Goal: Task Accomplishment & Management: Complete application form

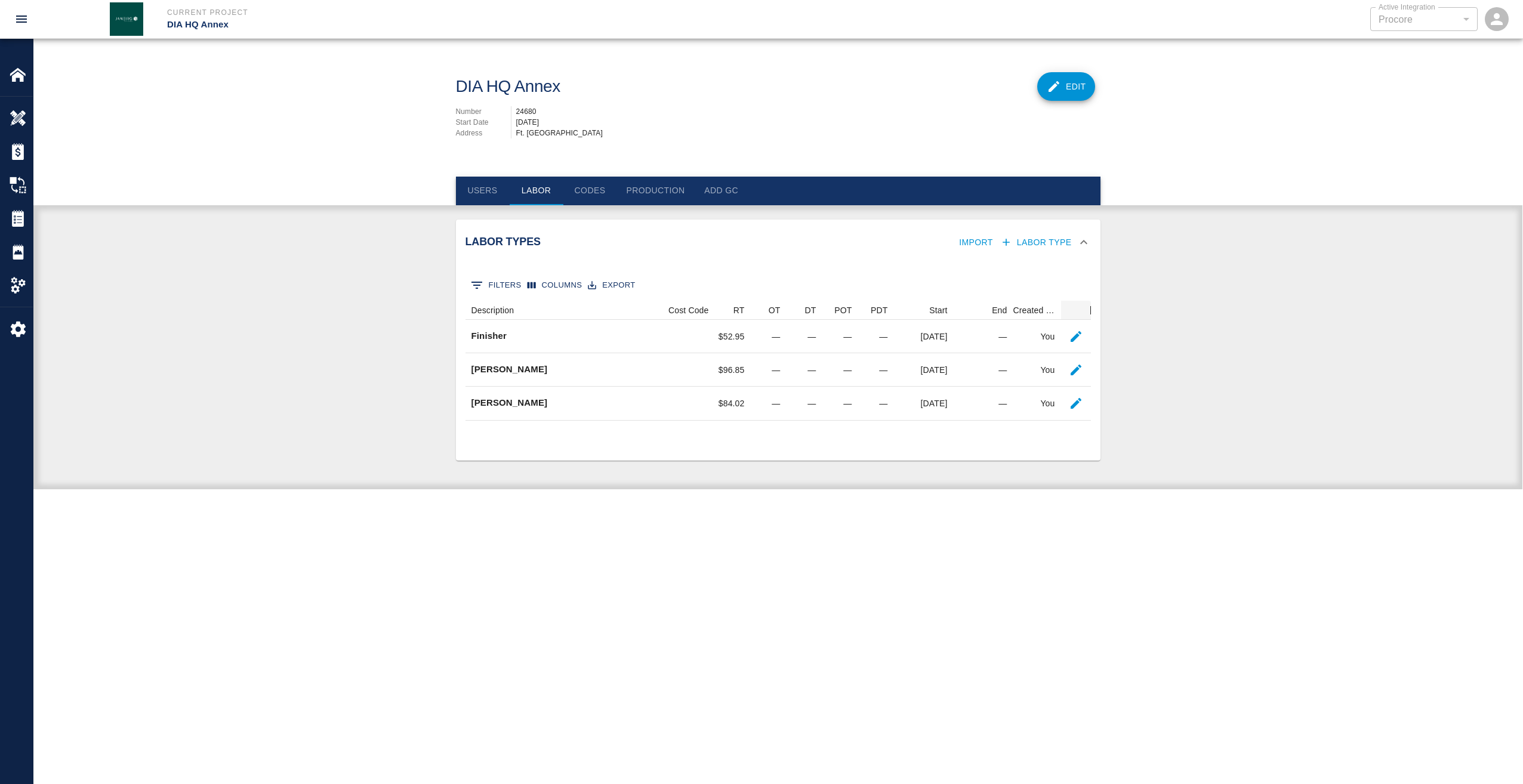
scroll to position [110, 616]
click at [23, 75] on img at bounding box center [18, 75] width 17 height 17
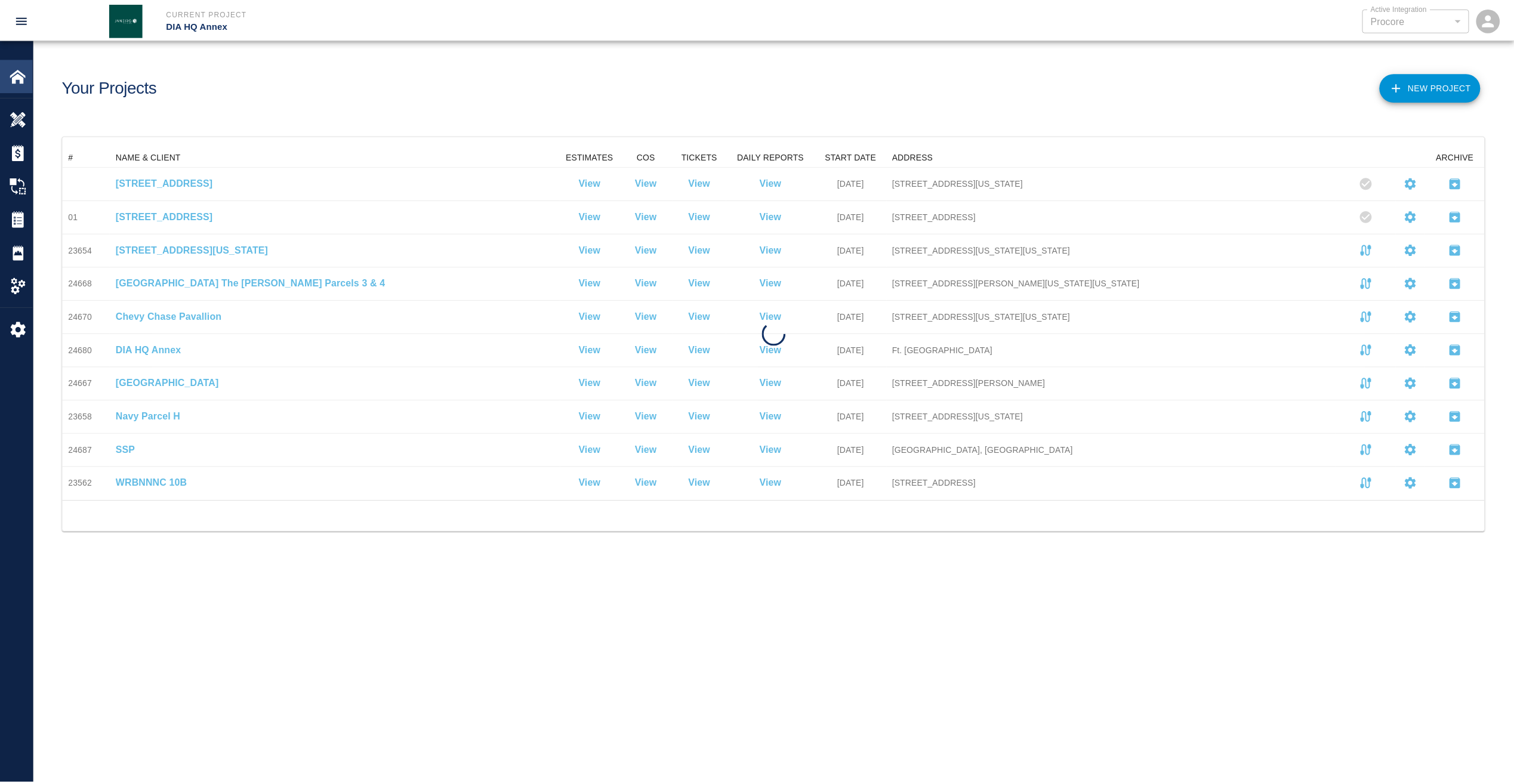
scroll to position [344, 1421]
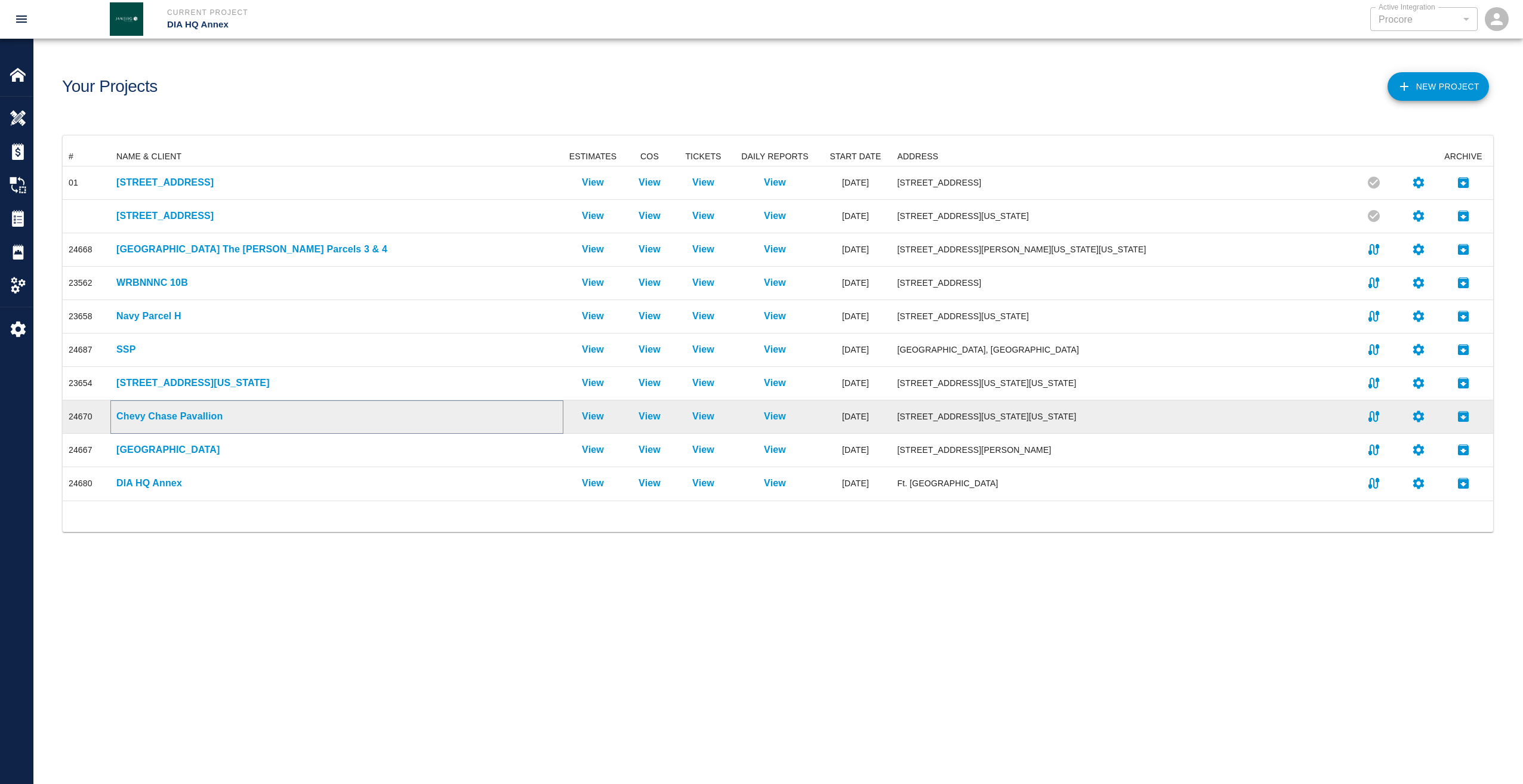
click at [183, 416] on p "Chevy Chase Pavallion" at bounding box center [337, 416] width 441 height 15
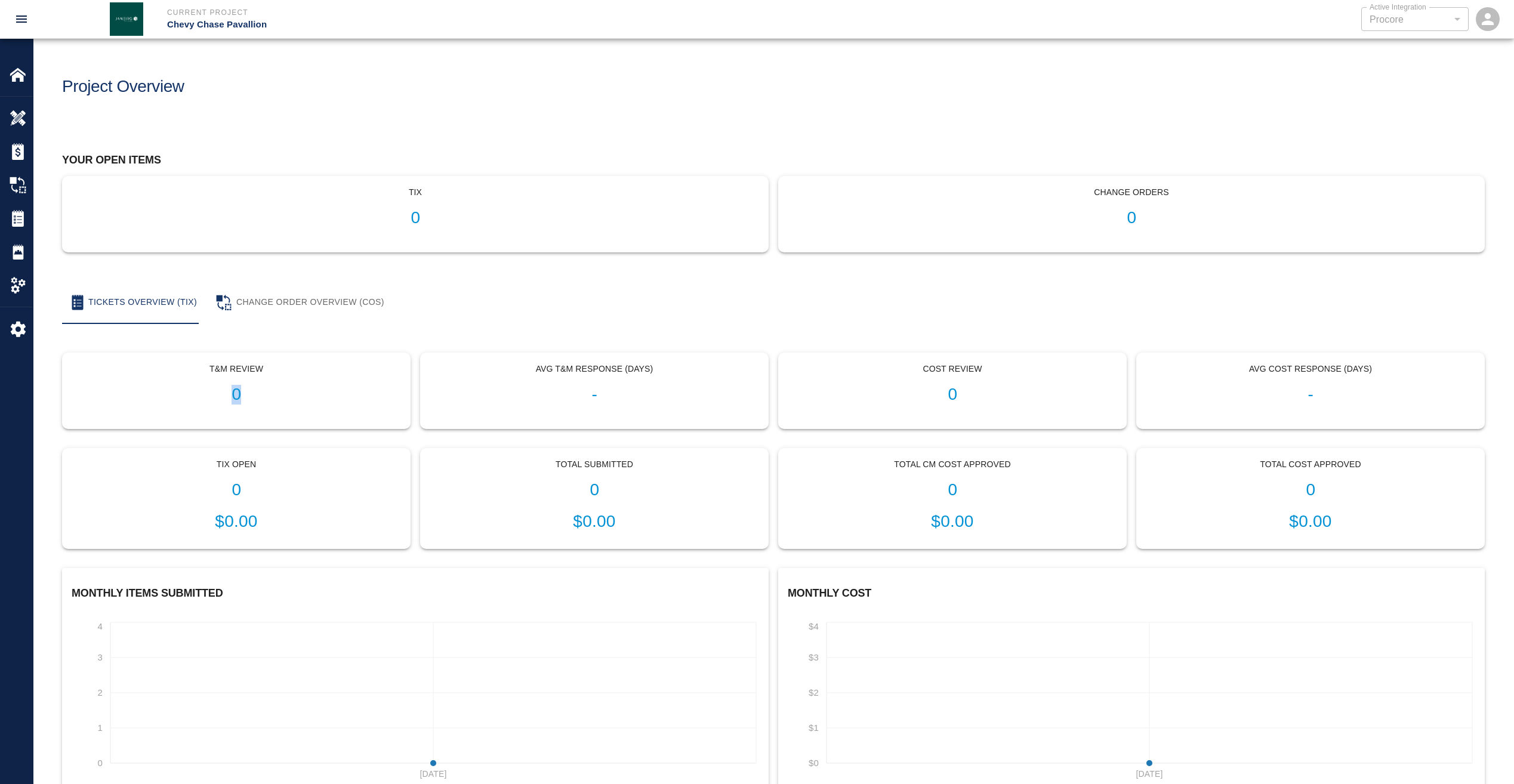
click at [183, 416] on div "T&M Review 0" at bounding box center [235, 391] width 347 height 75
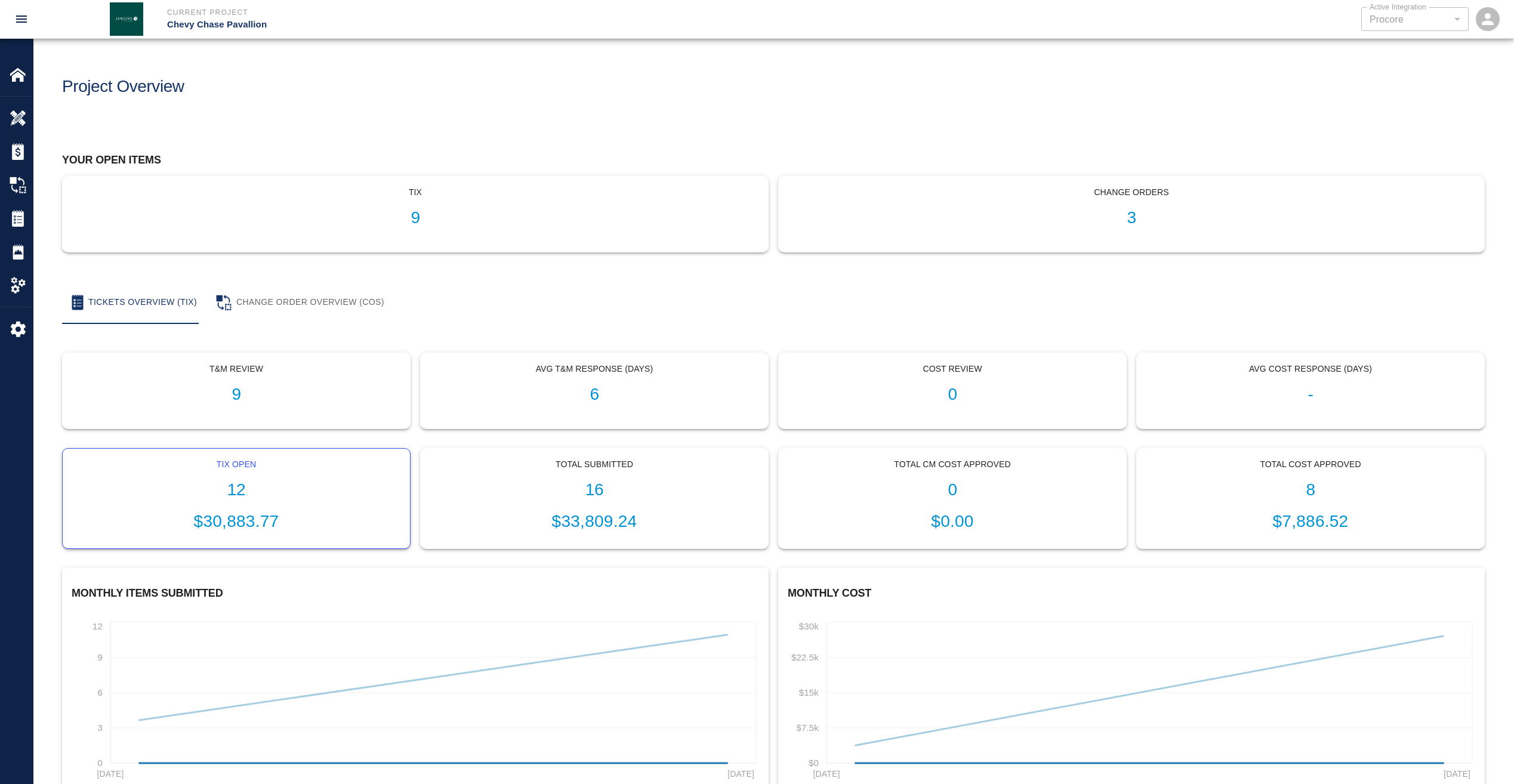
drag, startPoint x: 183, startPoint y: 416, endPoint x: 238, endPoint y: 488, distance: 90.6
click at [238, 488] on h1 "12" at bounding box center [236, 490] width 328 height 19
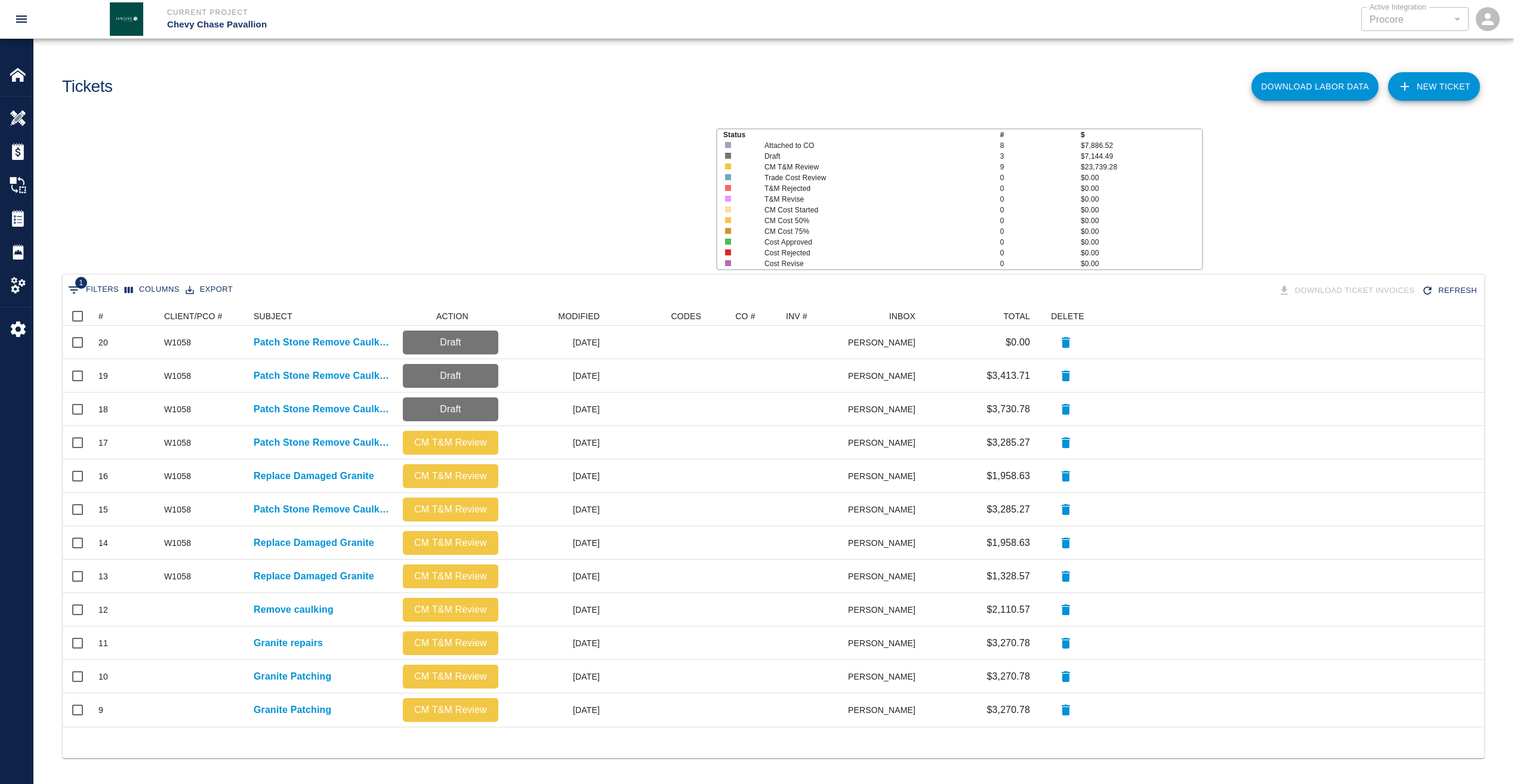
scroll to position [411, 1412]
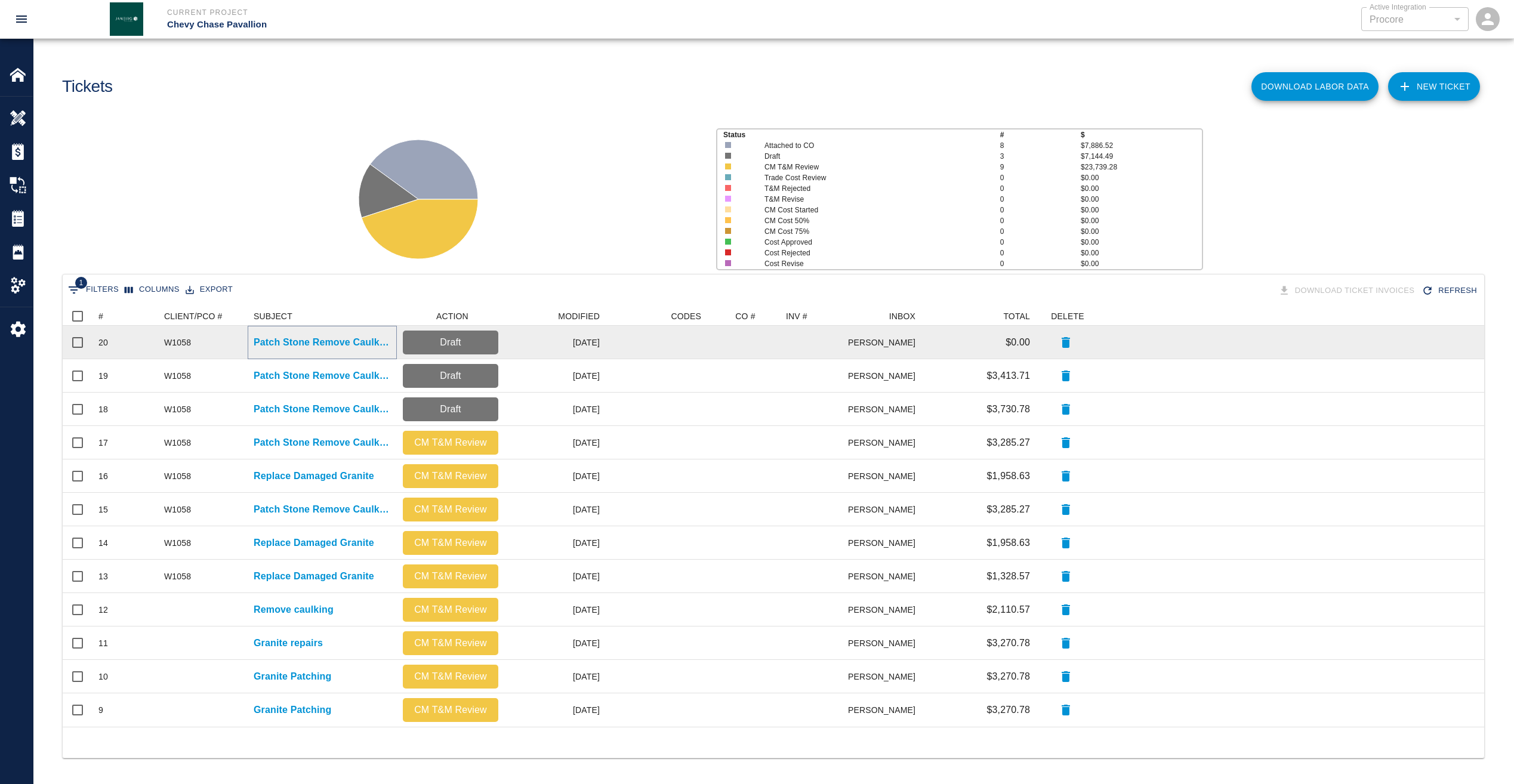
click at [317, 344] on p "Patch Stone Remove Caulking" at bounding box center [322, 342] width 137 height 15
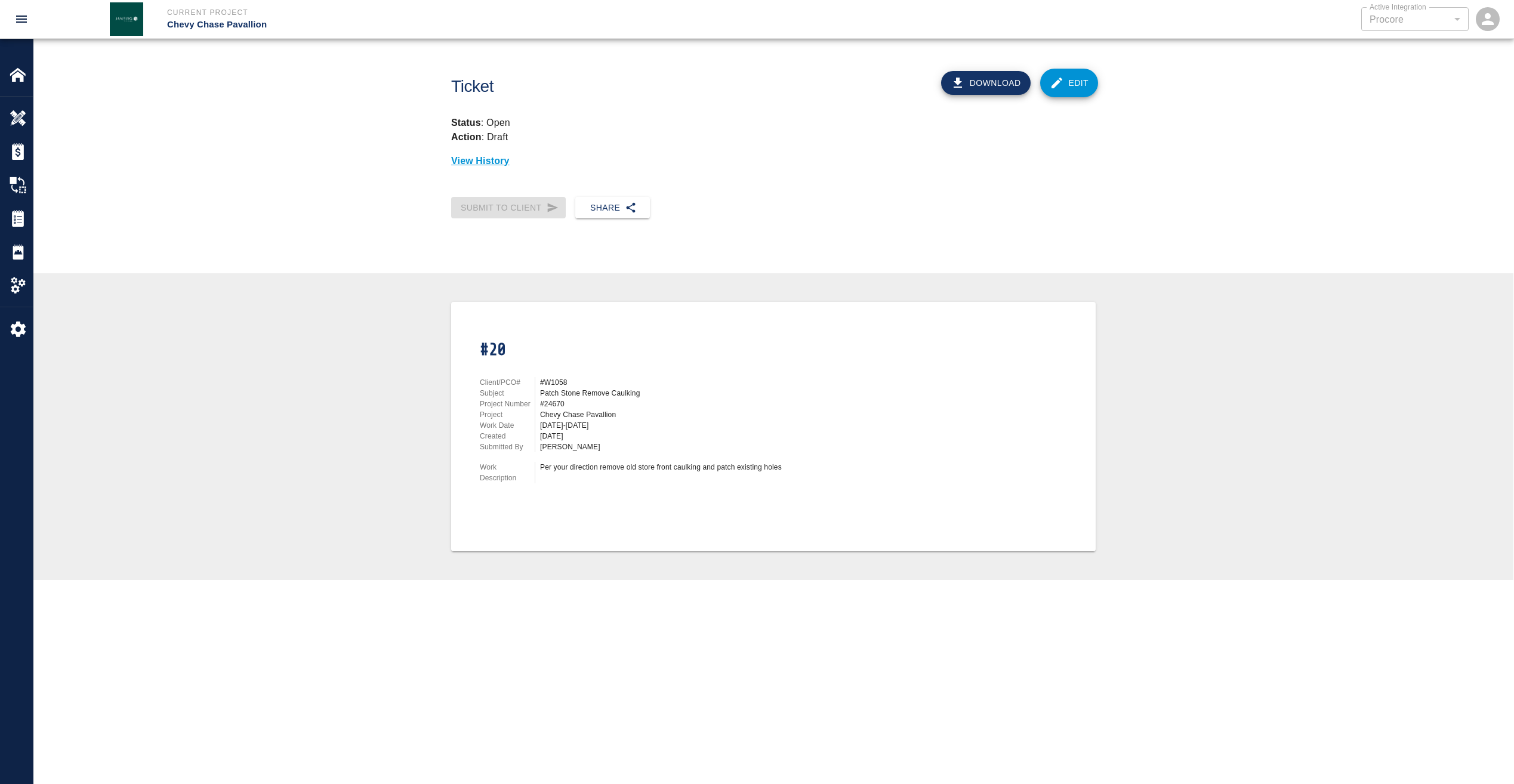
click at [317, 344] on div "#20 Client/PCO# #W1058 Subject Patch Stone Remove Caulking Project Number #2467…" at bounding box center [774, 427] width 1423 height 249
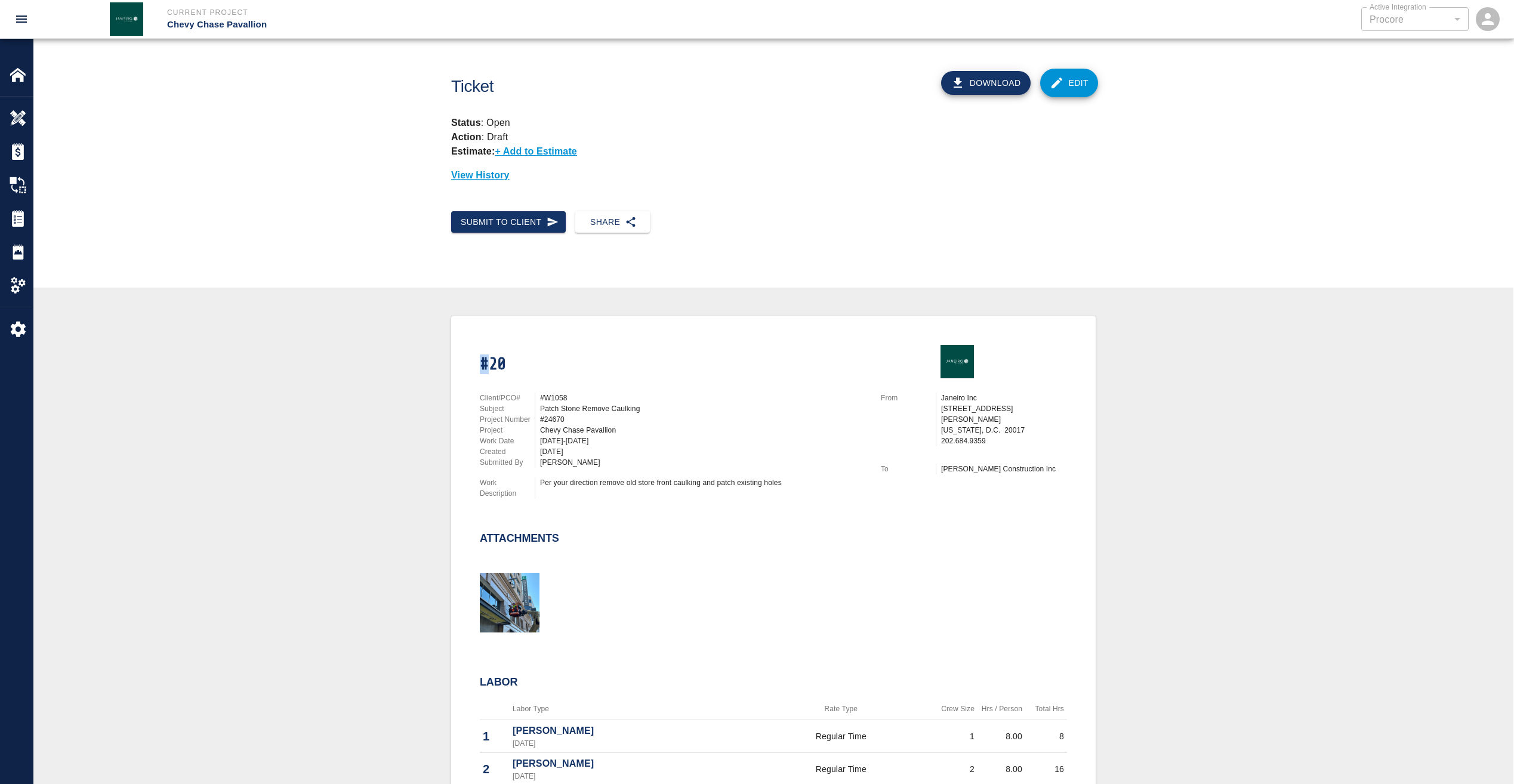
click at [1086, 74] on link "Edit" at bounding box center [1069, 82] width 58 height 28
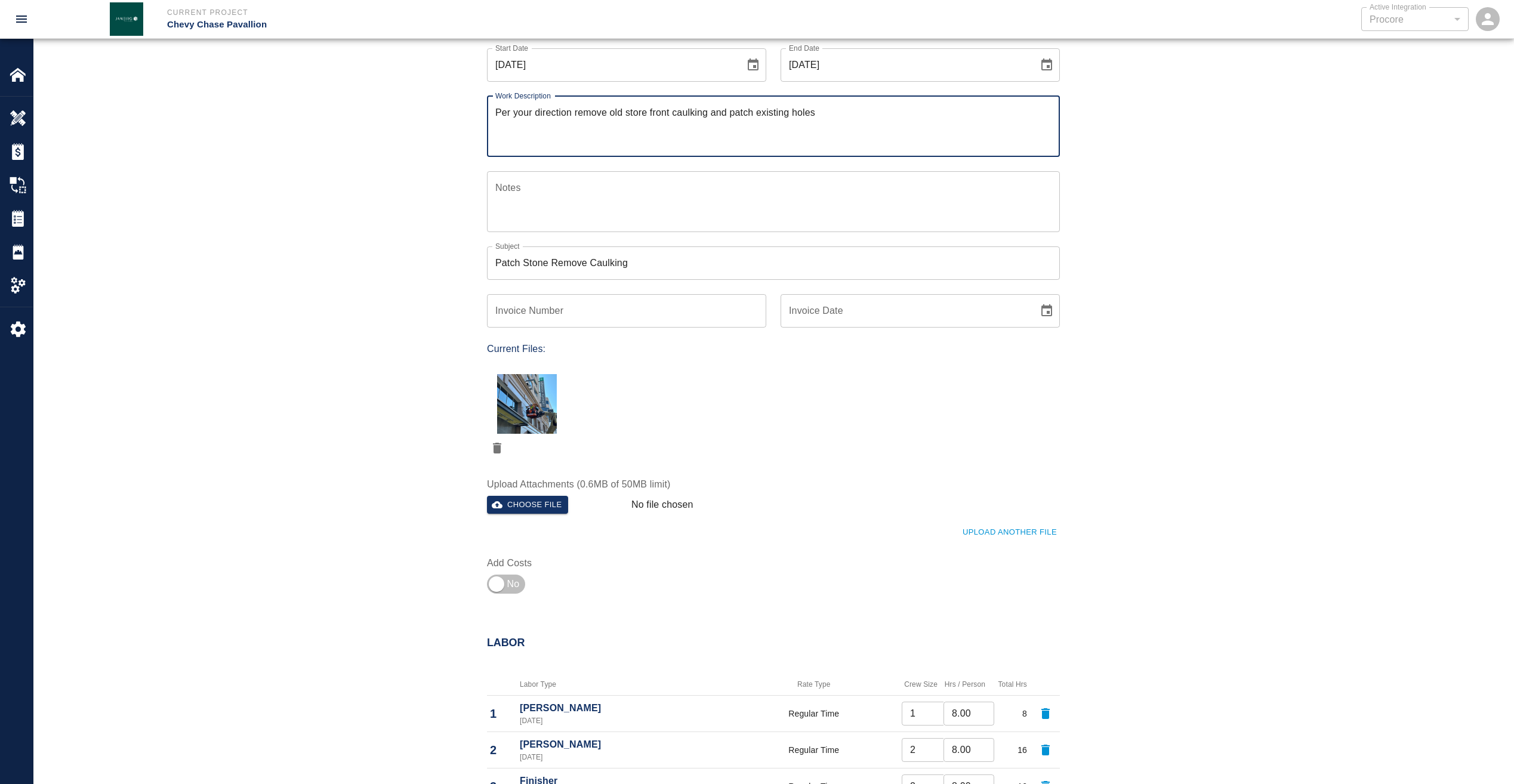
scroll to position [239, 0]
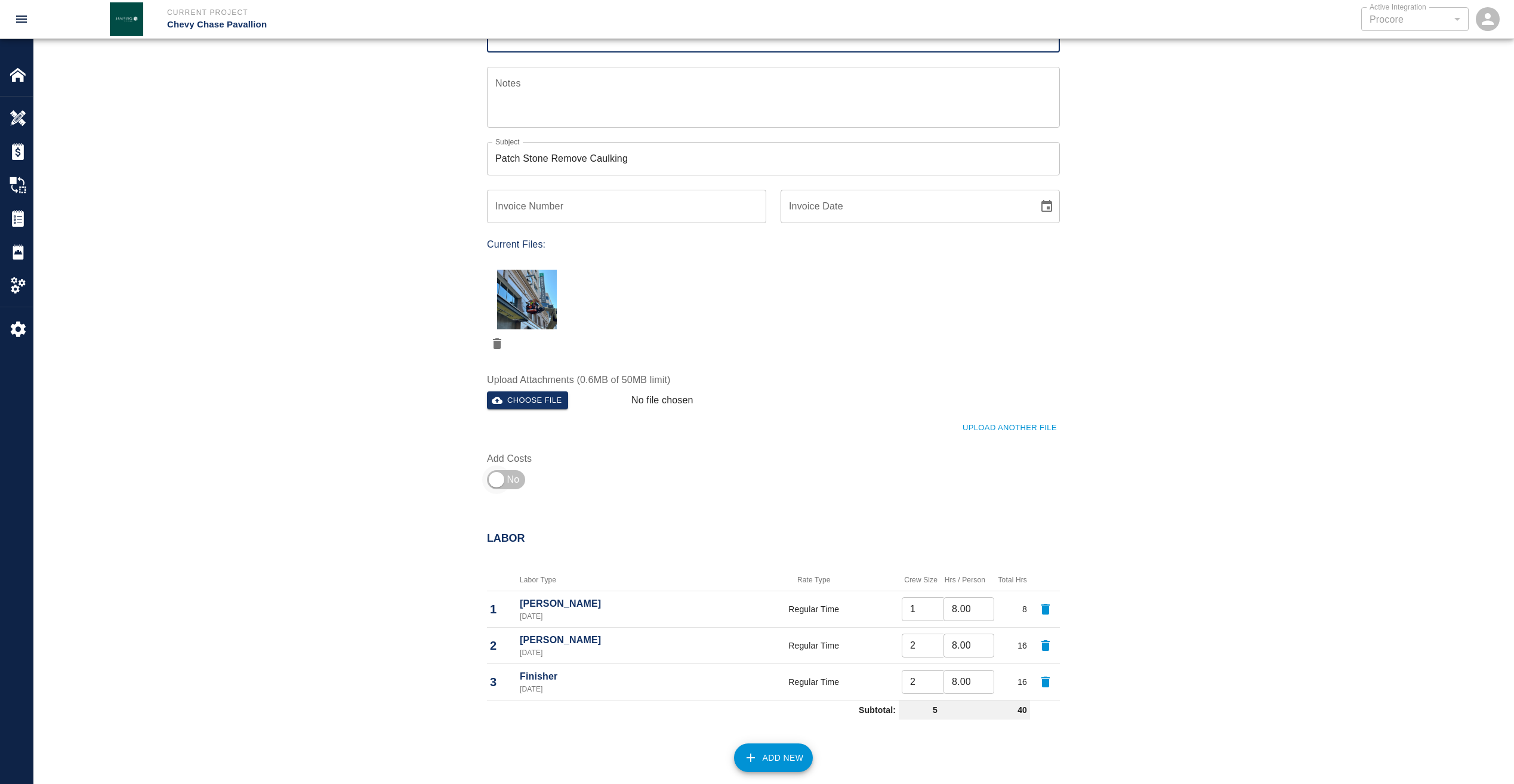
click at [506, 481] on input "checkbox" at bounding box center [497, 479] width 86 height 28
checkbox input "true"
type input "1"
type input "2"
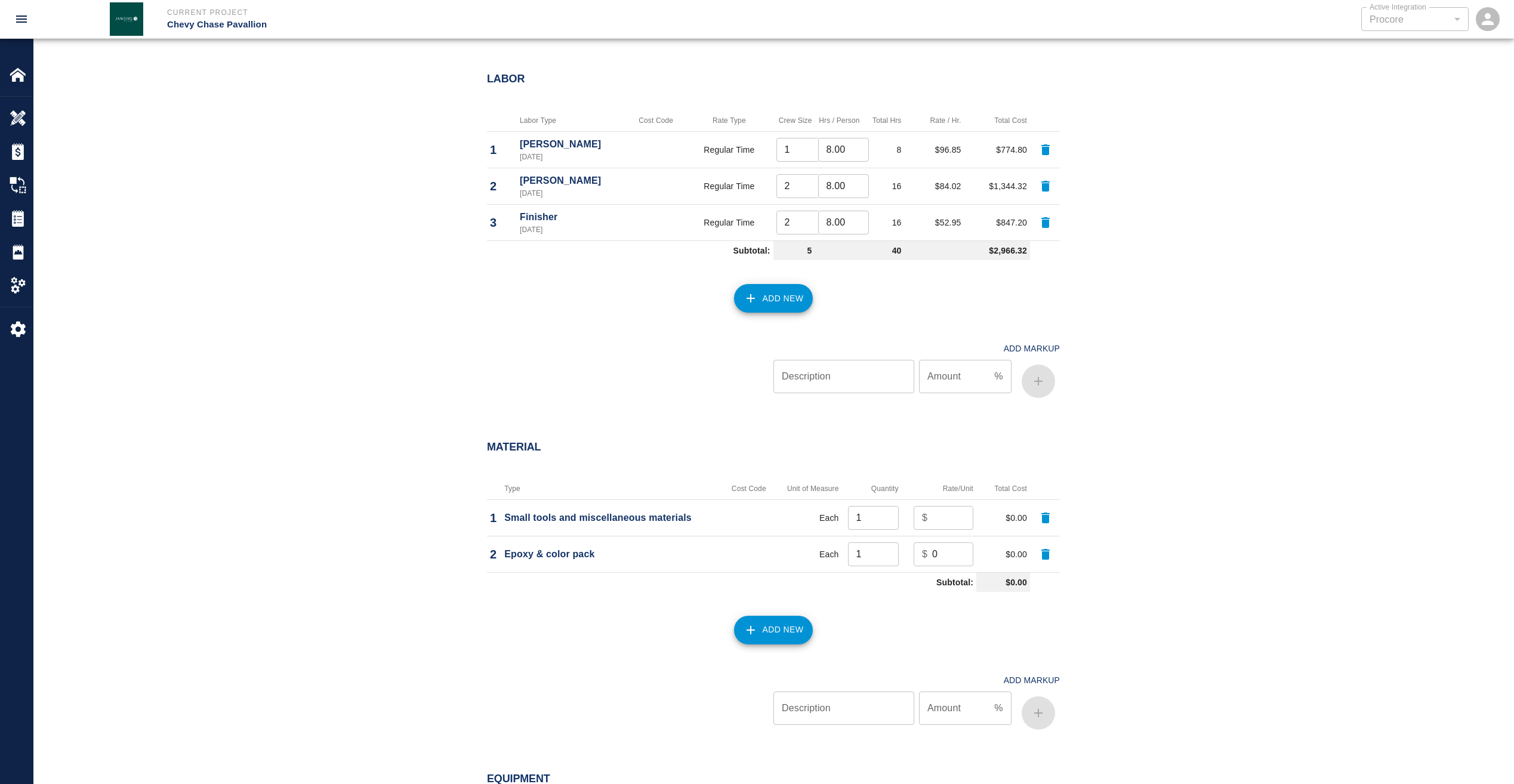
scroll to position [716, 0]
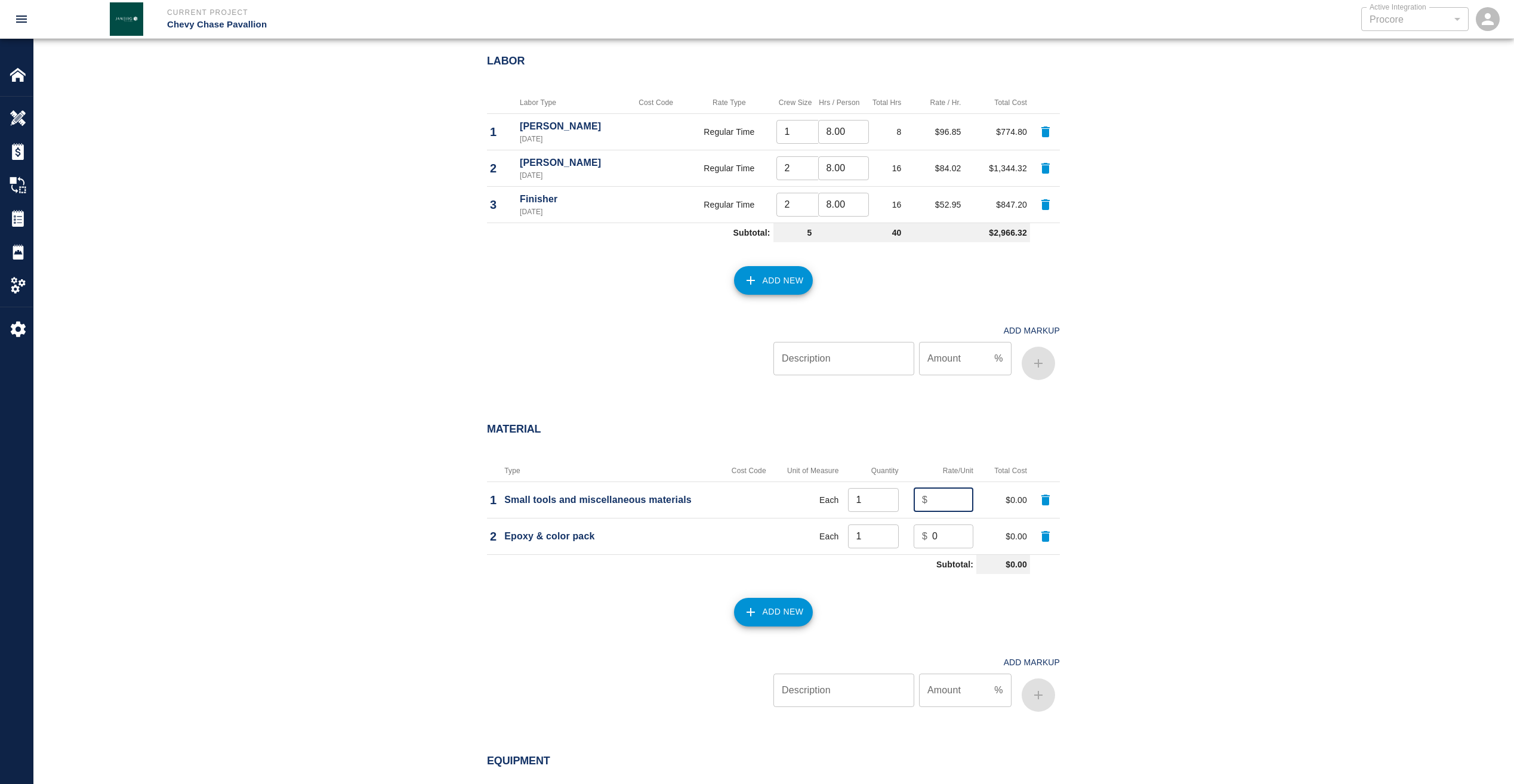
click at [941, 496] on input "number" at bounding box center [952, 500] width 41 height 24
type input "100"
type input "50"
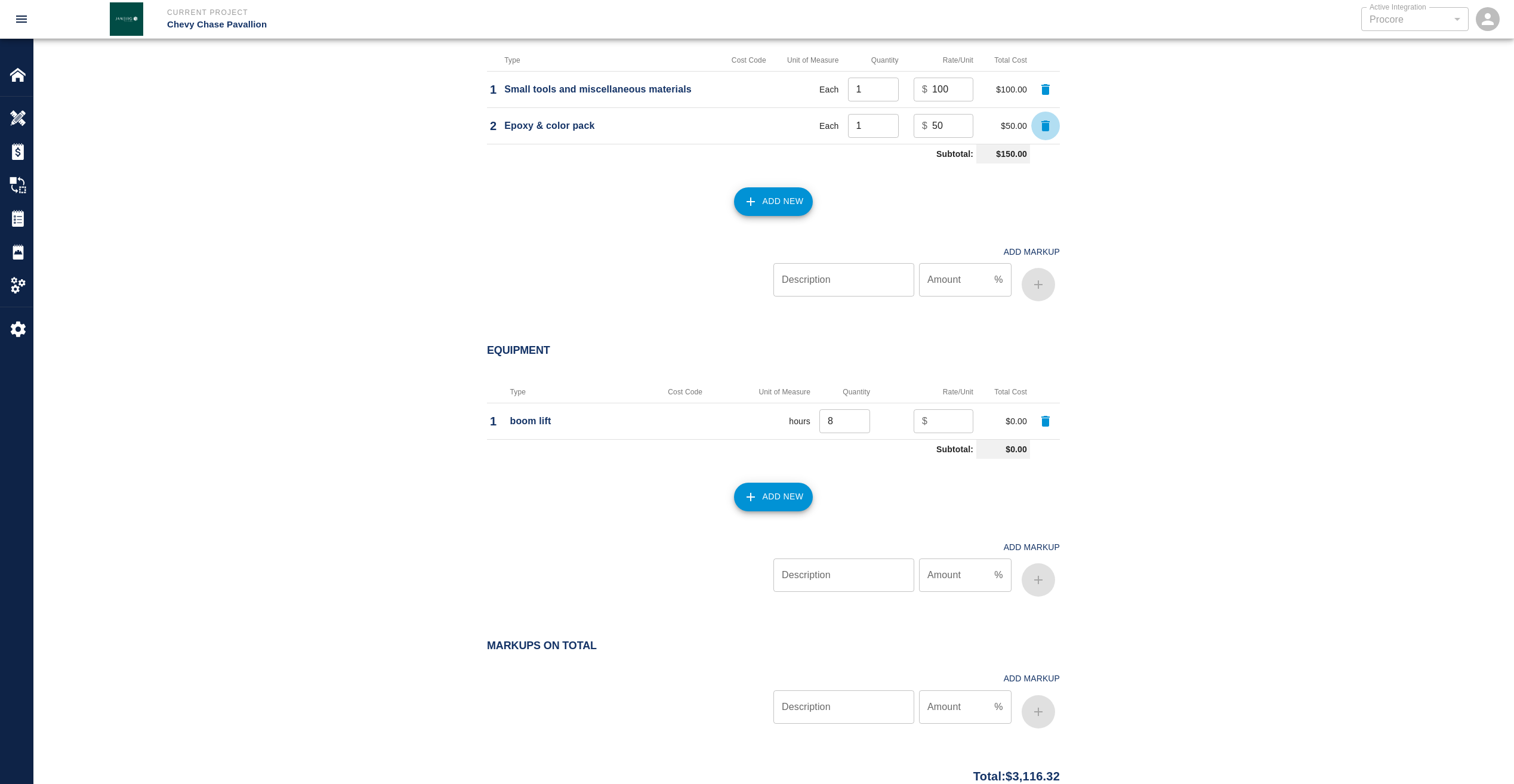
scroll to position [1134, 0]
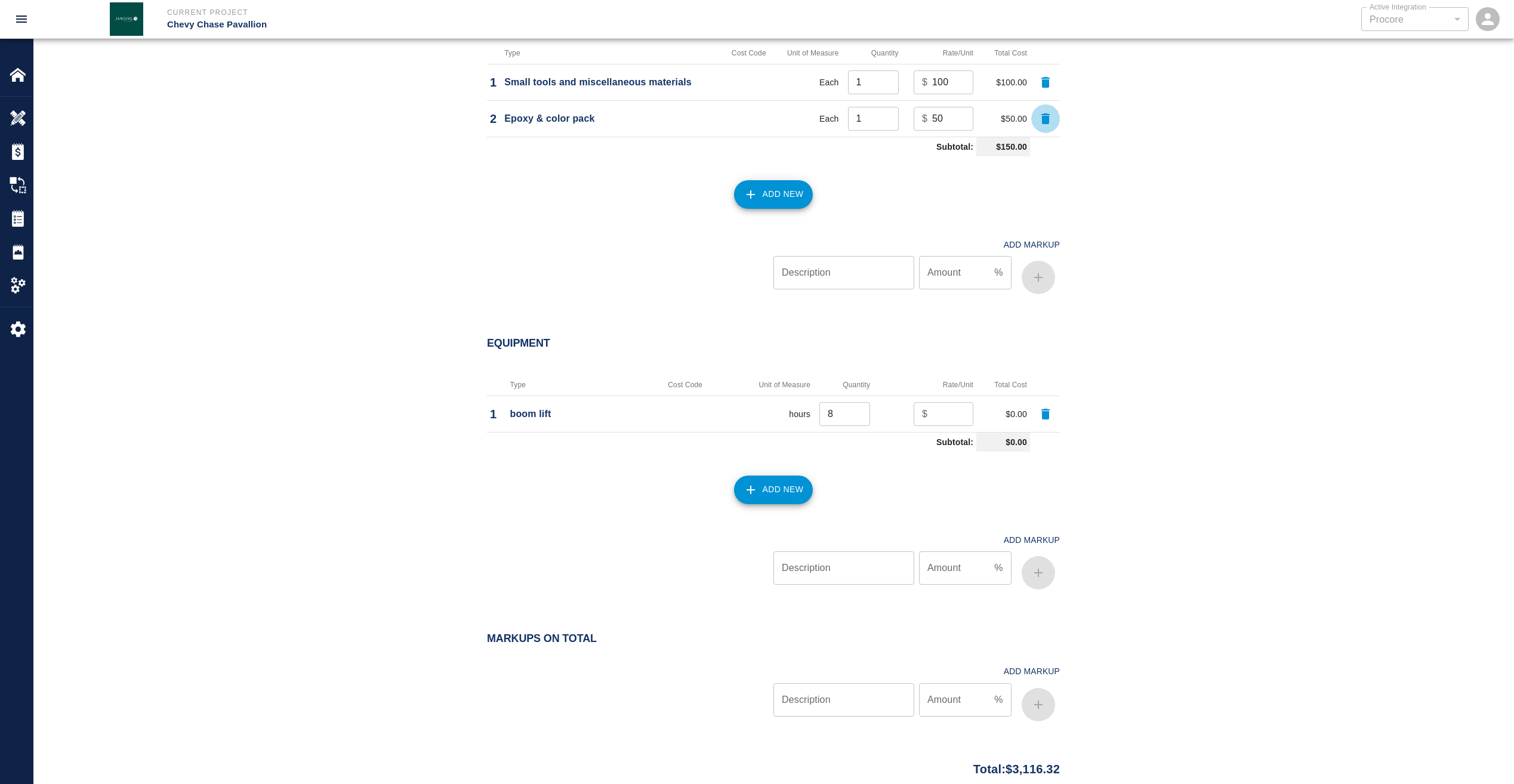
type input "-1"
click at [963, 420] on input "-1" at bounding box center [952, 414] width 41 height 24
type input "50"
click at [860, 696] on input "Description" at bounding box center [844, 700] width 141 height 33
type input "markup"
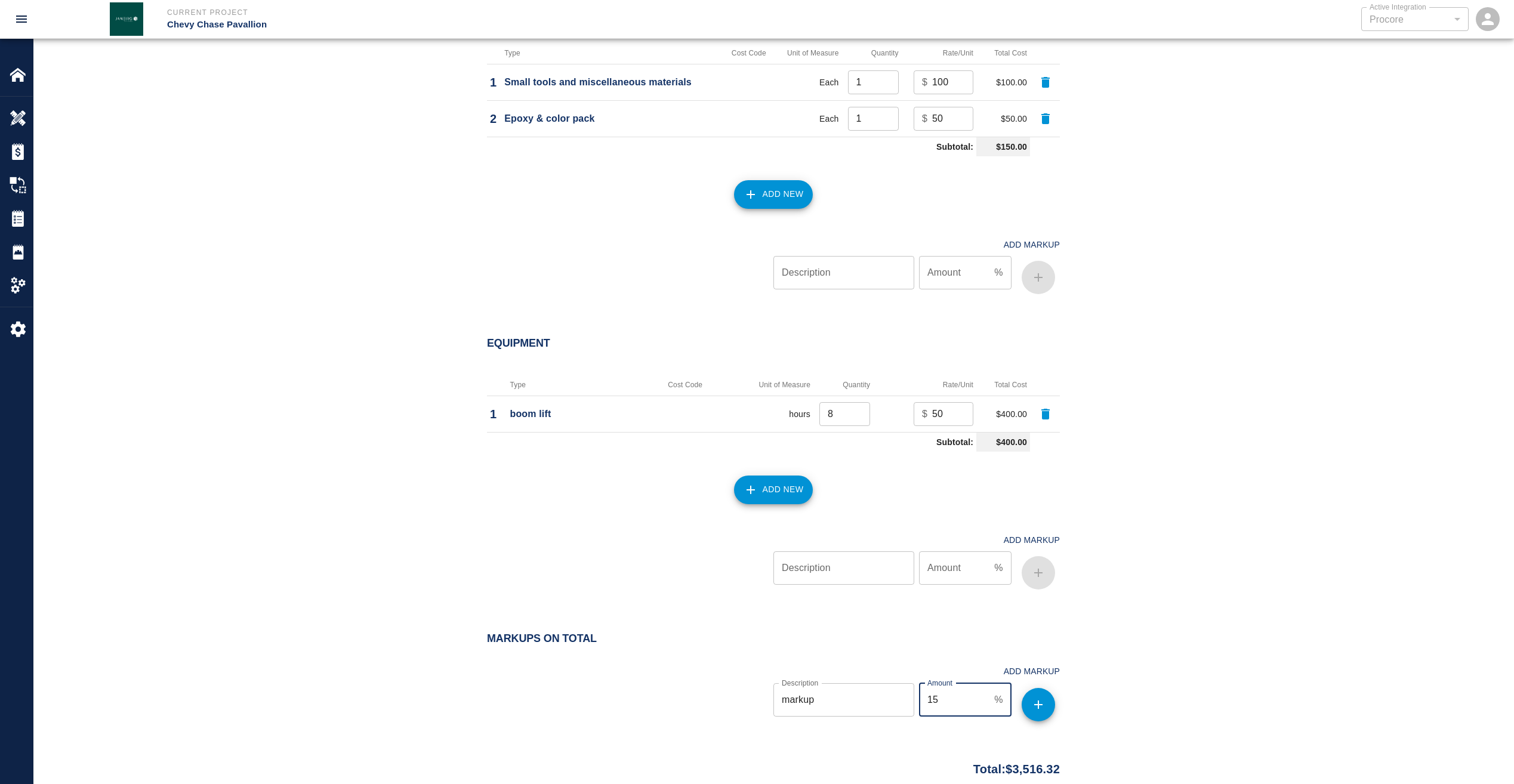
type input "15"
click at [1033, 713] on button "button" at bounding box center [1038, 704] width 33 height 33
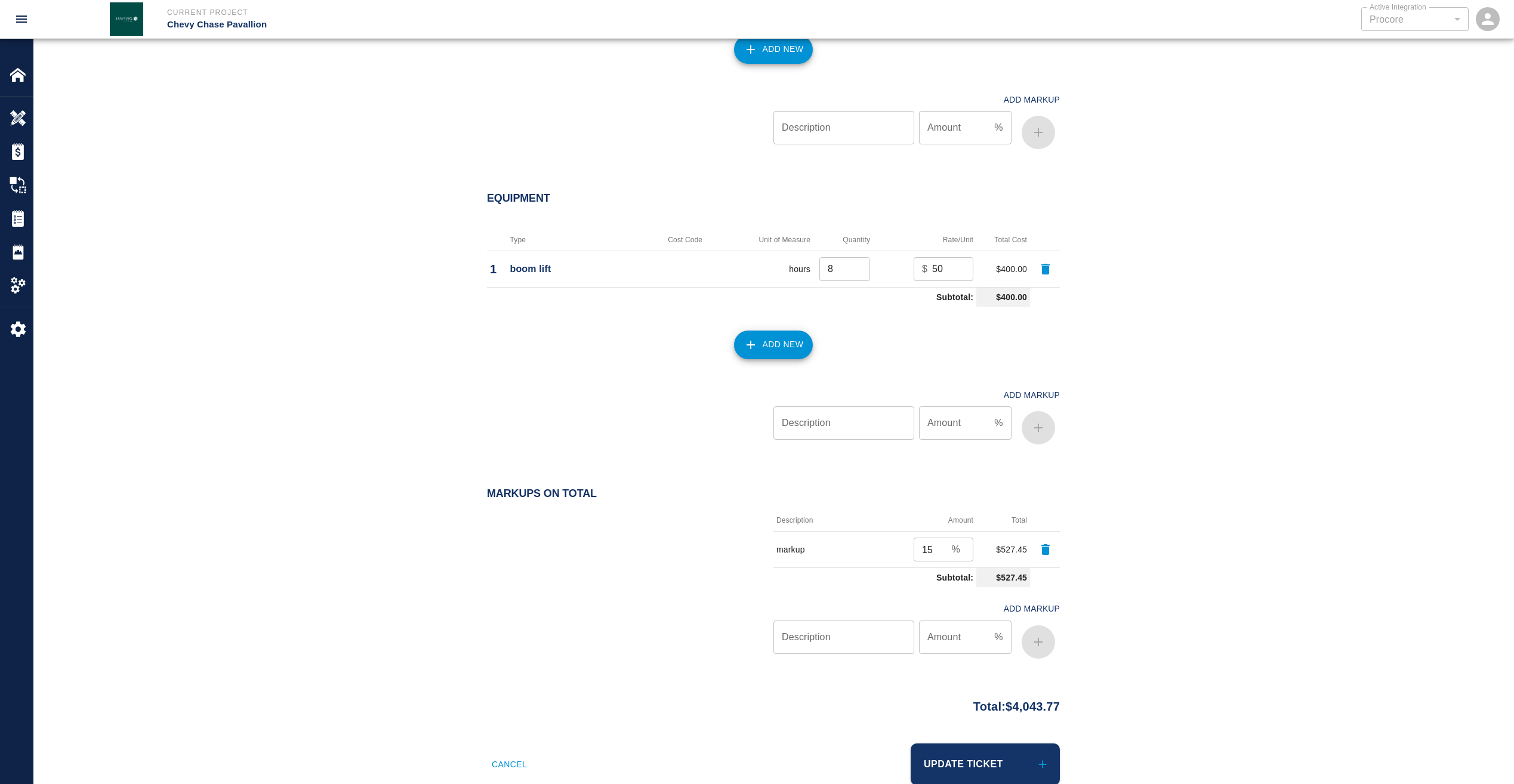
scroll to position [1308, 0]
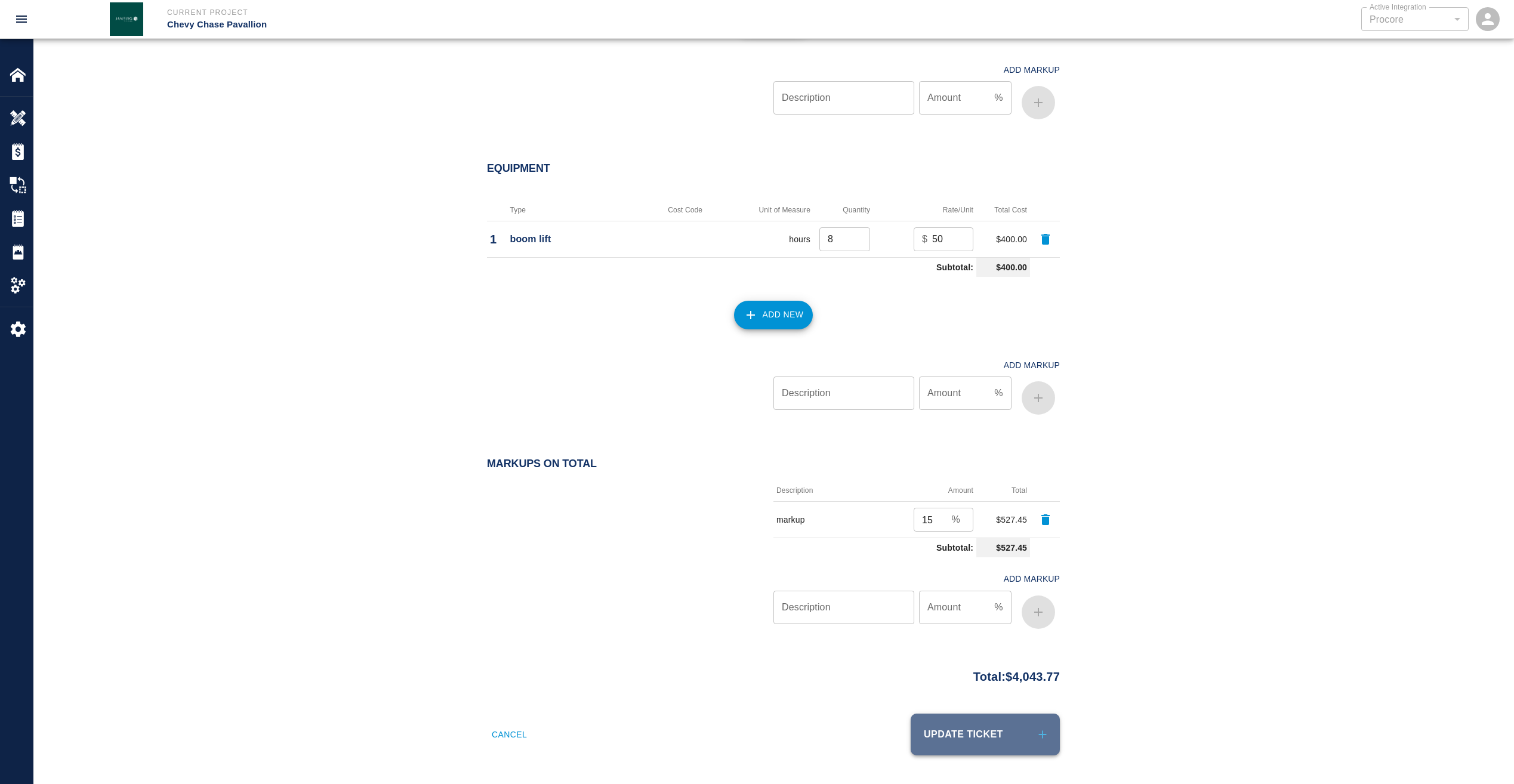
click at [985, 724] on button "Update Ticket" at bounding box center [985, 734] width 149 height 42
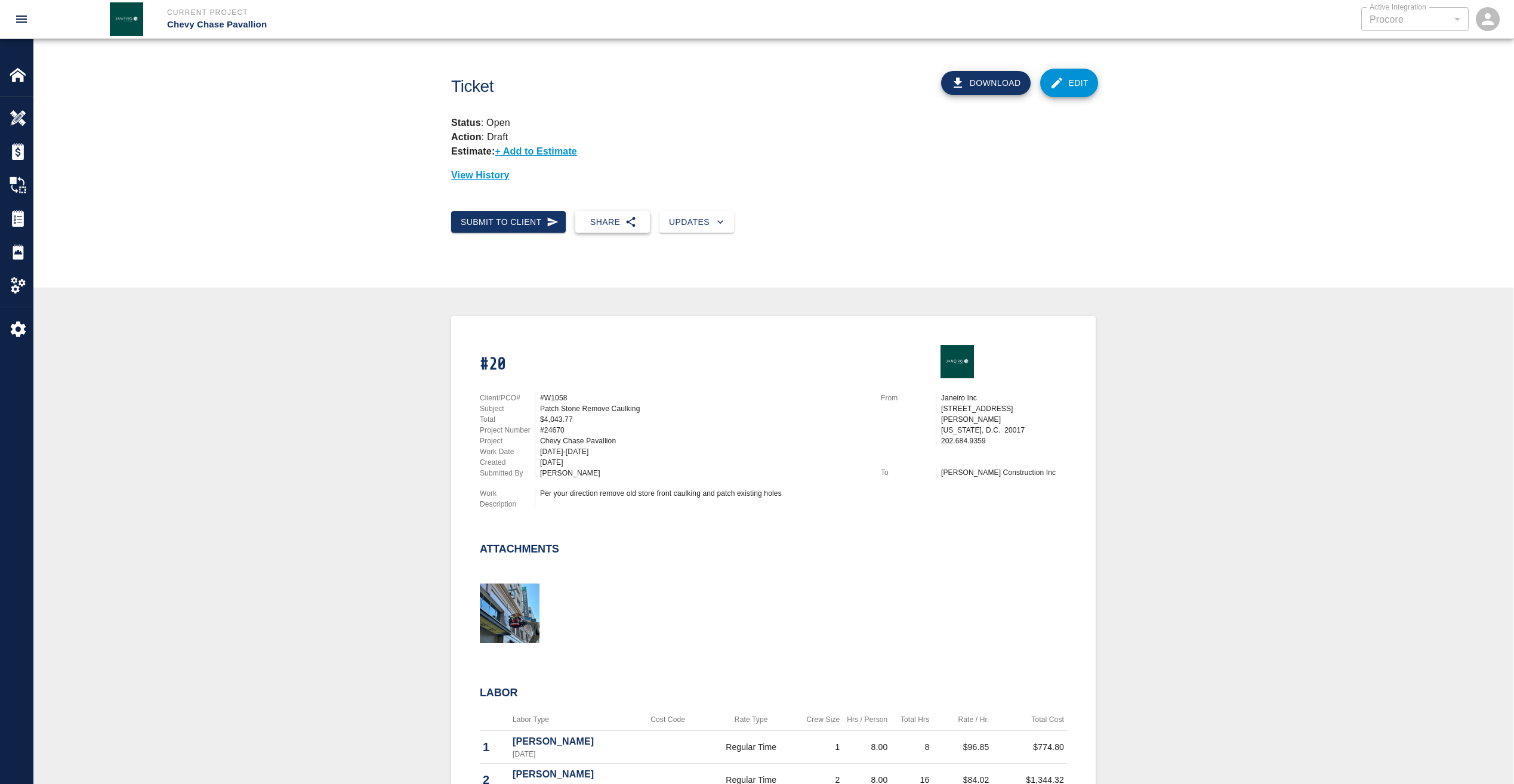
click at [627, 222] on icon "button" at bounding box center [631, 222] width 9 height 10
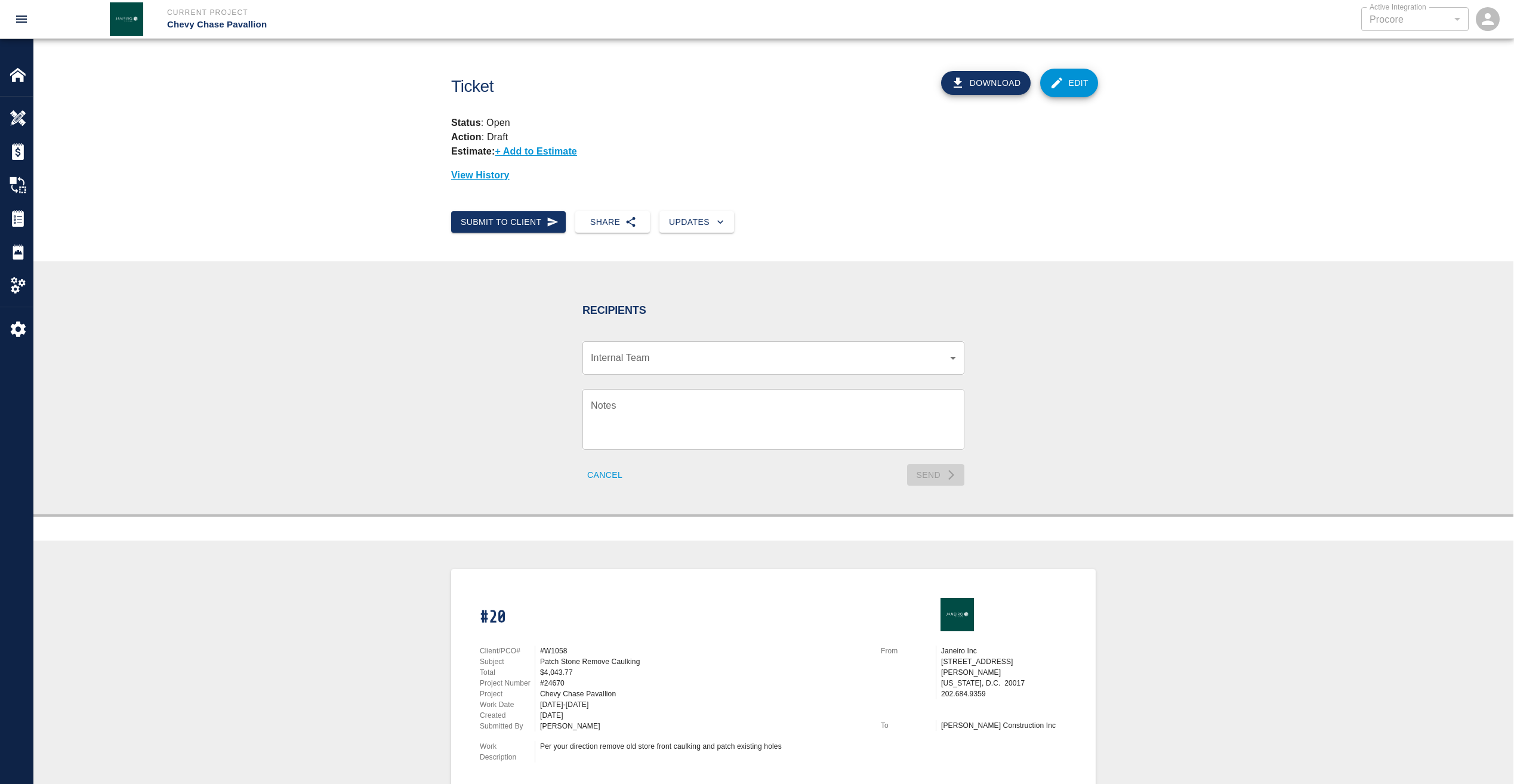
click at [694, 357] on body "Current Project Chevy Chase Pavallion Active Integration Procore 1 Active Integ…" at bounding box center [757, 392] width 1514 height 784
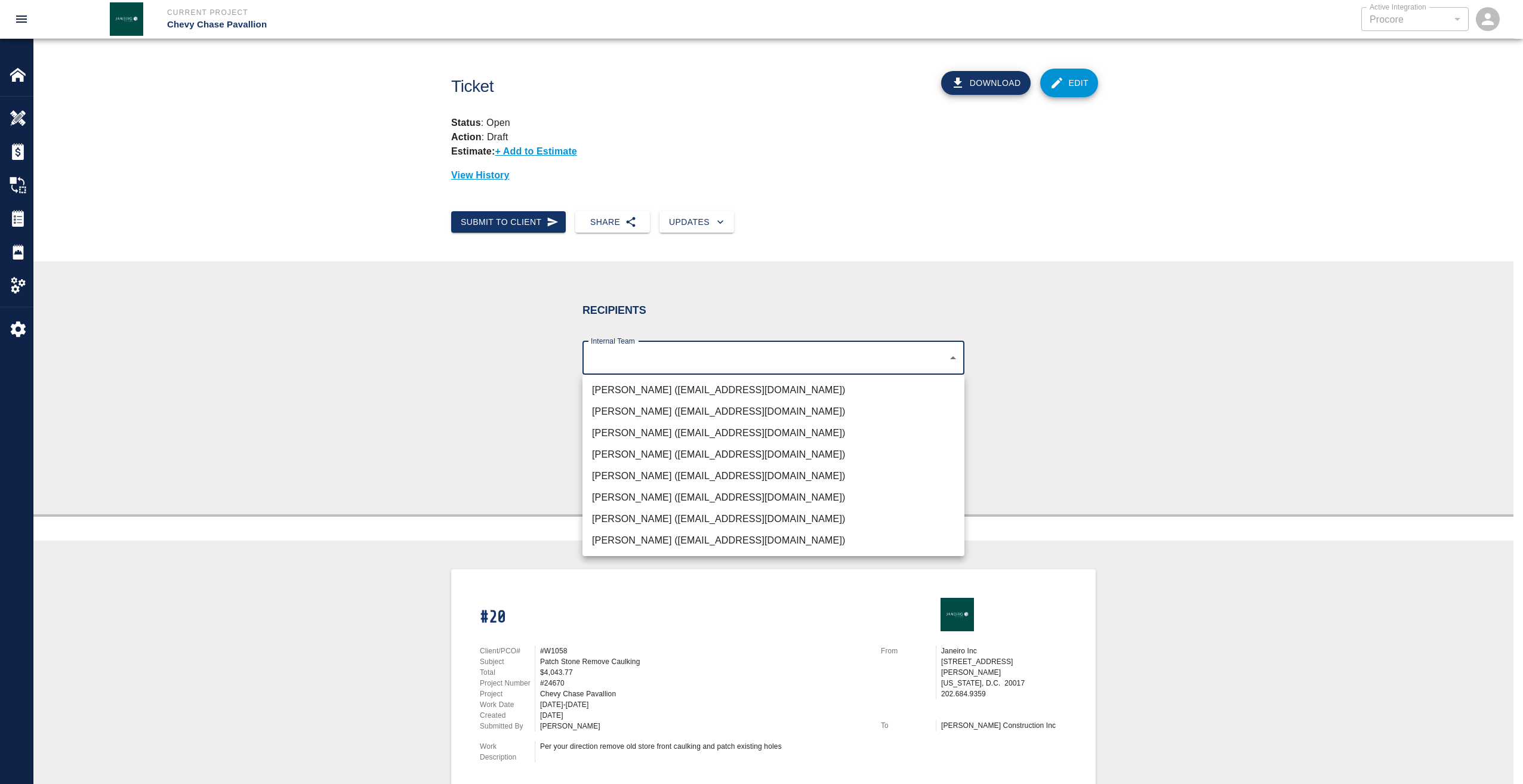
click at [660, 394] on li "[PERSON_NAME] ([EMAIL_ADDRESS][DOMAIN_NAME])" at bounding box center [773, 390] width 382 height 21
click at [645, 427] on li "[PERSON_NAME] ([EMAIL_ADDRESS][DOMAIN_NAME])" at bounding box center [773, 433] width 382 height 21
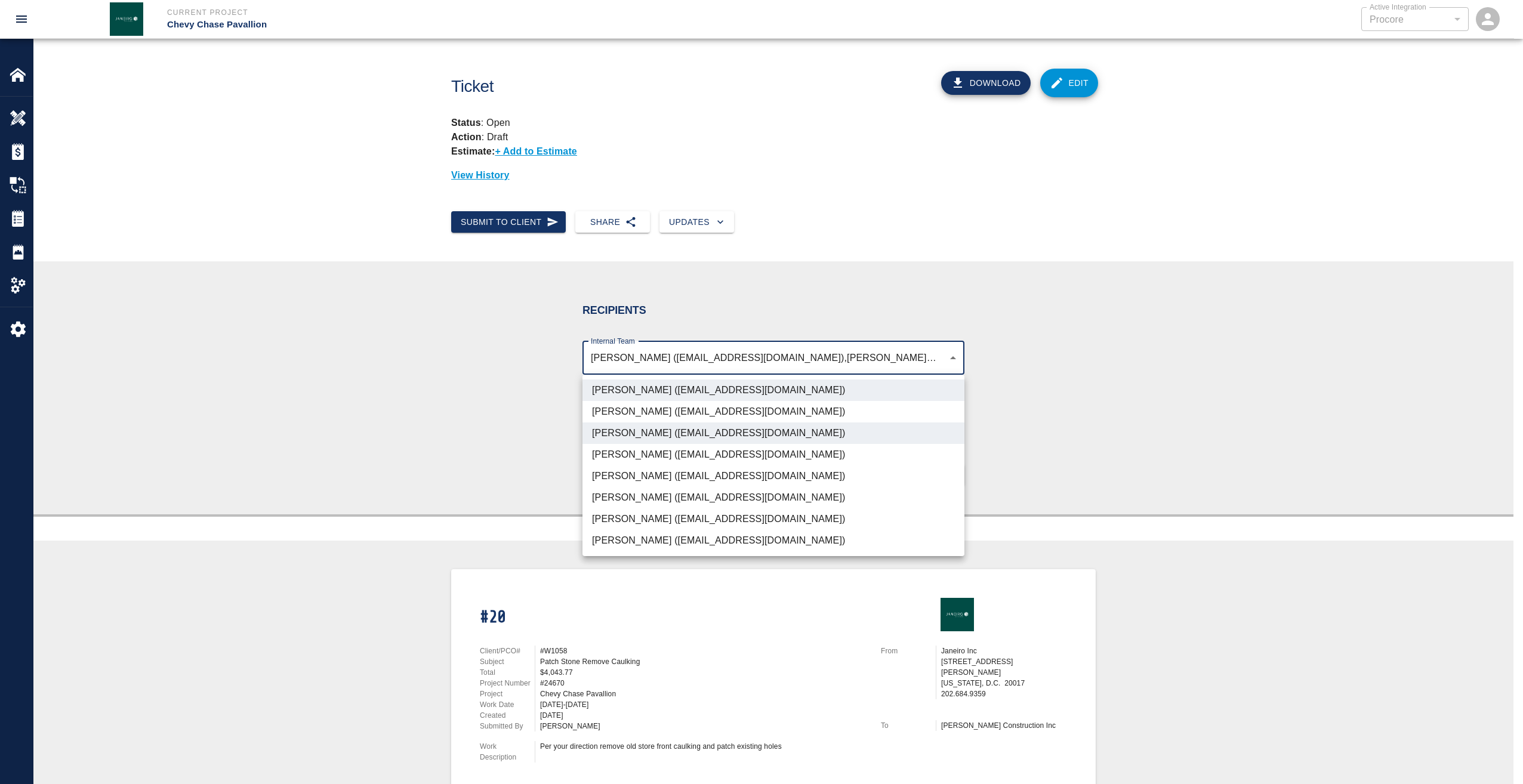
click at [666, 537] on li "[PERSON_NAME] ([EMAIL_ADDRESS][DOMAIN_NAME])" at bounding box center [773, 540] width 382 height 21
type input "d395756c-129e-49ba-988f-03bd9a731269,4738c551-be7f-4d44-ba86-0cff0c6cdd79,03123…"
click at [1153, 367] on div at bounding box center [761, 392] width 1523 height 784
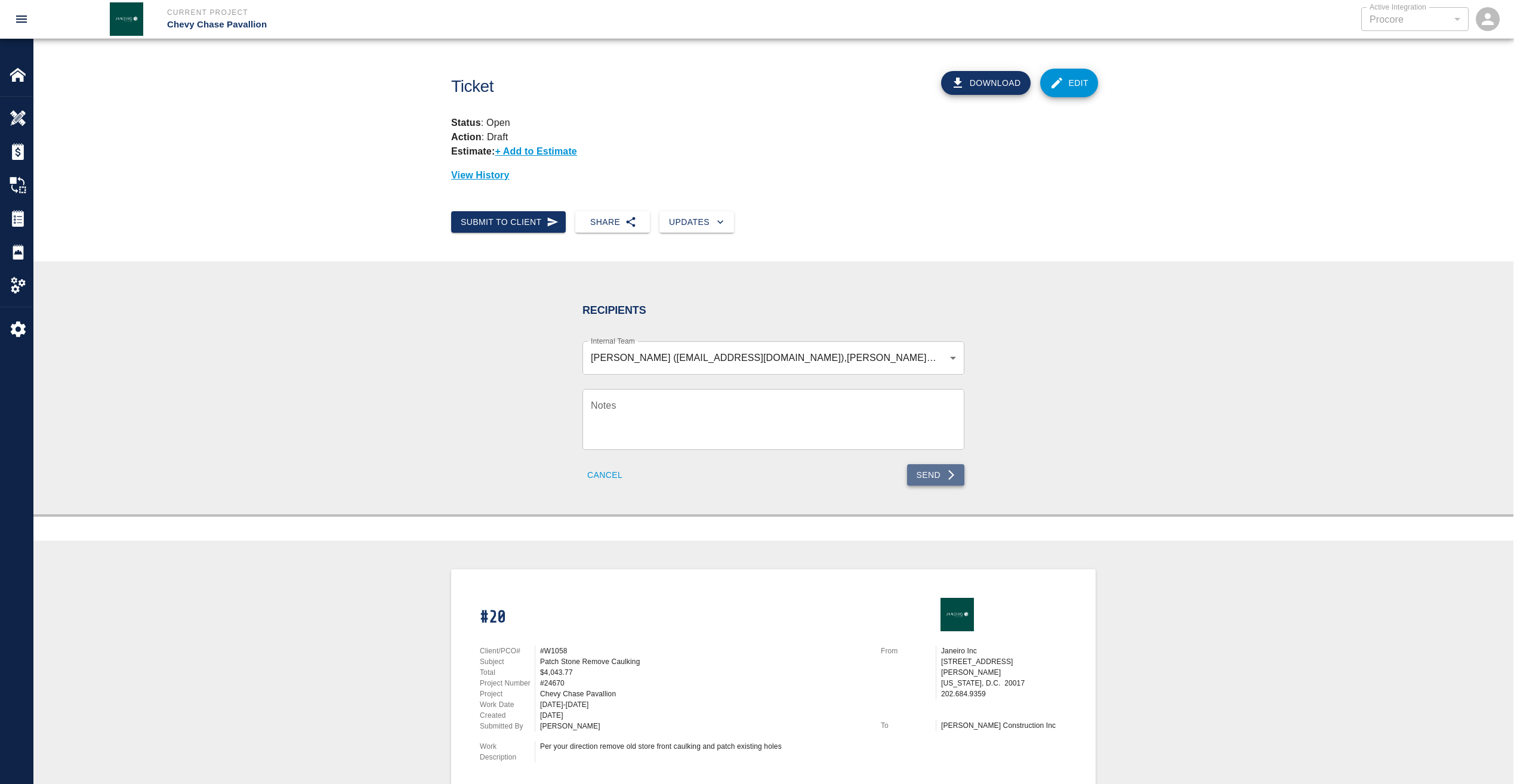
click at [936, 473] on button "Send" at bounding box center [936, 475] width 58 height 22
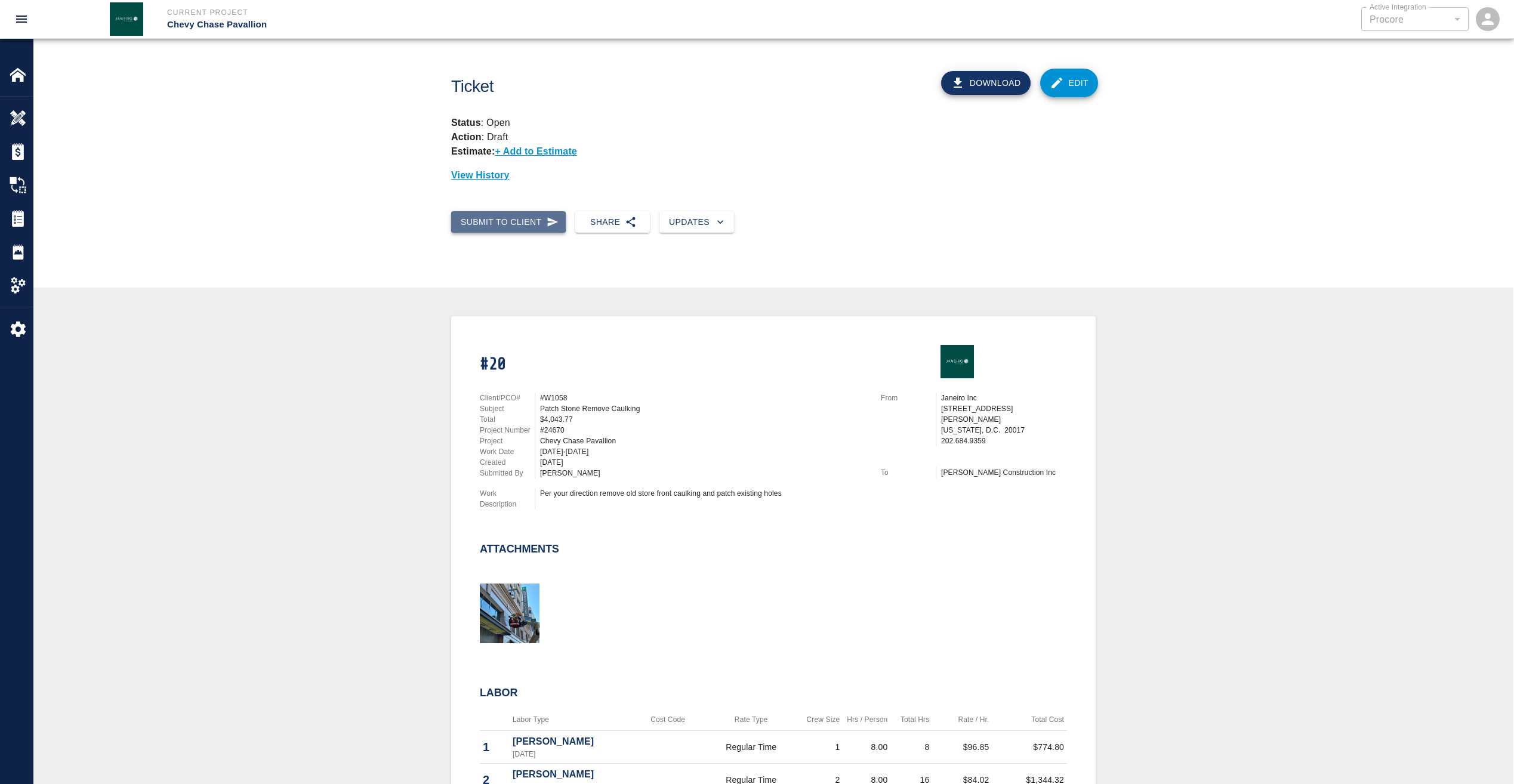
click at [539, 222] on button "Submit to Client" at bounding box center [508, 222] width 114 height 22
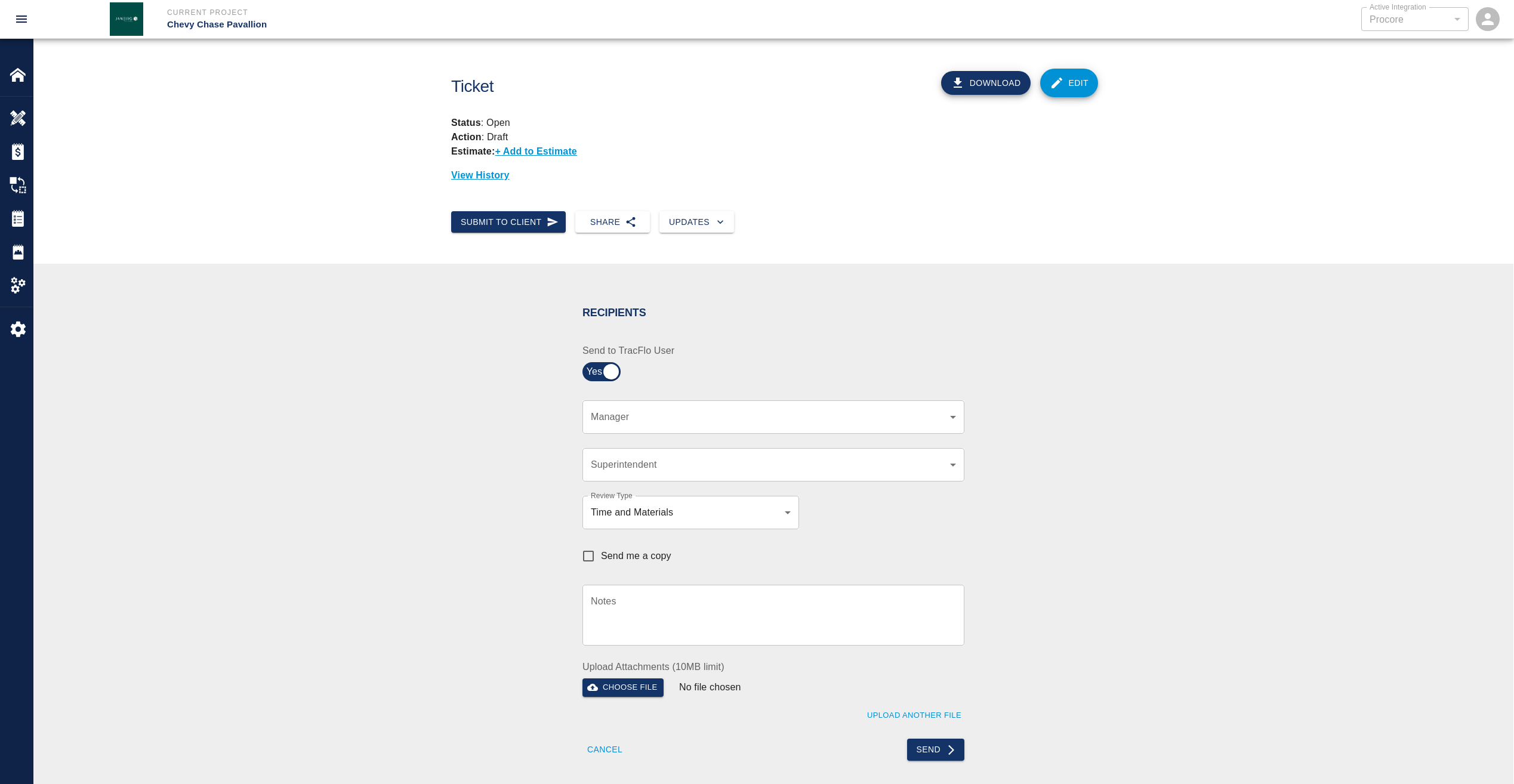
click at [688, 411] on body "Current Project Chevy Chase Pavallion Active Integration Procore 1 Active Integ…" at bounding box center [757, 392] width 1514 height 784
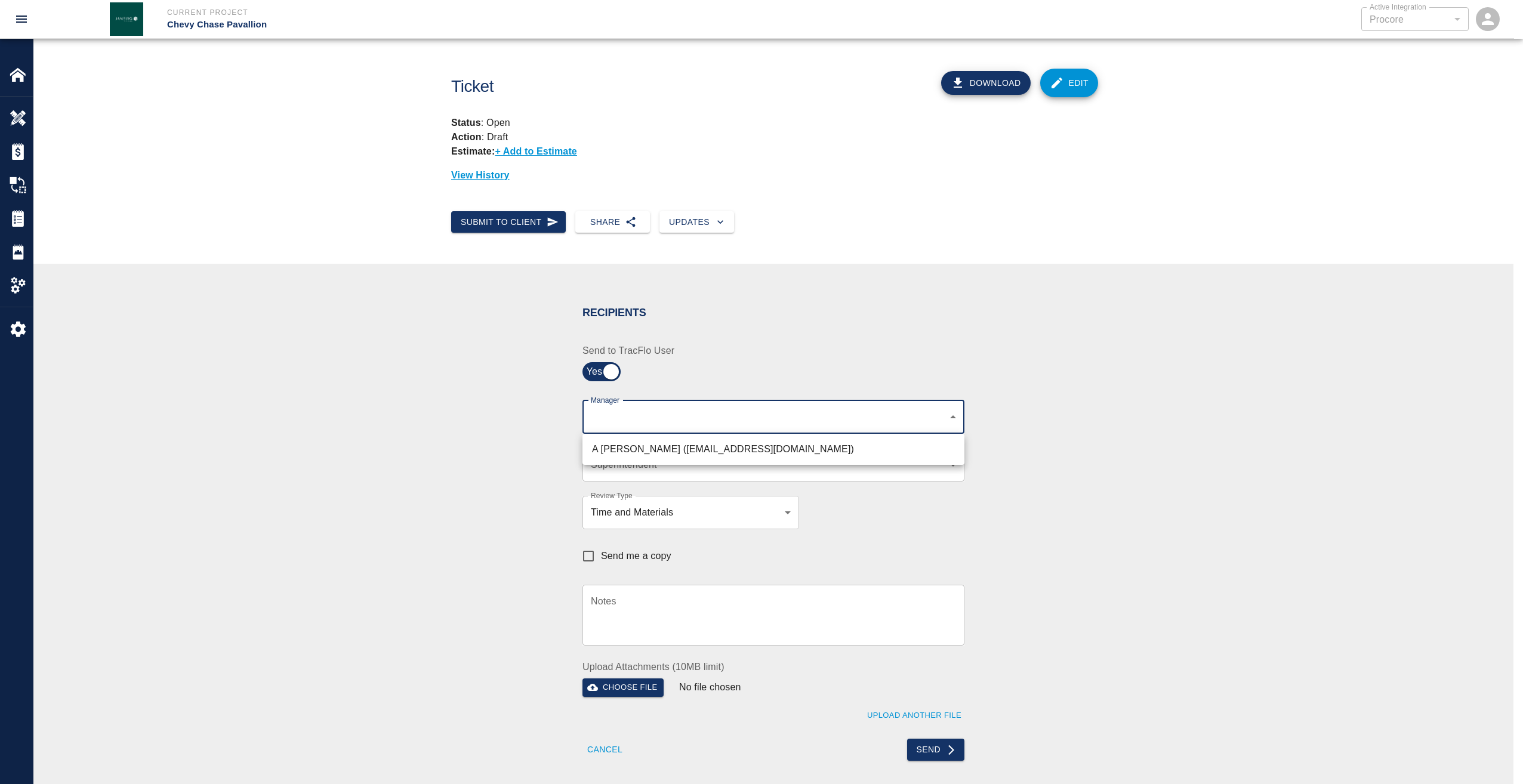
click at [664, 442] on li "A [PERSON_NAME] ([EMAIL_ADDRESS][DOMAIN_NAME])" at bounding box center [773, 449] width 382 height 21
type input "9bffa239-15ce-4edf-bf52-fac04538929a"
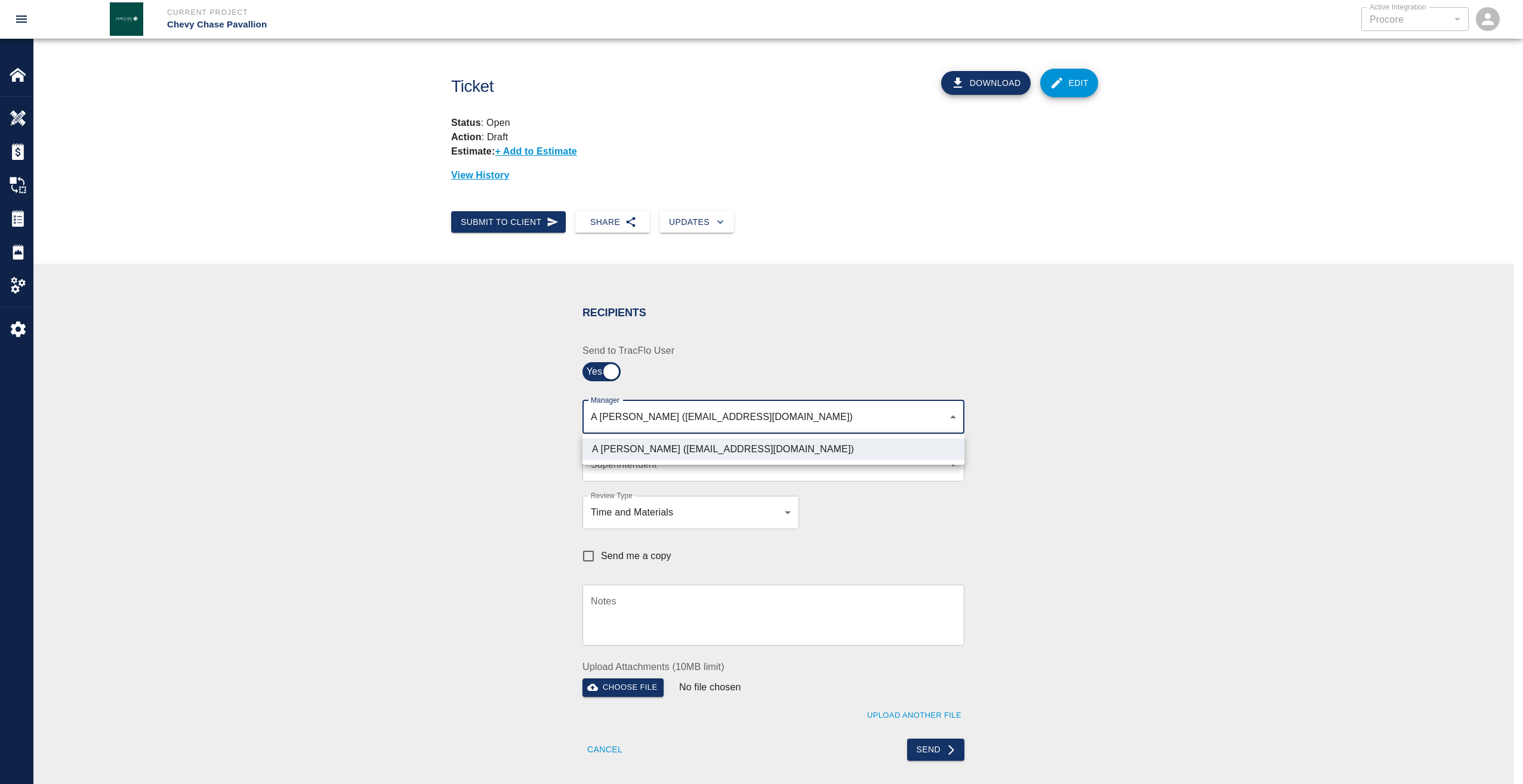
drag, startPoint x: 1026, startPoint y: 489, endPoint x: 977, endPoint y: 476, distance: 50.7
click at [1026, 488] on div at bounding box center [761, 392] width 1523 height 784
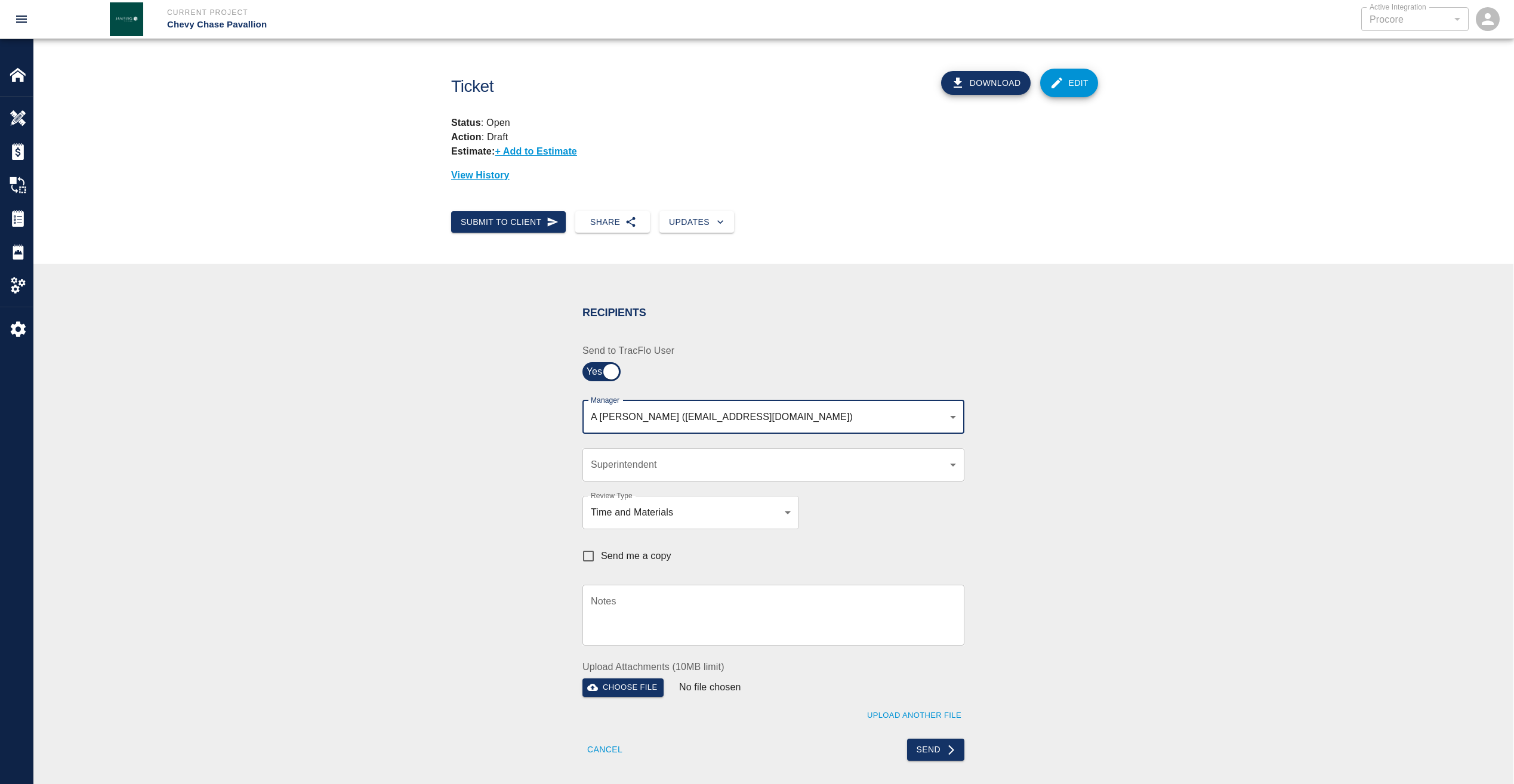
click at [946, 472] on div "​ Superintendent" at bounding box center [773, 465] width 382 height 33
click at [950, 456] on div "​ Superintendent" at bounding box center [773, 465] width 382 height 33
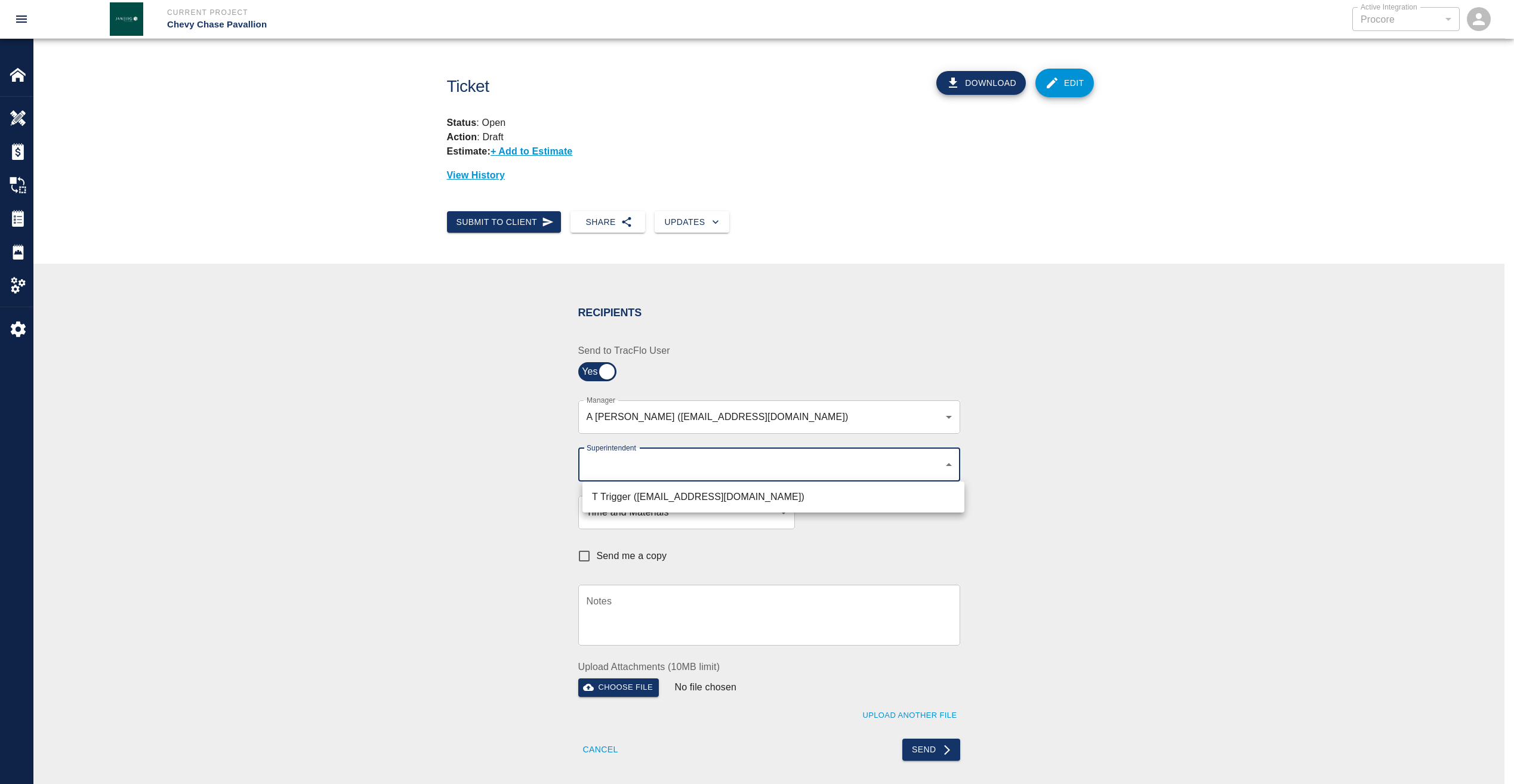
click at [950, 465] on body "Current Project Chevy Chase Pavallion Active Integration Procore 1 Active Integ…" at bounding box center [757, 392] width 1514 height 784
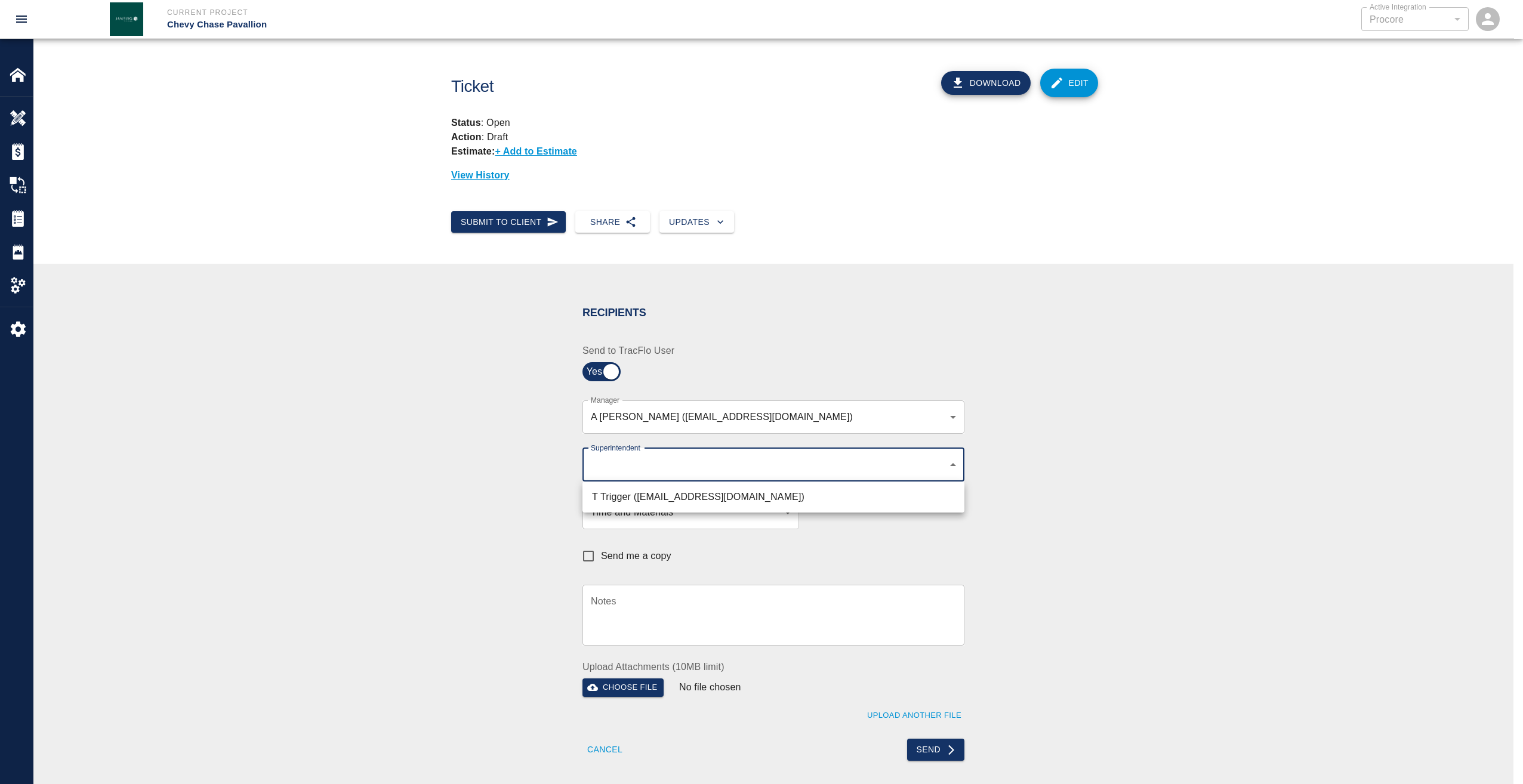
click at [747, 496] on li "T Trigger ([EMAIL_ADDRESS][DOMAIN_NAME])" at bounding box center [773, 497] width 382 height 21
type input "b74f133e-1e2f-49a5-b092-b475d5c6f6c3"
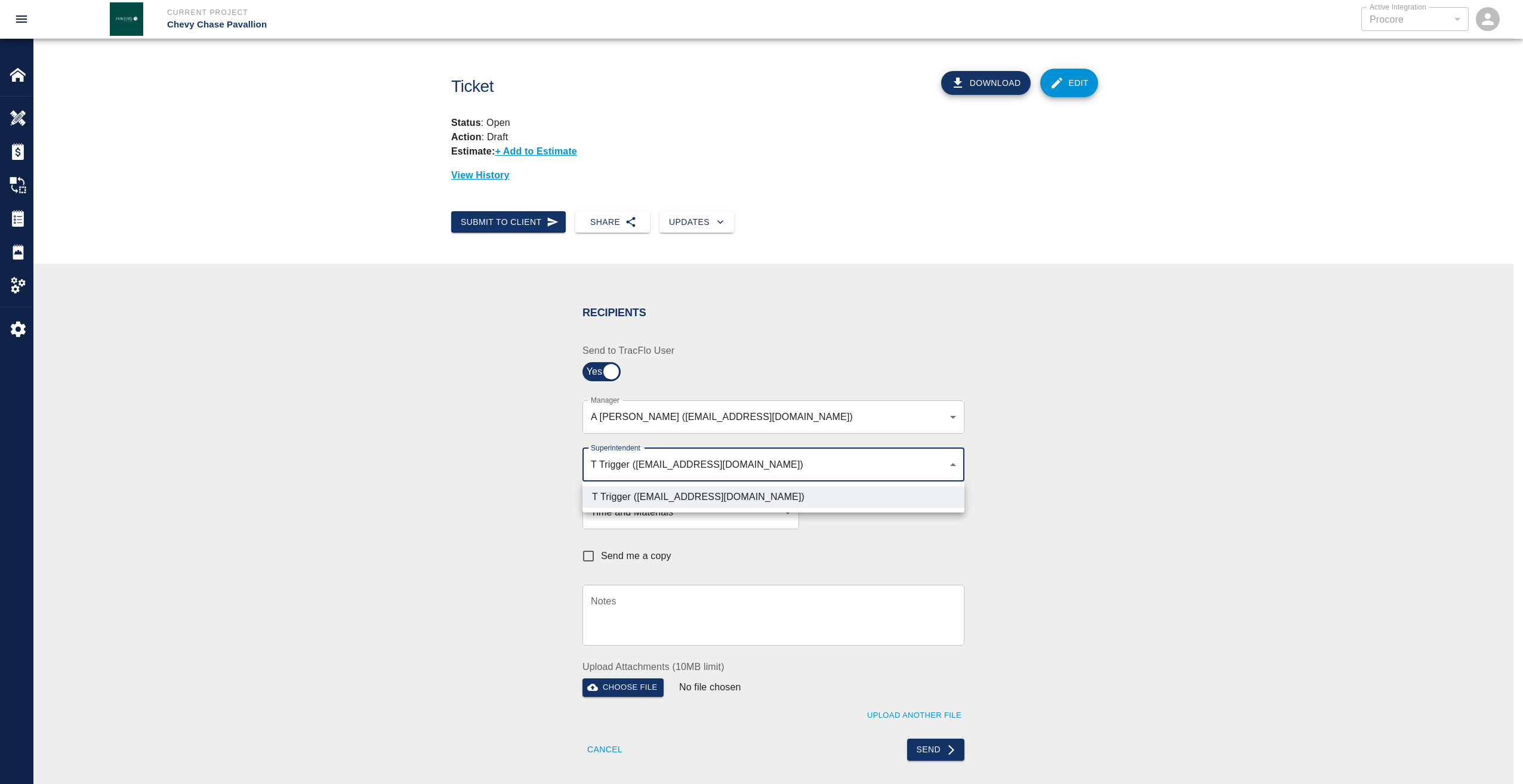
click at [1119, 490] on div at bounding box center [761, 392] width 1523 height 784
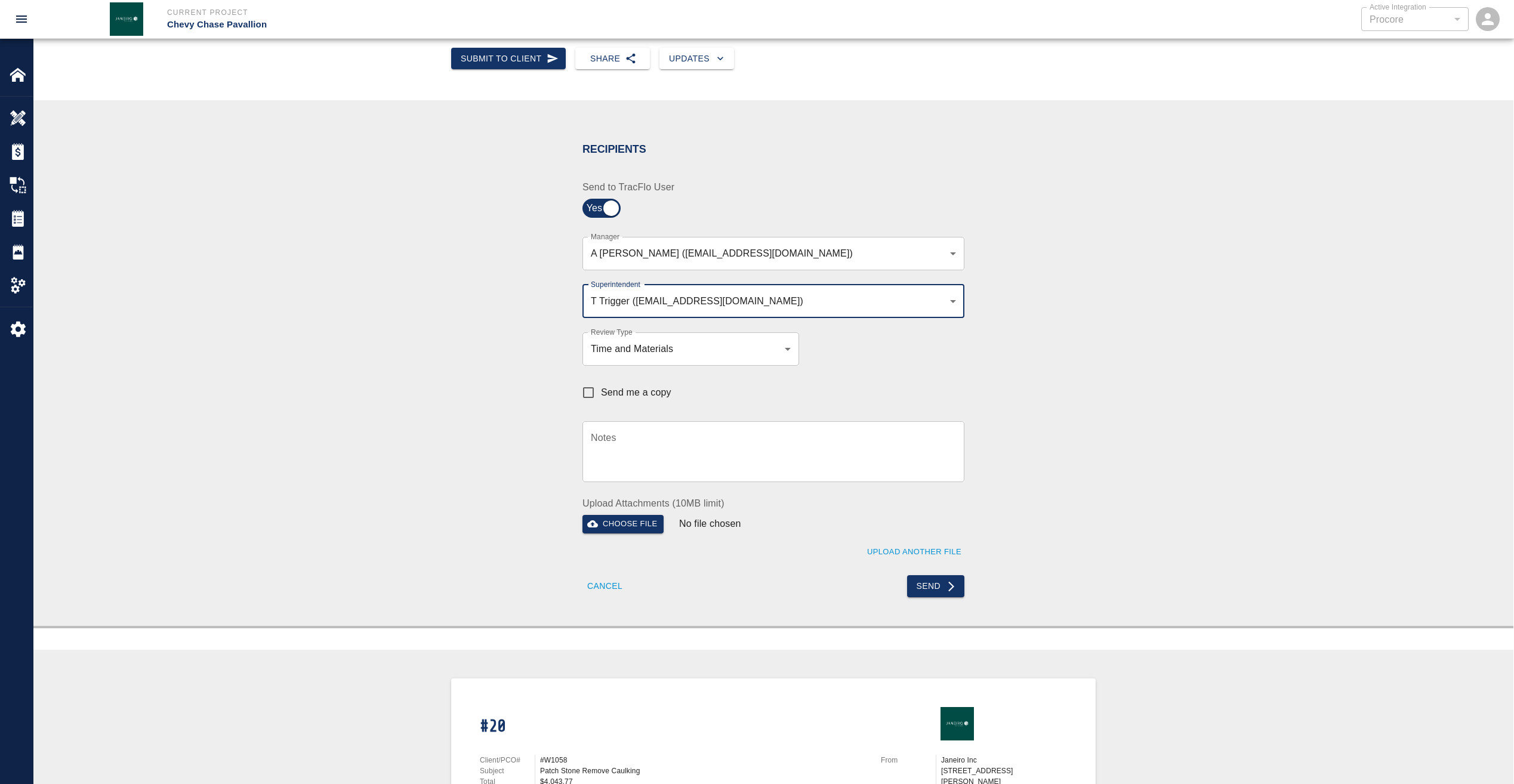
scroll to position [179, 0]
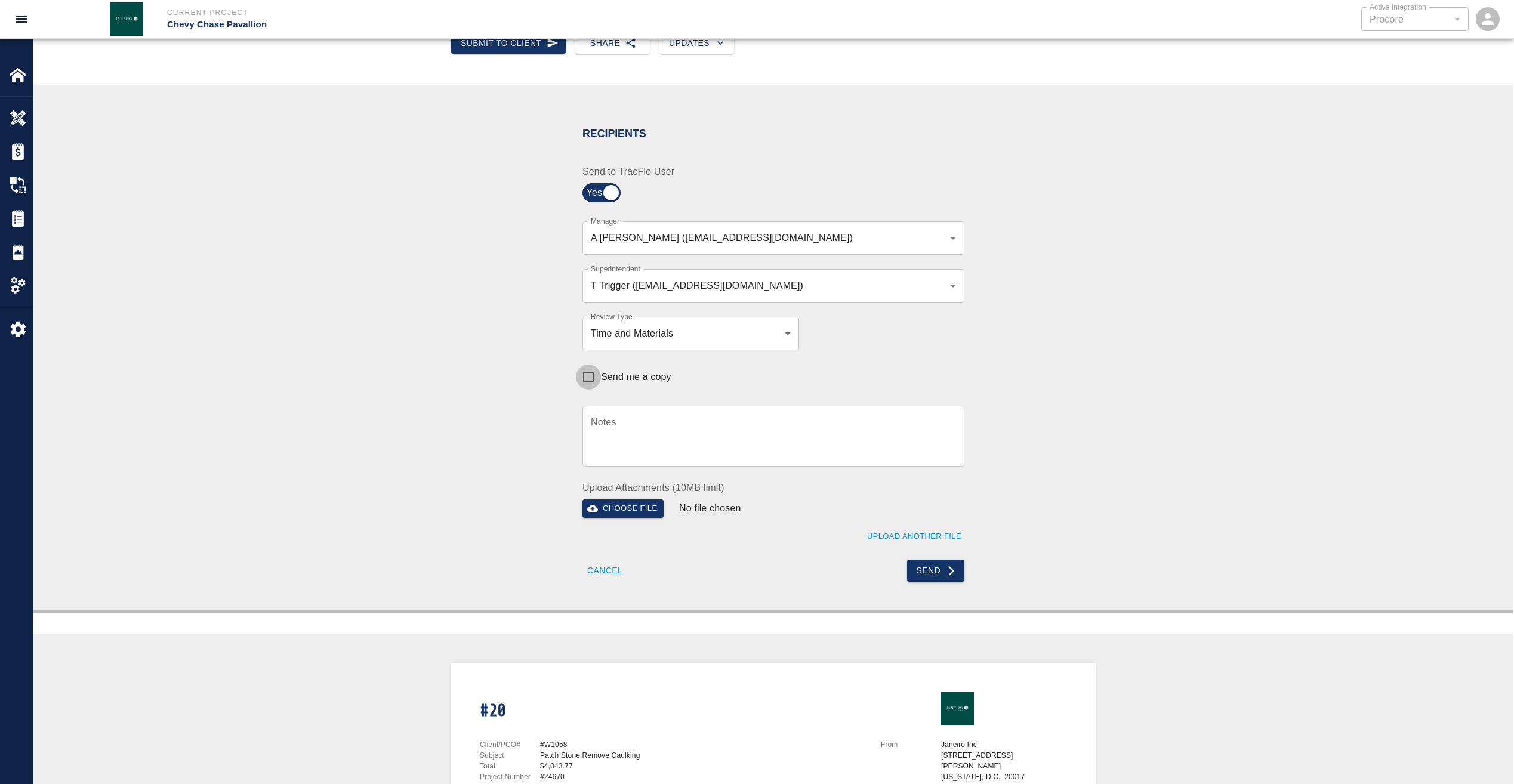
click at [587, 375] on input "Send me a copy" at bounding box center [588, 377] width 25 height 25
checkbox input "true"
click at [942, 563] on button "Send" at bounding box center [936, 571] width 58 height 22
checkbox input "false"
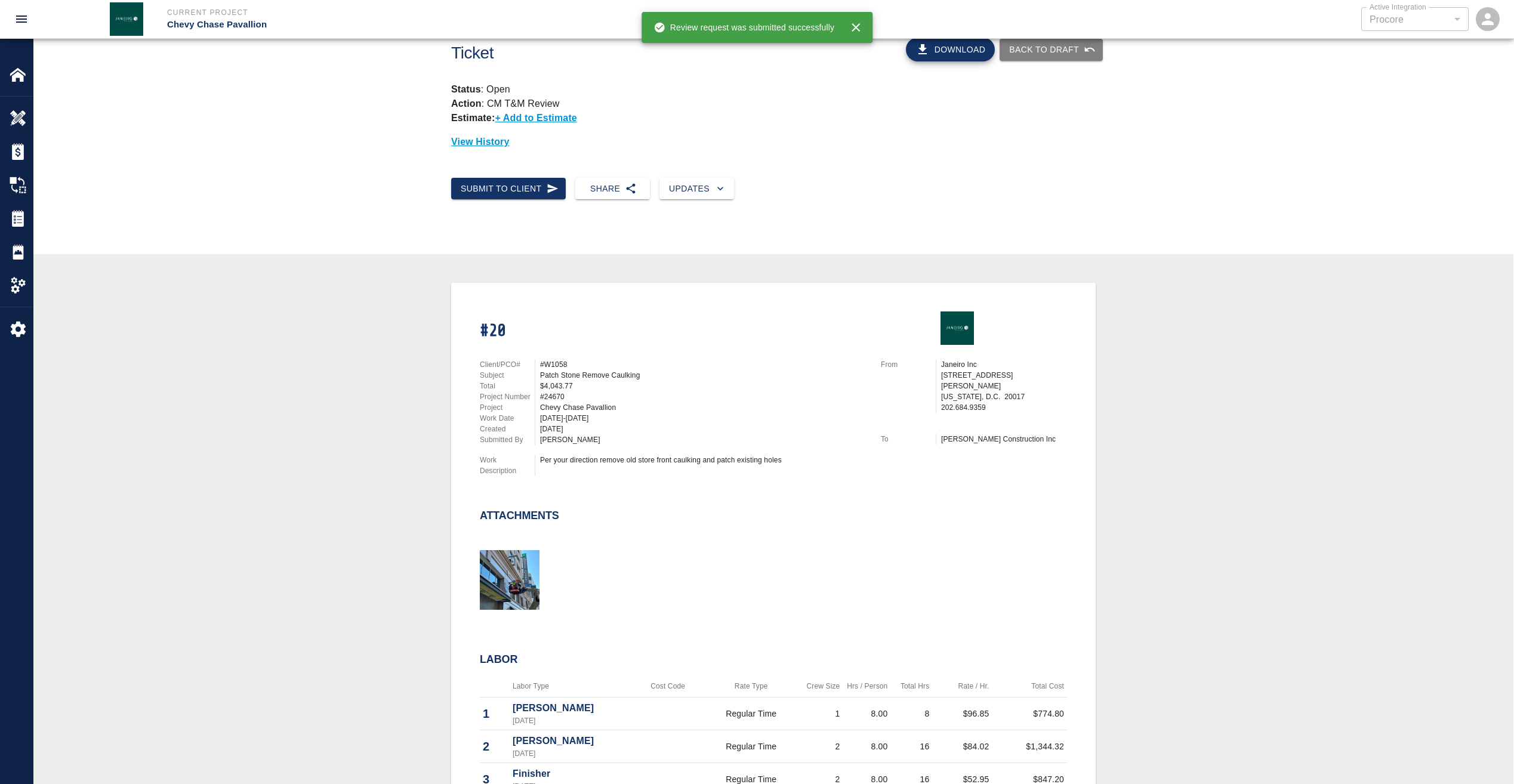
scroll to position [0, 0]
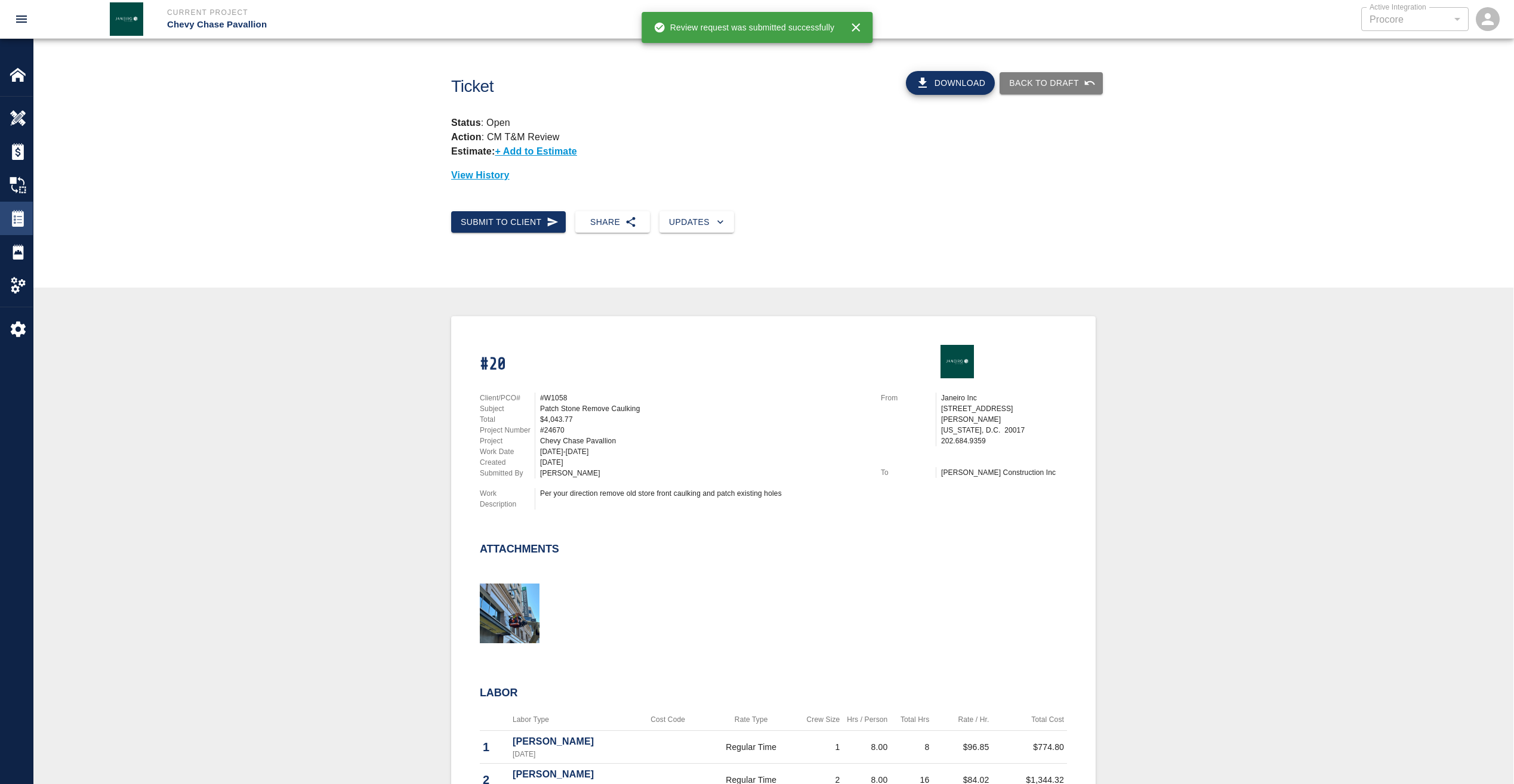
click at [23, 215] on img at bounding box center [18, 218] width 17 height 17
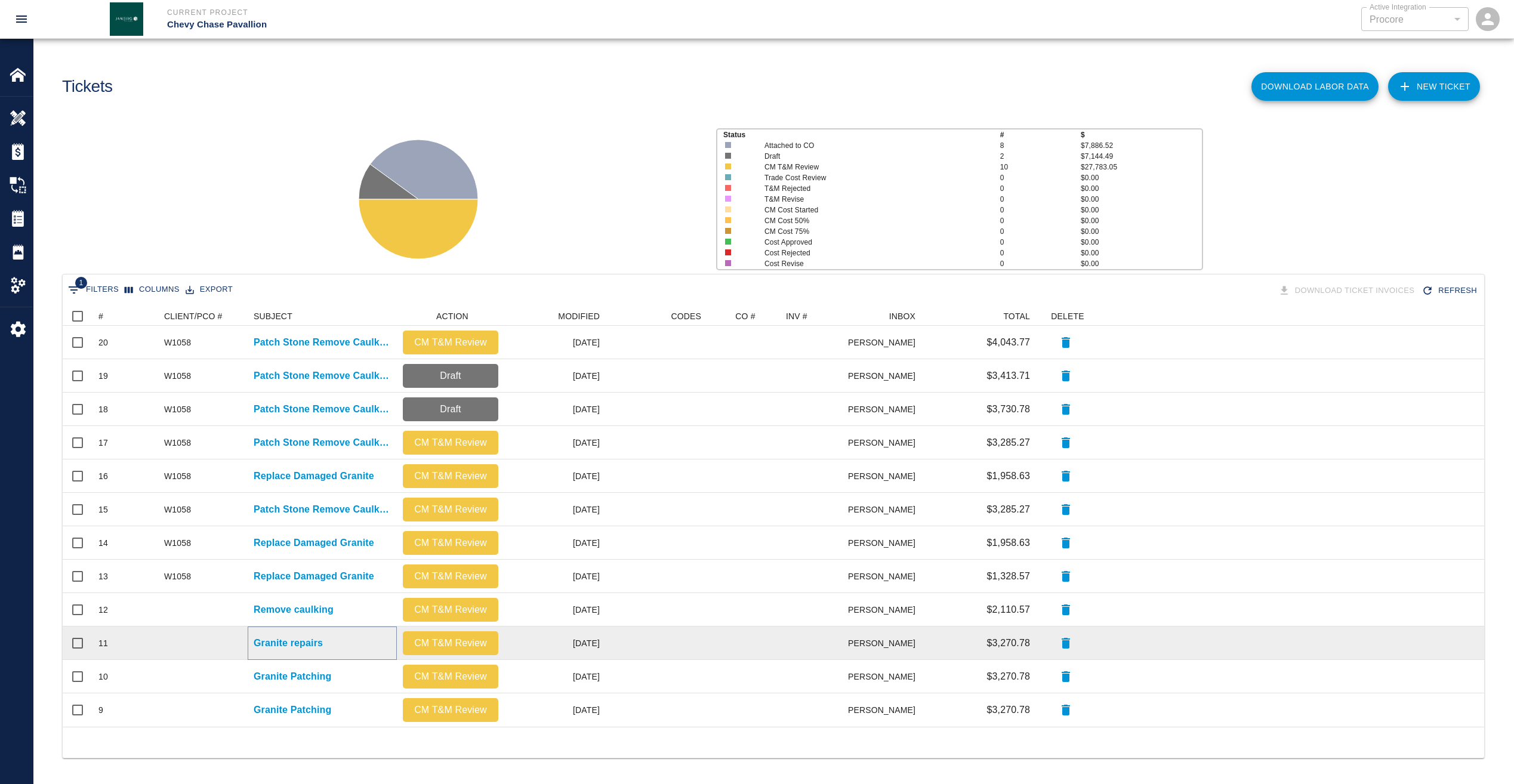
click at [314, 642] on p "Granite repairs" at bounding box center [288, 643] width 69 height 15
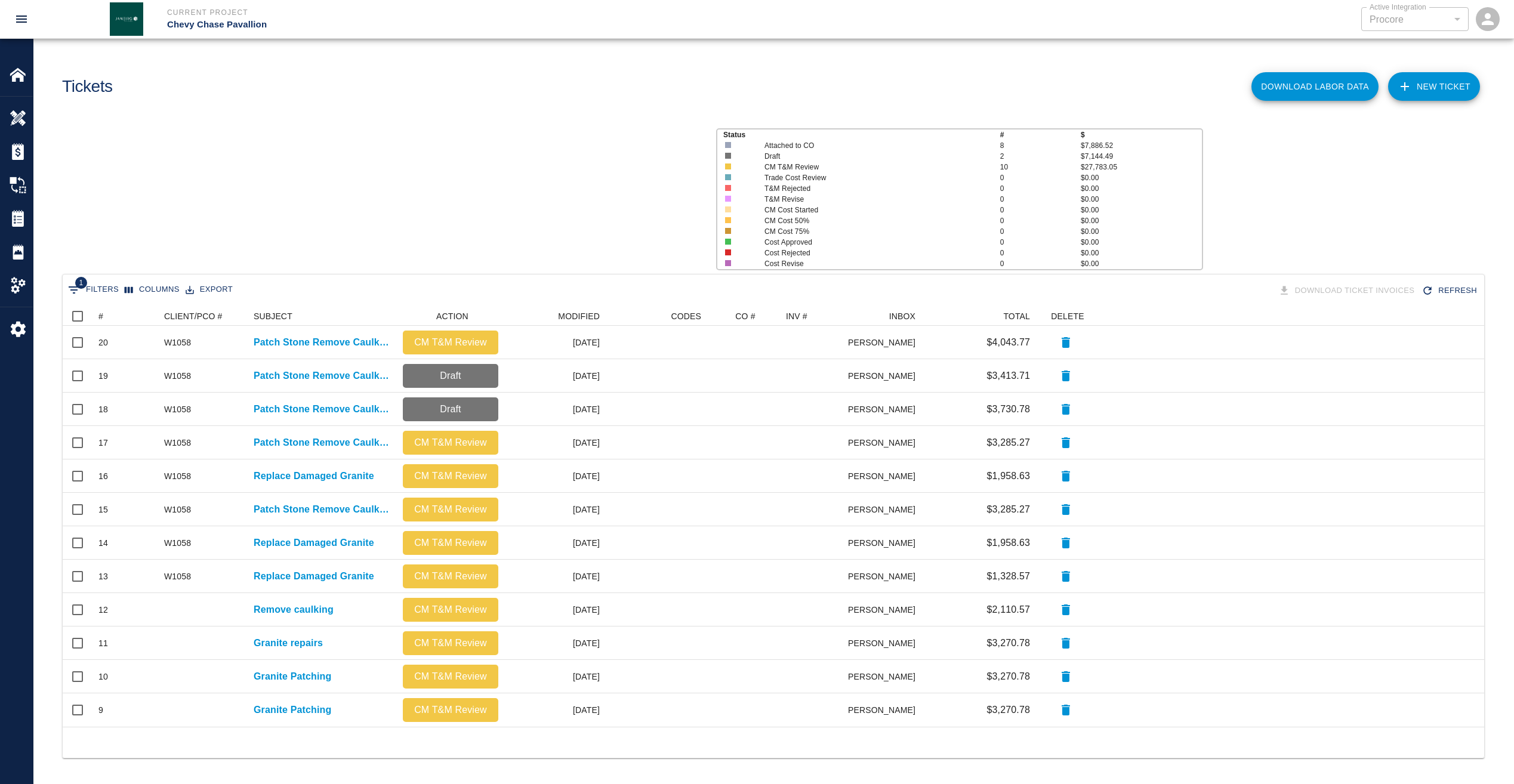
scroll to position [411, 1412]
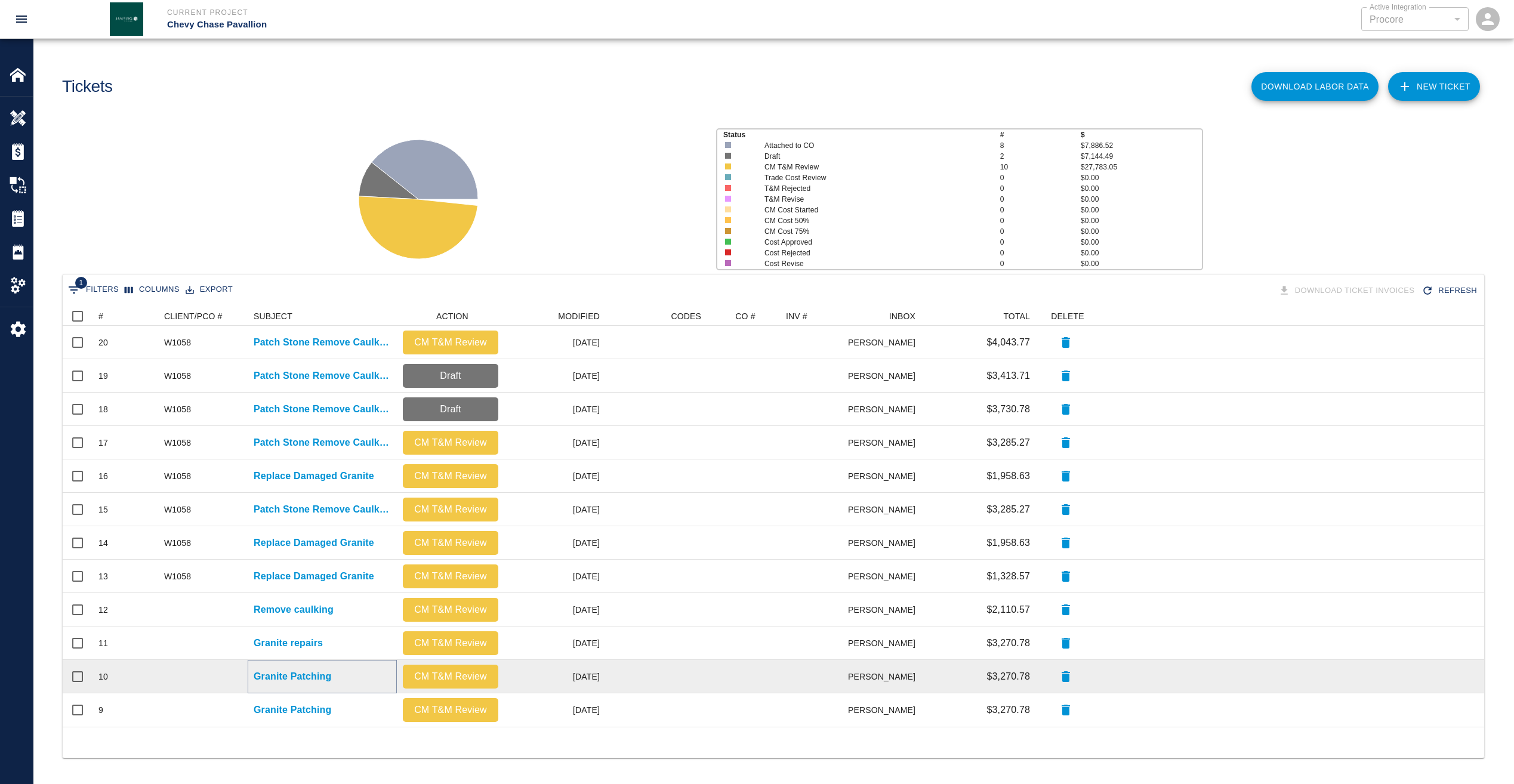
click at [271, 673] on p "Granite Patching" at bounding box center [292, 677] width 78 height 15
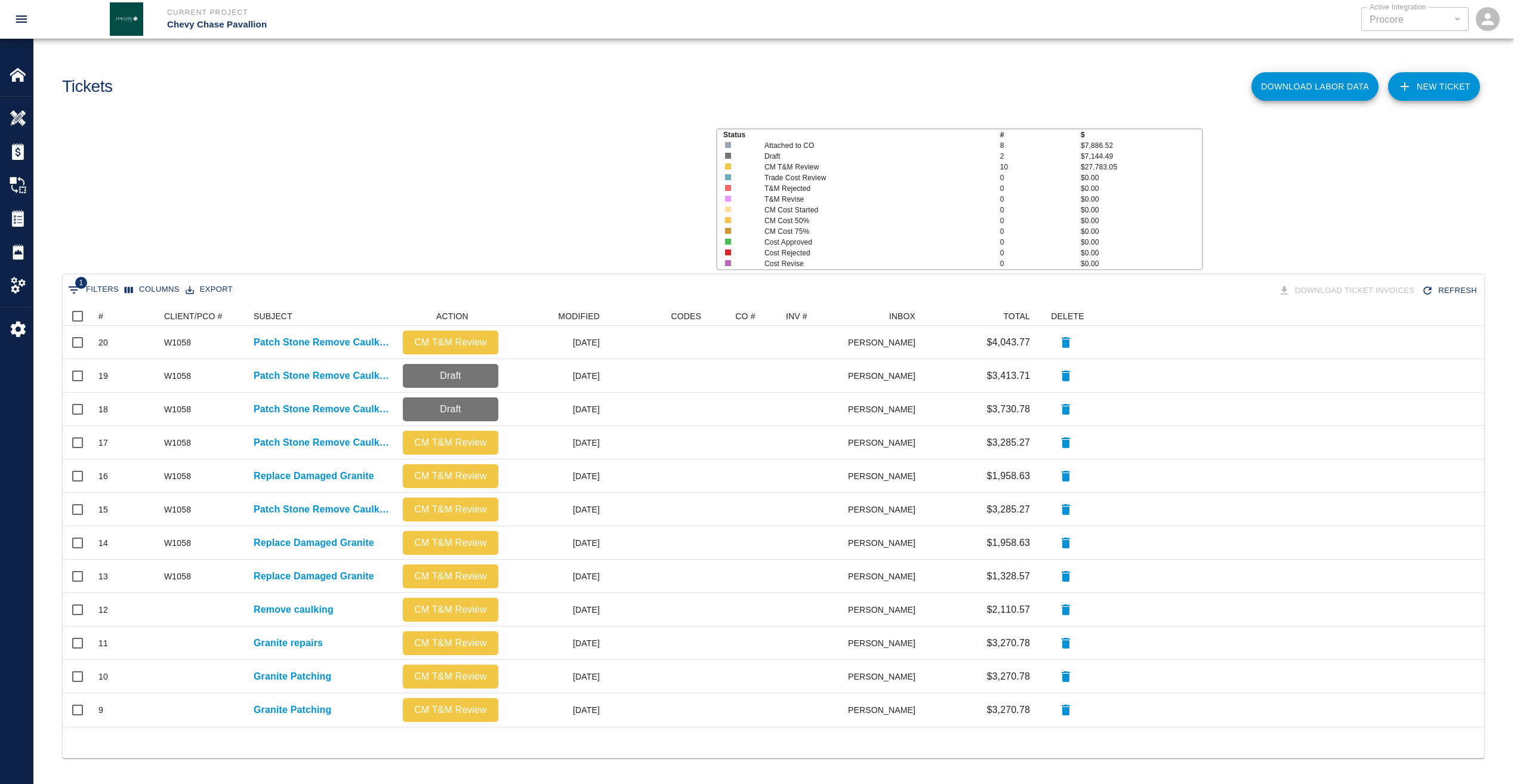
scroll to position [411, 1412]
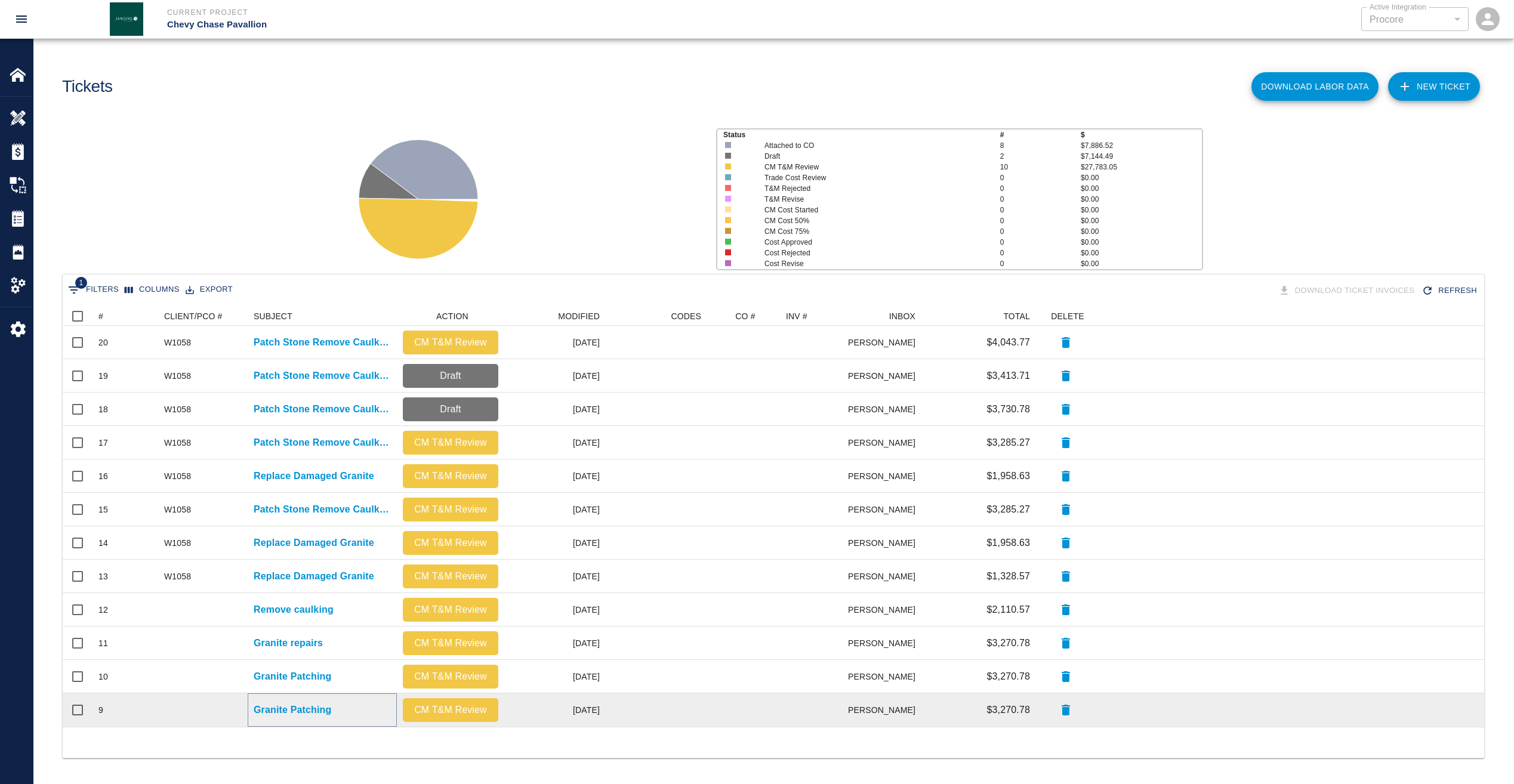
click at [278, 707] on p "Granite Patching" at bounding box center [292, 710] width 78 height 15
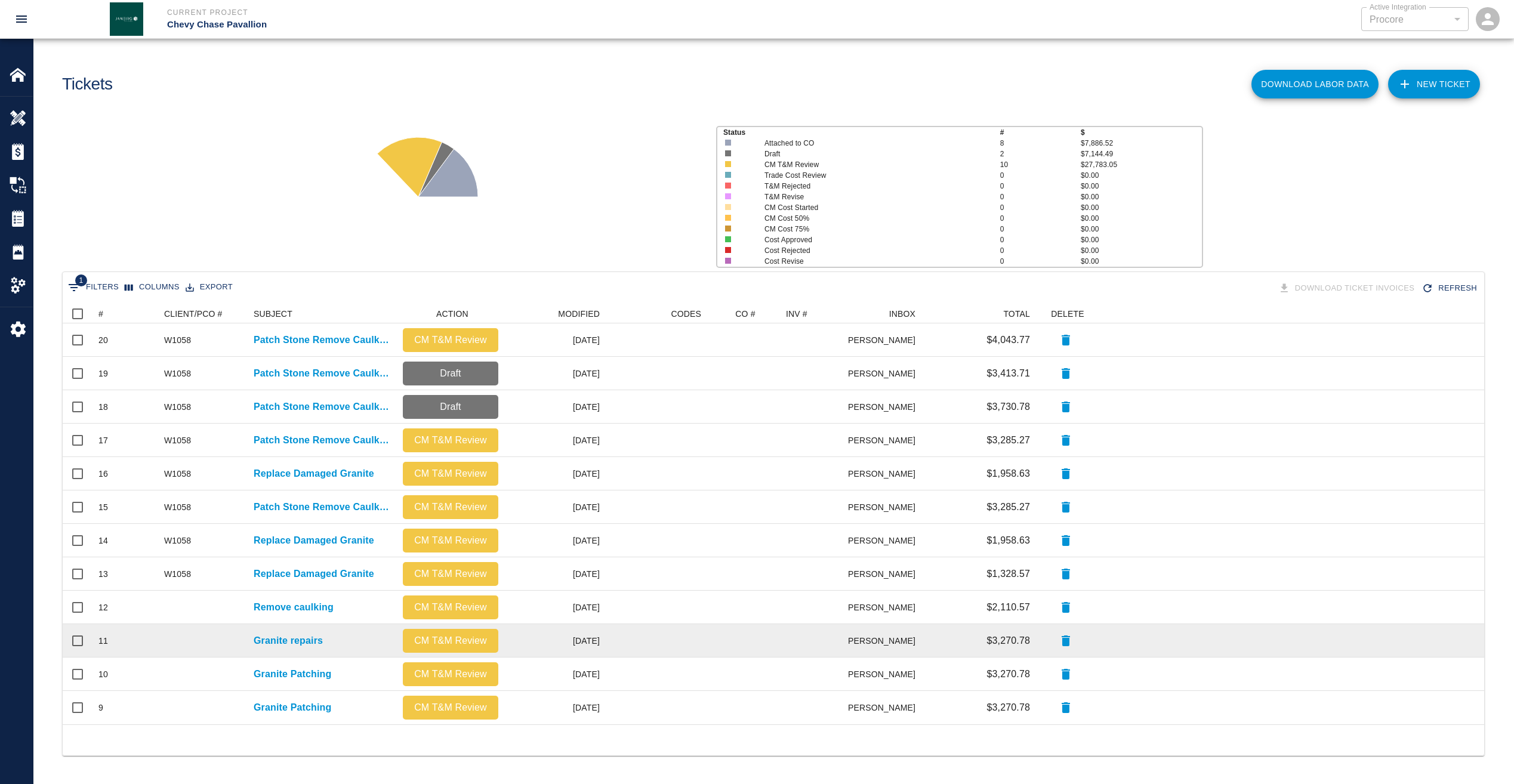
scroll to position [3, 0]
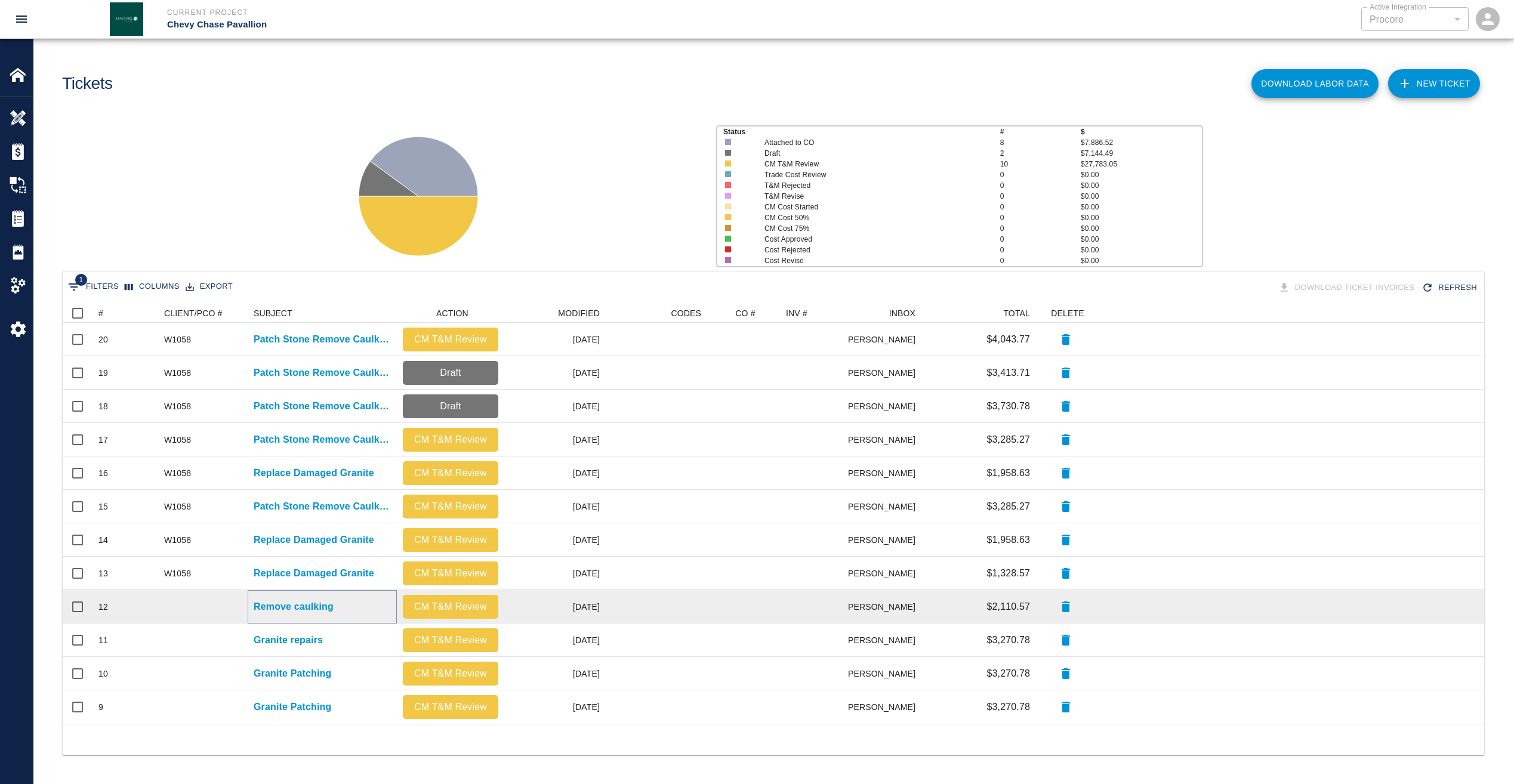
click at [303, 606] on p "Remove caulking" at bounding box center [293, 607] width 80 height 15
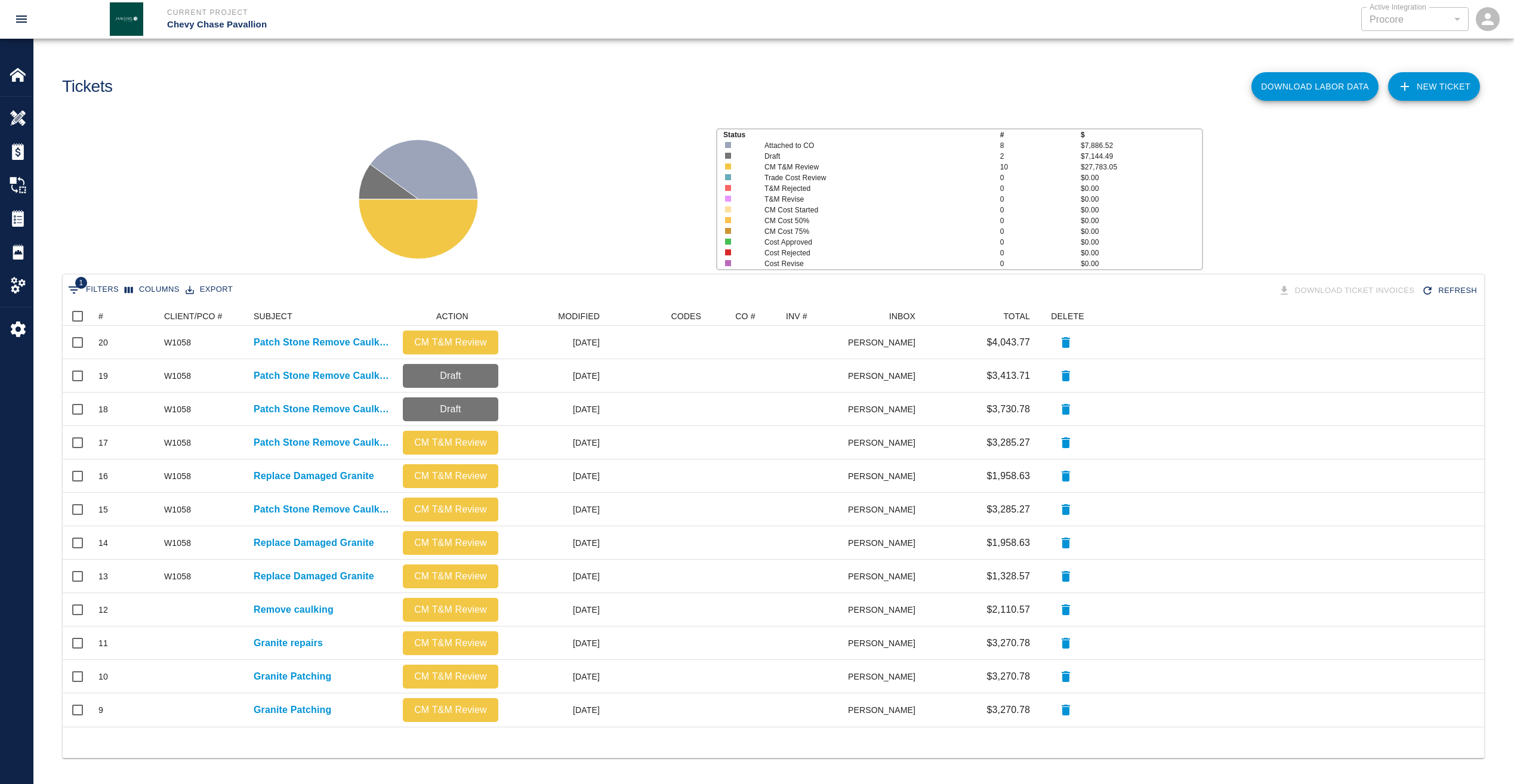
scroll to position [3, 0]
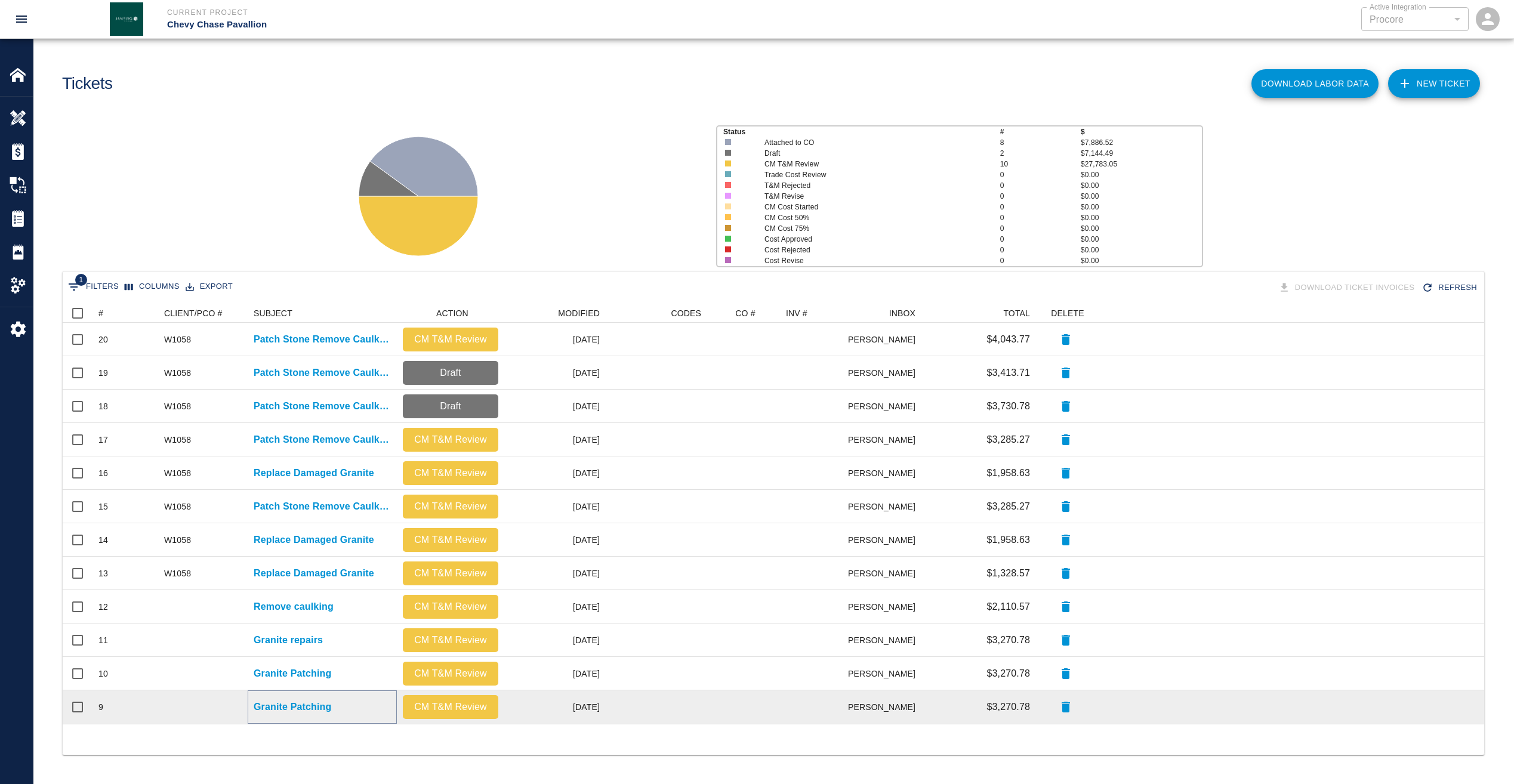
click at [308, 710] on p "Granite Patching" at bounding box center [292, 707] width 78 height 15
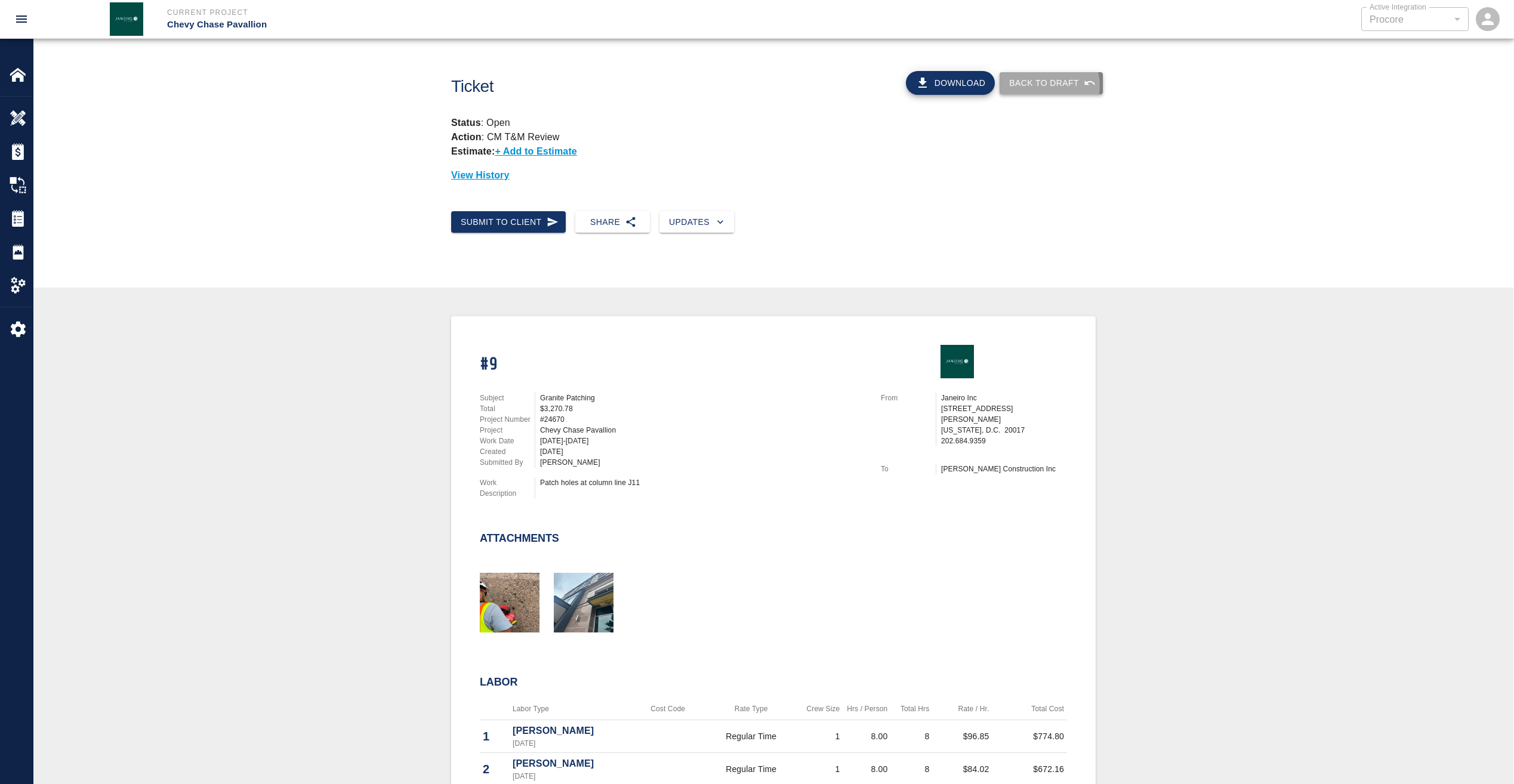
click at [1054, 85] on button "Back to Draft" at bounding box center [1051, 83] width 103 height 22
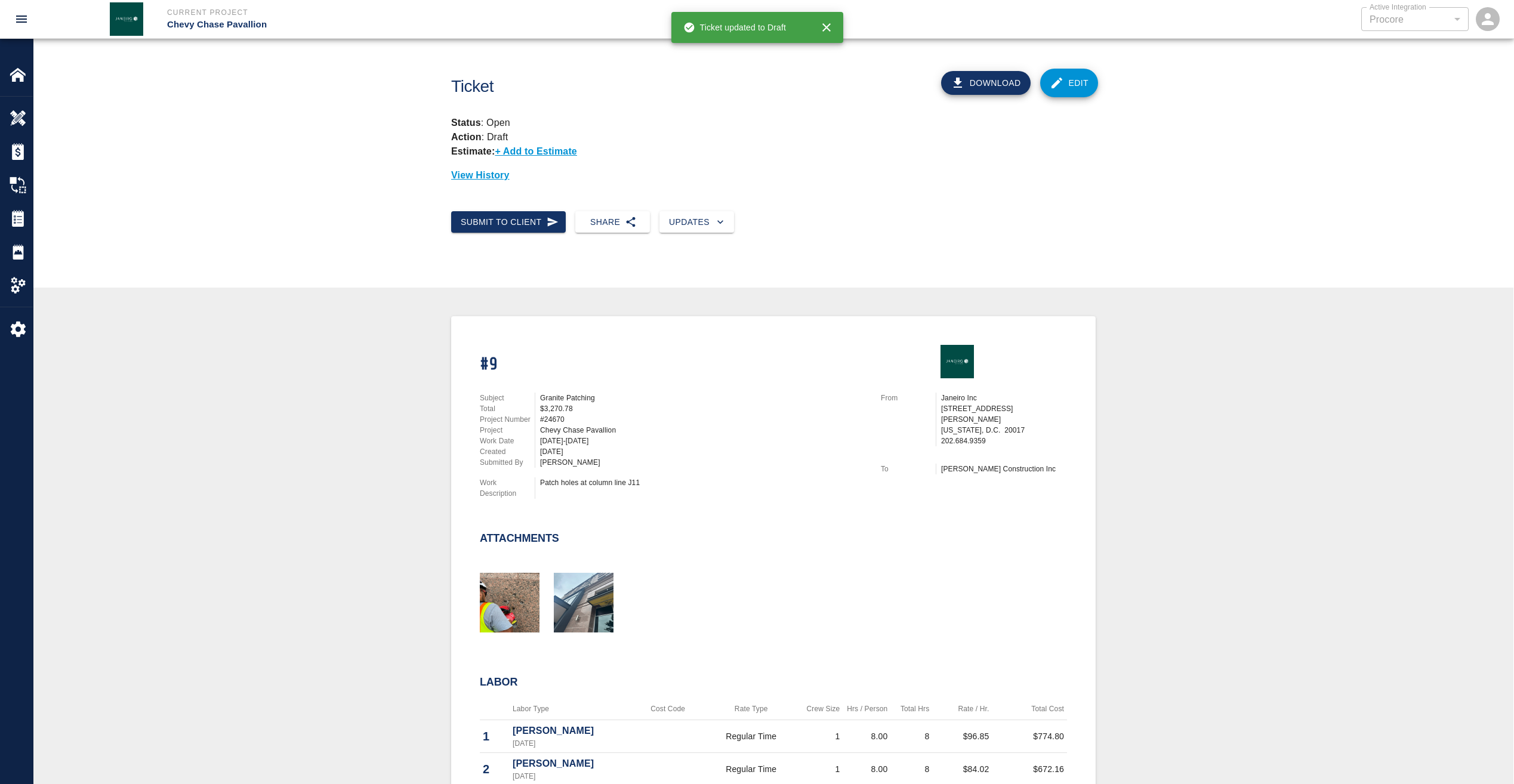
click at [1066, 90] on link "Edit" at bounding box center [1069, 82] width 58 height 28
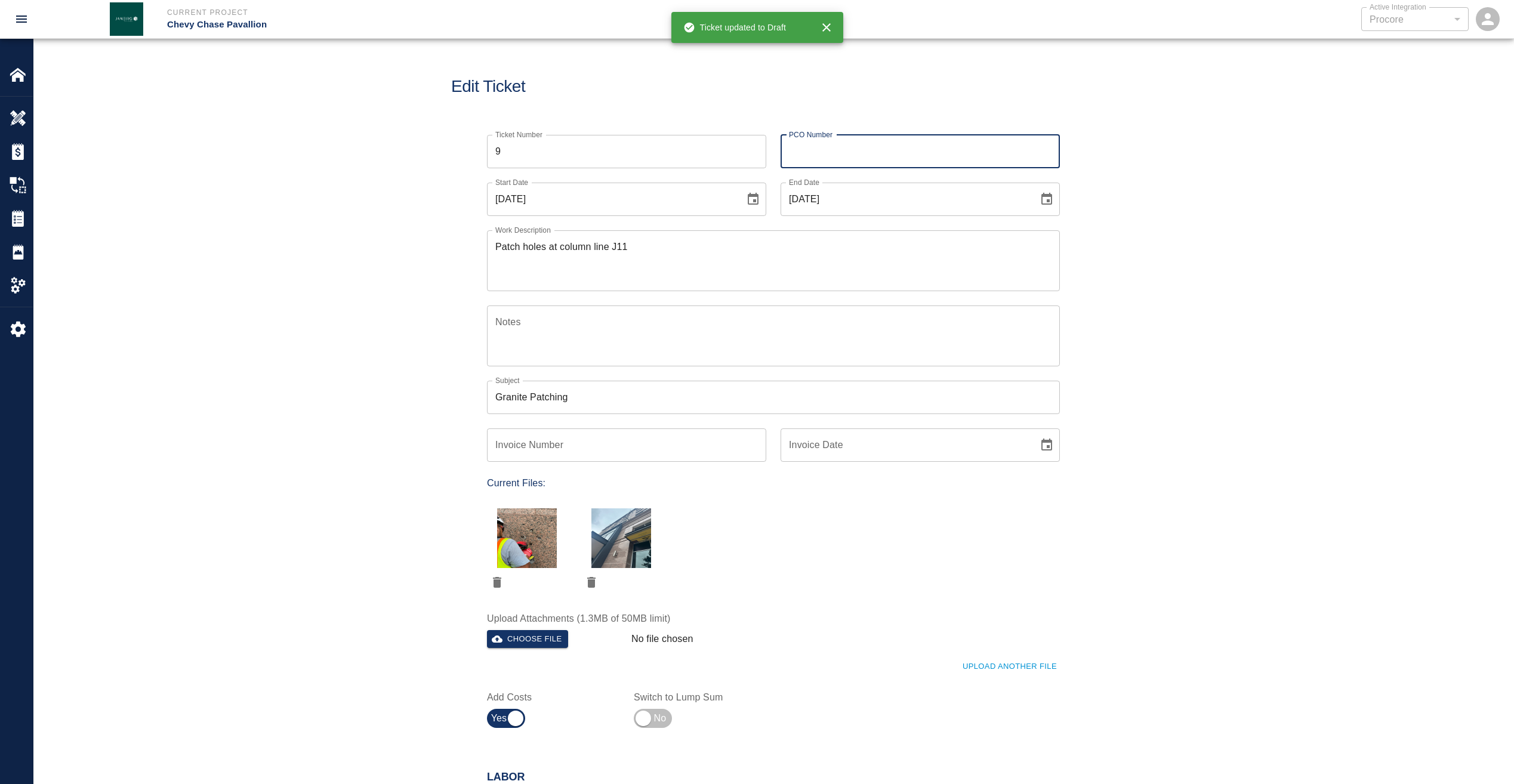
click at [841, 150] on input "PCO Number" at bounding box center [920, 152] width 279 height 33
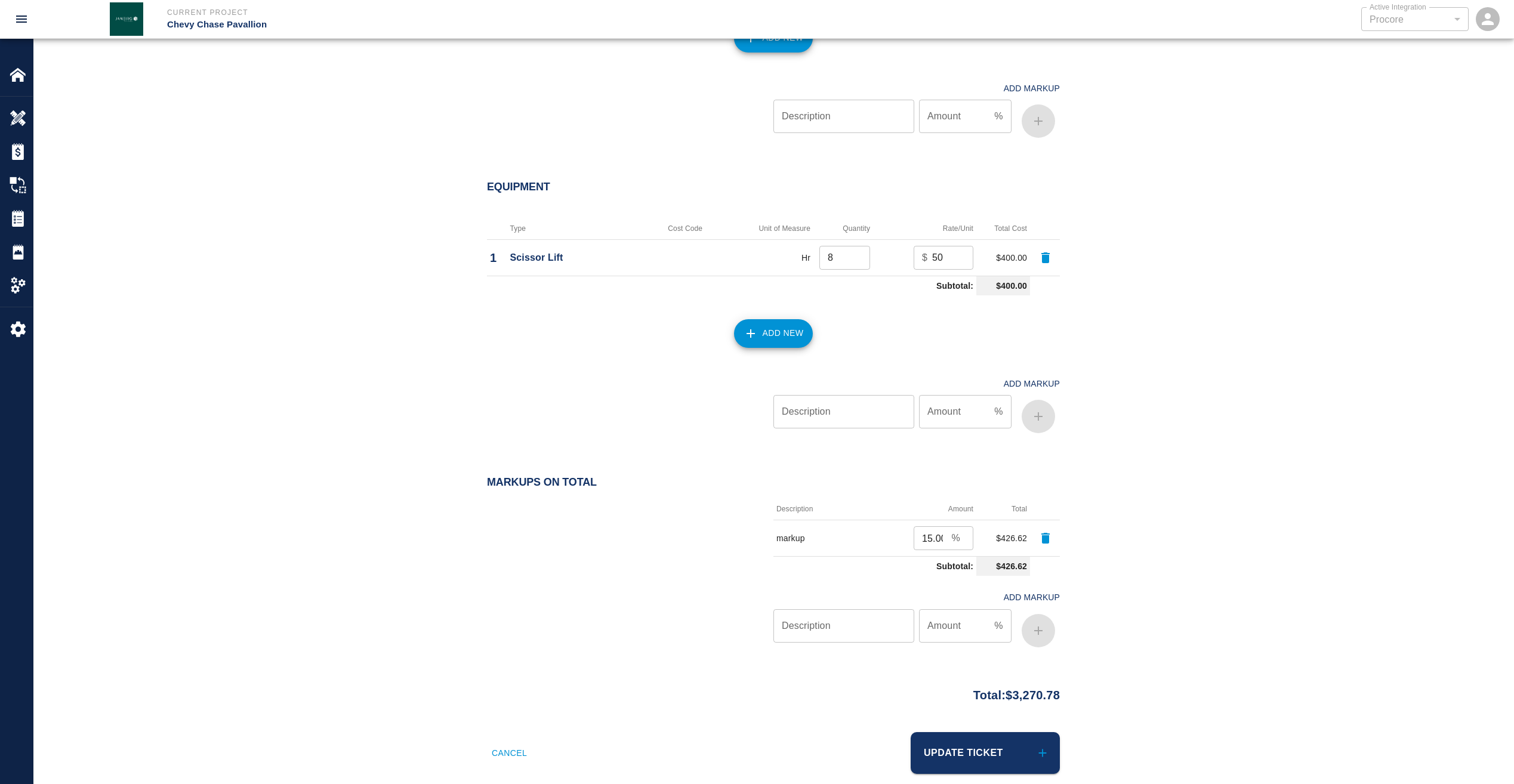
scroll to position [1308, 0]
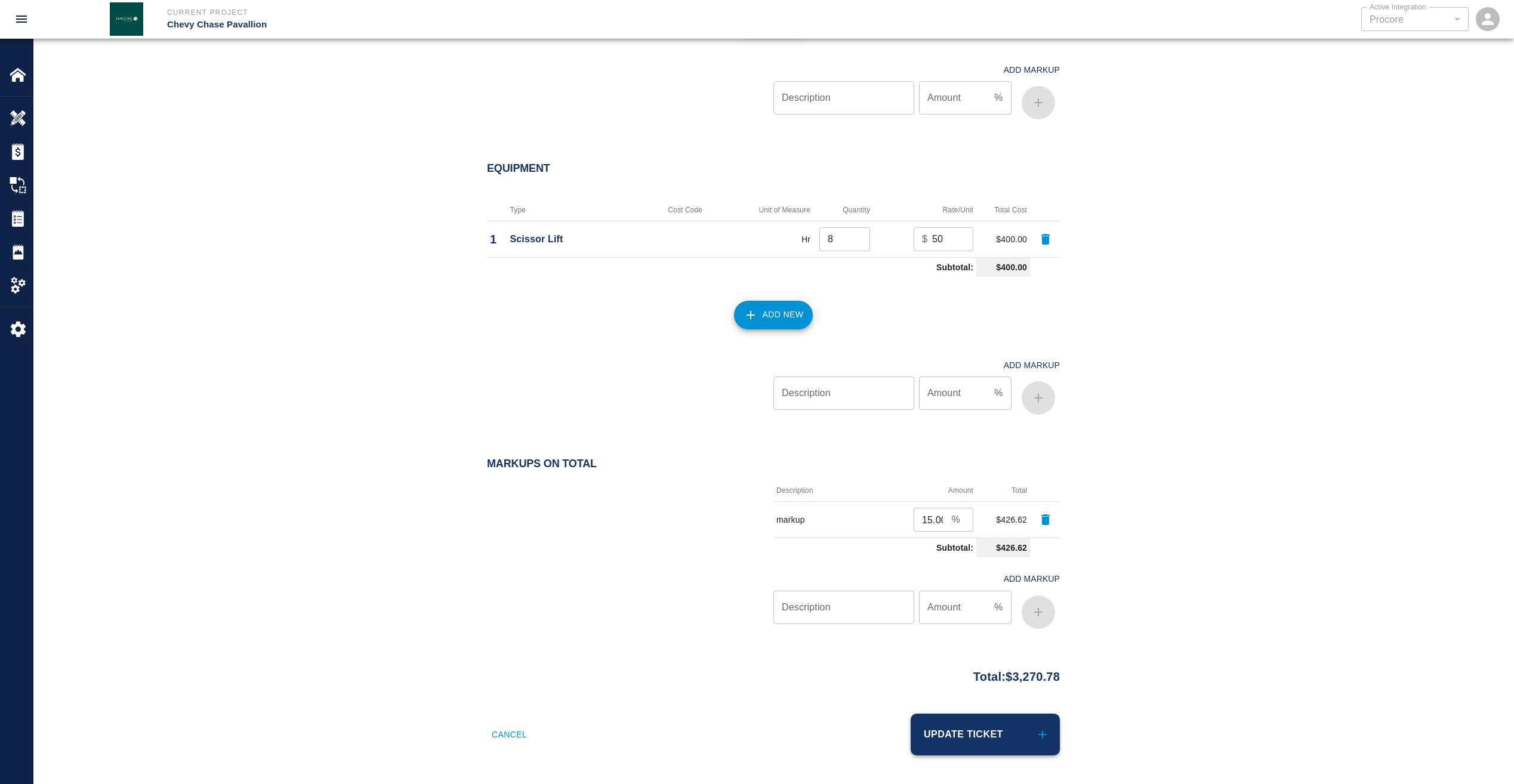
type input "W1058"
click at [995, 738] on button "Update Ticket" at bounding box center [985, 734] width 149 height 42
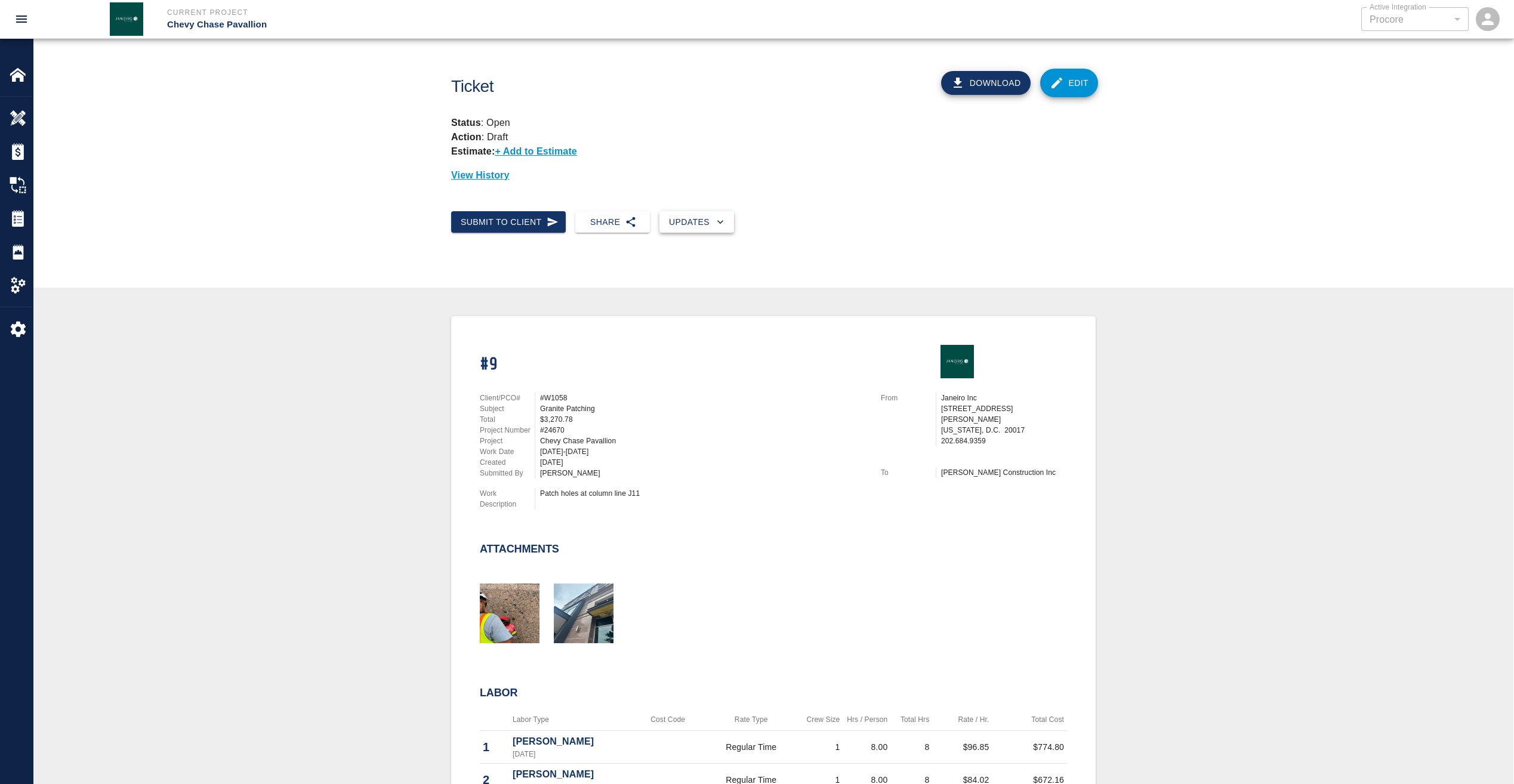
click at [718, 221] on icon "button" at bounding box center [720, 222] width 6 height 3
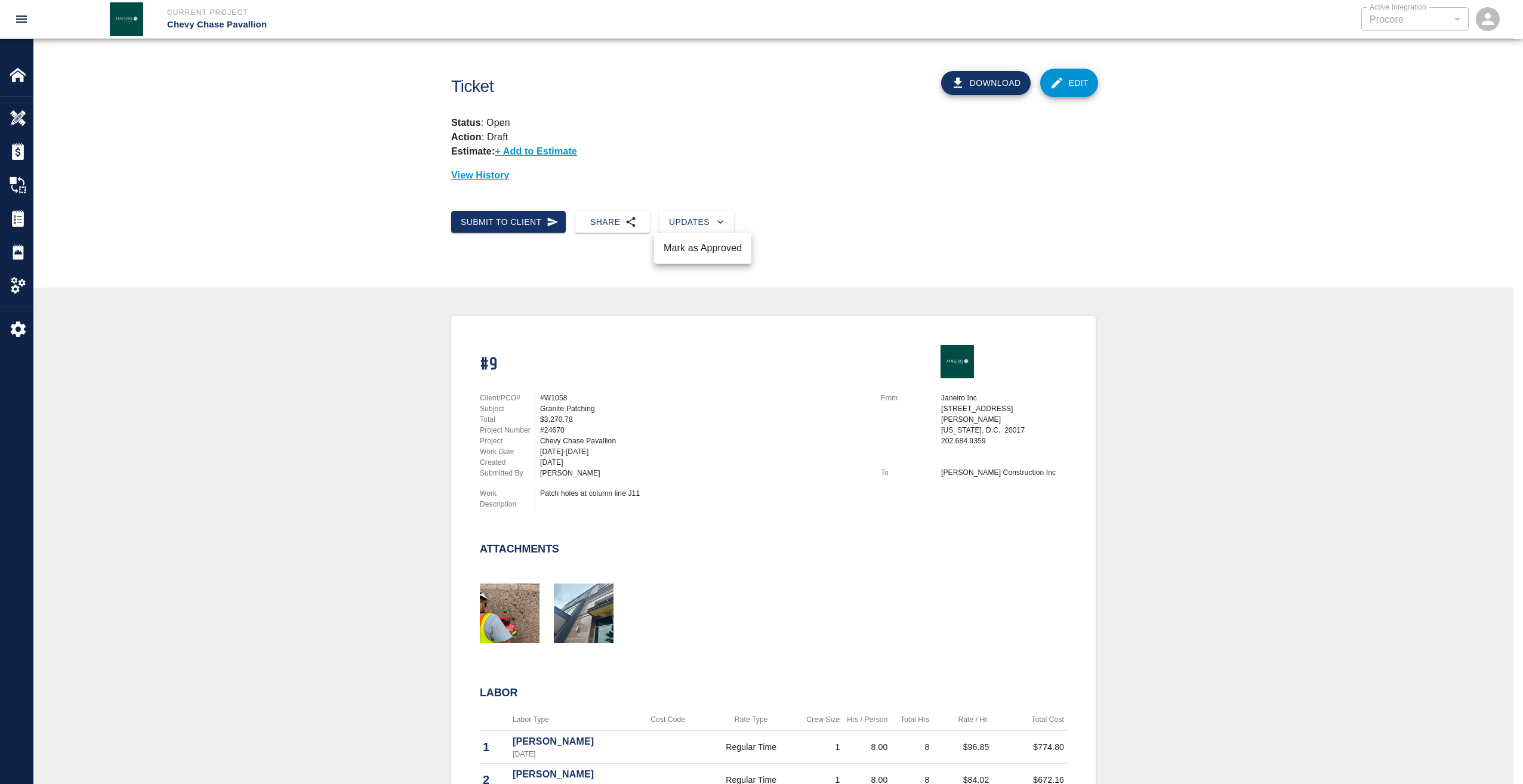
click at [703, 252] on li "Mark as Approved" at bounding box center [702, 248] width 97 height 21
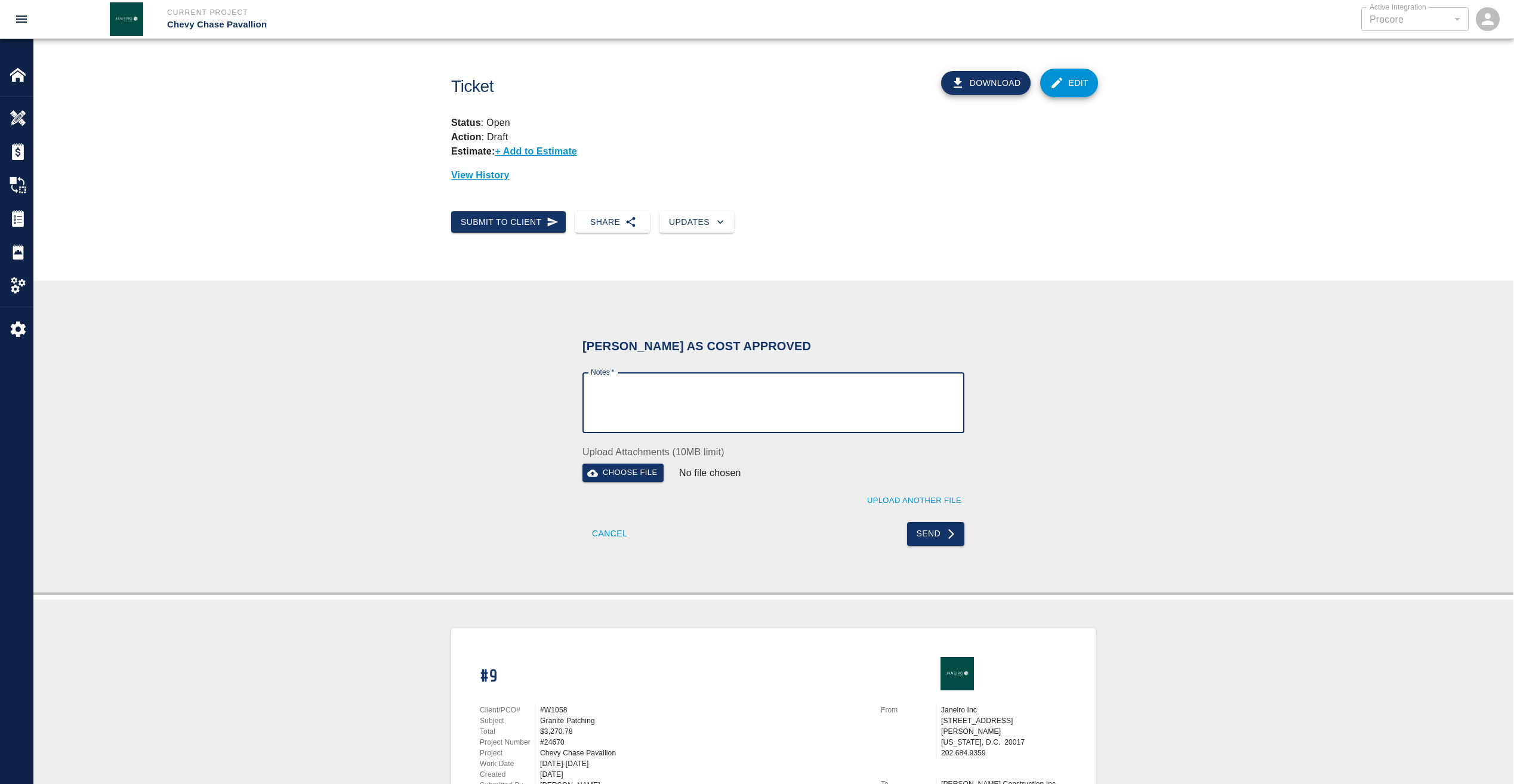
click at [703, 397] on textarea "Notes   *" at bounding box center [773, 402] width 365 height 41
type textarea "Wet signature"
click at [938, 533] on button "Send" at bounding box center [936, 534] width 58 height 24
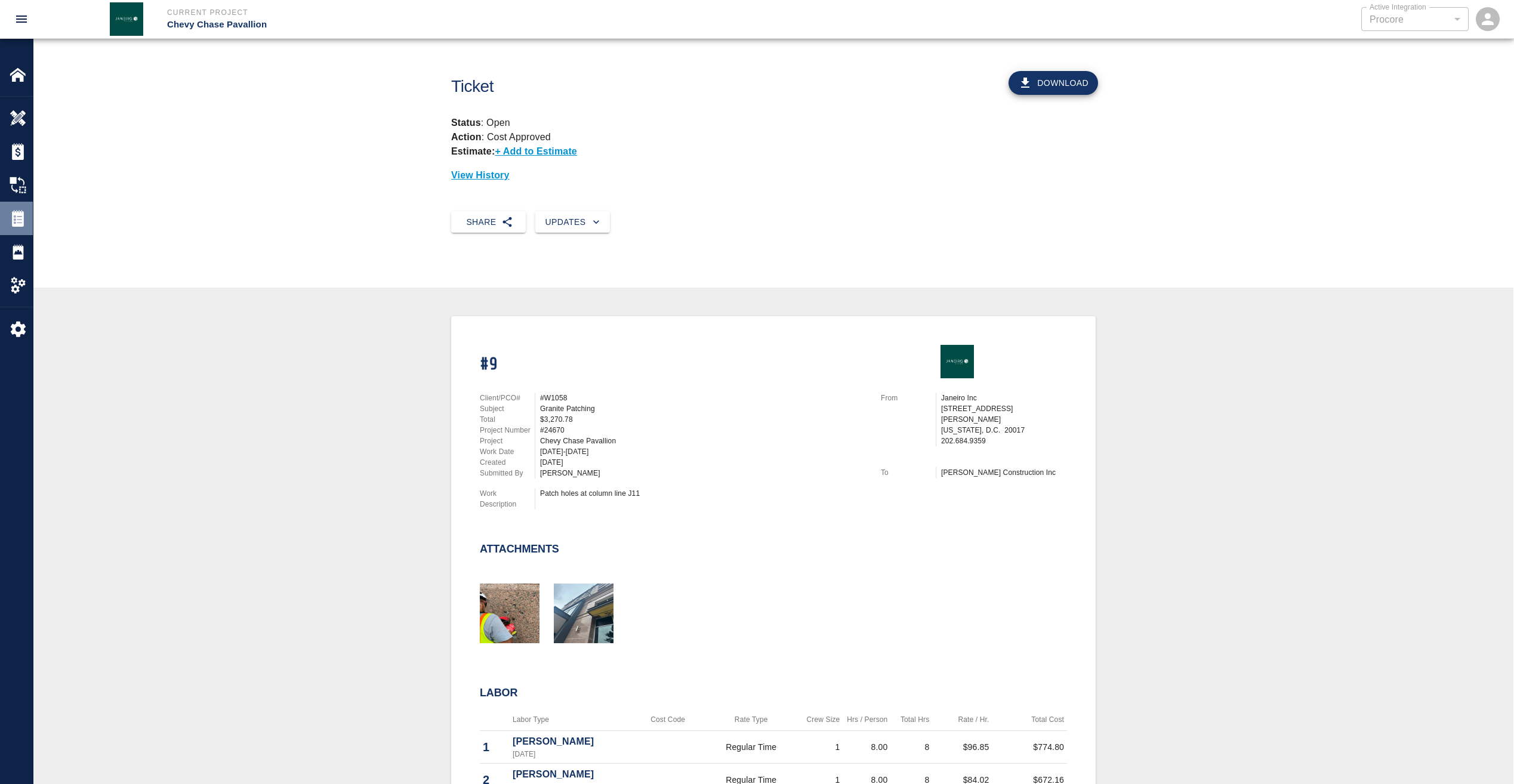
click at [25, 222] on img at bounding box center [18, 218] width 17 height 17
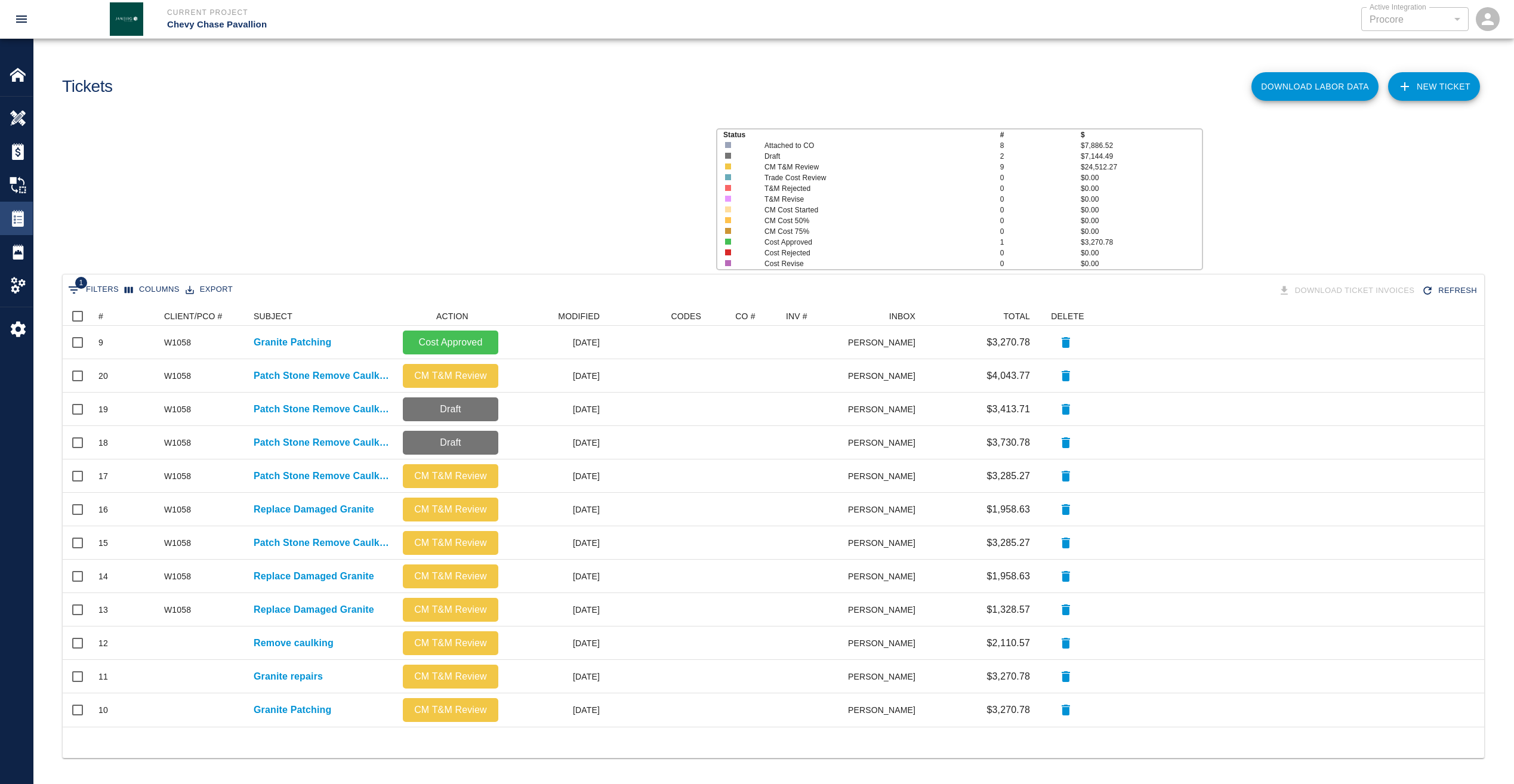
scroll to position [411, 1412]
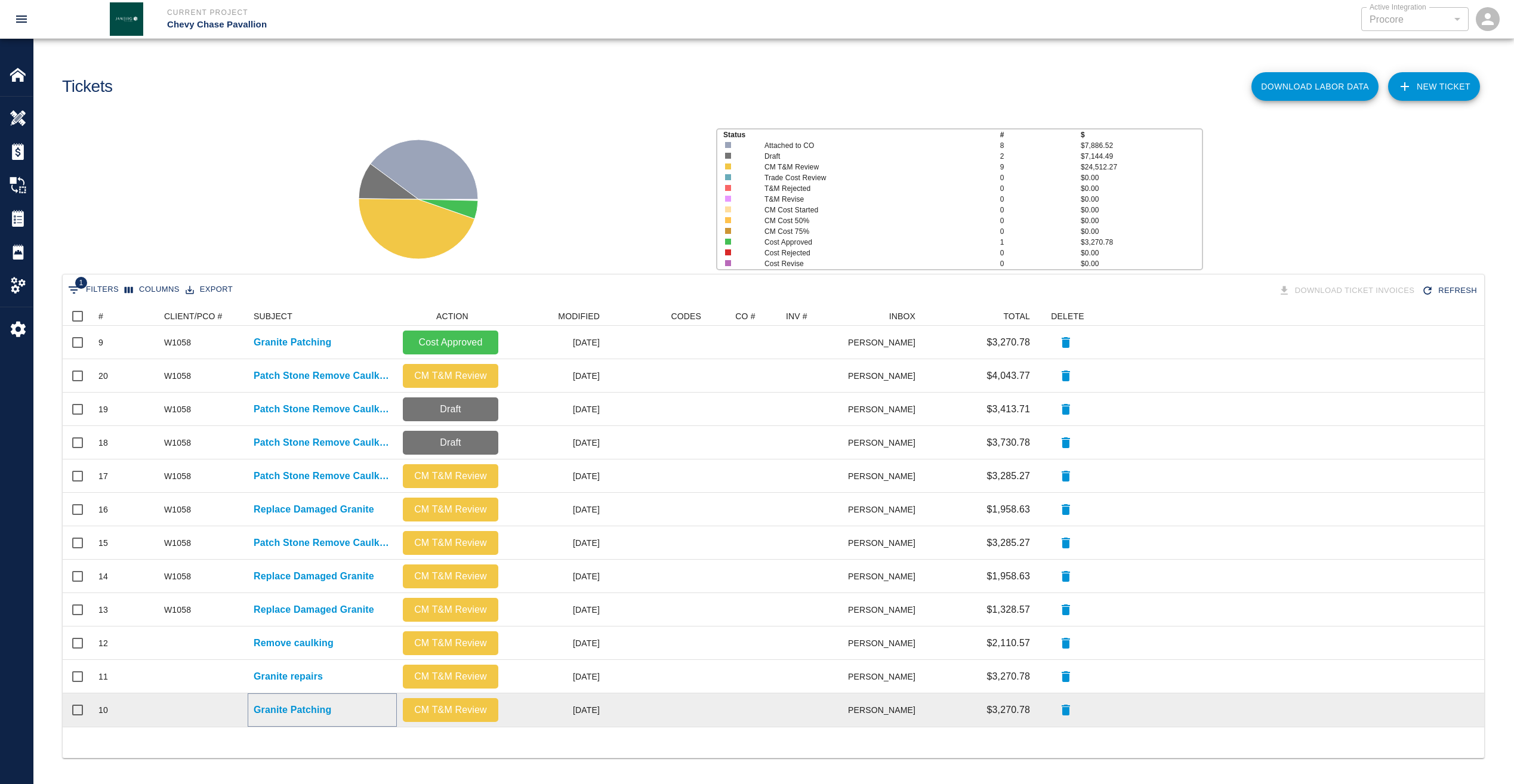
click at [278, 711] on p "Granite Patching" at bounding box center [292, 710] width 78 height 15
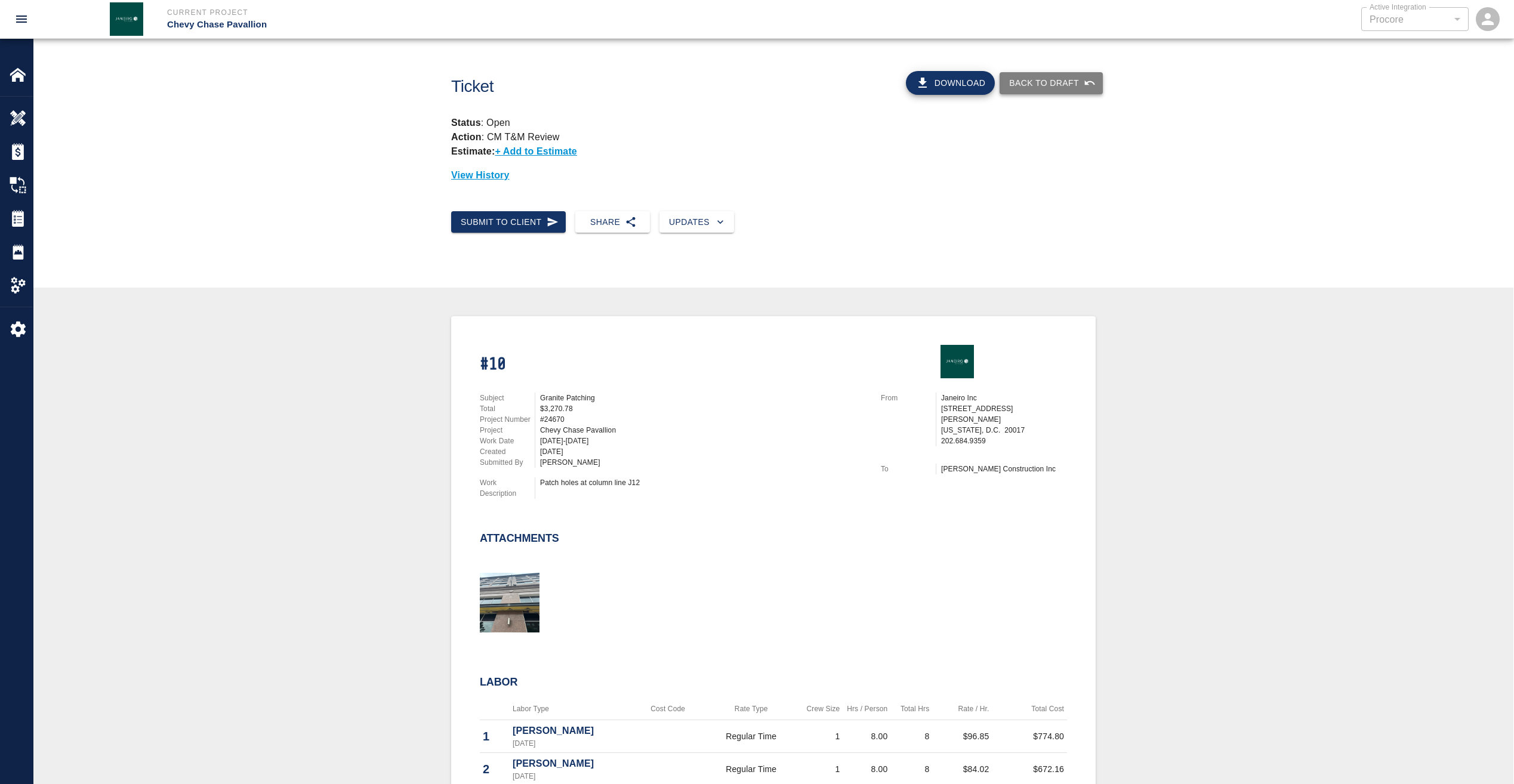
click at [1069, 80] on button "Back to Draft" at bounding box center [1051, 83] width 103 height 22
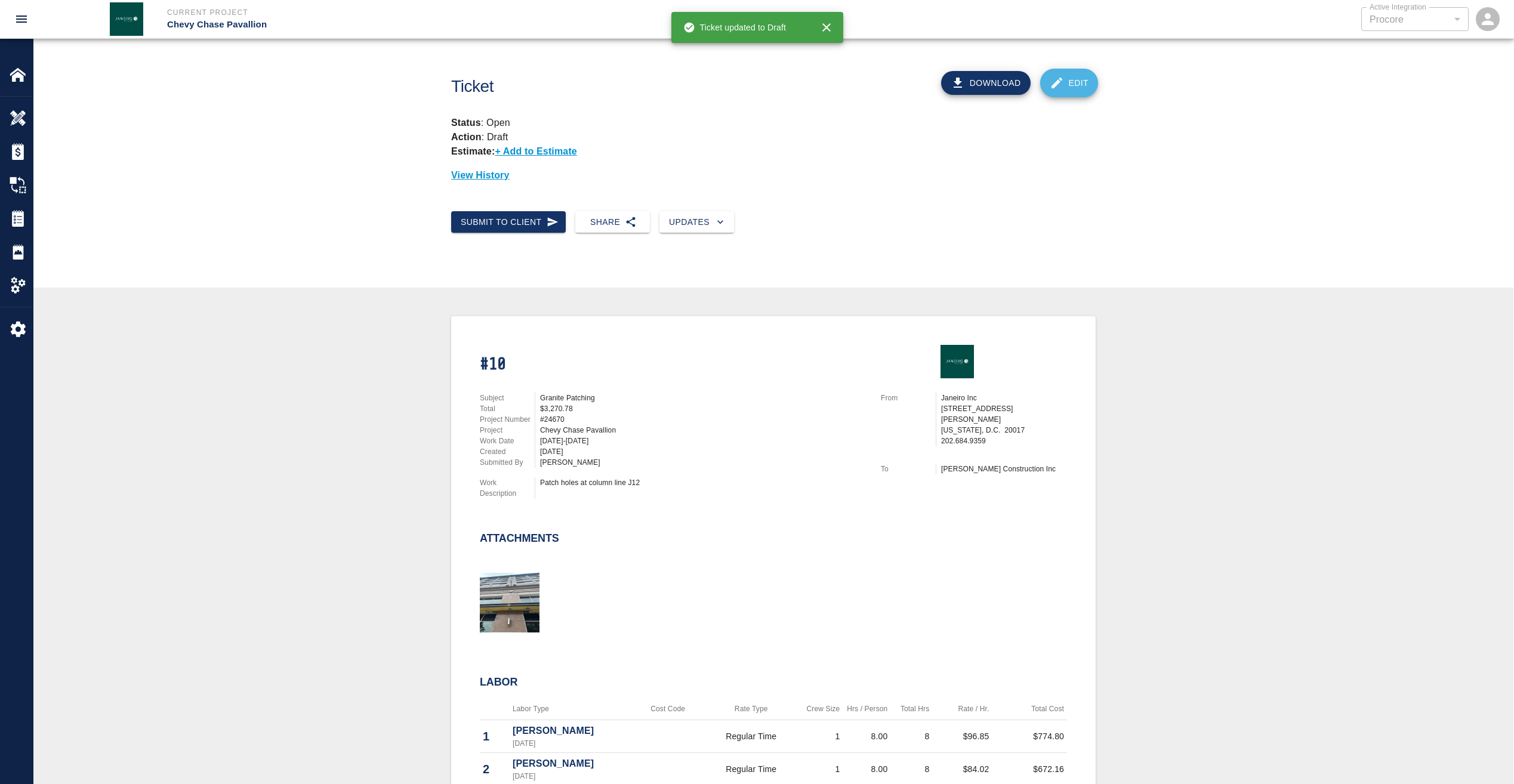
click at [1087, 81] on link "Edit" at bounding box center [1069, 82] width 58 height 28
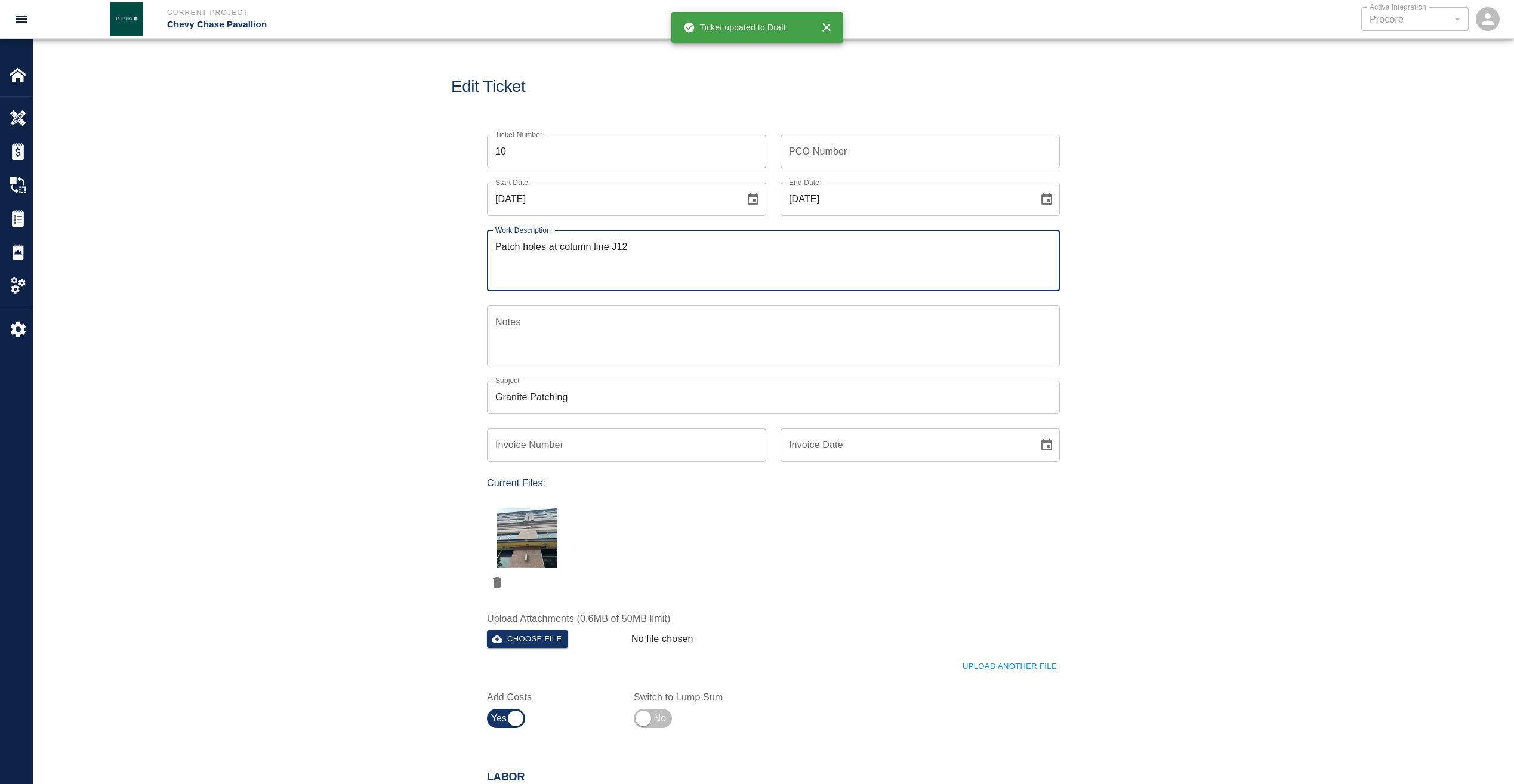
click at [938, 140] on input "PCO Number" at bounding box center [920, 152] width 279 height 33
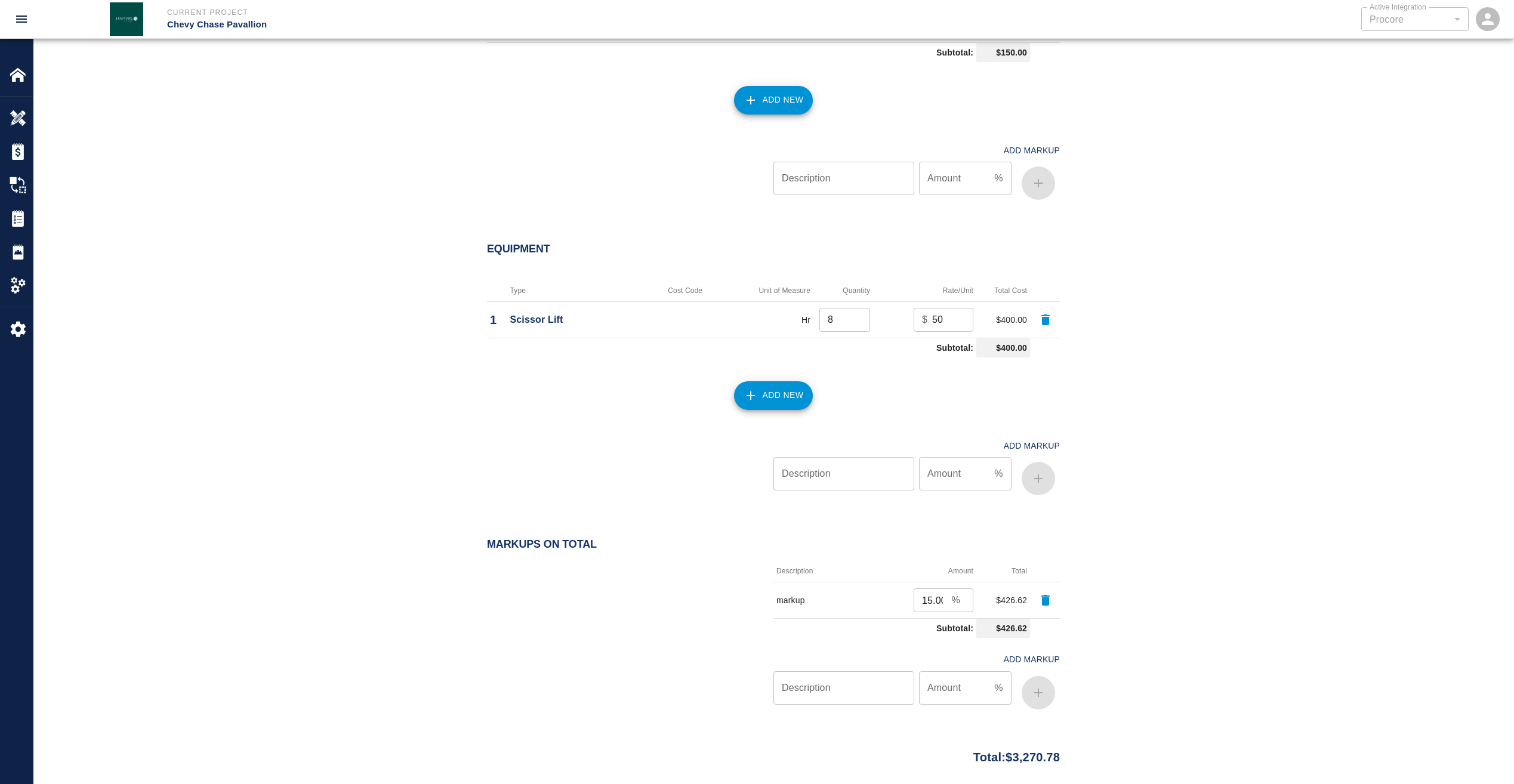
scroll to position [1308, 0]
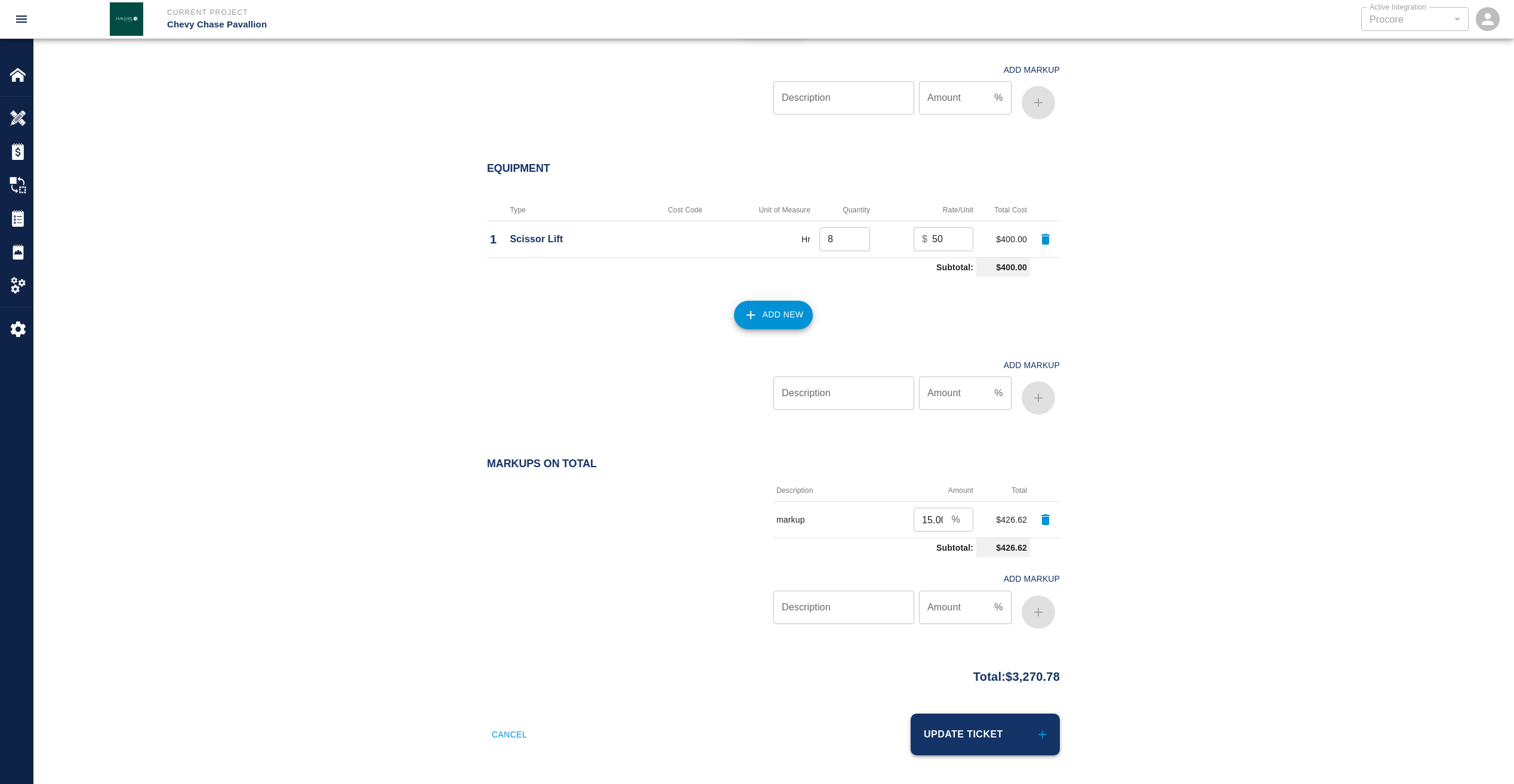
type input "W1058"
click at [953, 739] on button "Update Ticket" at bounding box center [985, 734] width 149 height 42
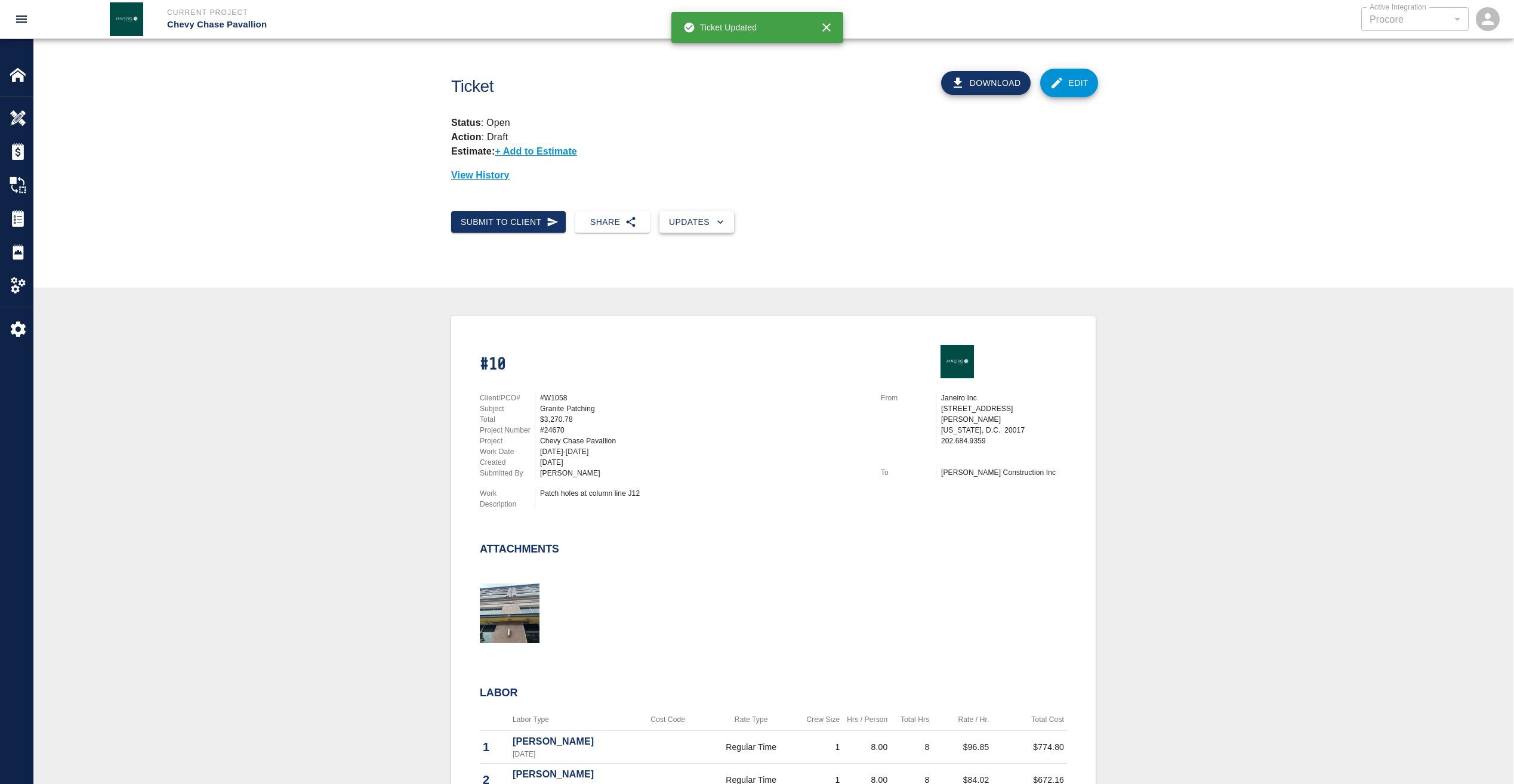
click at [691, 222] on button "Updates" at bounding box center [697, 222] width 75 height 22
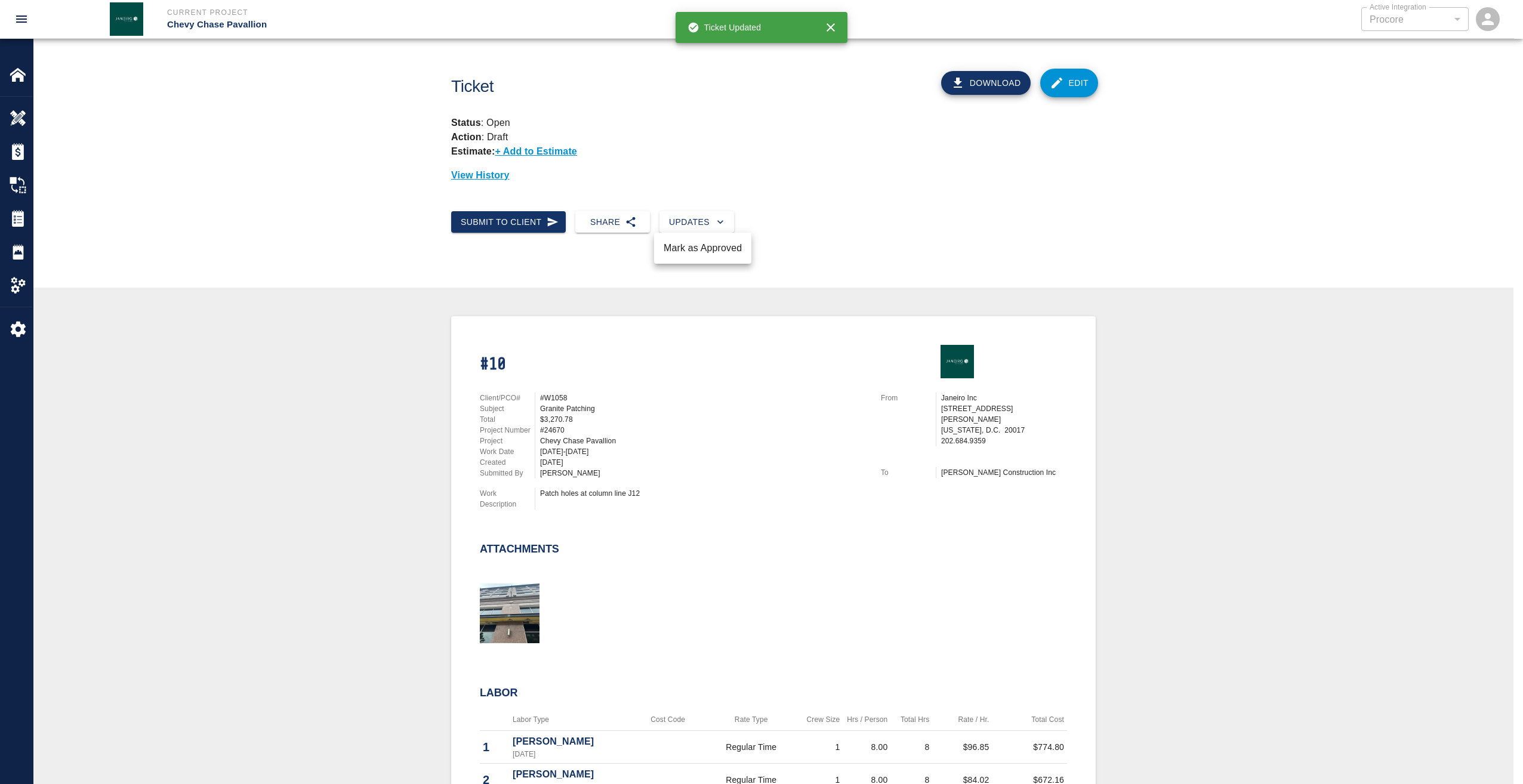
click at [696, 245] on li "Mark as Approved" at bounding box center [702, 248] width 97 height 21
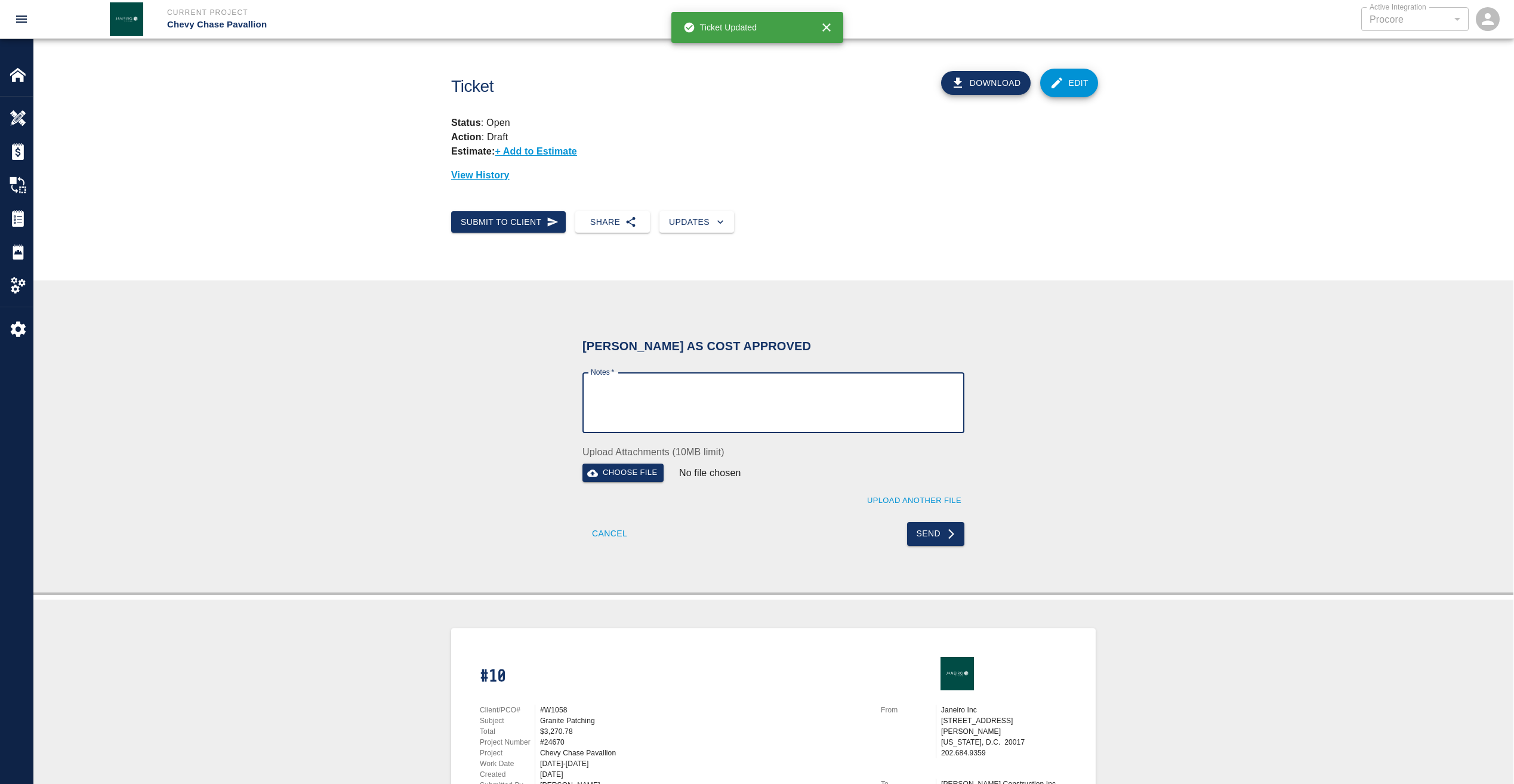
click at [653, 395] on textarea "Notes   *" at bounding box center [773, 402] width 365 height 41
type textarea "Wet signature"
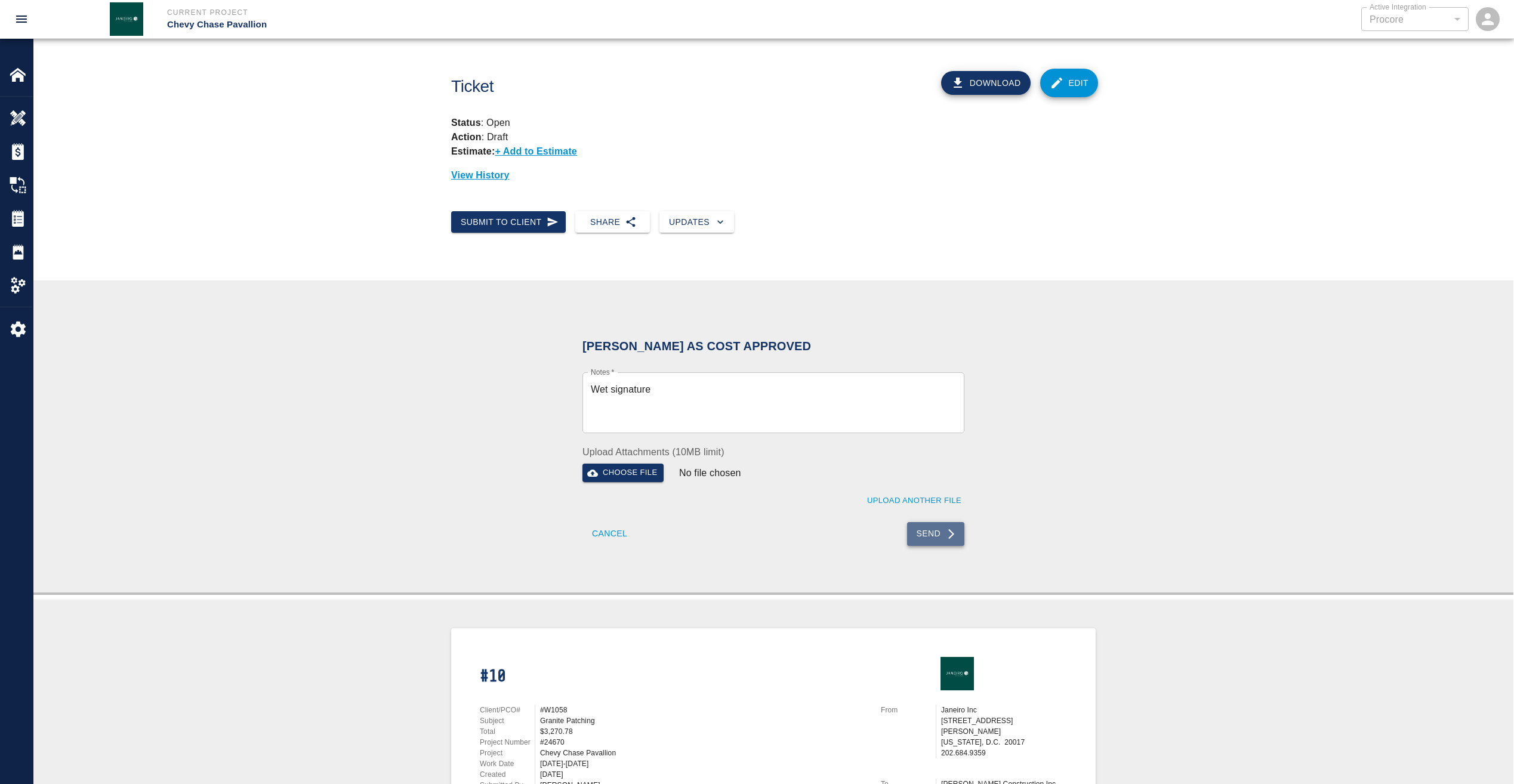
click at [949, 535] on icon "submit" at bounding box center [951, 533] width 12 height 12
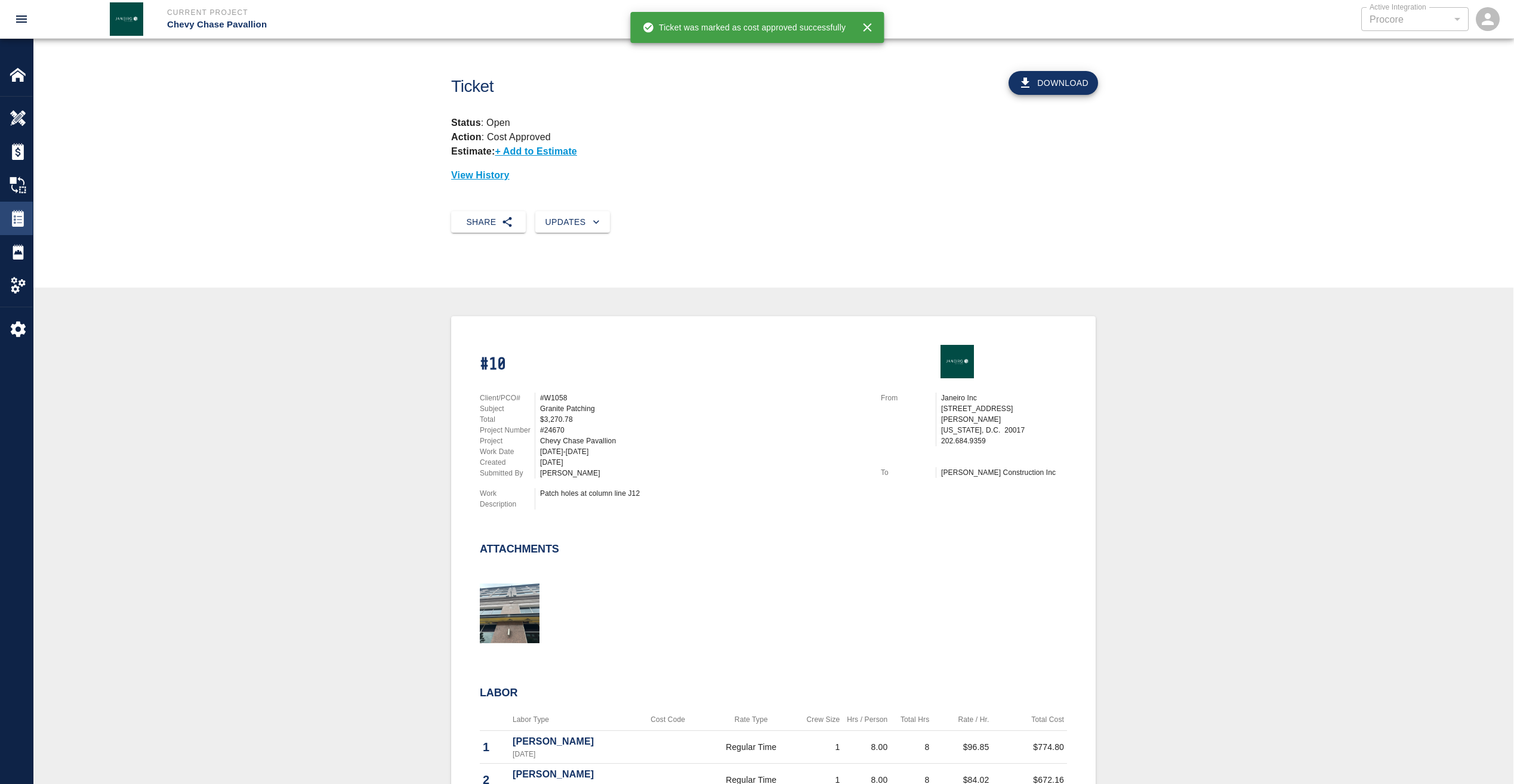
click at [15, 219] on img at bounding box center [18, 218] width 17 height 17
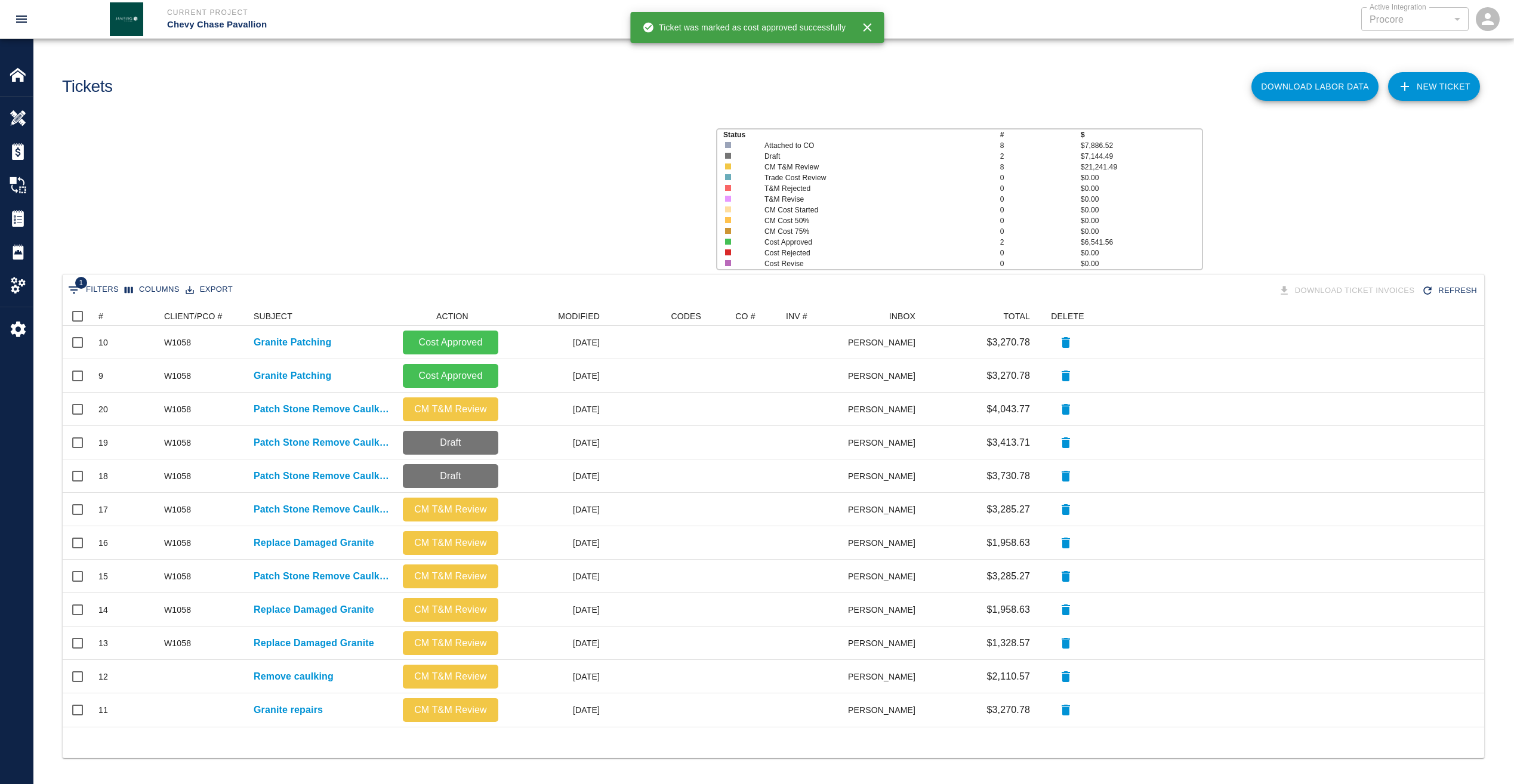
scroll to position [411, 1412]
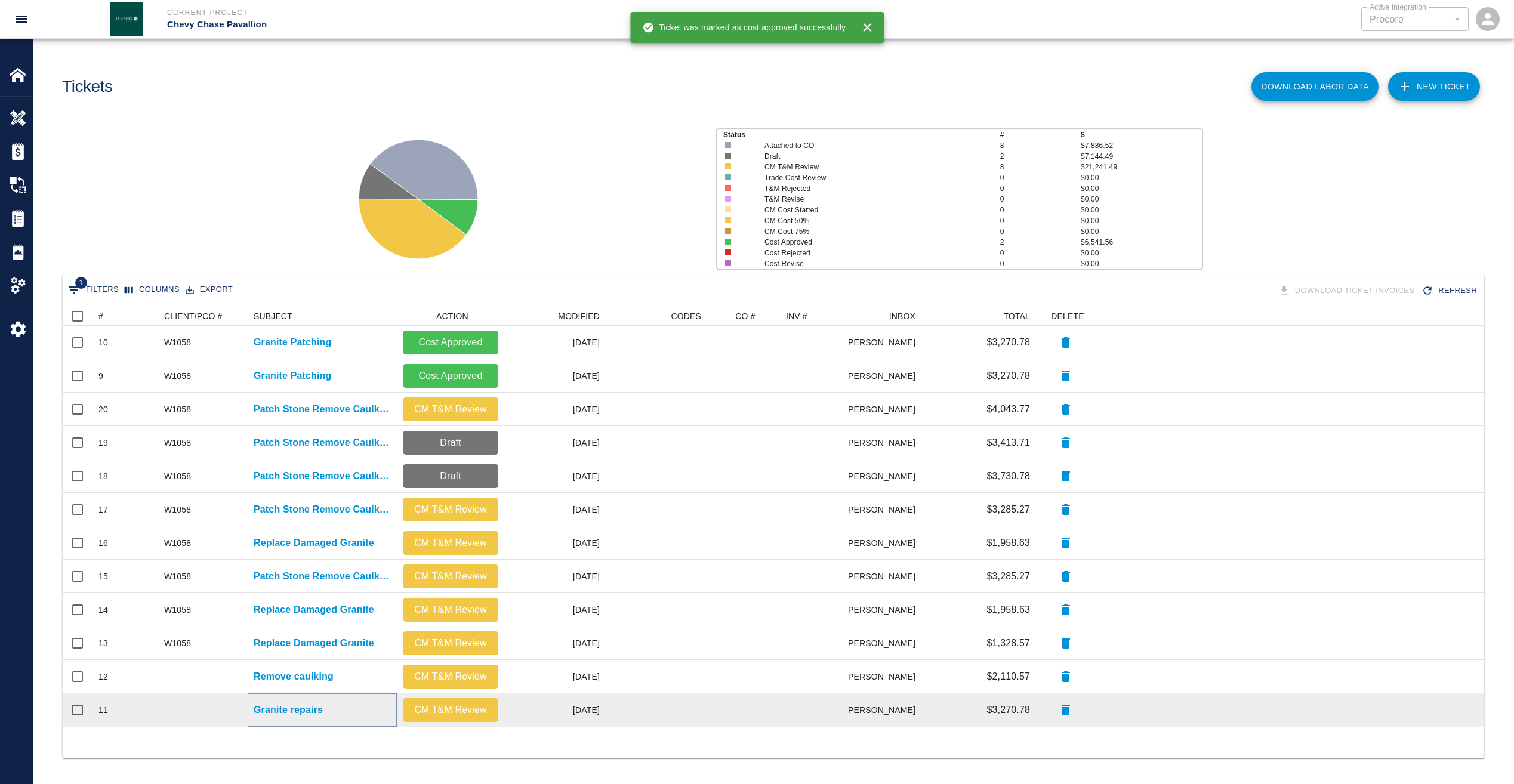
click at [289, 705] on p "Granite repairs" at bounding box center [288, 710] width 69 height 15
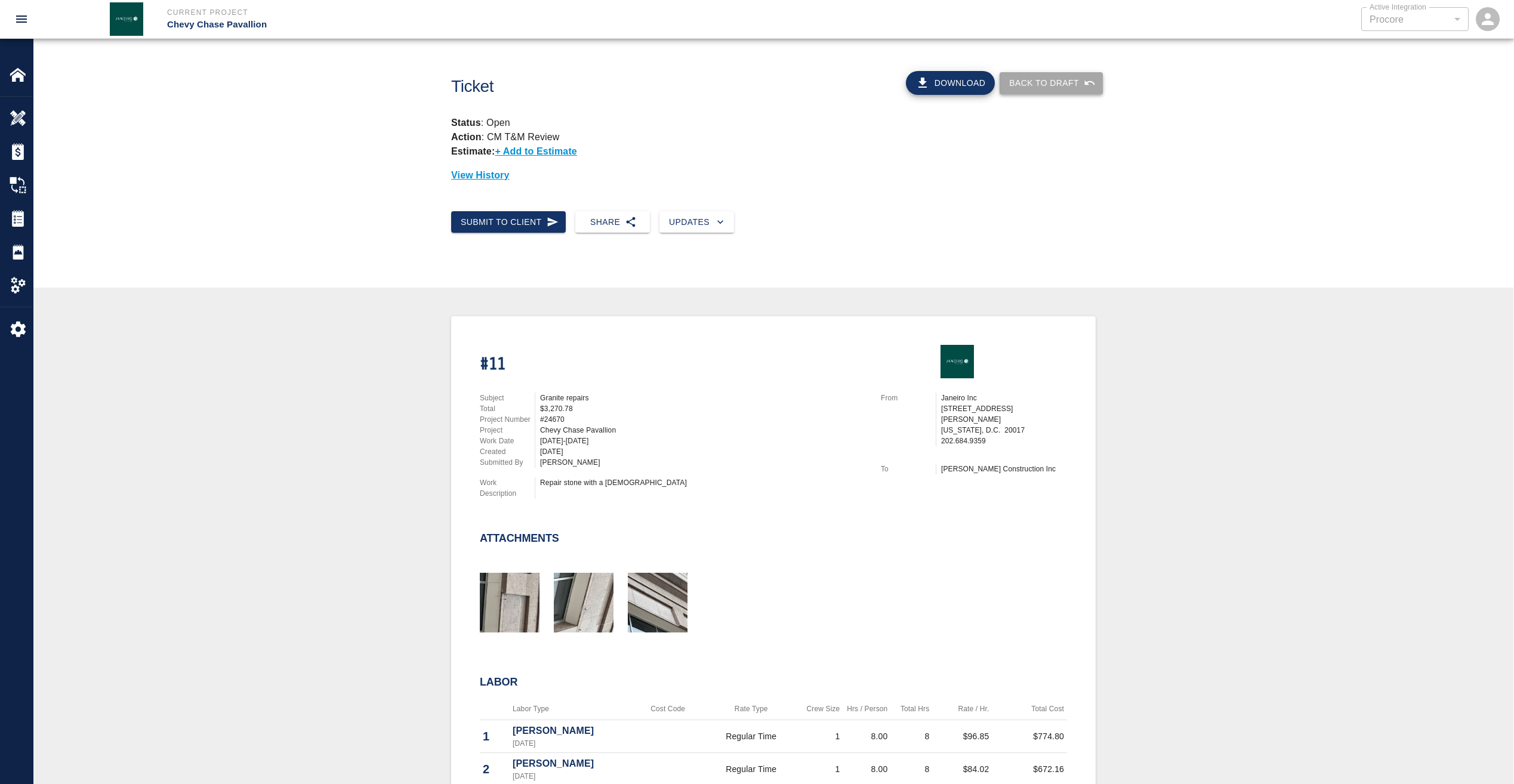
click at [1060, 74] on button "Back to Draft" at bounding box center [1051, 83] width 103 height 22
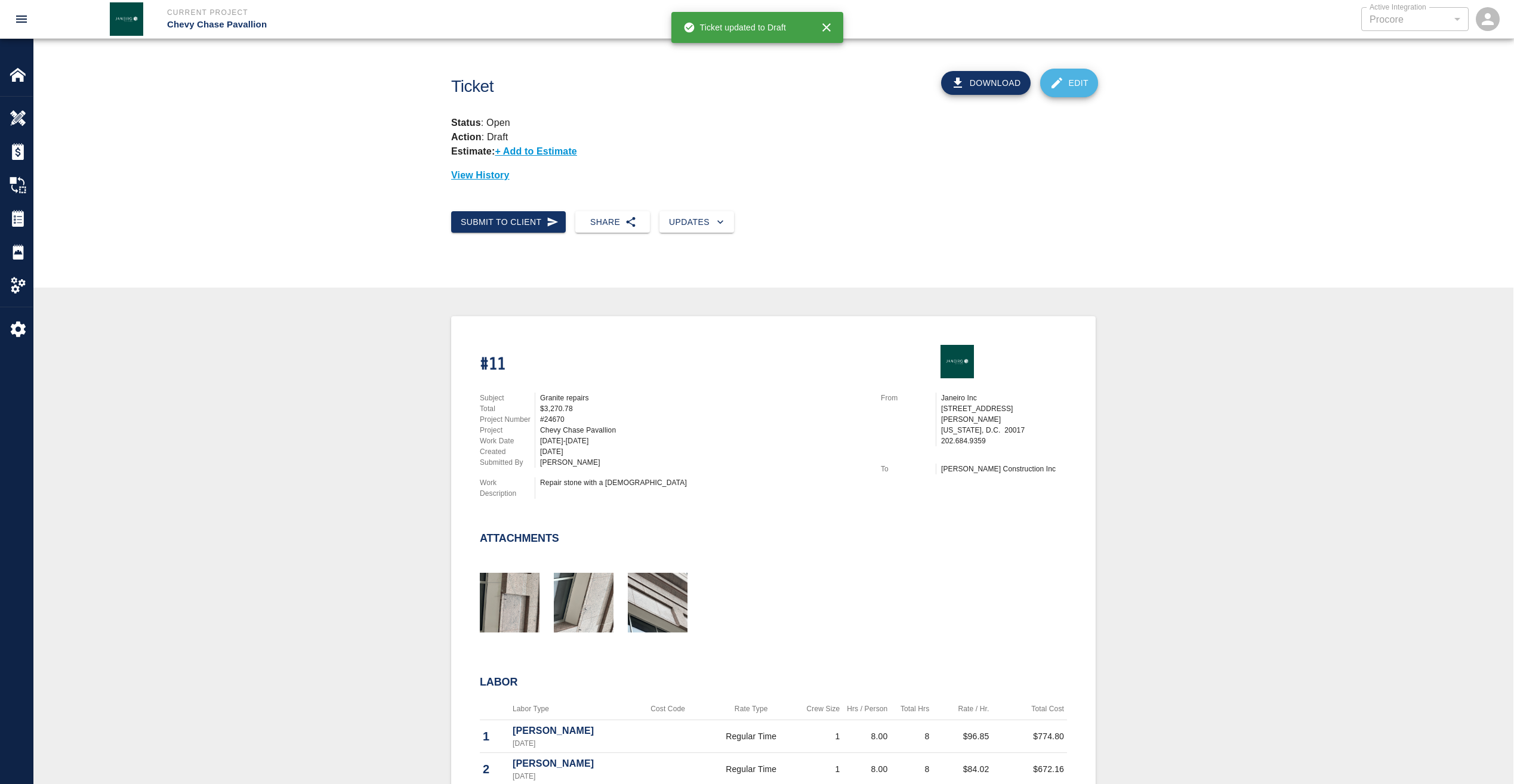
click at [1083, 84] on link "Edit" at bounding box center [1069, 82] width 58 height 28
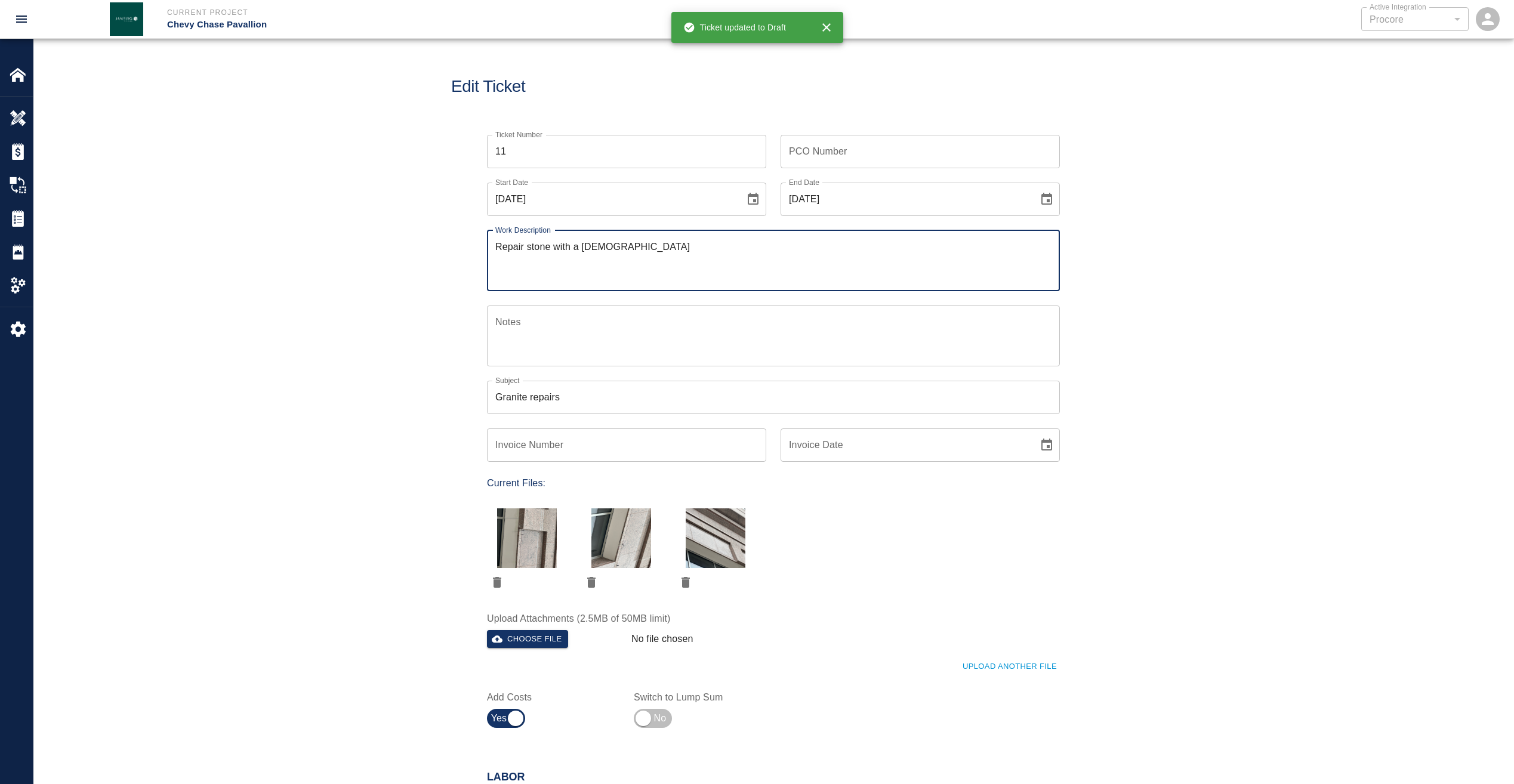
click at [873, 157] on input "PCO Number" at bounding box center [920, 152] width 279 height 33
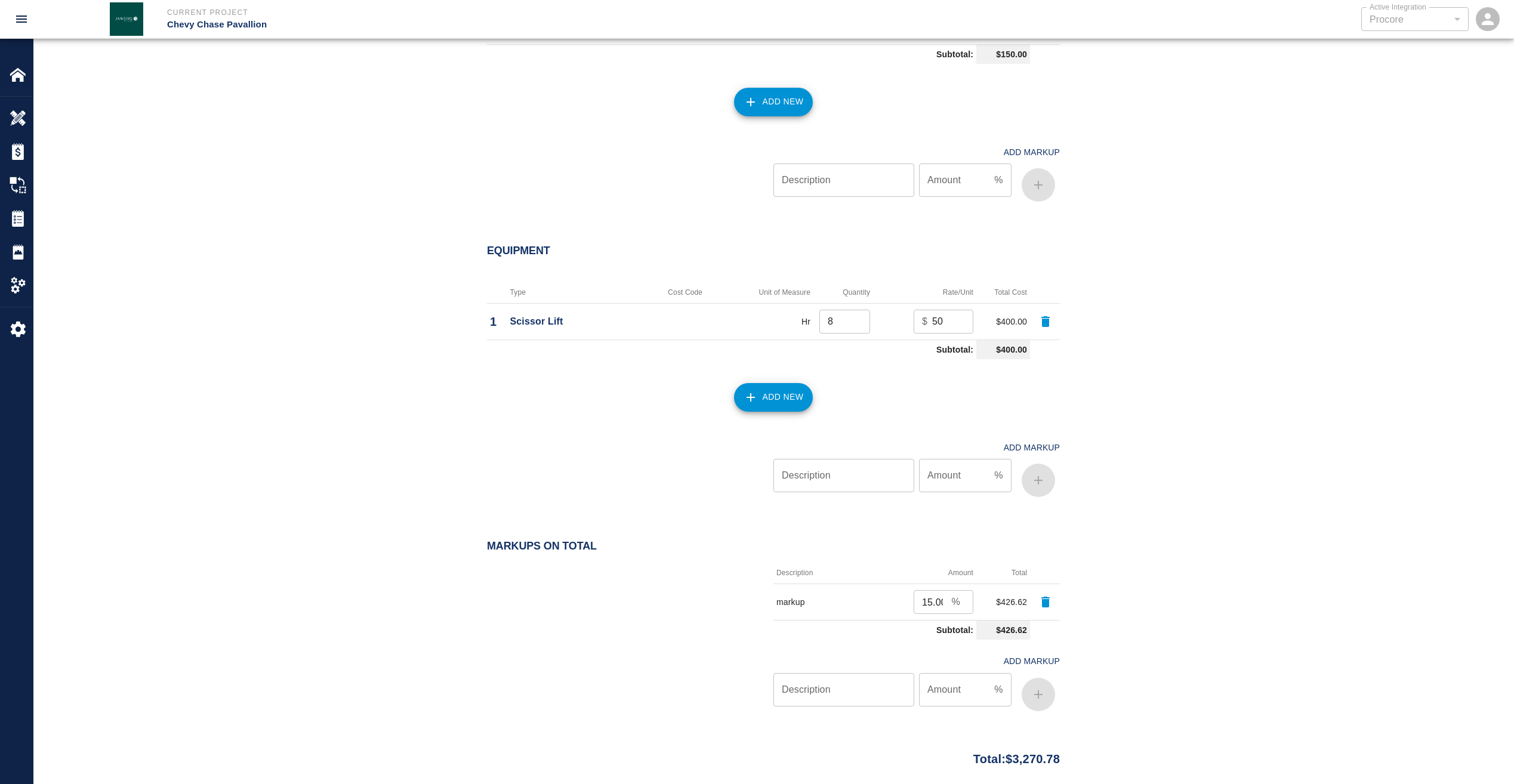
scroll to position [1308, 0]
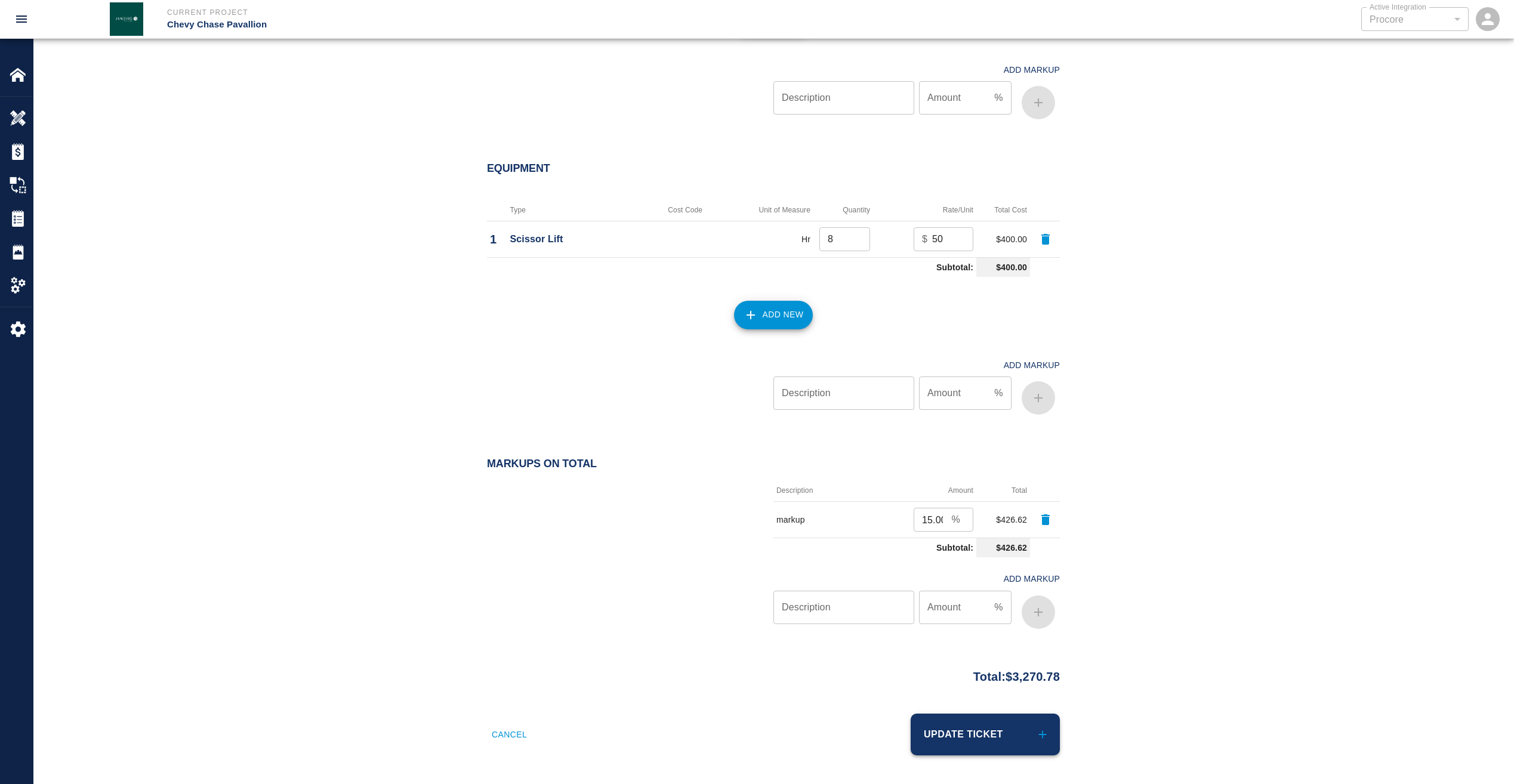
type input "W1058"
click at [998, 724] on button "Update Ticket" at bounding box center [985, 734] width 149 height 42
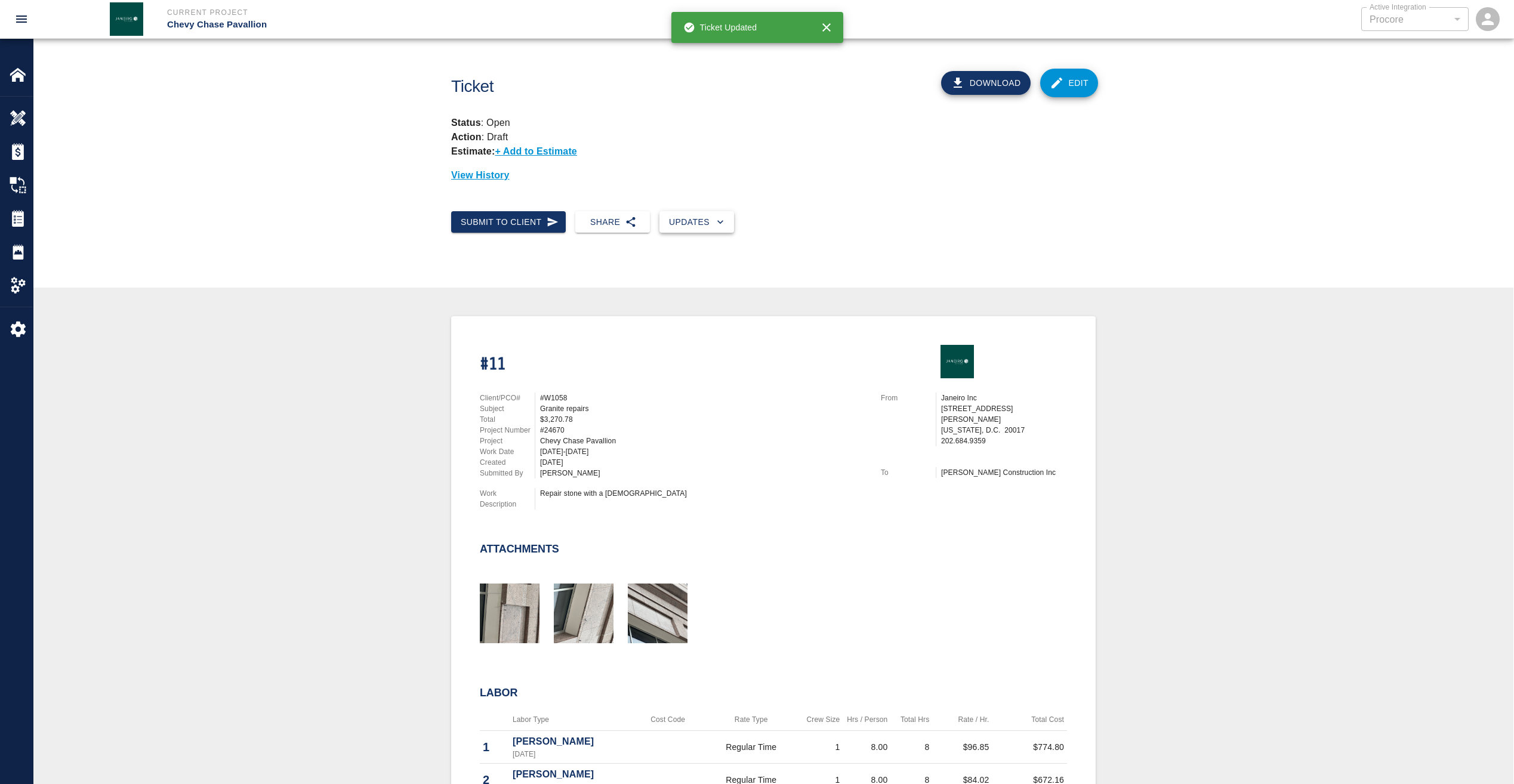
click at [683, 222] on button "Updates" at bounding box center [697, 222] width 75 height 22
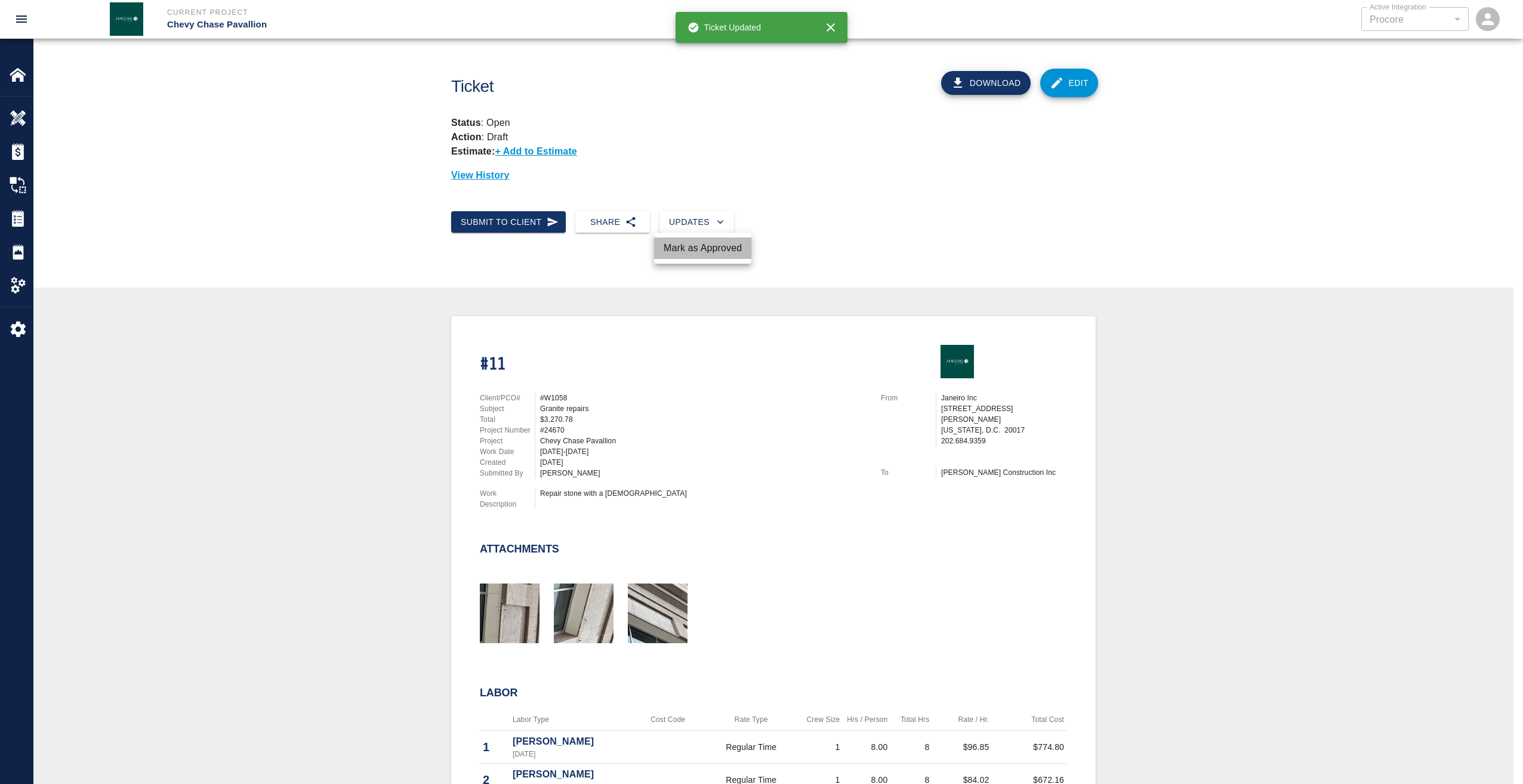
click at [715, 245] on li "Mark as Approved" at bounding box center [702, 248] width 97 height 21
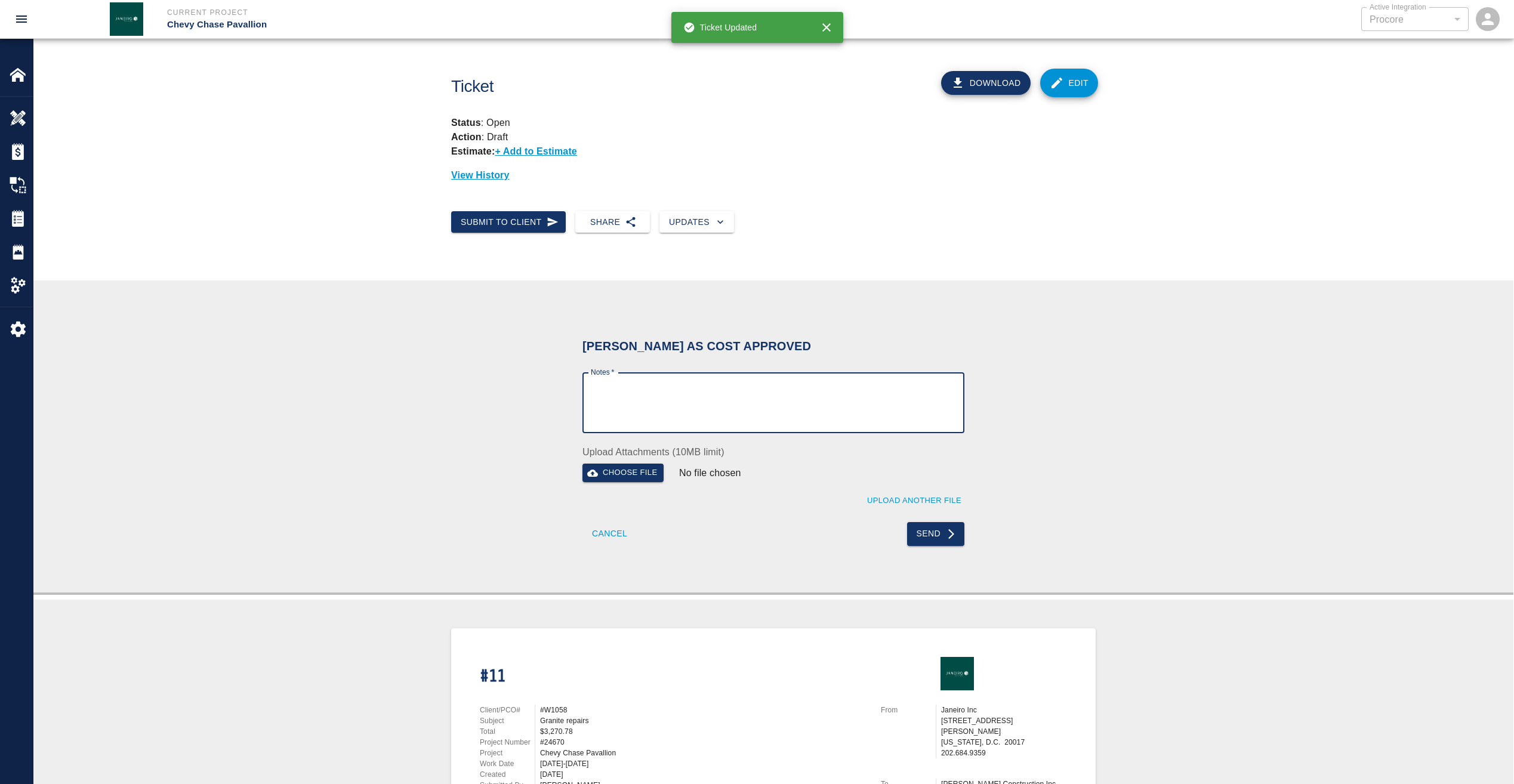
click at [702, 403] on textarea "Notes   *" at bounding box center [773, 402] width 365 height 41
type textarea "w"
drag, startPoint x: 744, startPoint y: 388, endPoint x: 583, endPoint y: 386, distance: 161.0
click at [583, 386] on div "Wet Signature of pdf as requested x Notes *" at bounding box center [773, 403] width 382 height 61
type textarea "Wet Signature of pdf as requested"
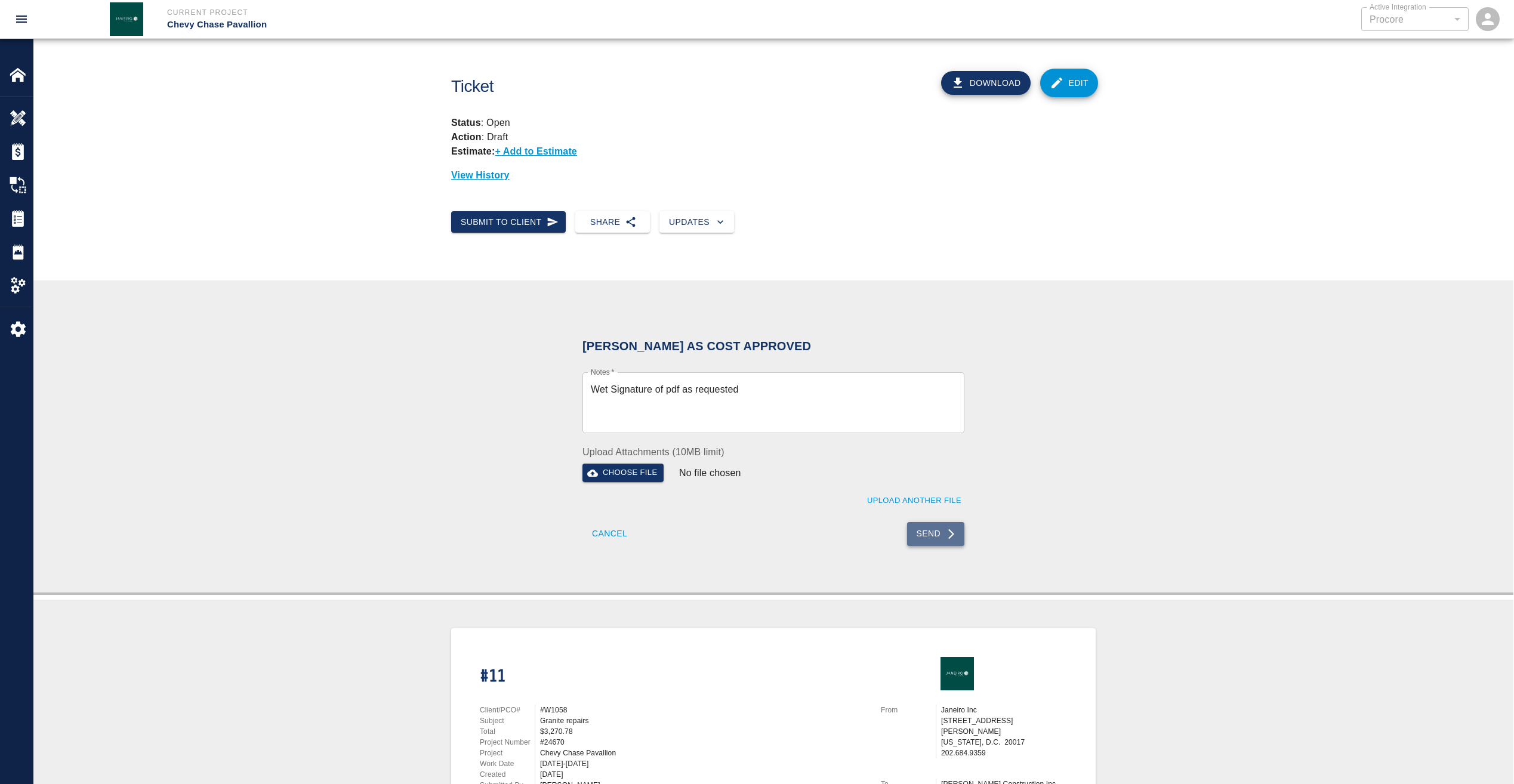
click at [946, 537] on icon "submit" at bounding box center [951, 533] width 12 height 12
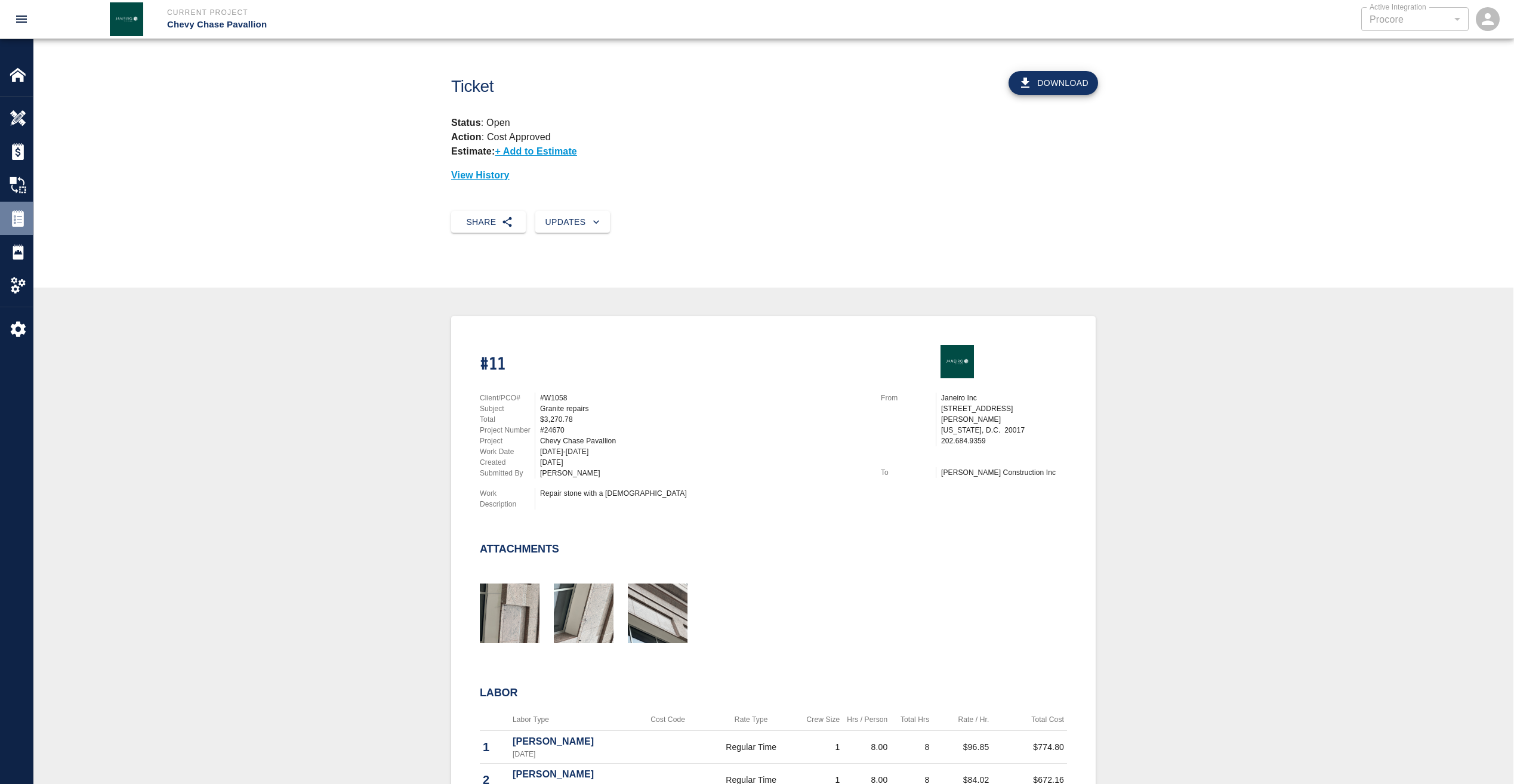
click at [30, 215] on div at bounding box center [26, 218] width 33 height 17
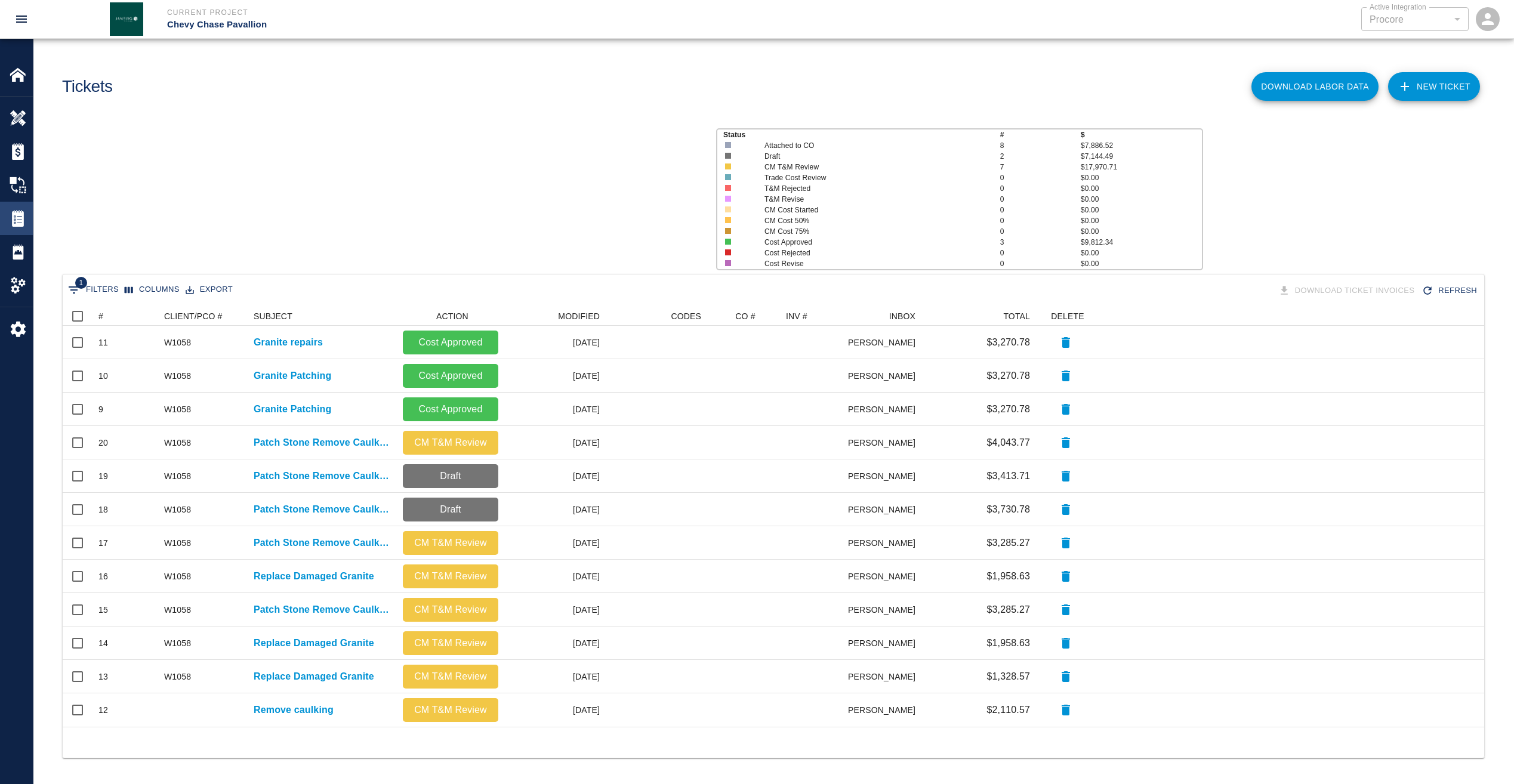
scroll to position [411, 1412]
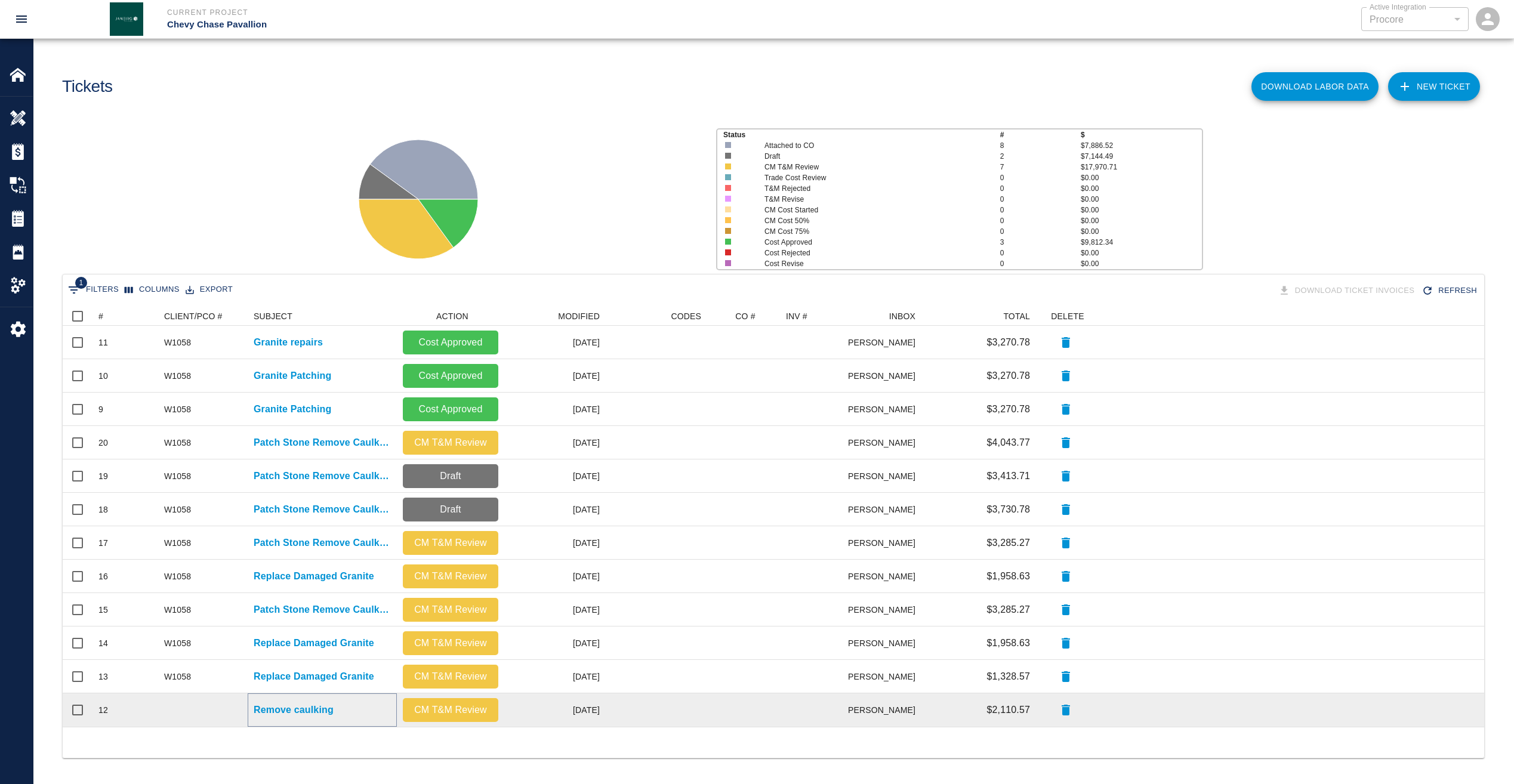
click at [285, 708] on p "Remove caulking" at bounding box center [293, 710] width 80 height 15
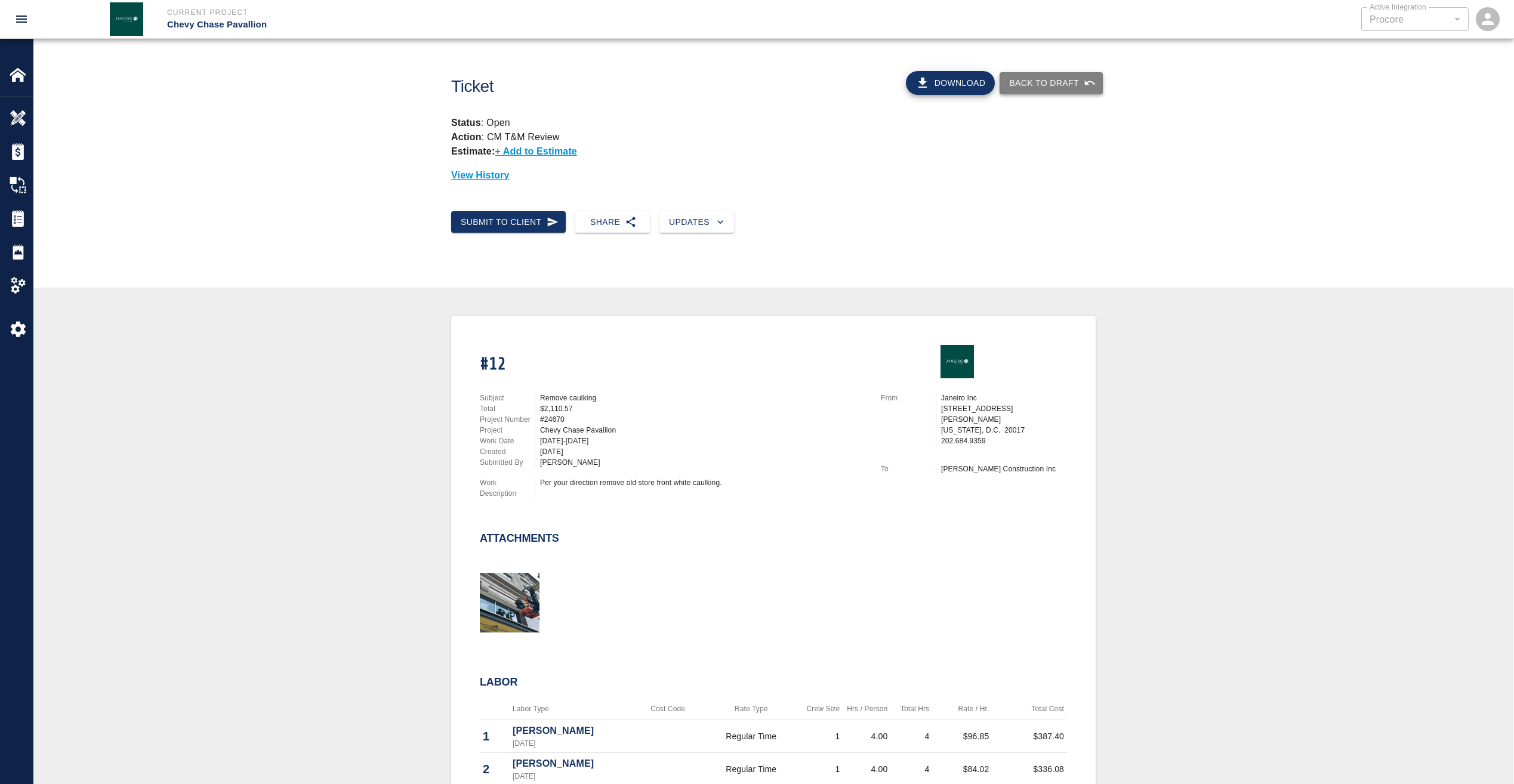
click at [1046, 79] on button "Back to Draft" at bounding box center [1051, 83] width 103 height 22
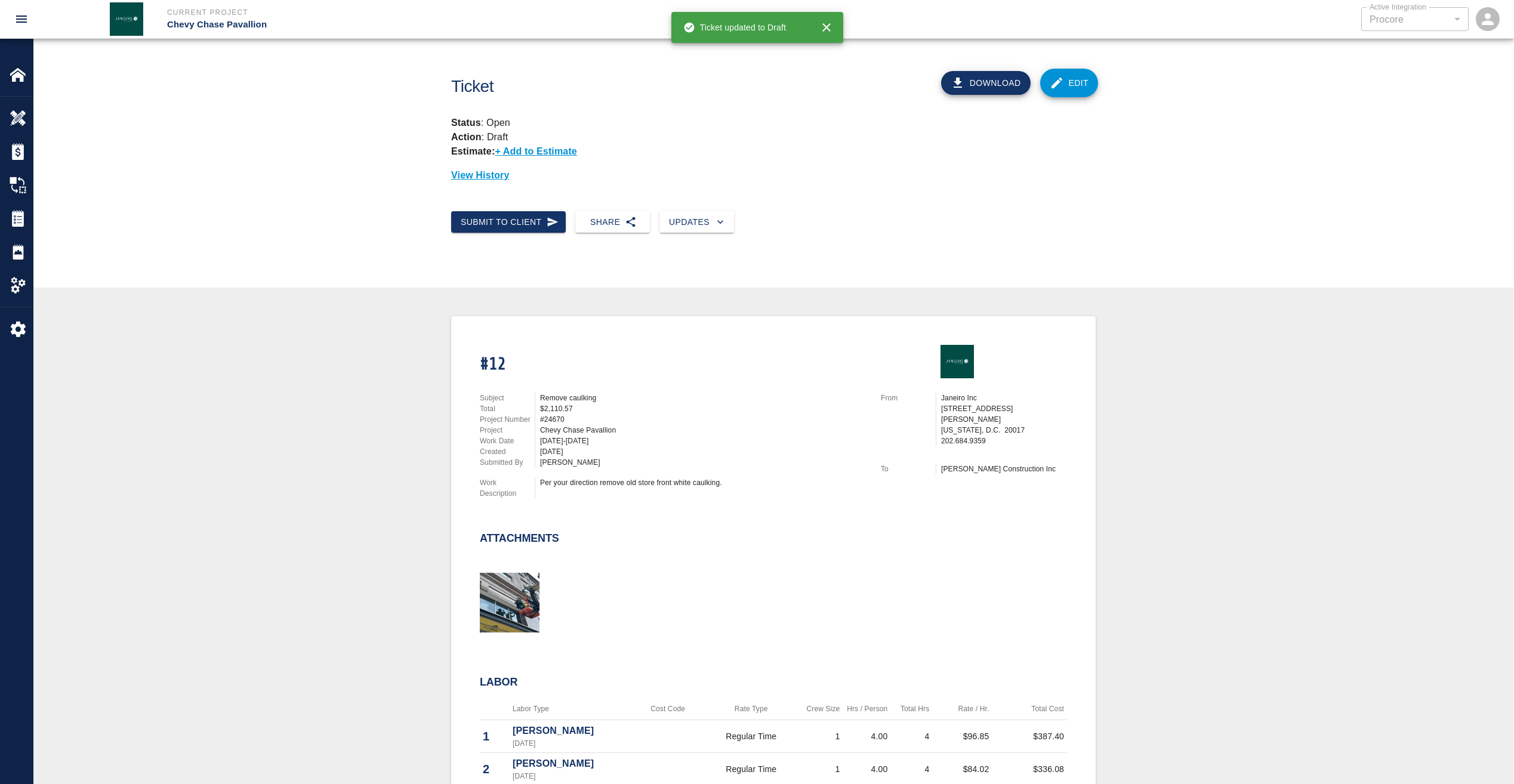
click at [1076, 80] on link "Edit" at bounding box center [1069, 82] width 58 height 28
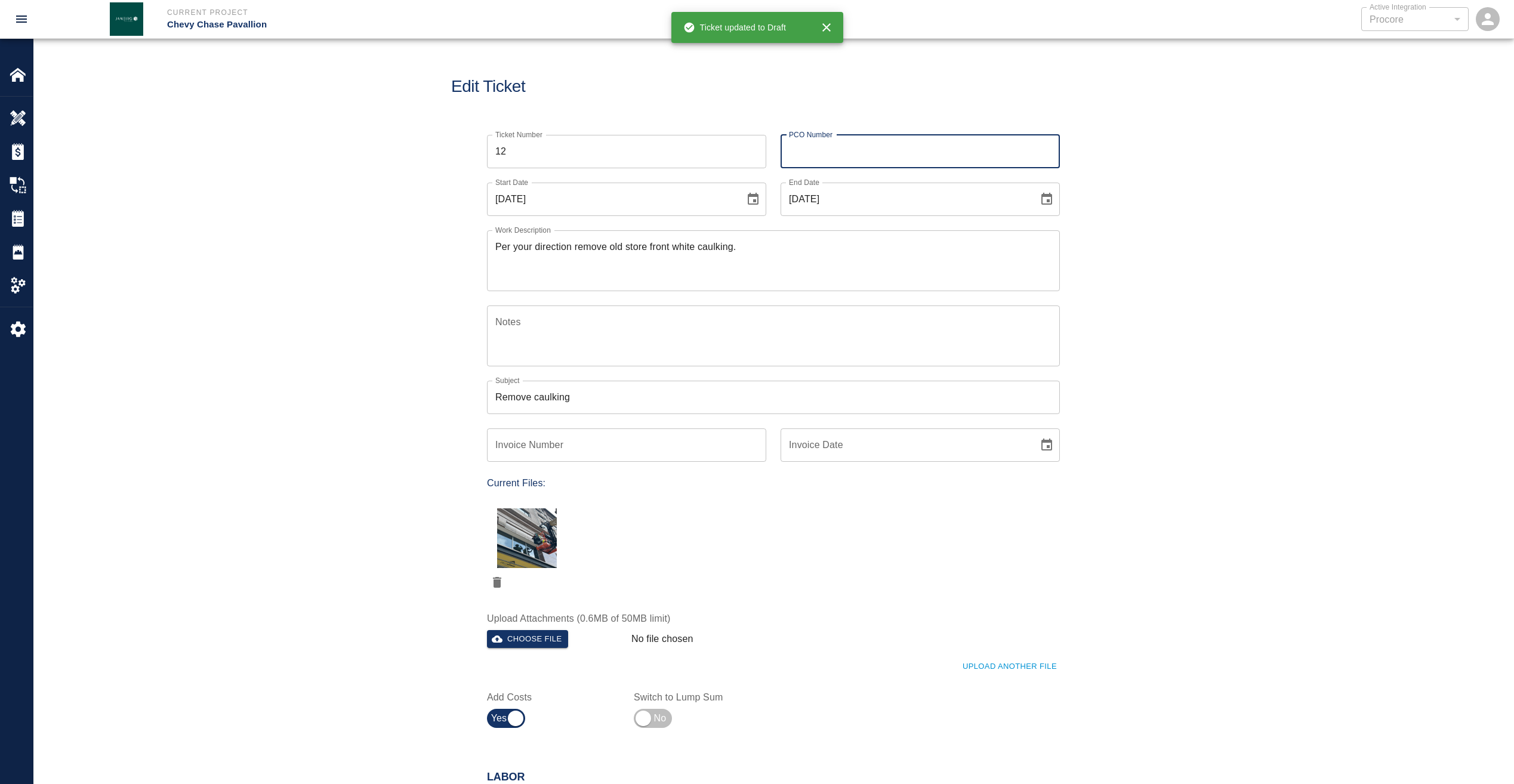
click at [897, 152] on input "PCO Number" at bounding box center [920, 152] width 279 height 33
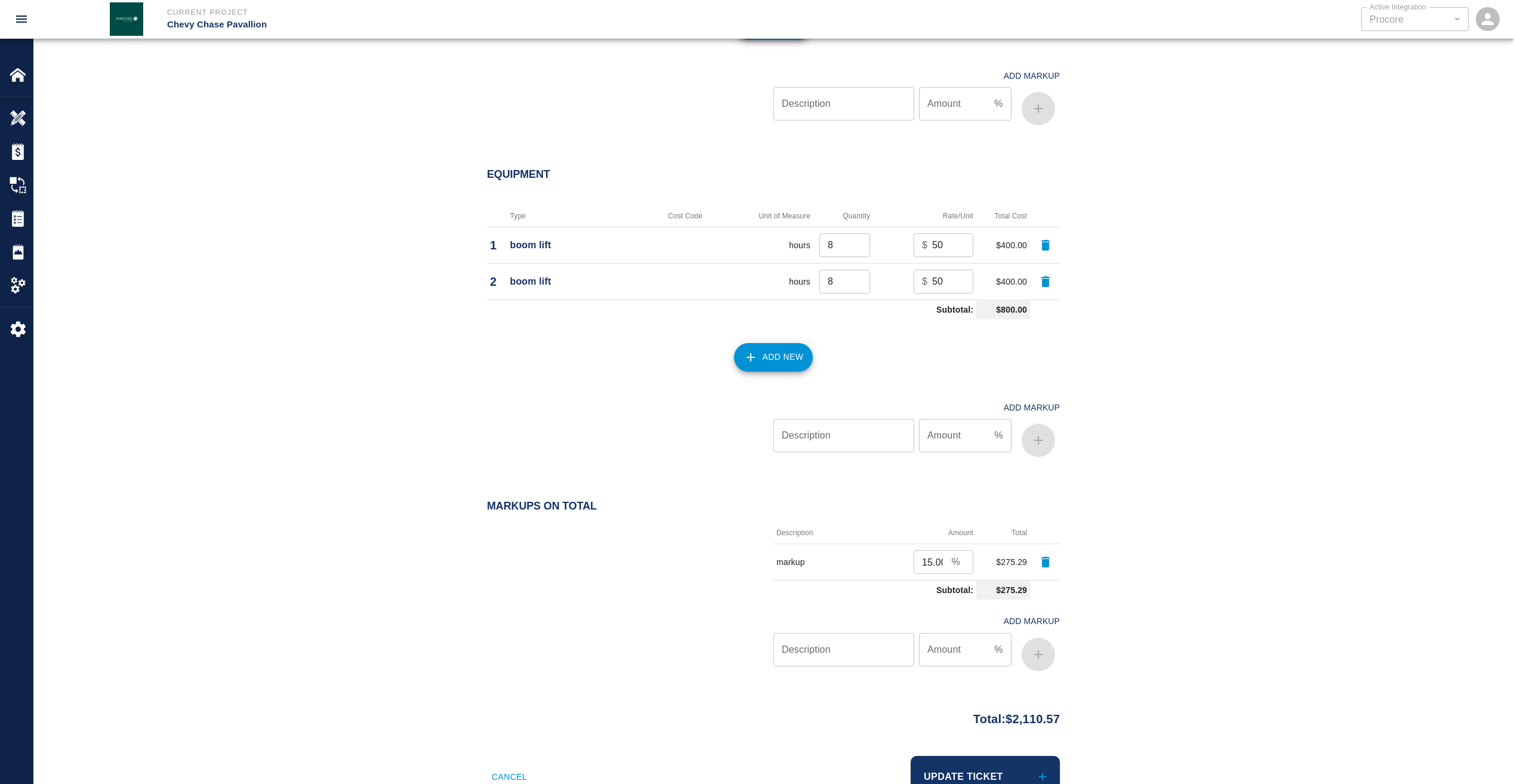
scroll to position [1308, 0]
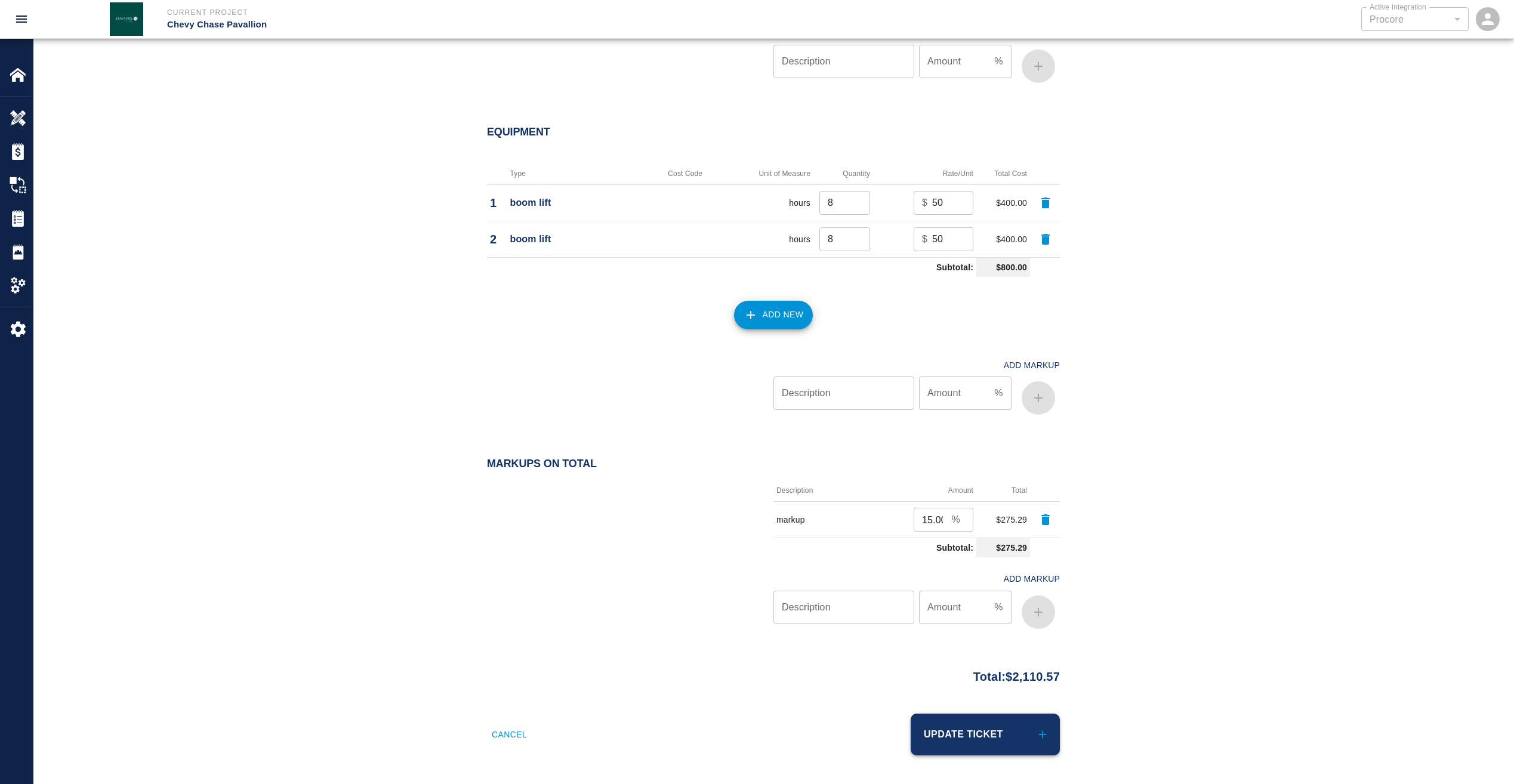
type input "W1058"
click at [972, 742] on button "Update Ticket" at bounding box center [985, 734] width 149 height 42
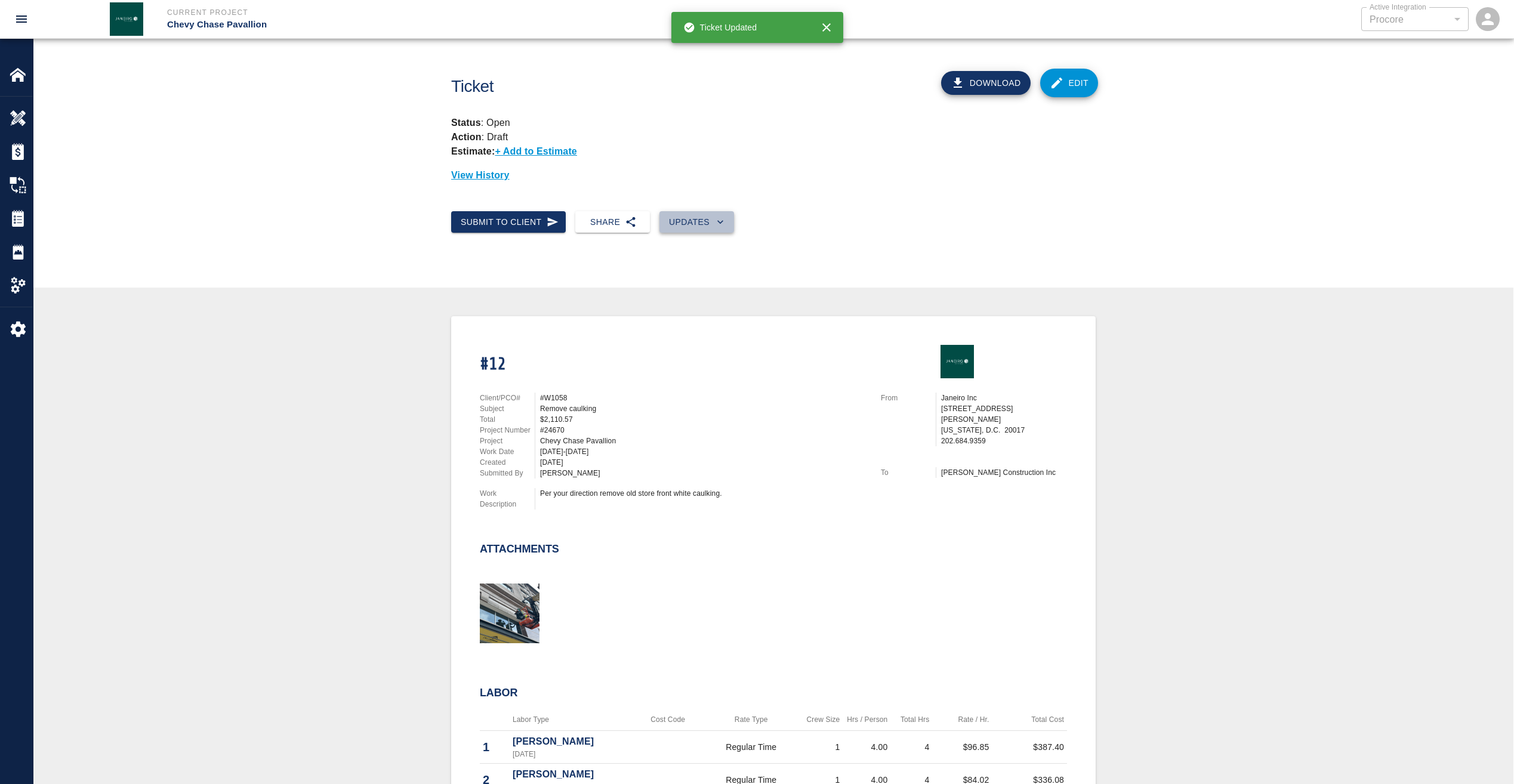
click at [699, 229] on button "Updates" at bounding box center [697, 222] width 75 height 22
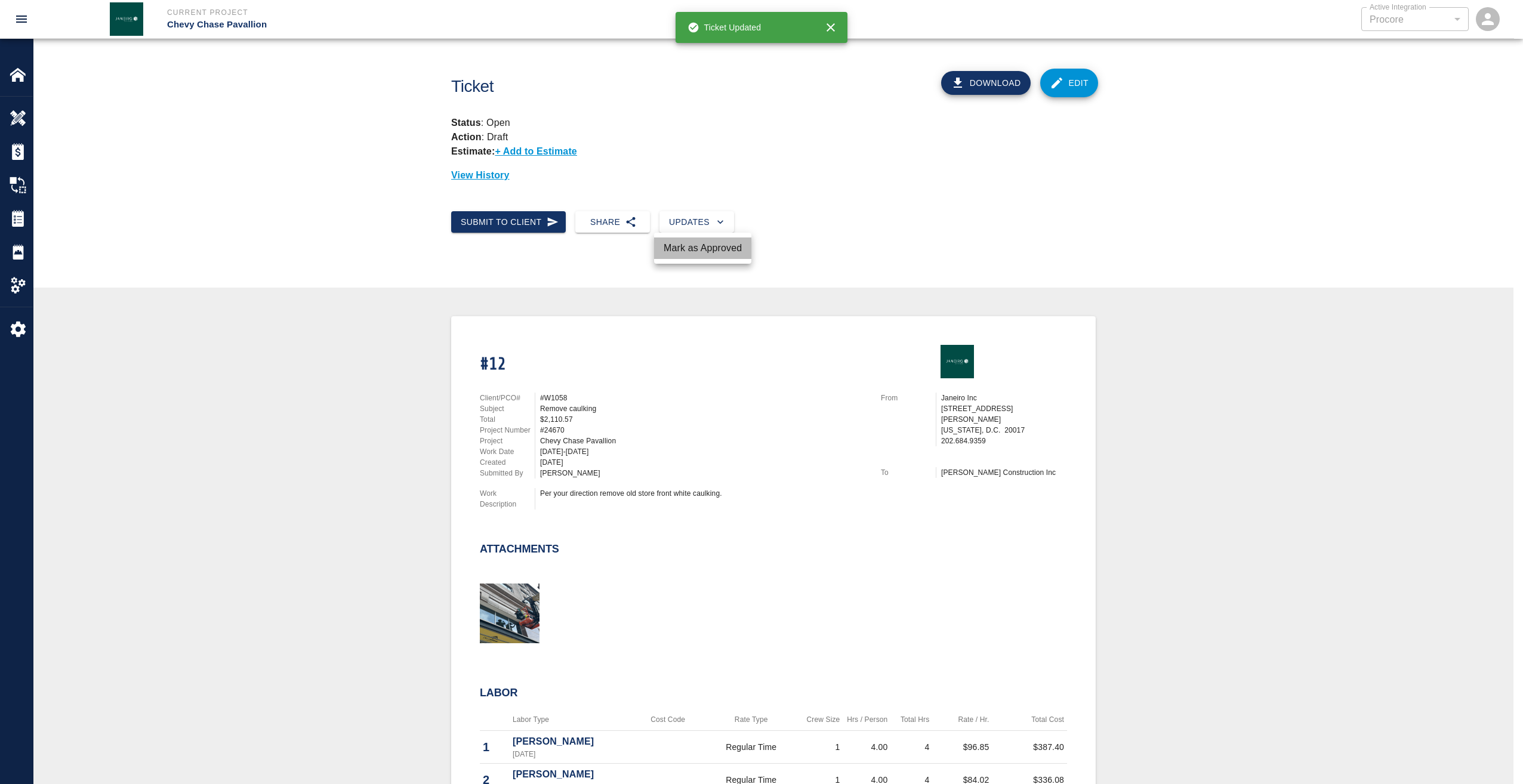
click at [715, 253] on li "Mark as Approved" at bounding box center [702, 248] width 97 height 21
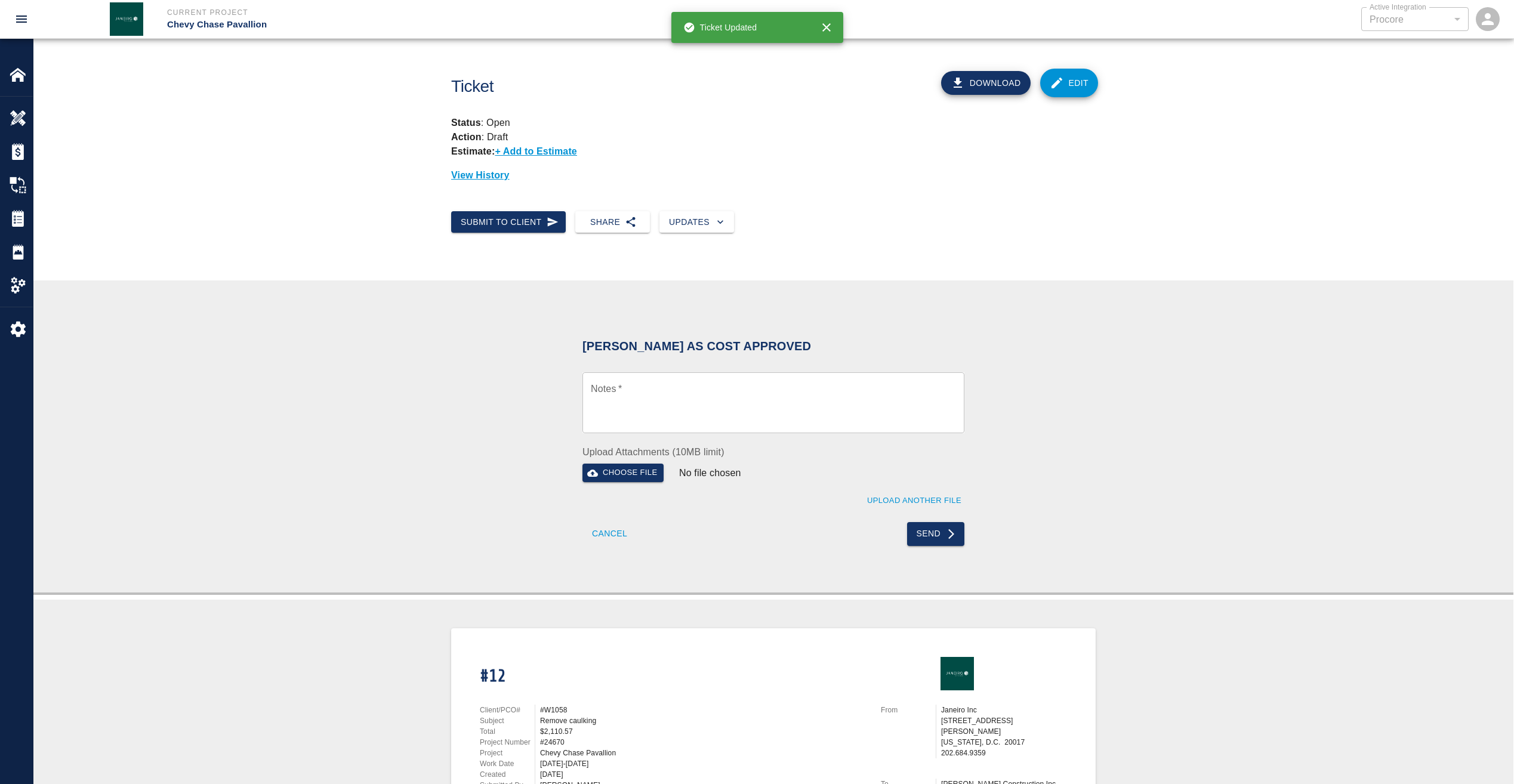
click at [654, 398] on textarea "Notes   *" at bounding box center [773, 402] width 365 height 41
paste textarea "Wet Signature of pdf as requested"
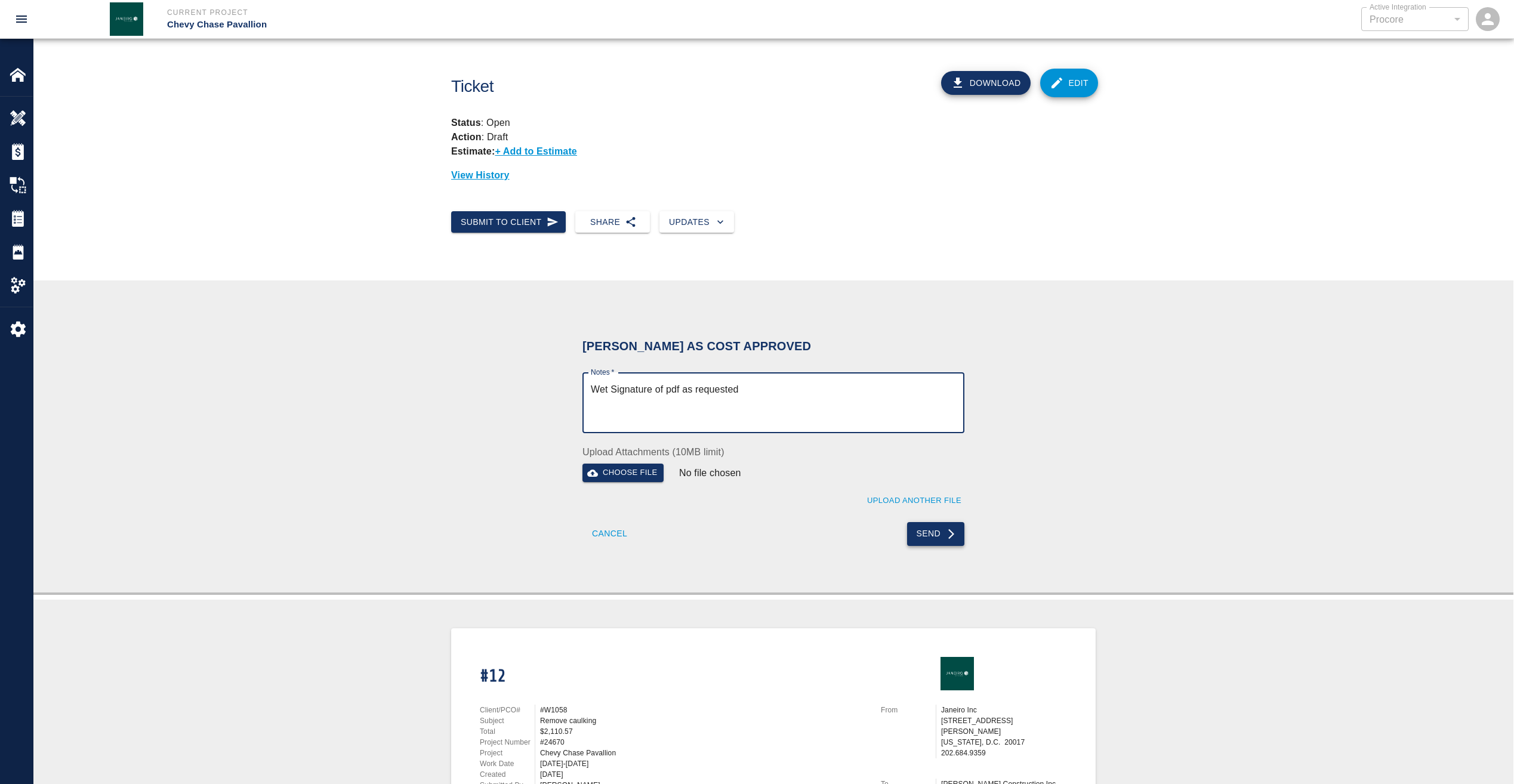
type textarea "Wet Signature of pdf as requested"
click at [927, 530] on button "Send" at bounding box center [936, 534] width 58 height 24
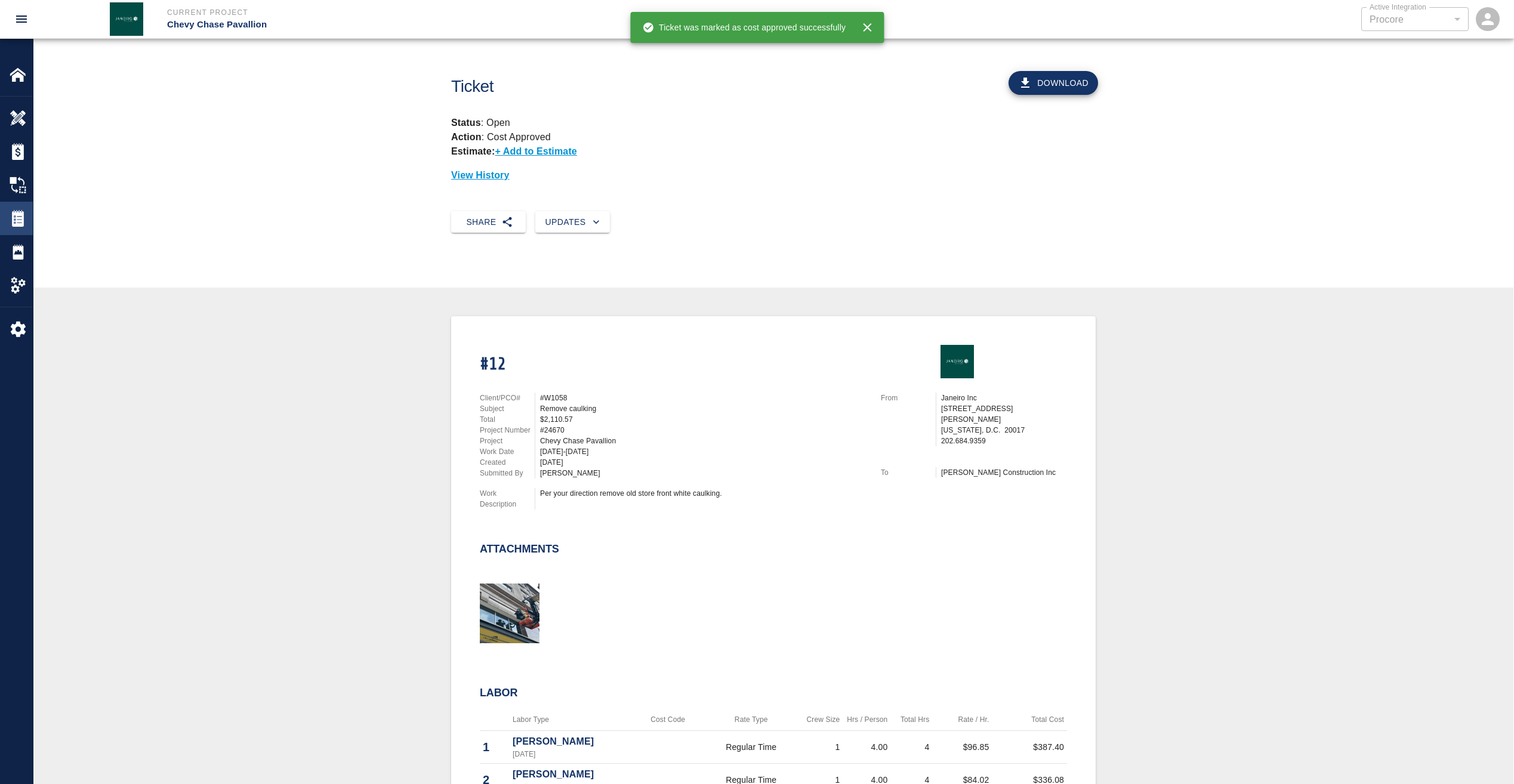
click at [24, 222] on img at bounding box center [18, 218] width 17 height 17
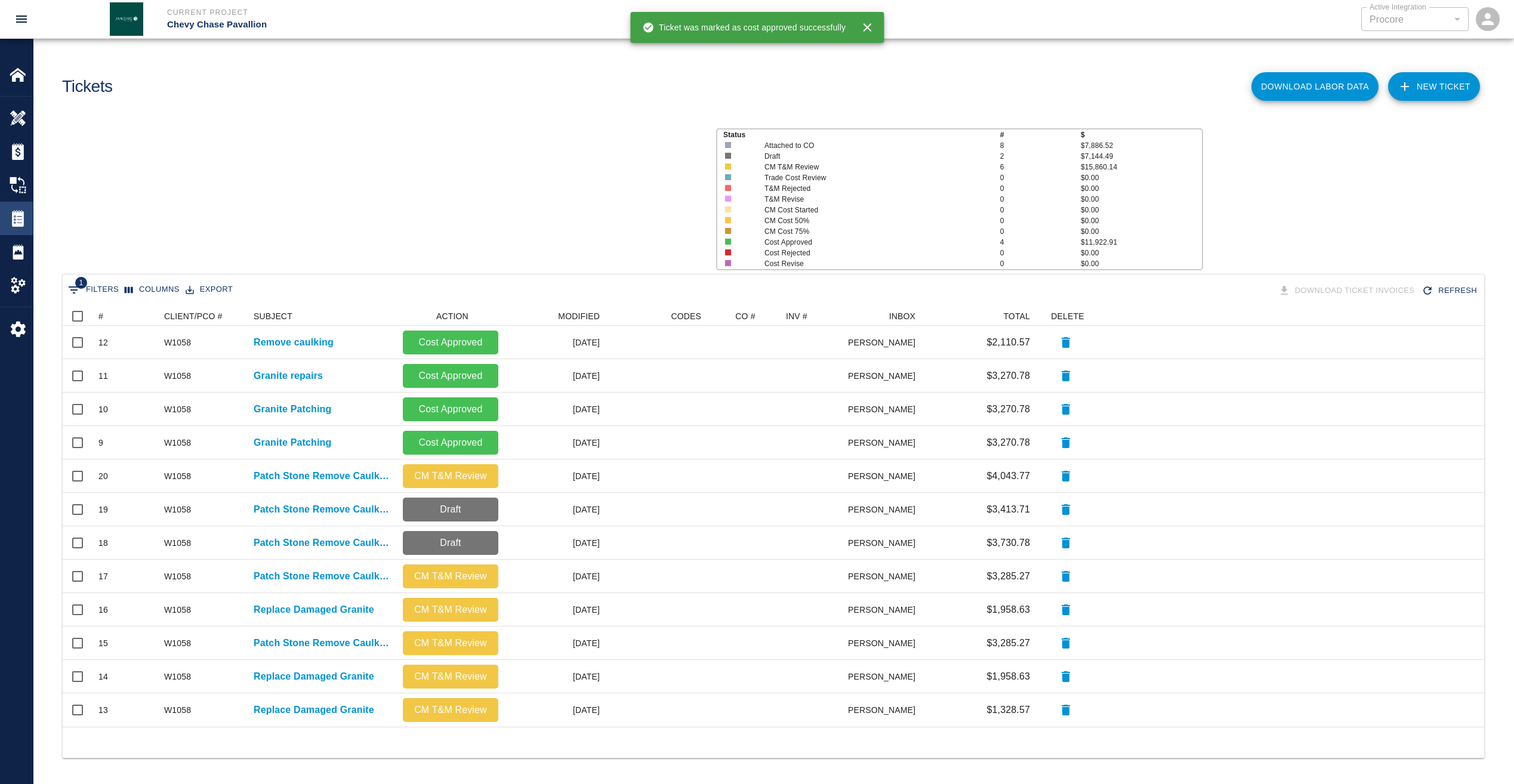
scroll to position [411, 1412]
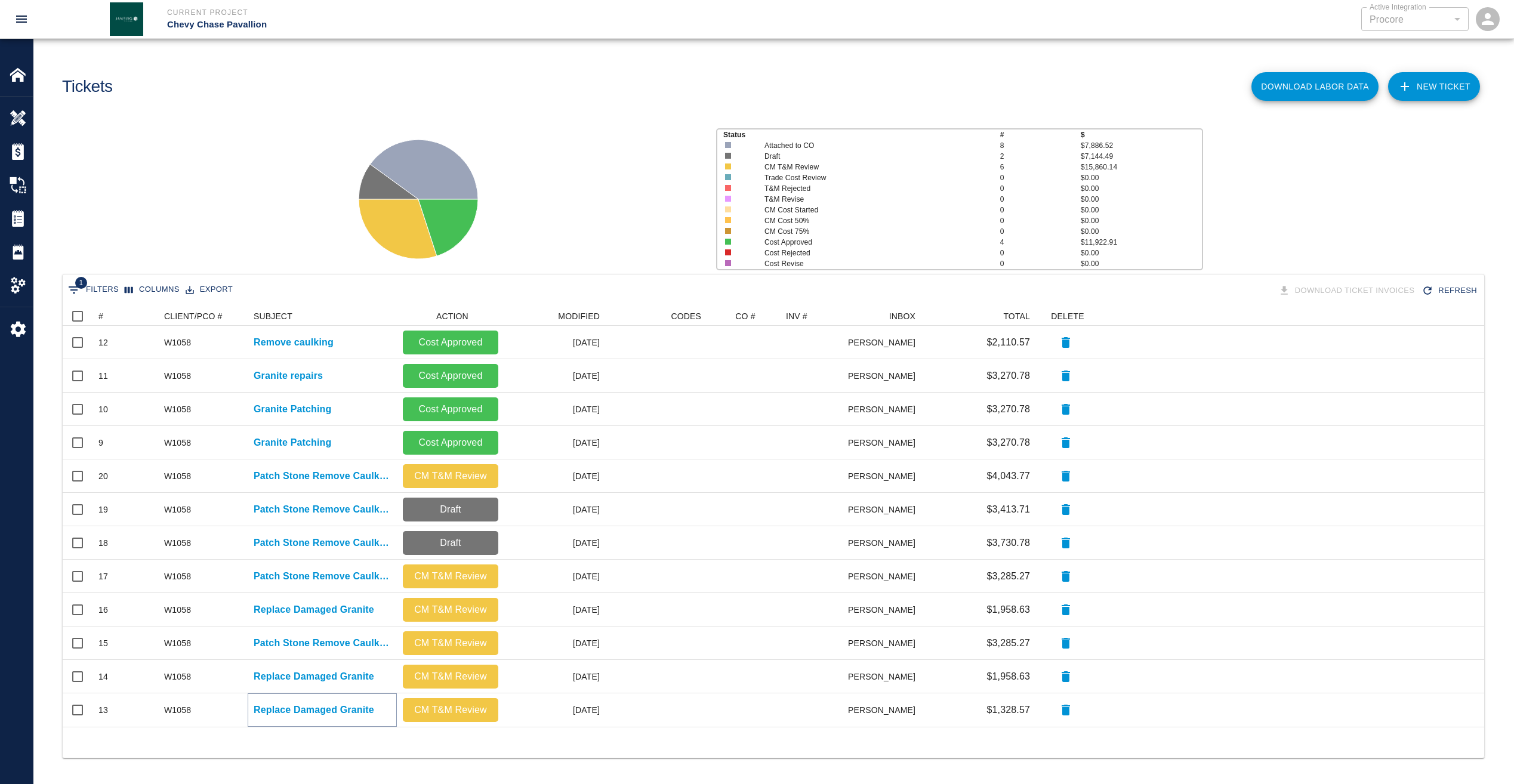
drag, startPoint x: 302, startPoint y: 709, endPoint x: 310, endPoint y: 706, distance: 8.5
click at [302, 709] on p "Replace Damaged Granite" at bounding box center [314, 710] width 121 height 15
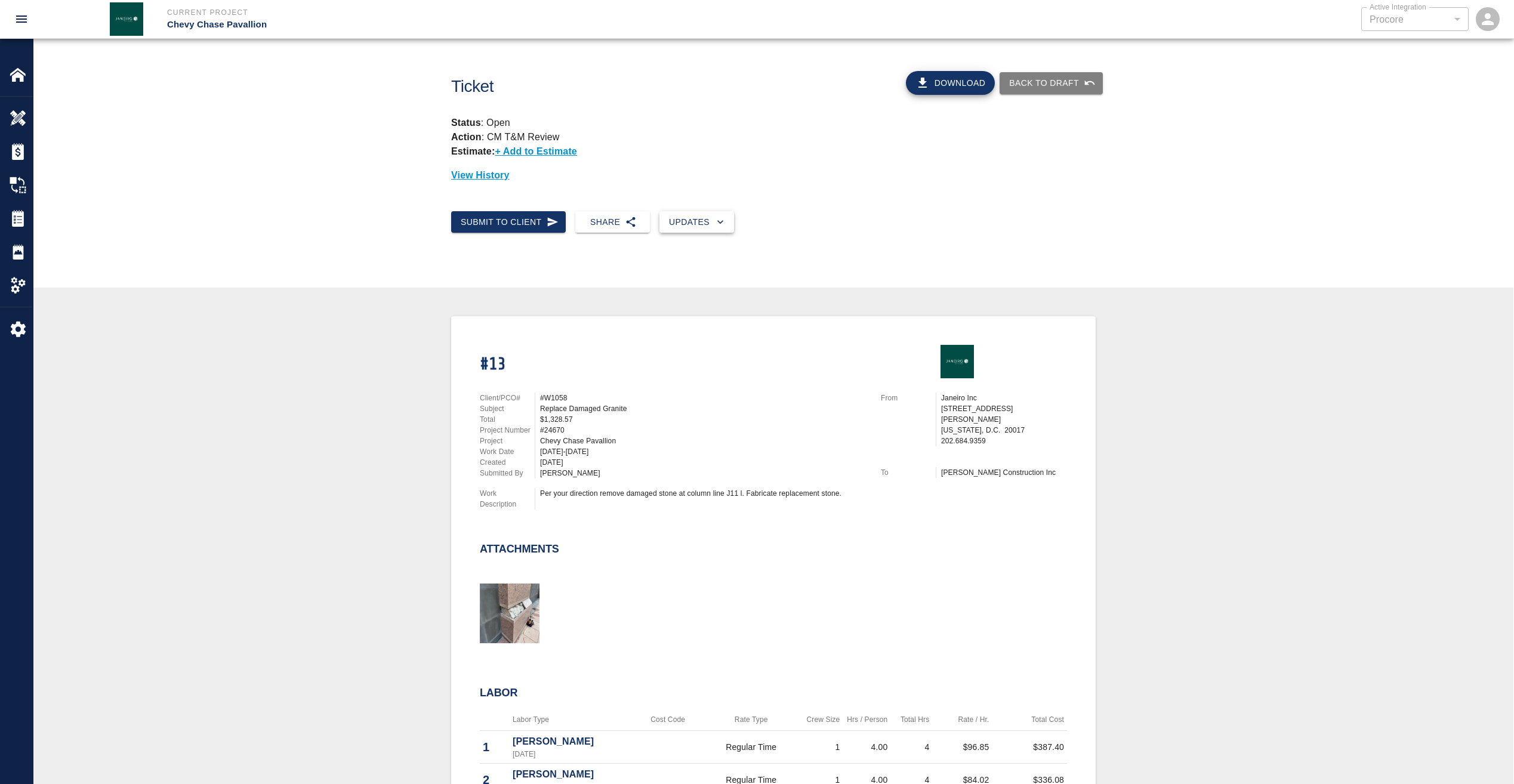
click at [694, 212] on button "Updates" at bounding box center [697, 222] width 75 height 22
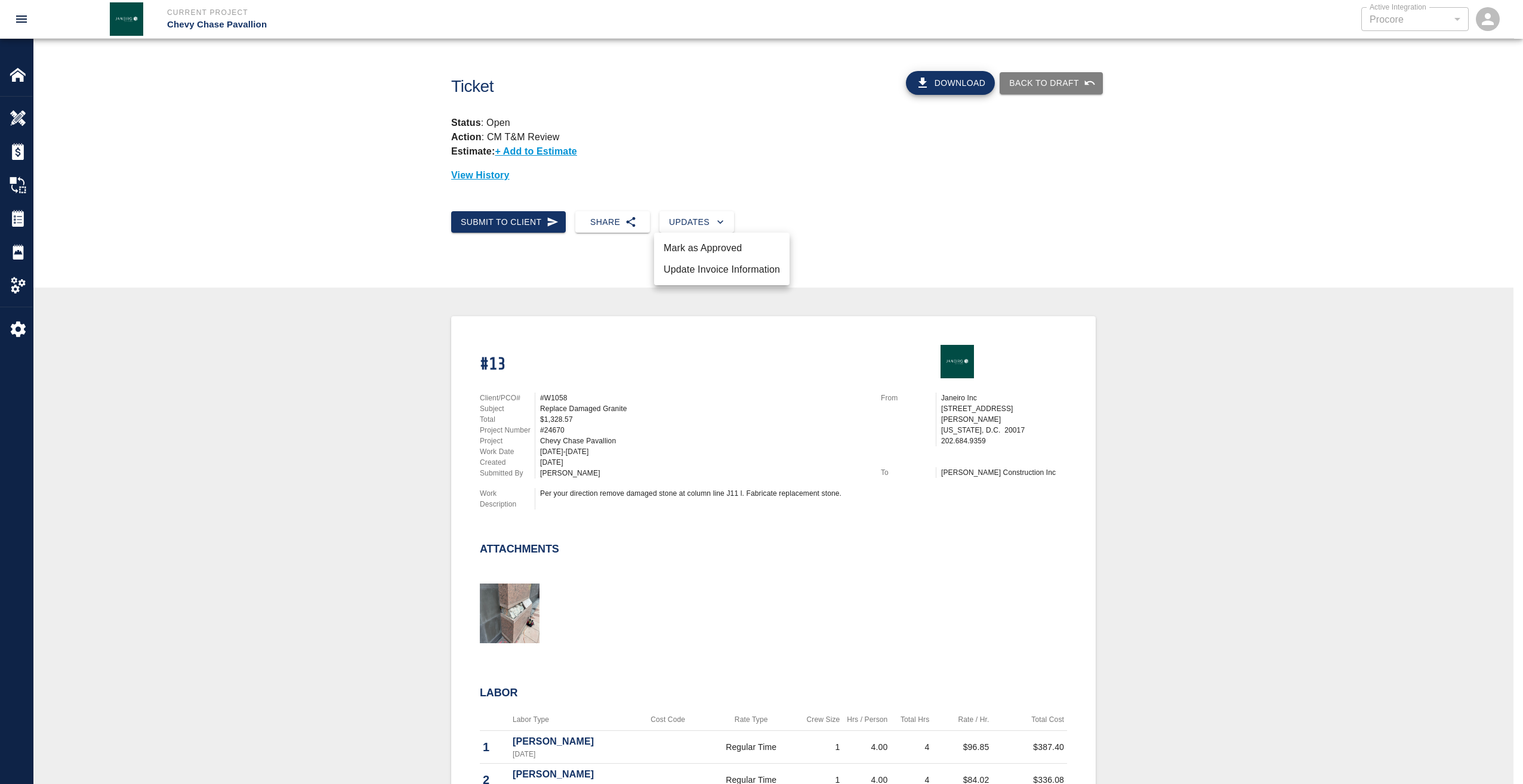
click at [705, 247] on li "Mark as Approved" at bounding box center [722, 248] width 136 height 21
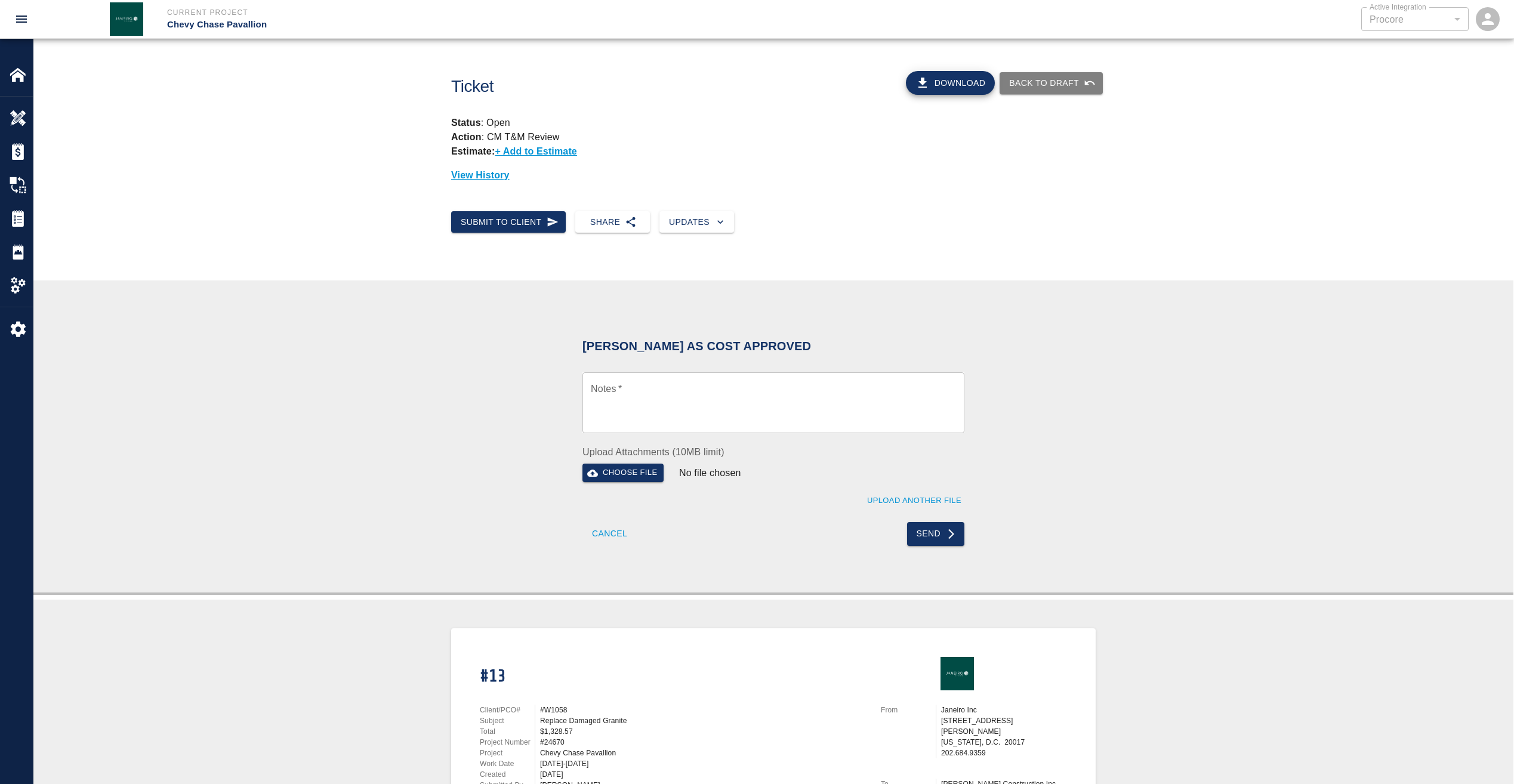
click at [682, 392] on textarea "Notes   *" at bounding box center [773, 402] width 365 height 41
paste textarea "Wet Signature of pdf as requested"
type textarea "Wet Signature of pdf as requested"
click at [943, 530] on button "Send" at bounding box center [936, 534] width 58 height 24
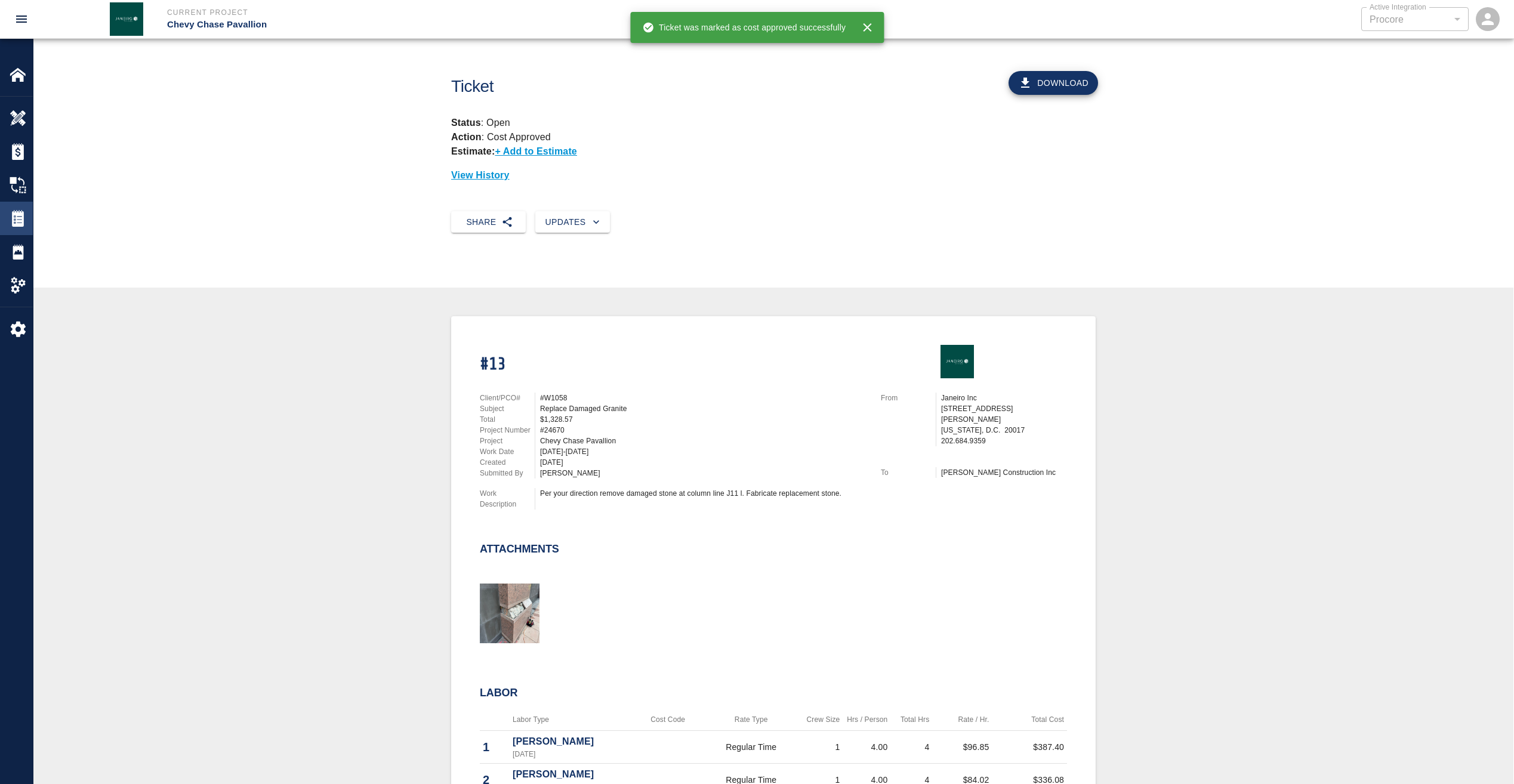
click at [17, 221] on img at bounding box center [18, 218] width 17 height 17
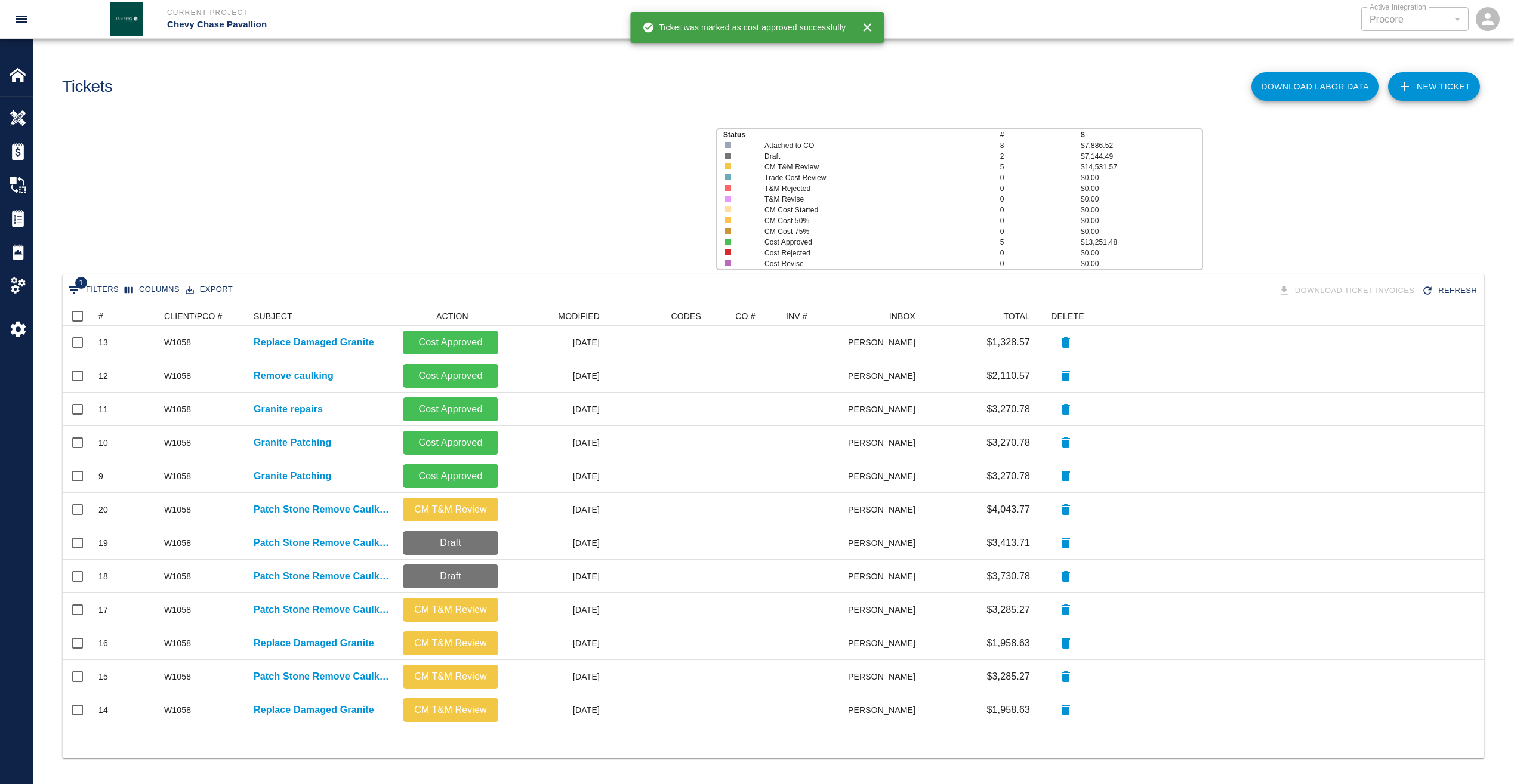
scroll to position [411, 1412]
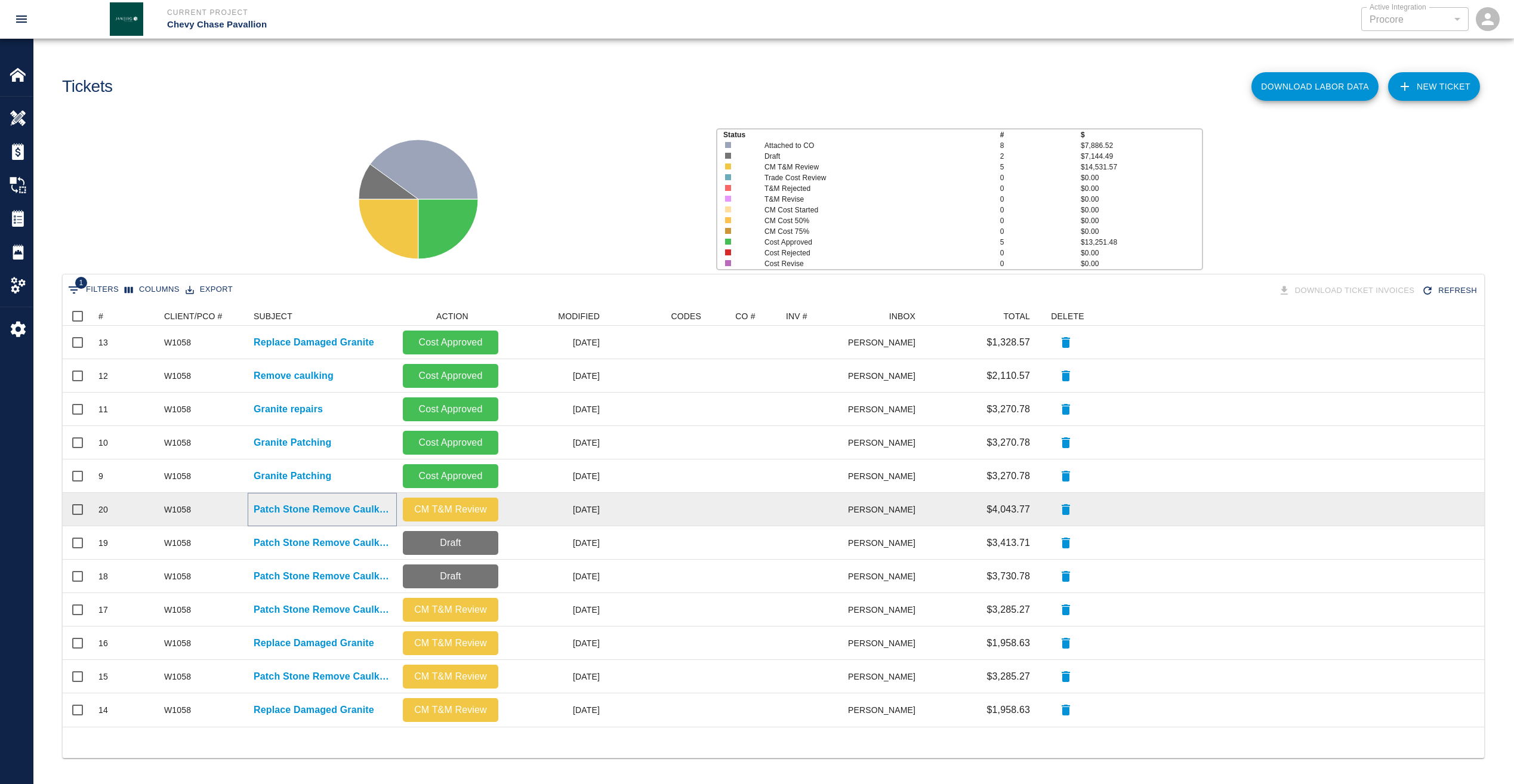
click at [352, 515] on p "Patch Stone Remove Caulking" at bounding box center [322, 509] width 137 height 15
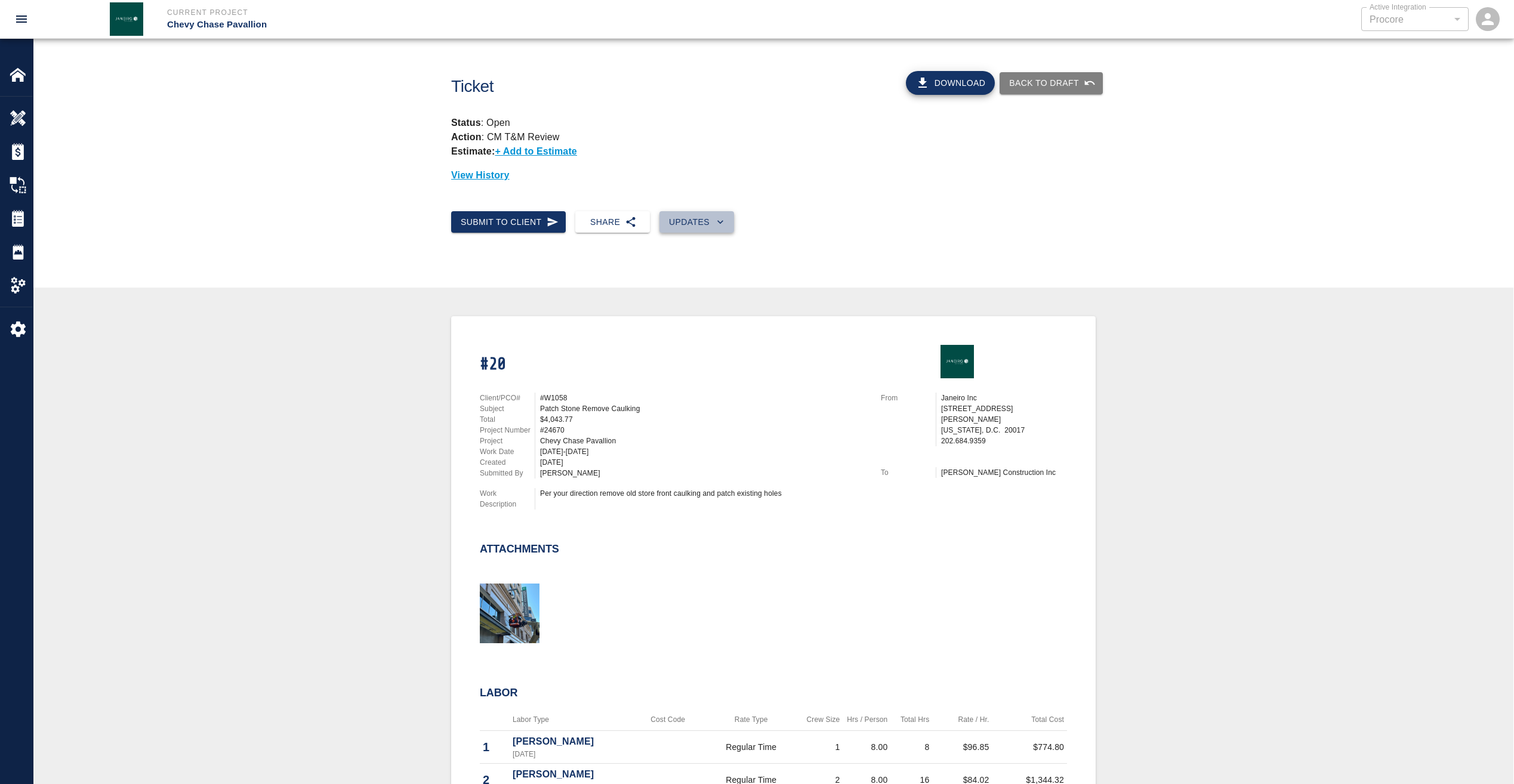
click at [697, 218] on button "Updates" at bounding box center [697, 222] width 75 height 22
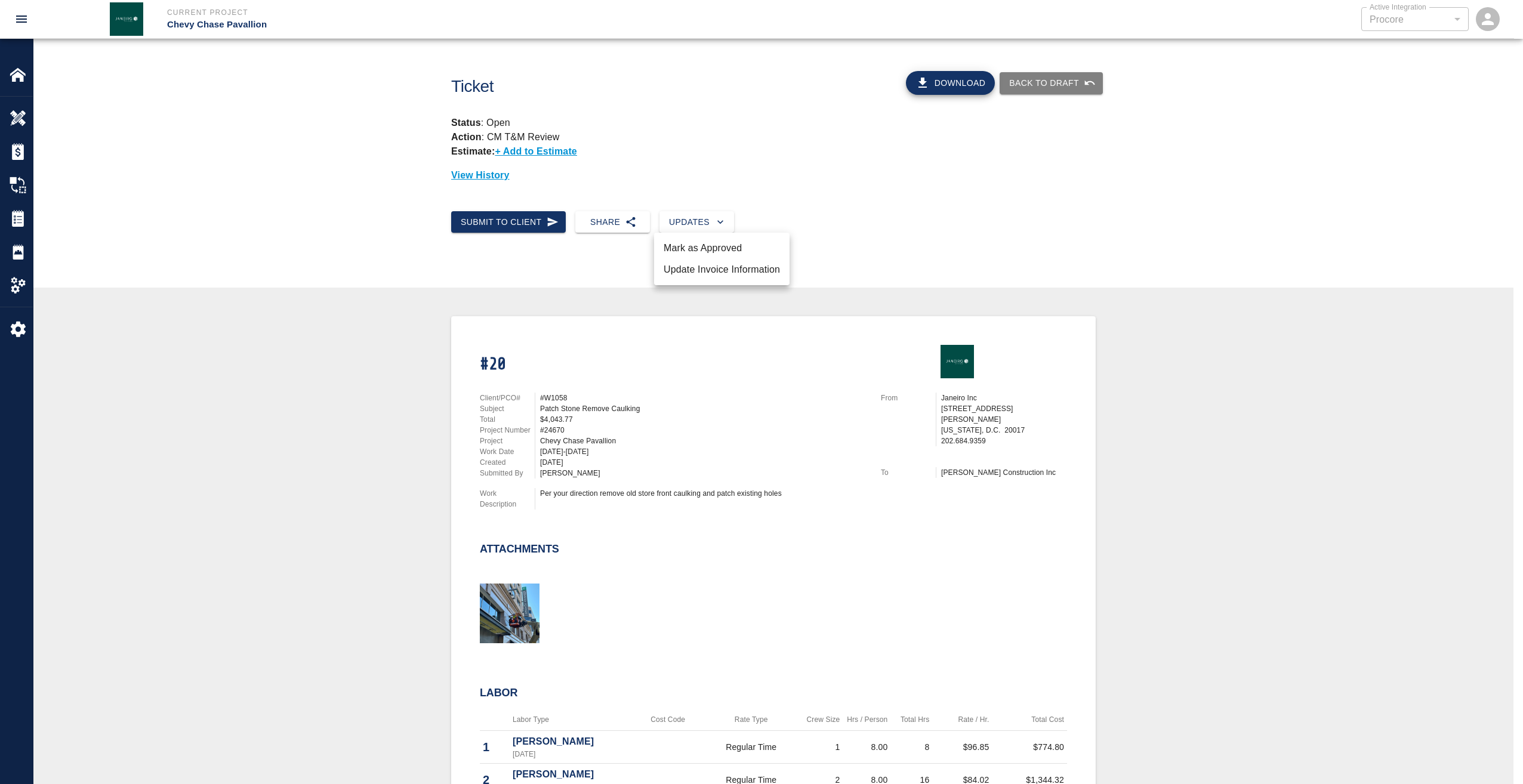
click at [695, 245] on li "Mark as Approved" at bounding box center [722, 248] width 136 height 21
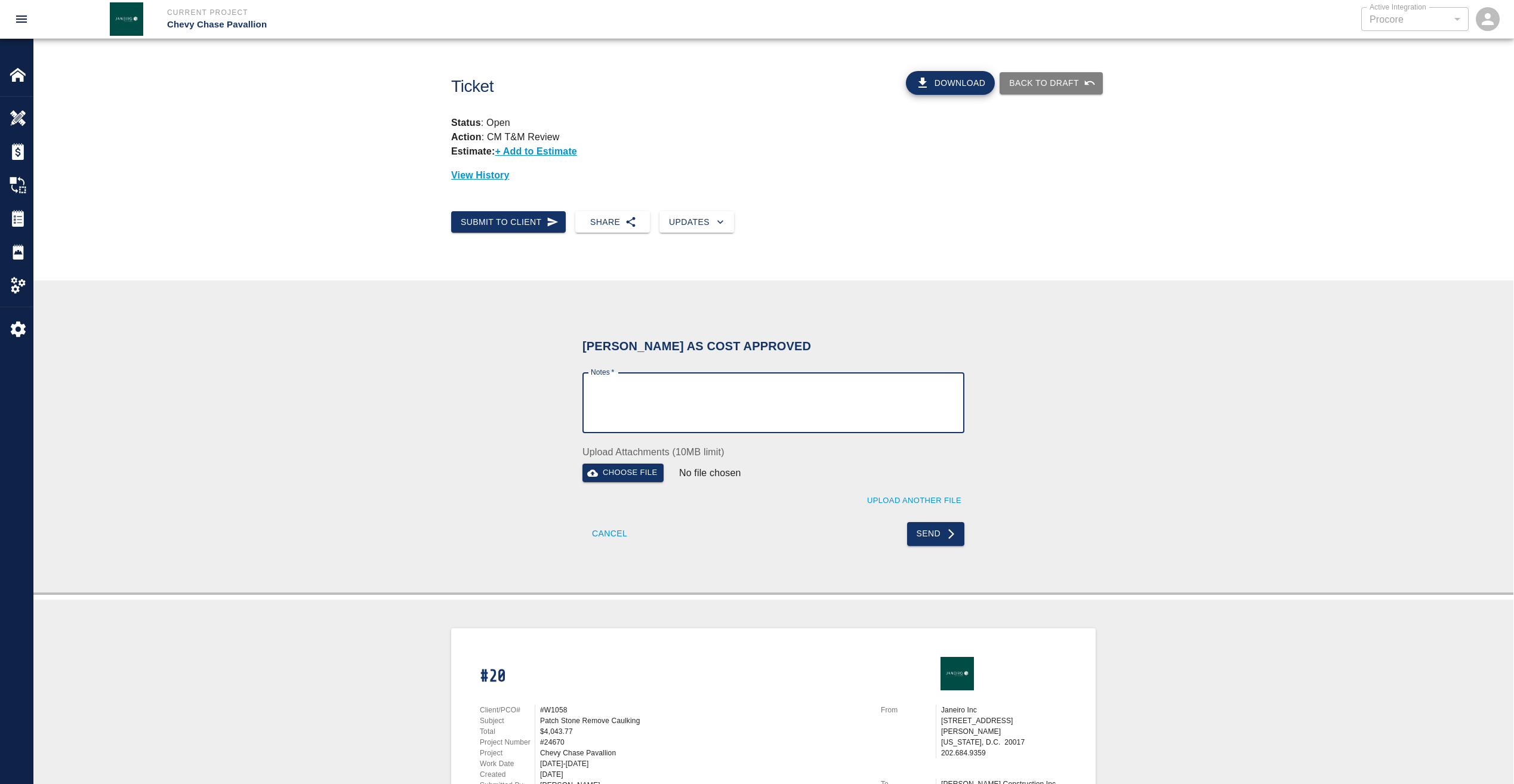
click at [643, 394] on textarea "Notes   *" at bounding box center [773, 402] width 365 height 41
paste textarea "Wet Signature of pdf as requested"
type textarea "Wet Signature of pdf as requested"
click at [918, 538] on button "Send" at bounding box center [936, 534] width 58 height 24
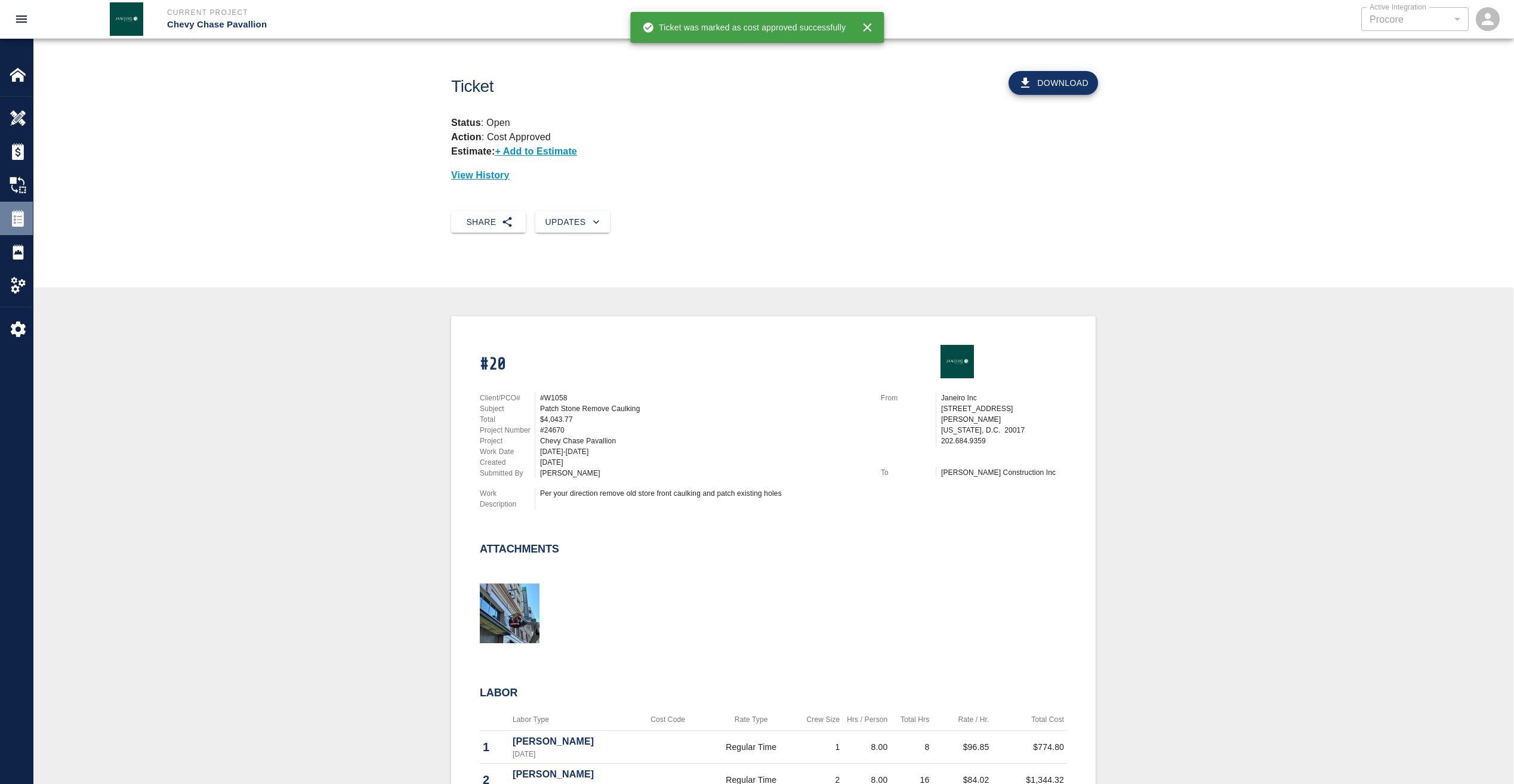
click at [15, 220] on img at bounding box center [18, 218] width 17 height 17
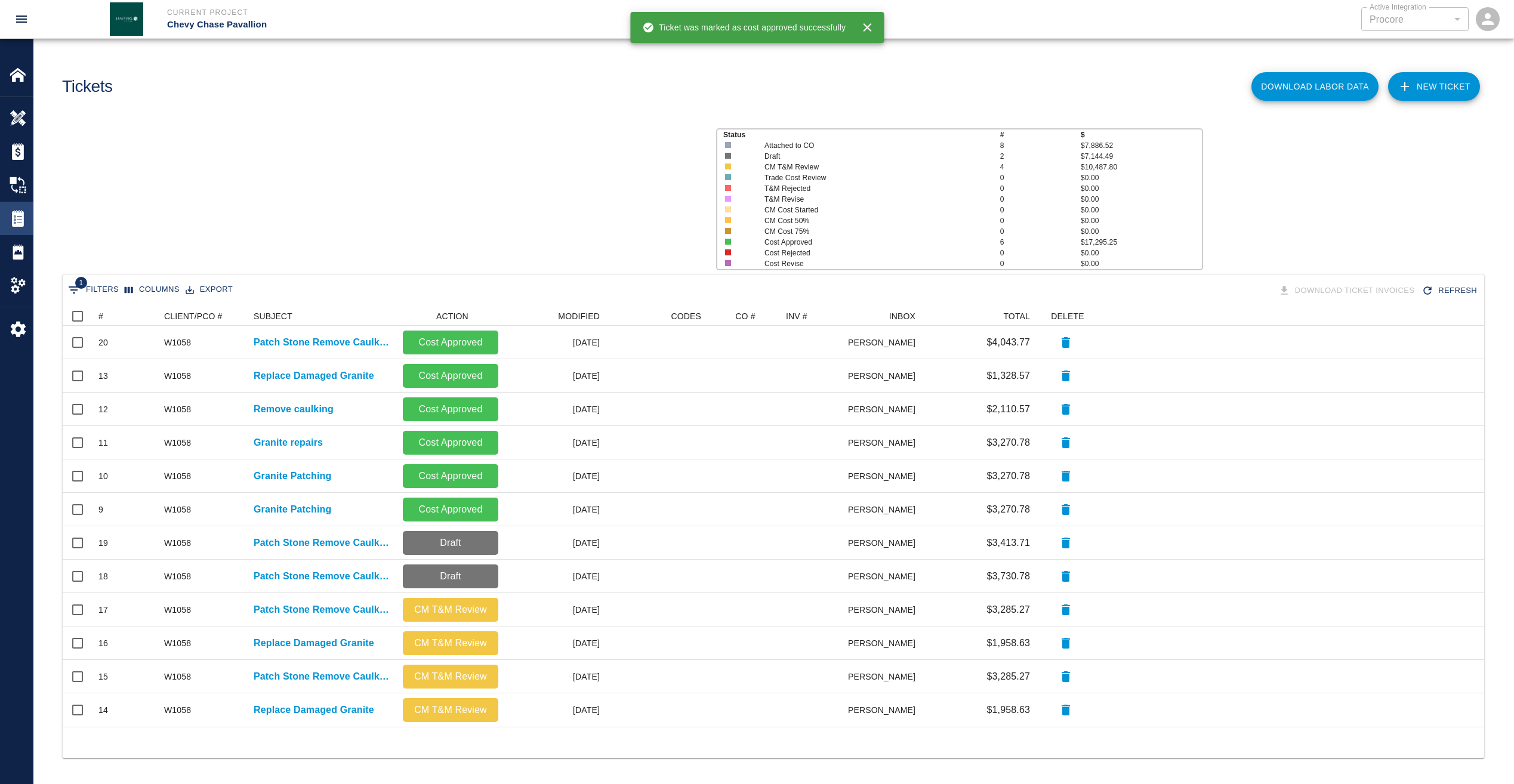
scroll to position [411, 1412]
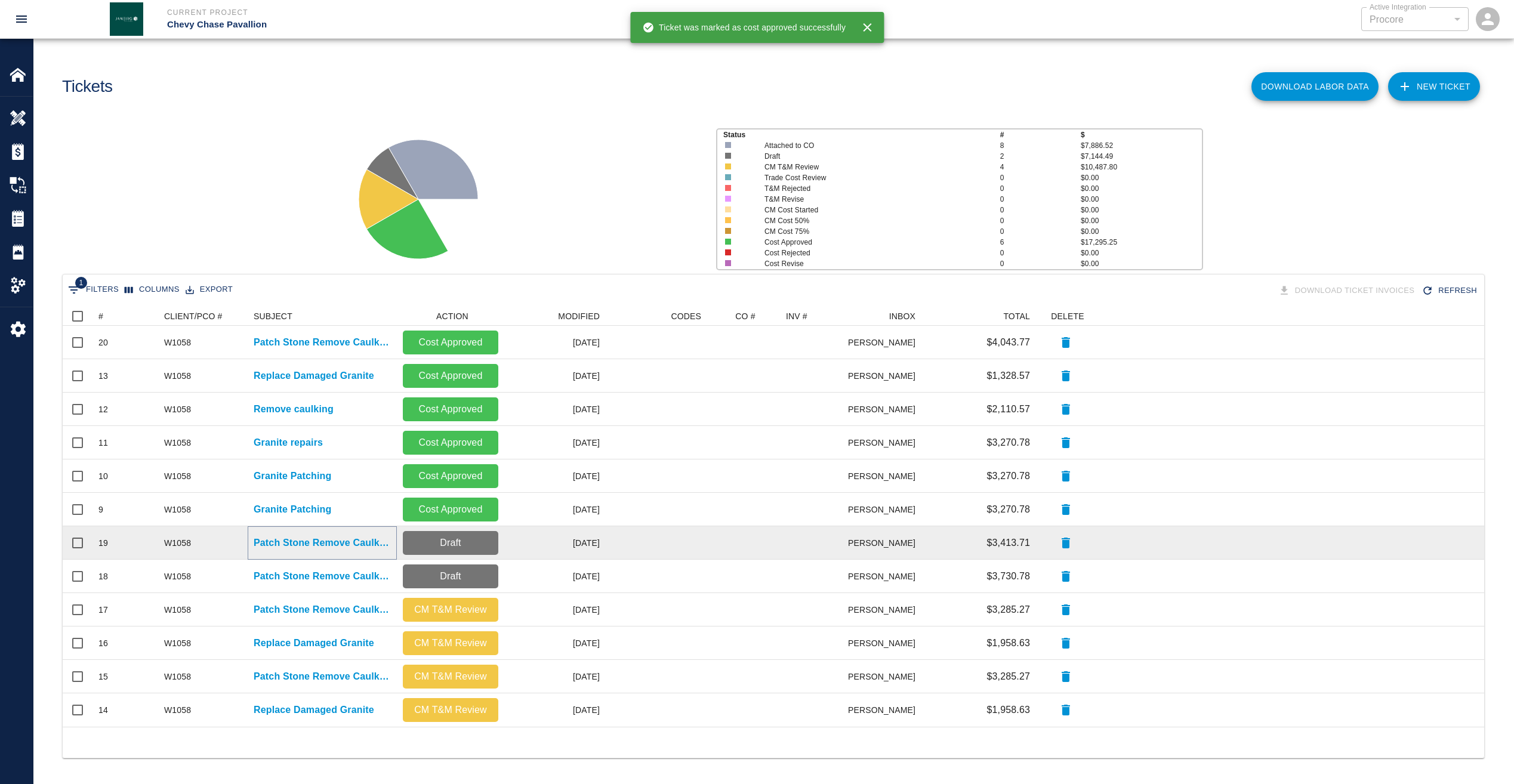
click at [315, 546] on p "Patch Stone Remove Caulking" at bounding box center [322, 543] width 137 height 15
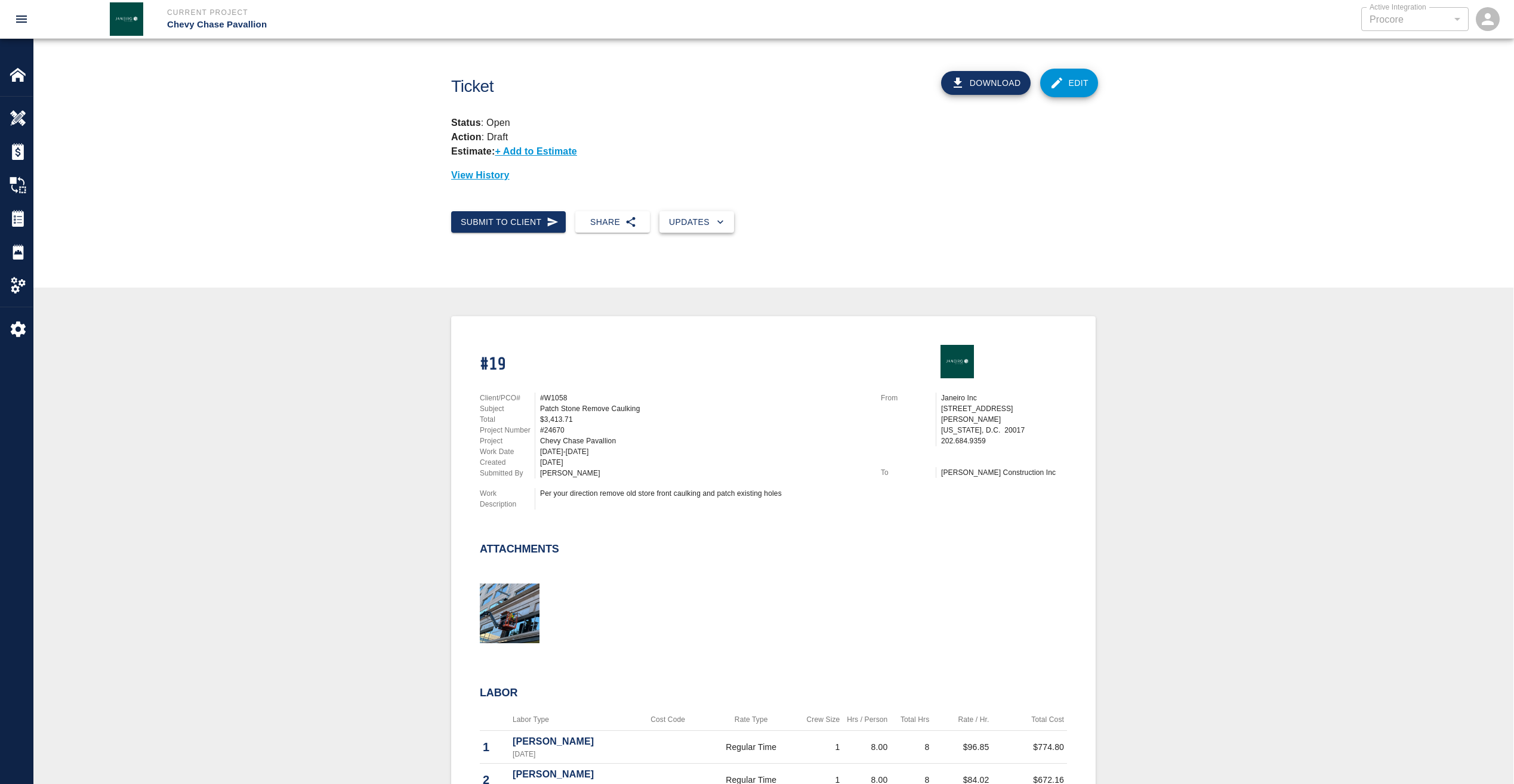
click at [679, 226] on button "Updates" at bounding box center [697, 222] width 75 height 22
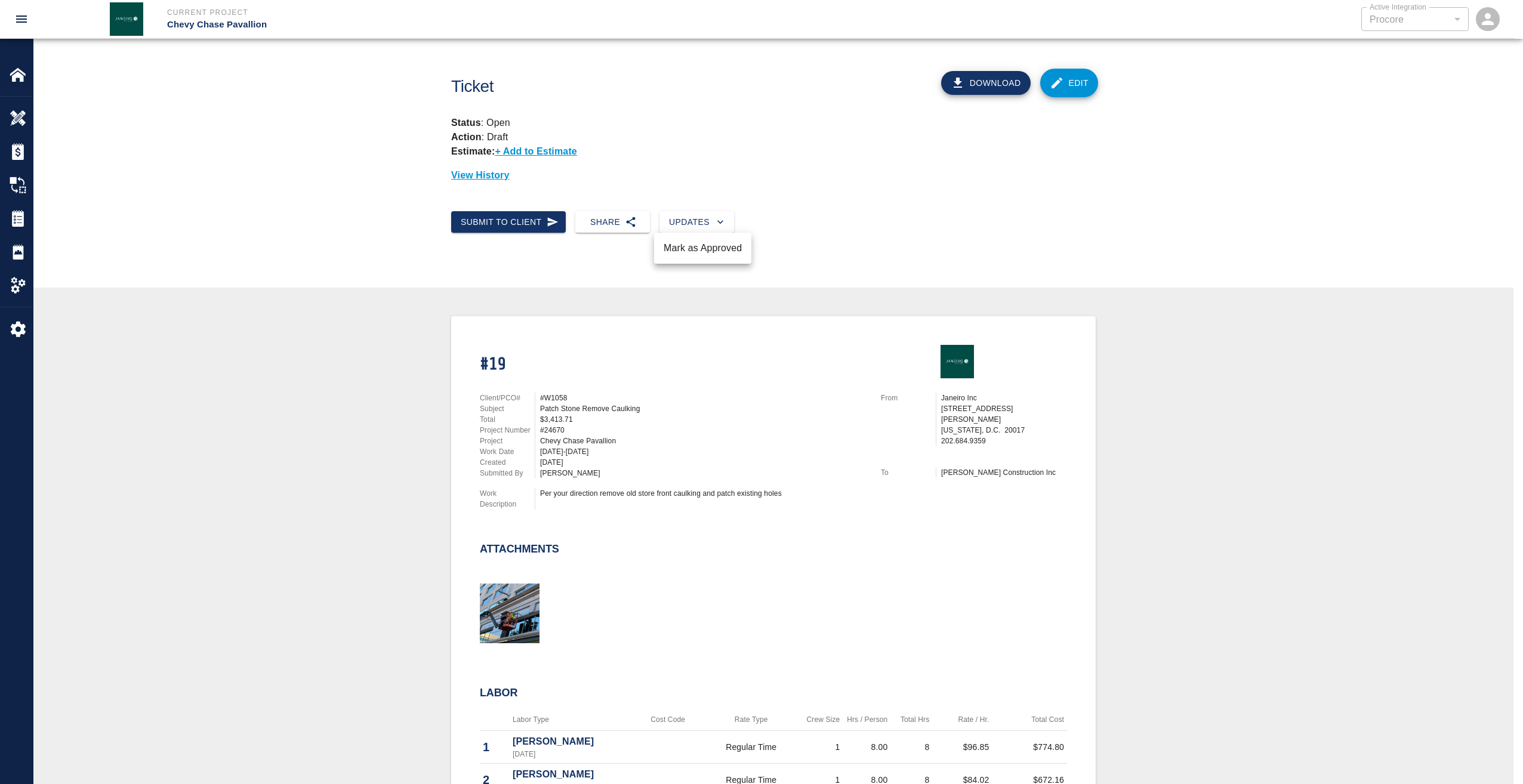
click at [679, 256] on li "Mark as Approved" at bounding box center [702, 248] width 97 height 21
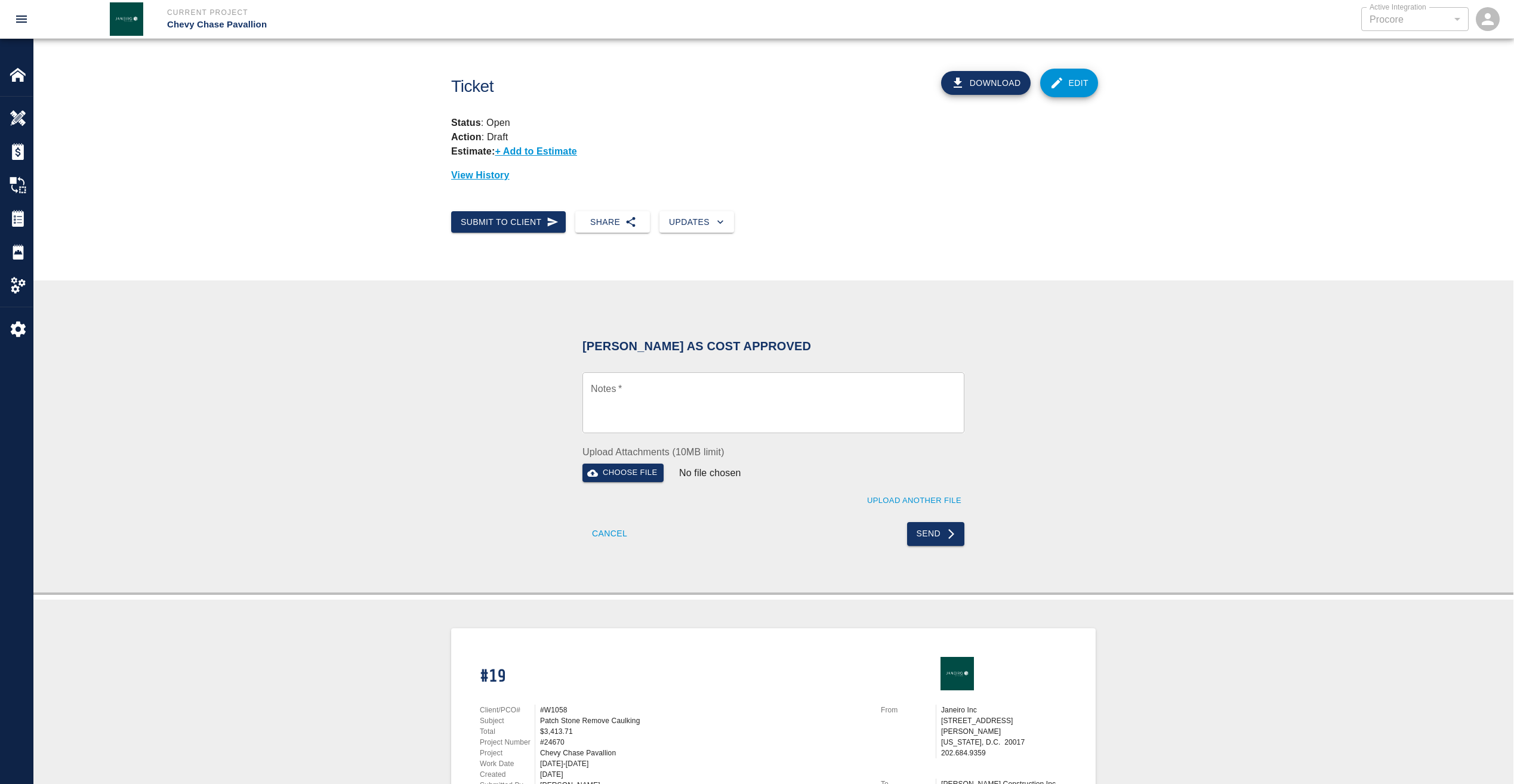
click at [637, 392] on textarea "Notes   *" at bounding box center [773, 402] width 365 height 41
paste textarea "Wet Signature of pdf as requested"
type textarea "Wet Signature of pdf as requested"
click at [934, 536] on button "Send" at bounding box center [936, 534] width 58 height 24
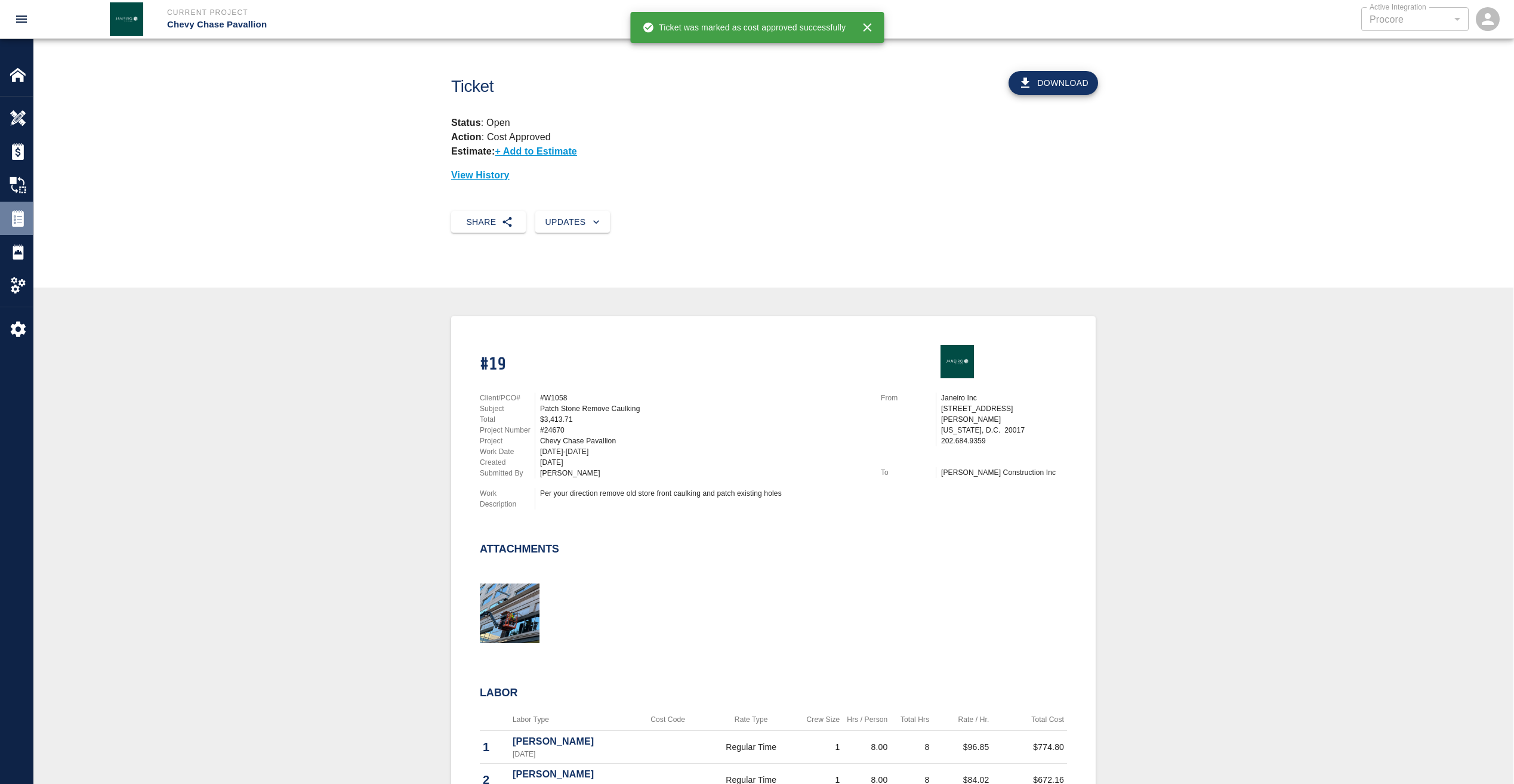
click at [19, 222] on img at bounding box center [18, 218] width 17 height 17
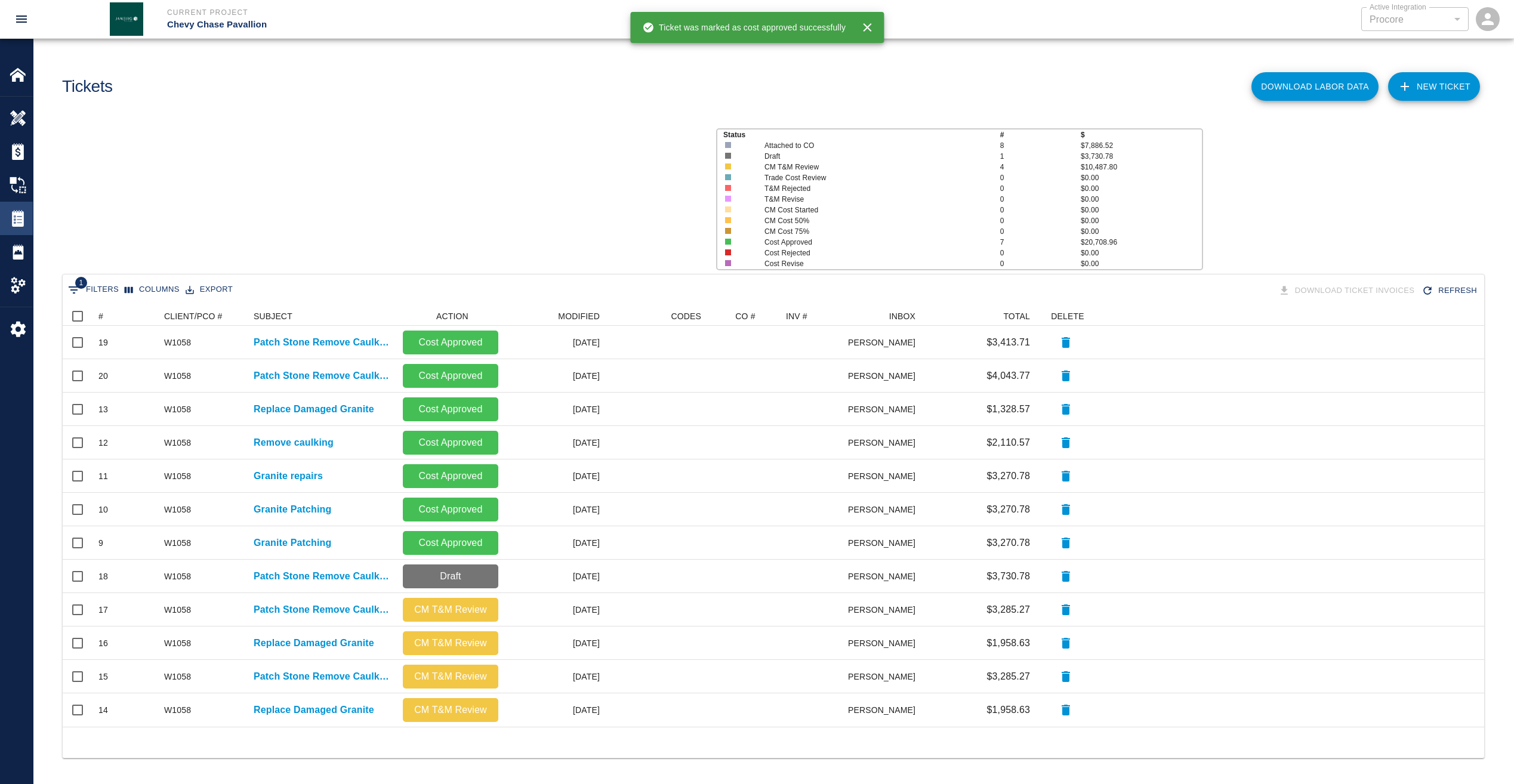
scroll to position [411, 1412]
click at [368, 578] on p "Patch Stone Remove Caulking" at bounding box center [322, 576] width 137 height 15
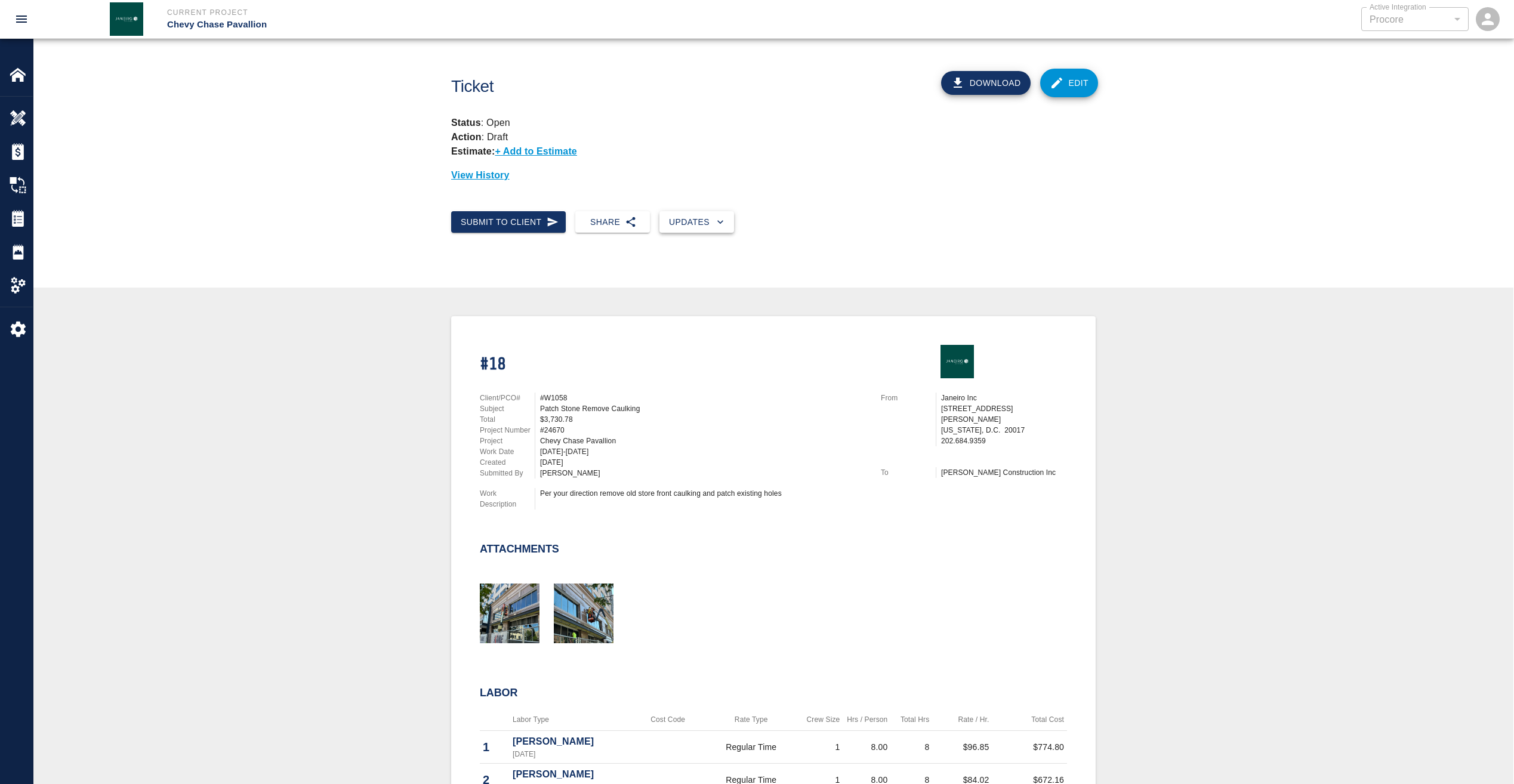
click at [684, 226] on button "Updates" at bounding box center [697, 222] width 75 height 22
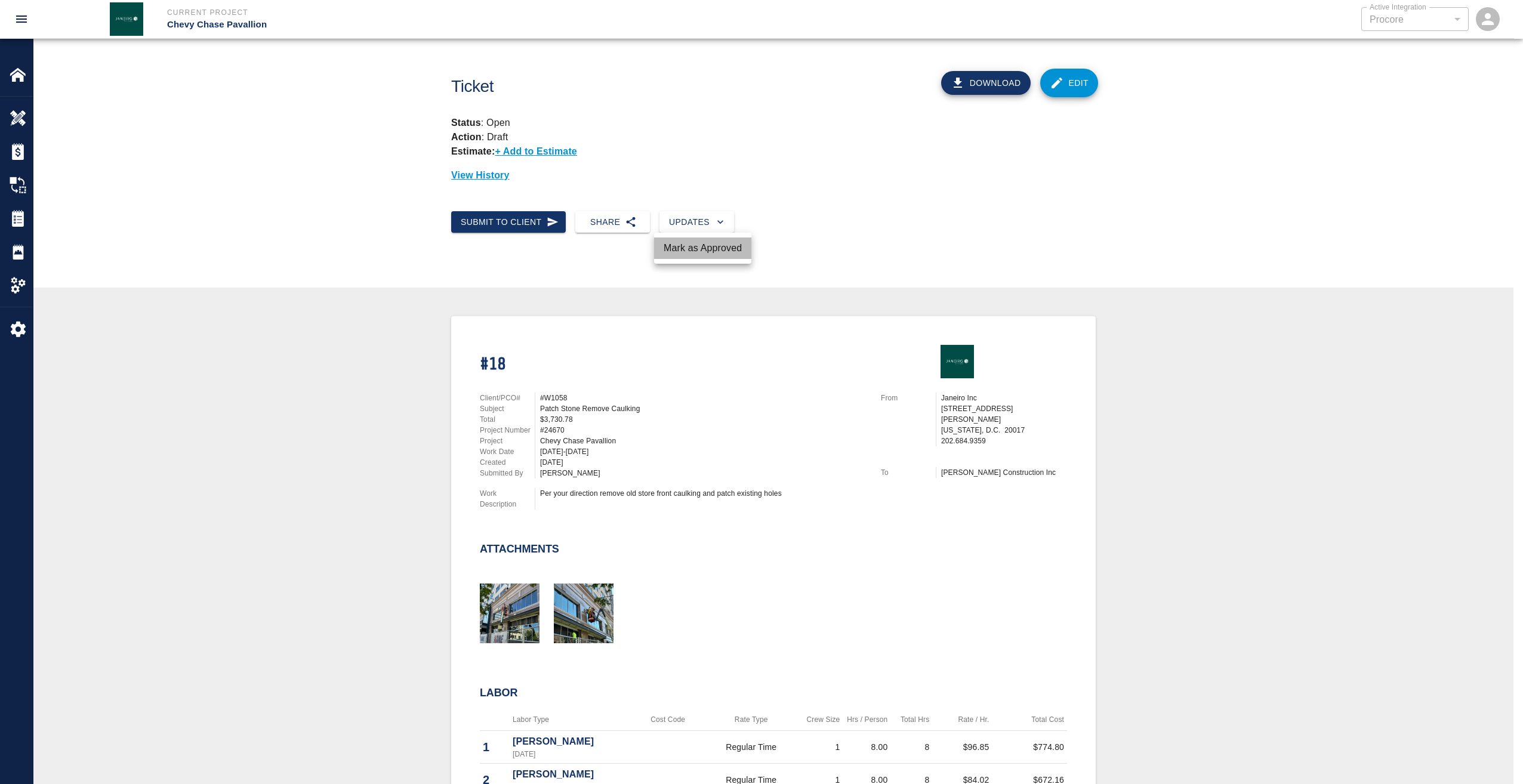
click at [696, 252] on li "Mark as Approved" at bounding box center [702, 248] width 97 height 21
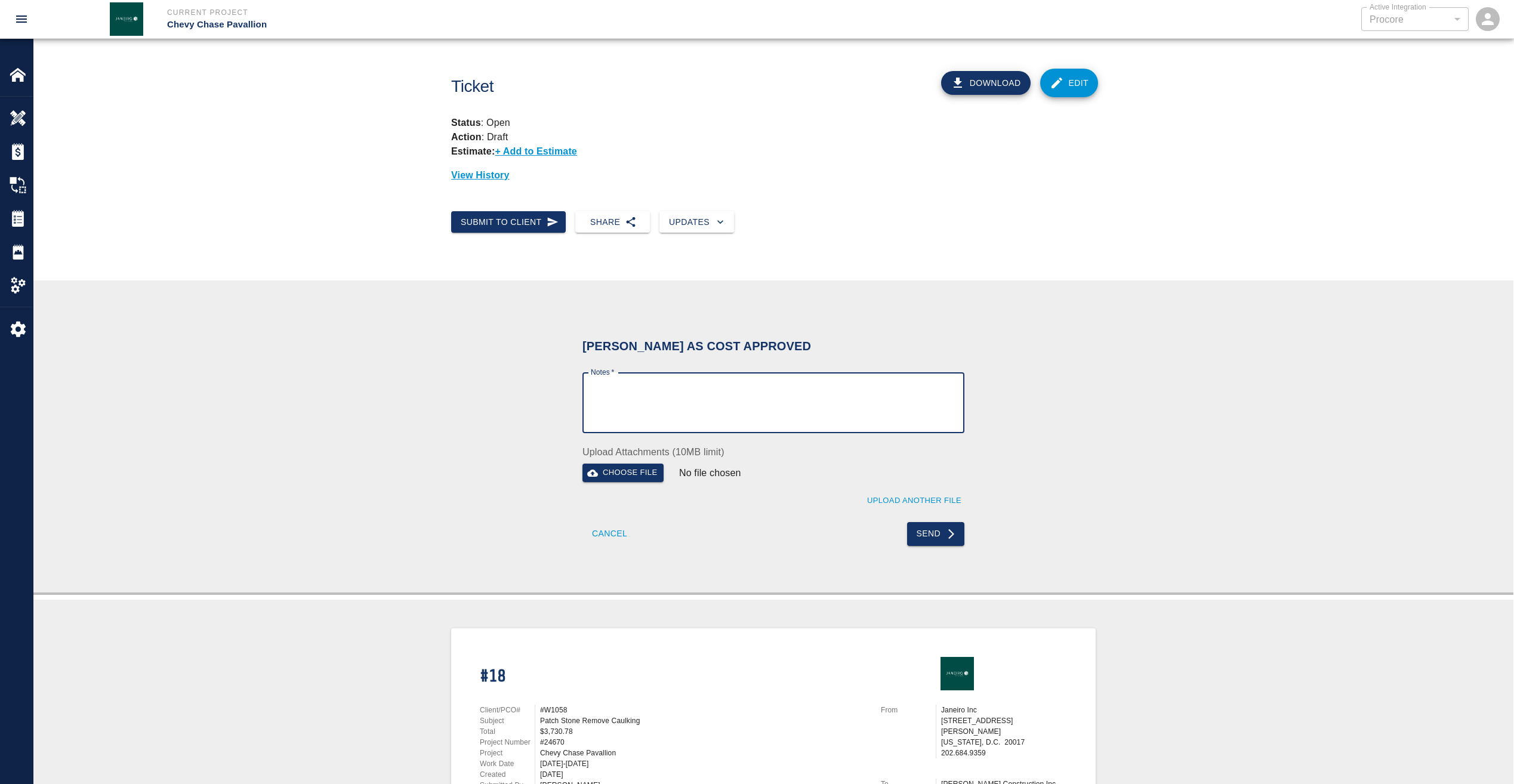
click at [661, 390] on textarea "Notes   *" at bounding box center [773, 402] width 365 height 41
paste textarea "Wet Signature of pdf as requested"
type textarea "Wet Signature of pdf as requested"
click at [954, 537] on icon "submit" at bounding box center [951, 533] width 12 height 12
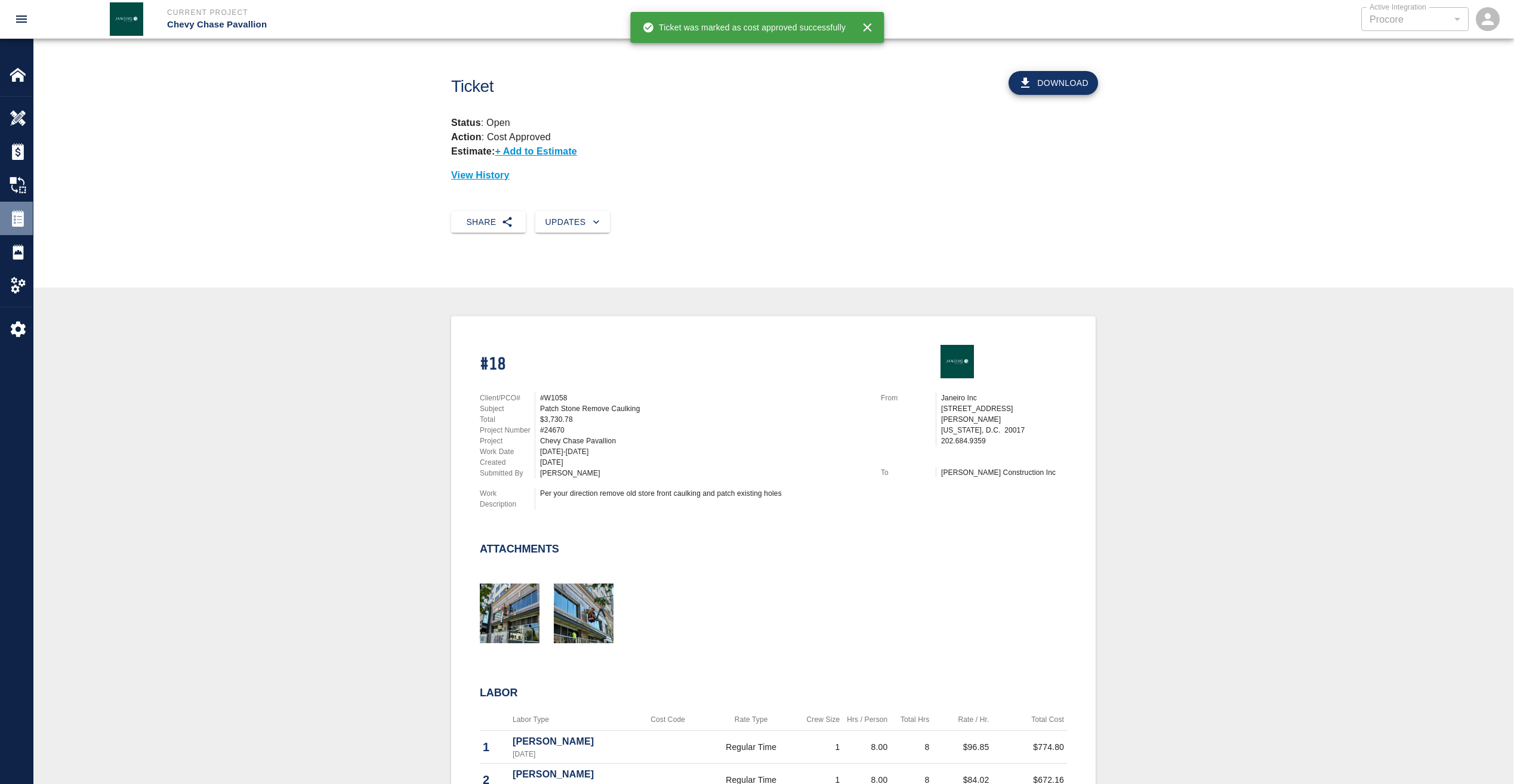
click at [17, 229] on div "Tickets" at bounding box center [16, 218] width 33 height 33
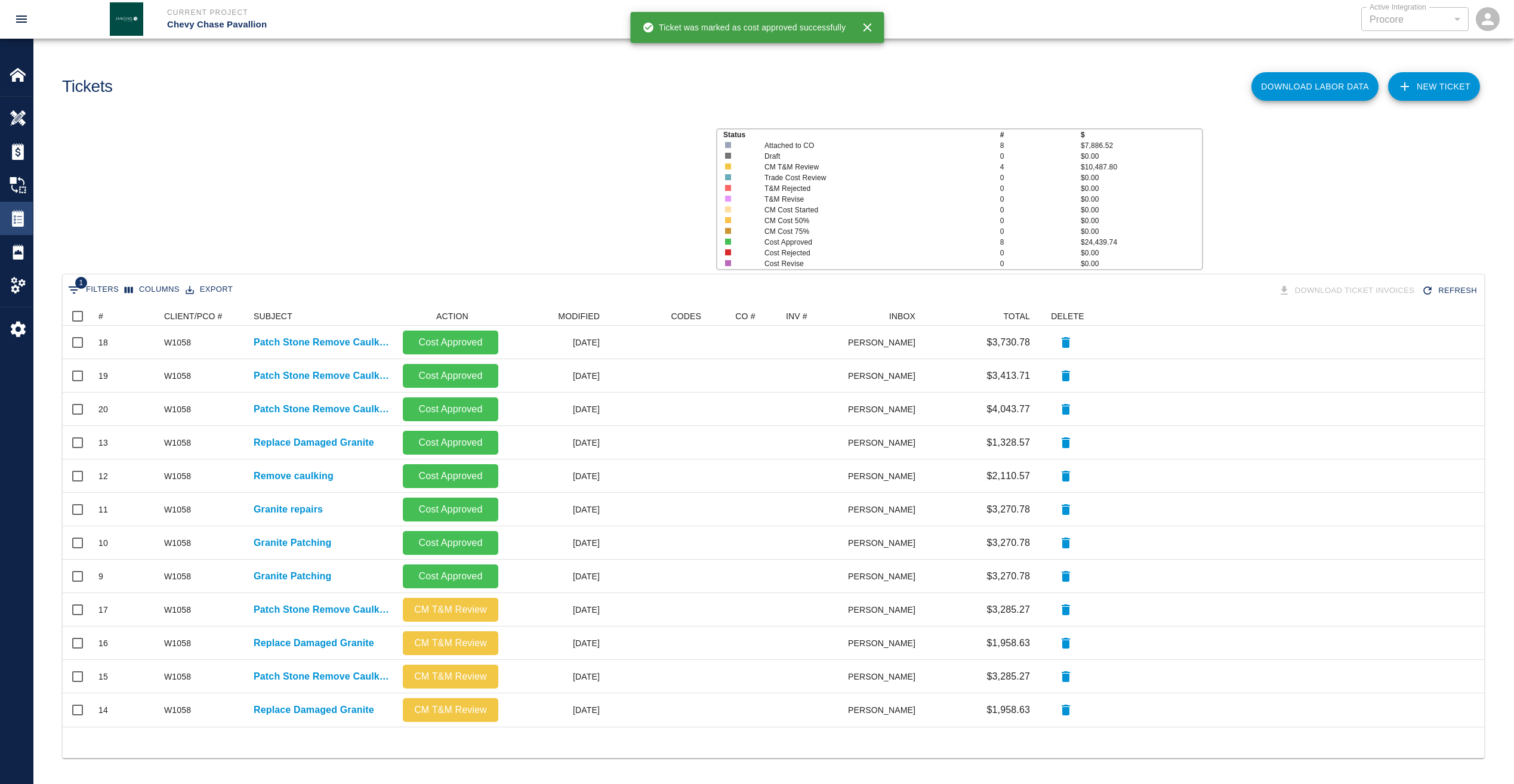
scroll to position [411, 1412]
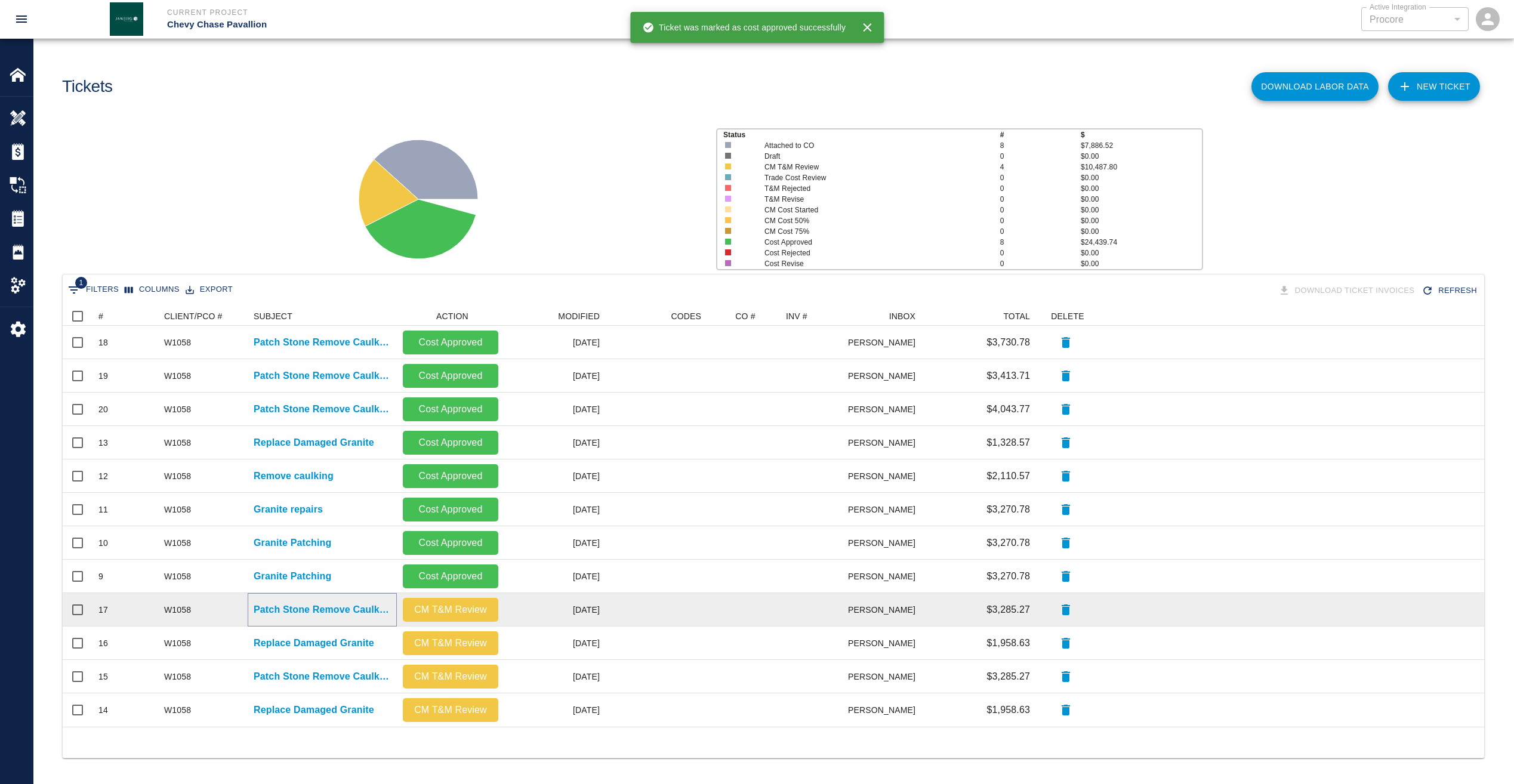
click at [360, 608] on p "Patch Stone Remove Caulking" at bounding box center [322, 609] width 137 height 15
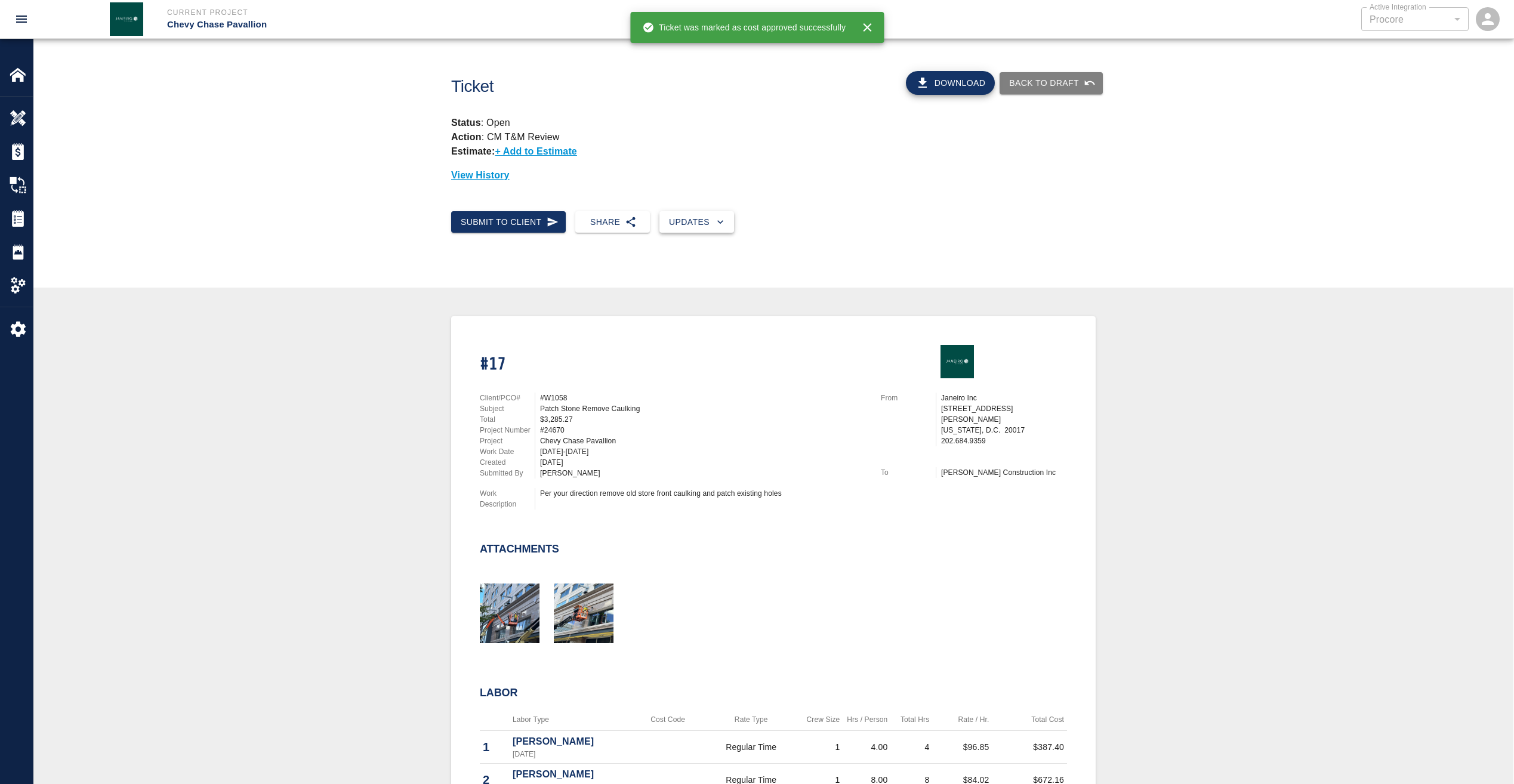
click at [677, 225] on button "Updates" at bounding box center [697, 222] width 75 height 22
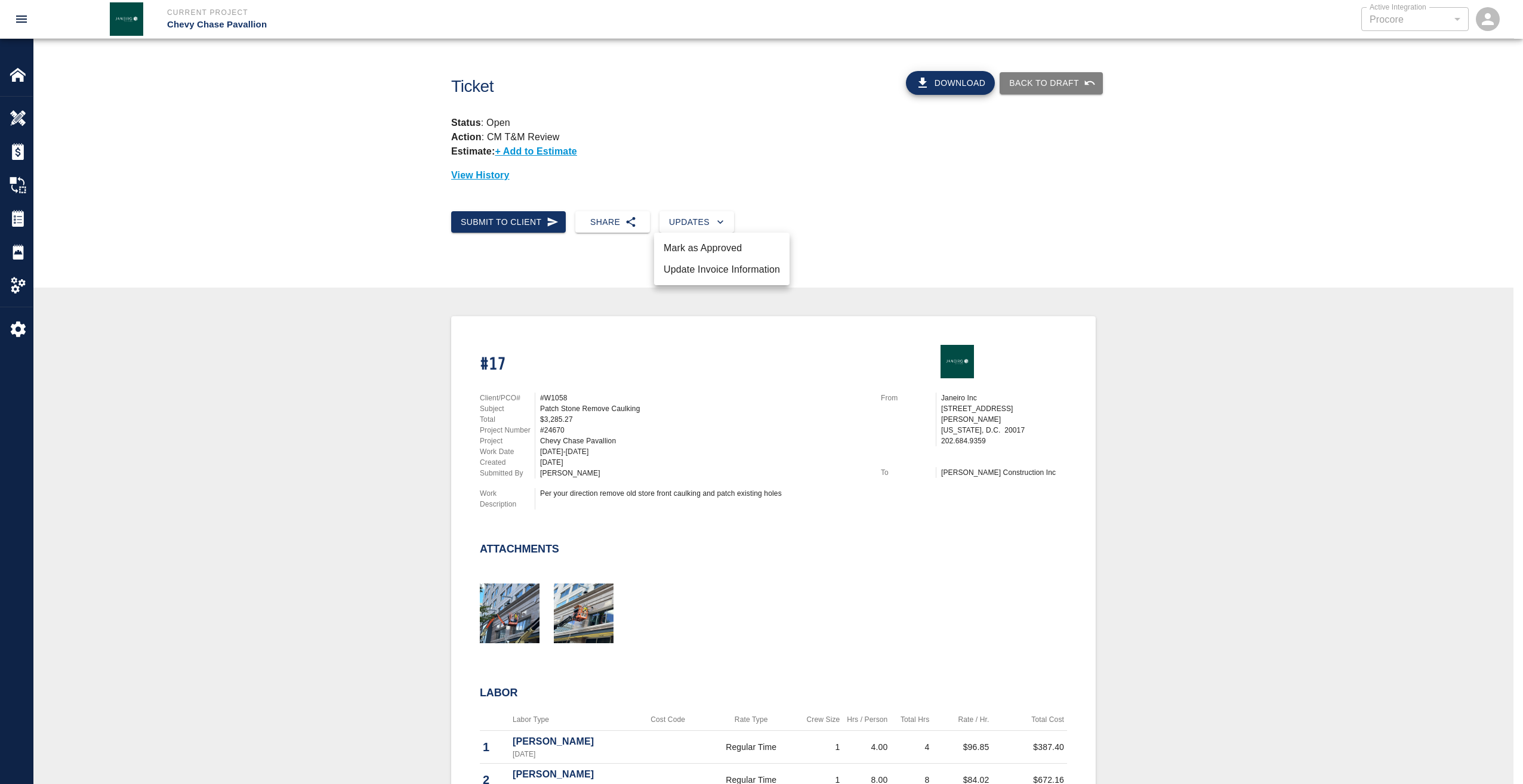
click at [684, 239] on li "Mark as Approved" at bounding box center [722, 248] width 136 height 21
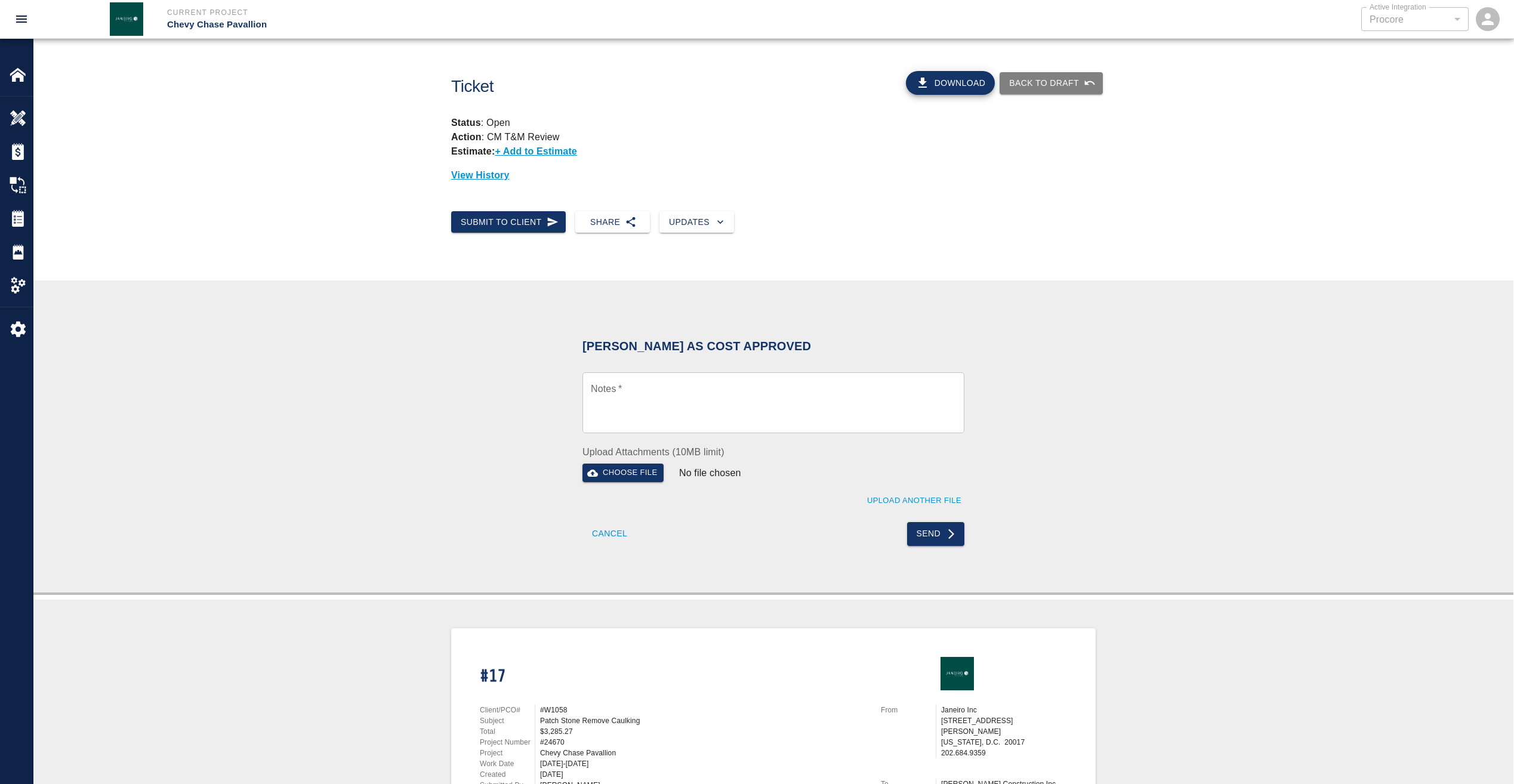
click at [665, 395] on textarea "Notes   *" at bounding box center [773, 402] width 365 height 41
paste textarea "Wet Signature of pdf as requested"
type textarea "Wet Signature of pdf as requested"
click at [940, 529] on button "Send" at bounding box center [936, 534] width 58 height 24
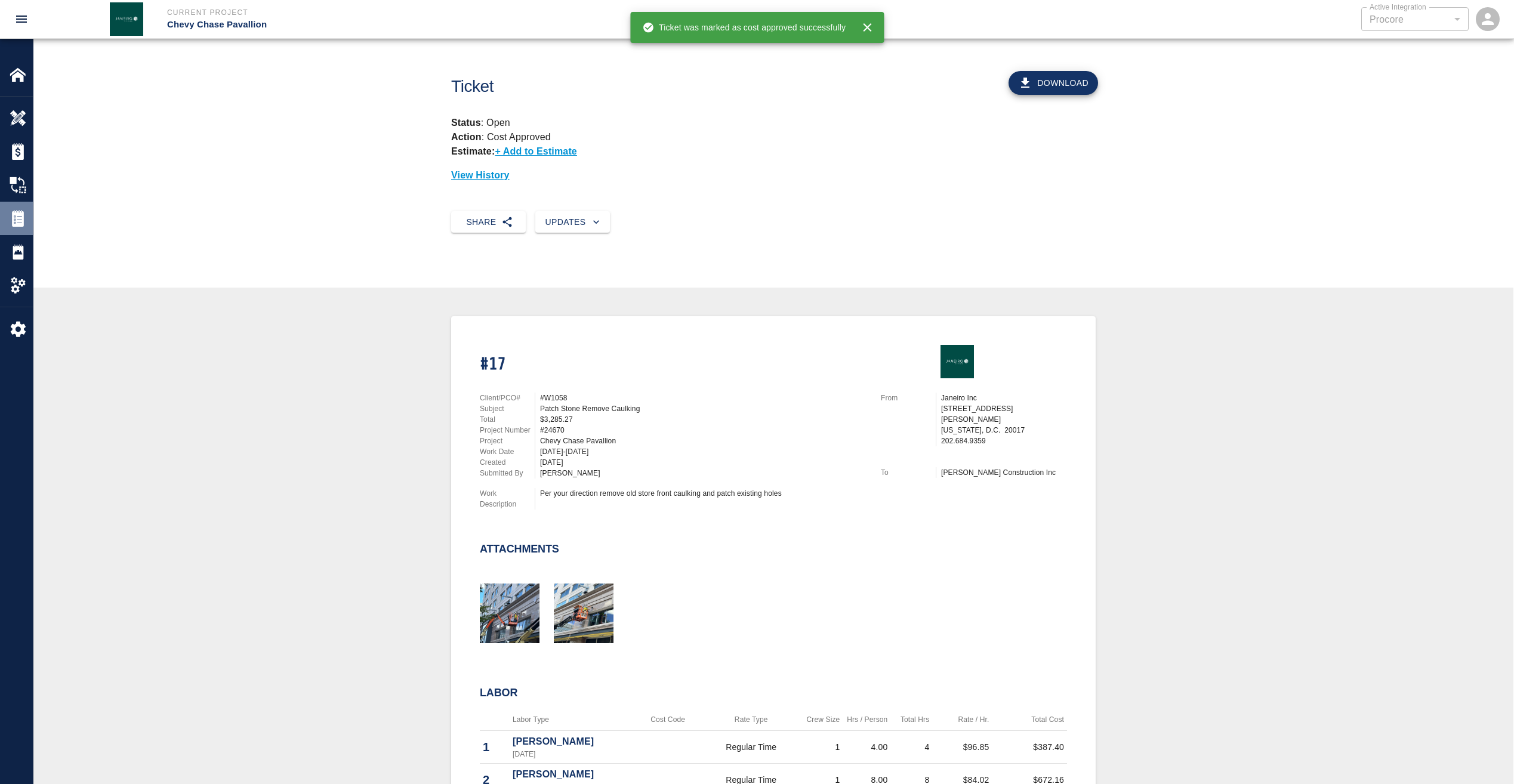
click at [19, 222] on img at bounding box center [18, 218] width 17 height 17
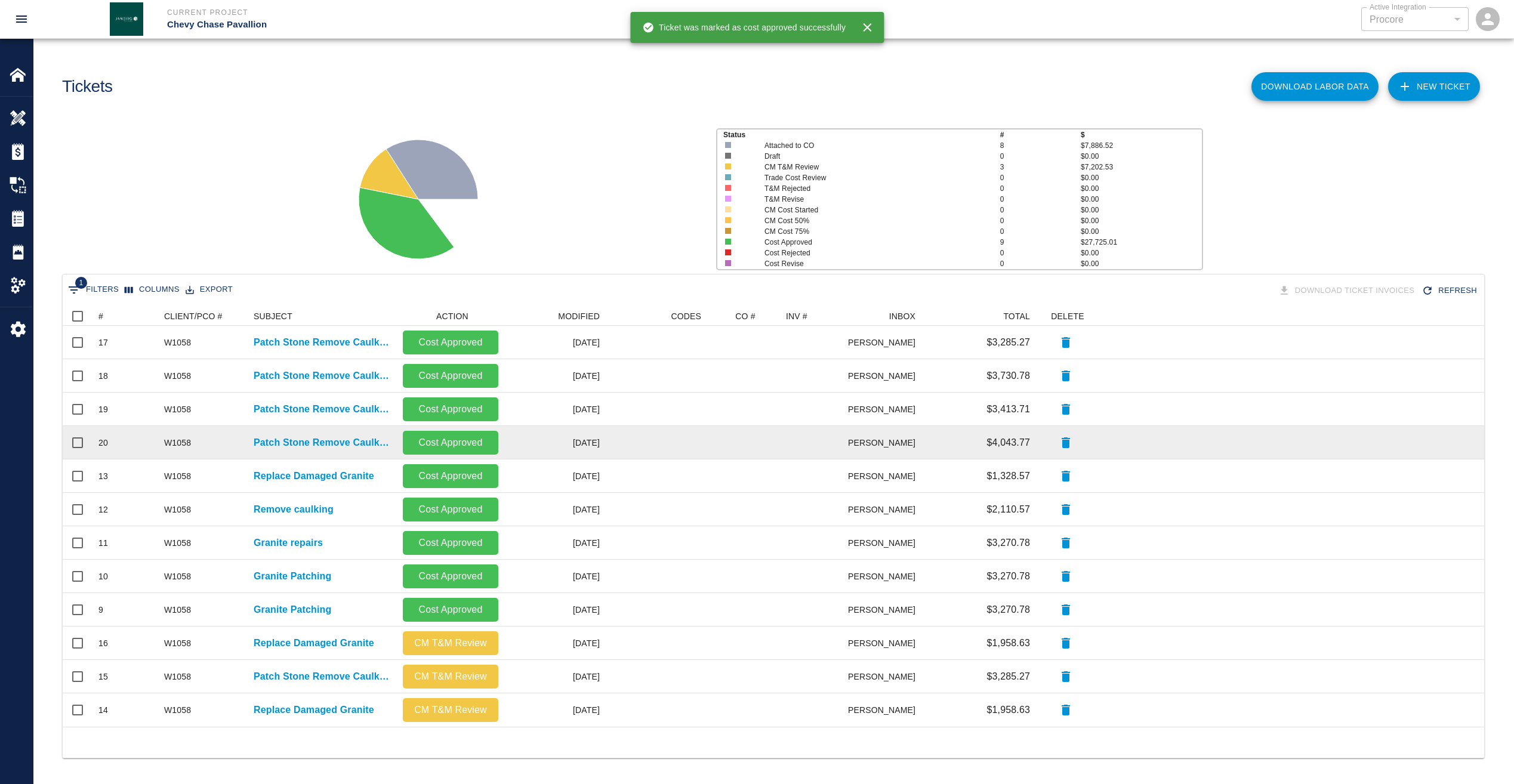
scroll to position [3, 0]
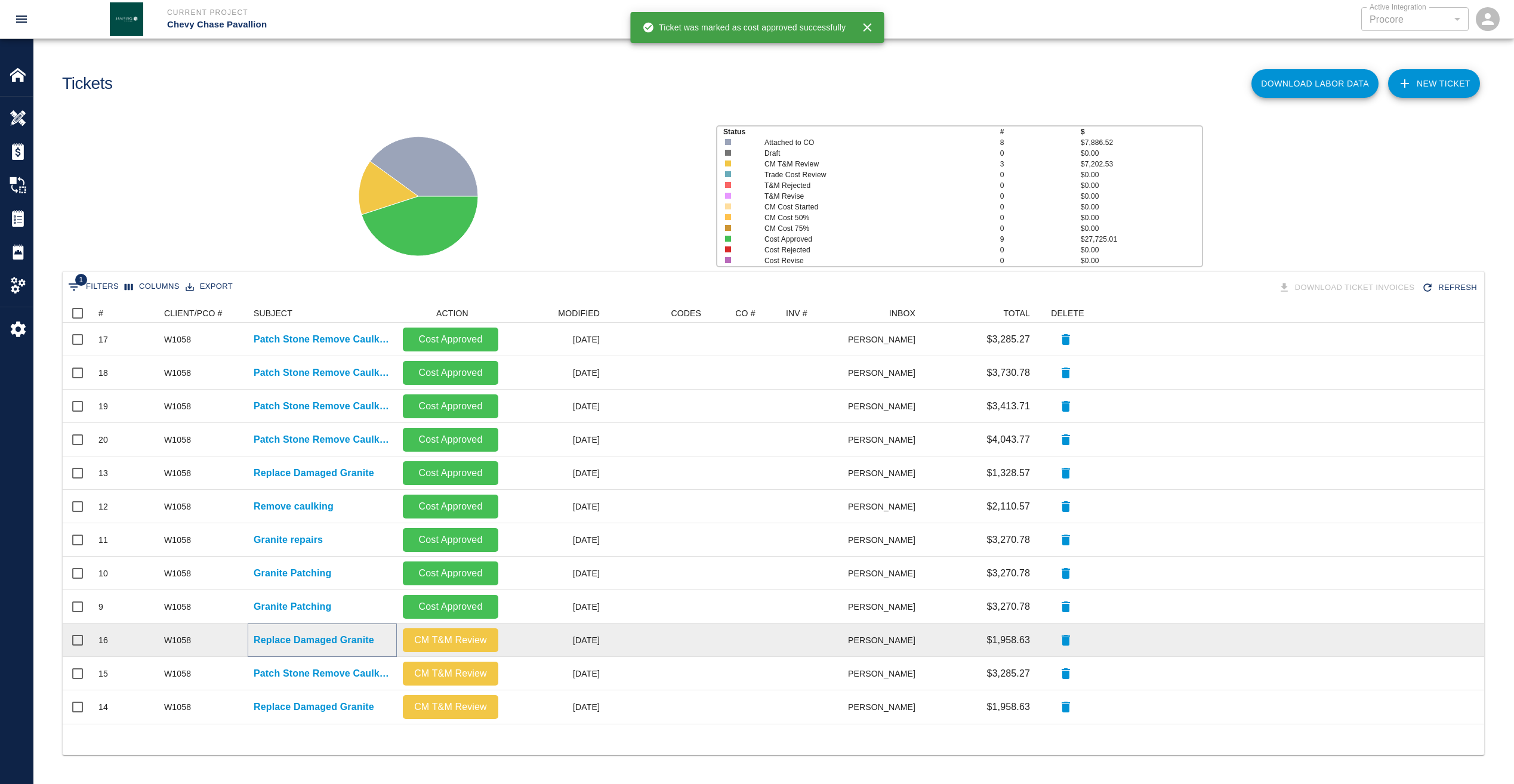
click at [366, 641] on p "Replace Damaged Granite" at bounding box center [314, 640] width 121 height 15
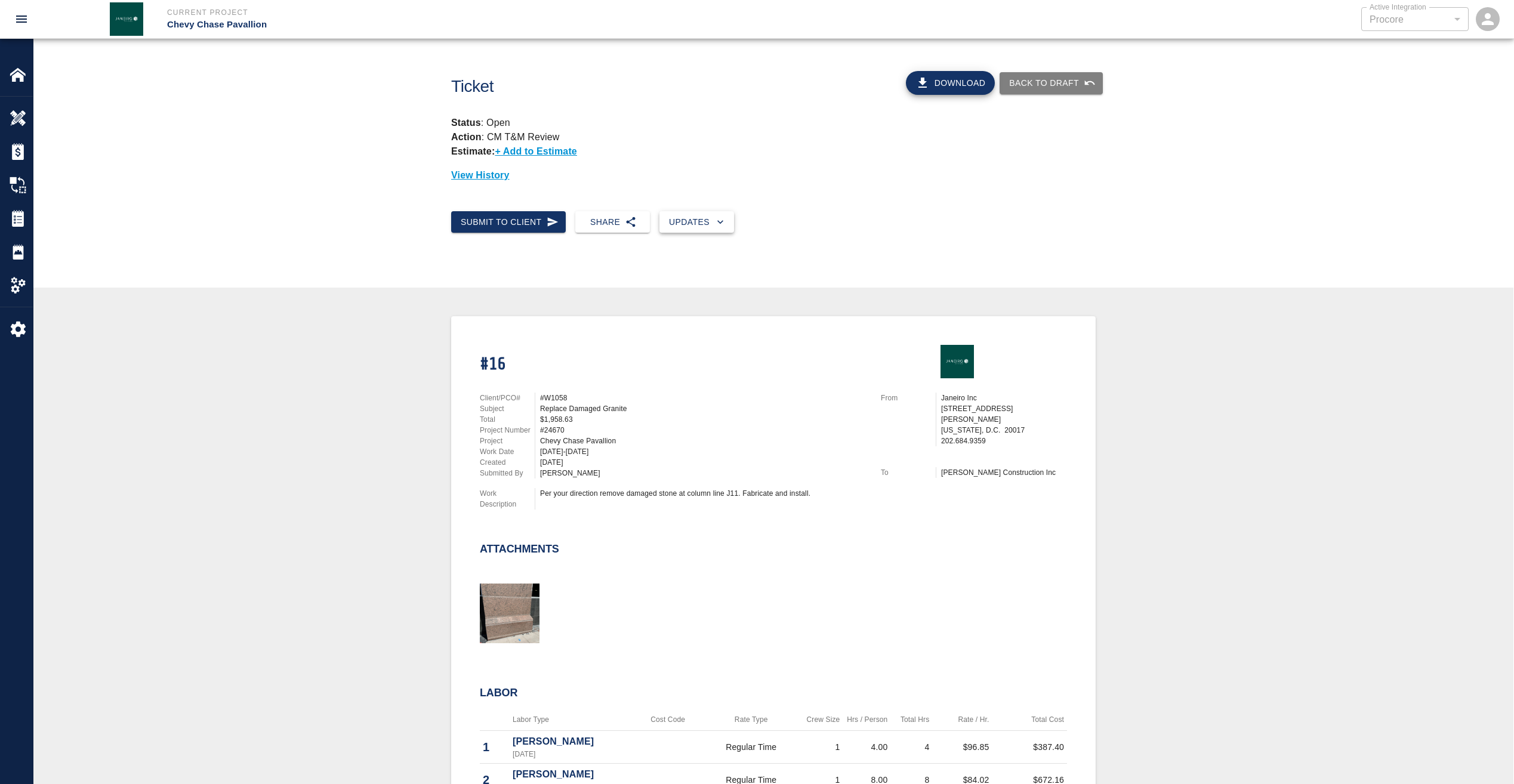
click at [659, 229] on button "Updates" at bounding box center [697, 222] width 75 height 22
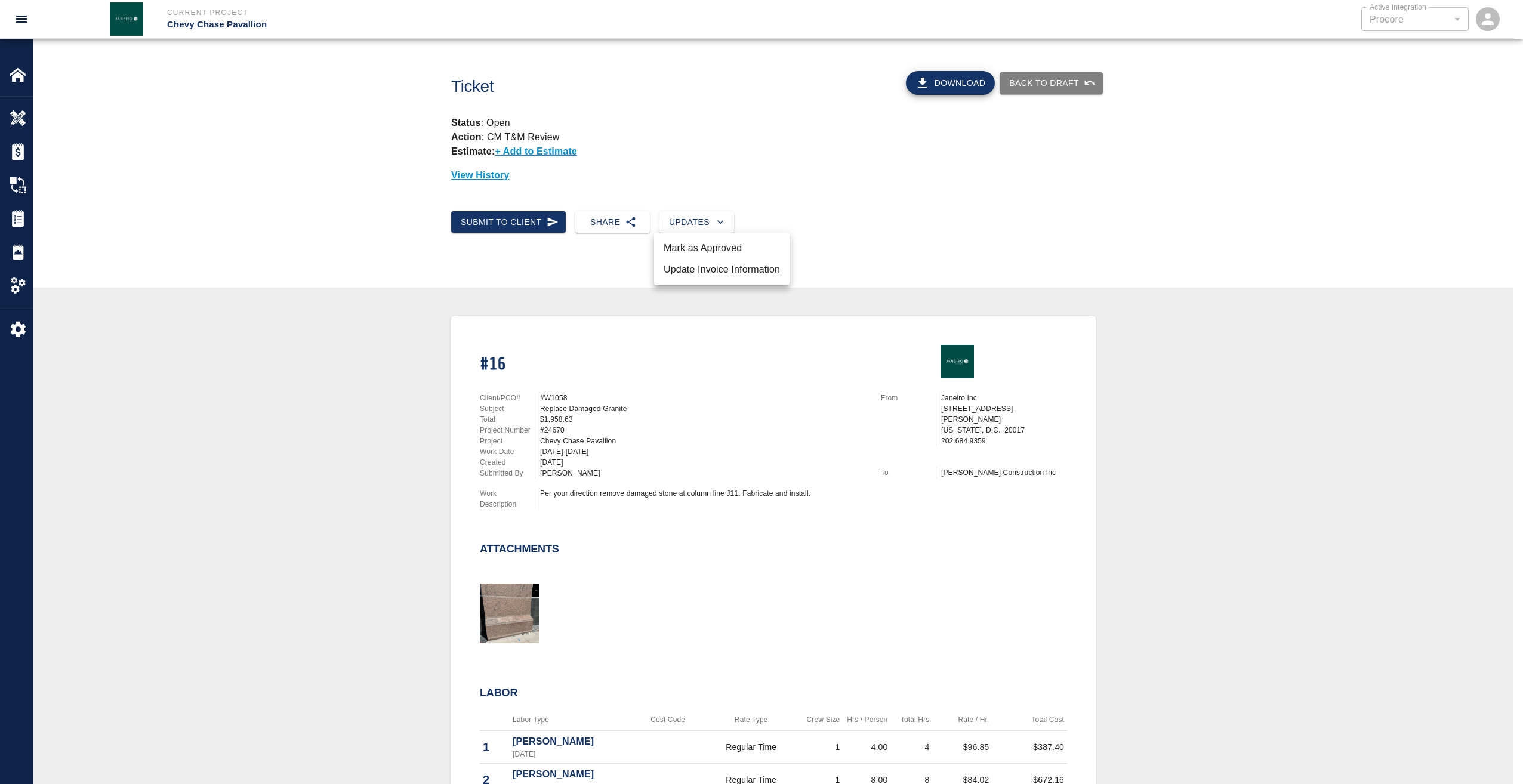
click at [677, 244] on li "Mark as Approved" at bounding box center [722, 248] width 136 height 21
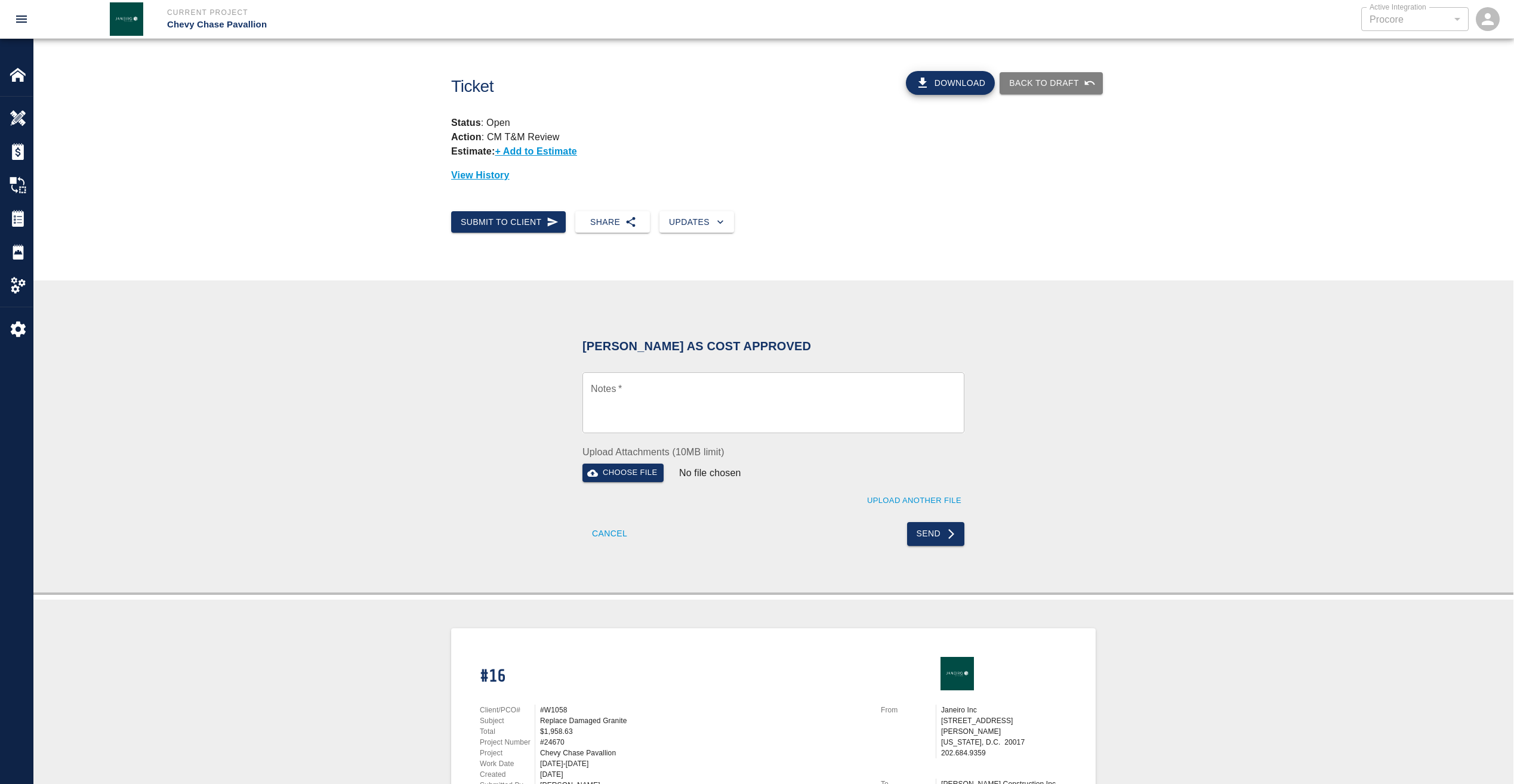
click at [638, 390] on textarea "Notes   *" at bounding box center [773, 402] width 365 height 41
paste textarea "Wet Signature of pdf as requested"
type textarea "Wet Signature of pdf as requested"
click at [942, 537] on button "Send" at bounding box center [936, 534] width 58 height 24
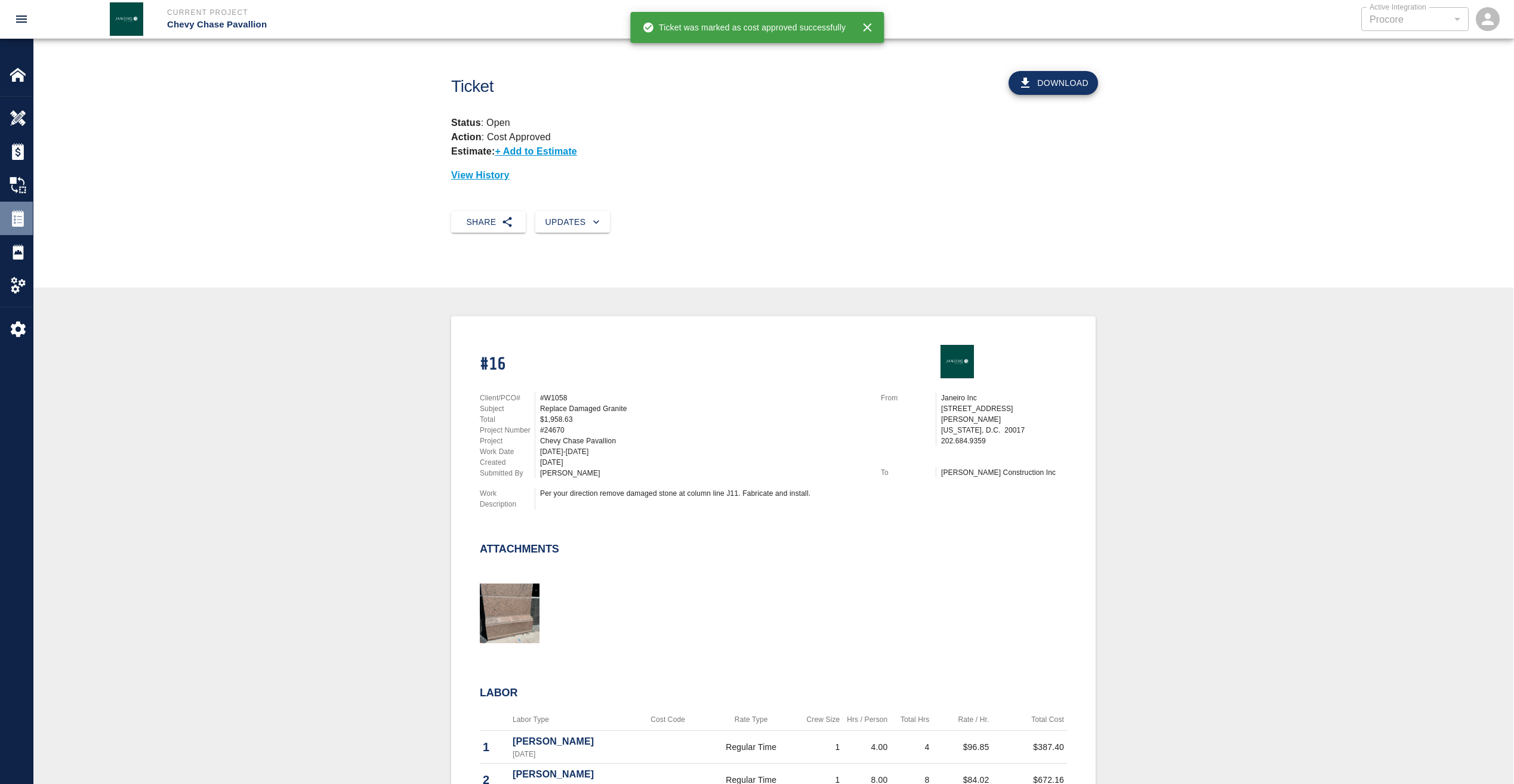
click at [18, 221] on img at bounding box center [18, 218] width 17 height 17
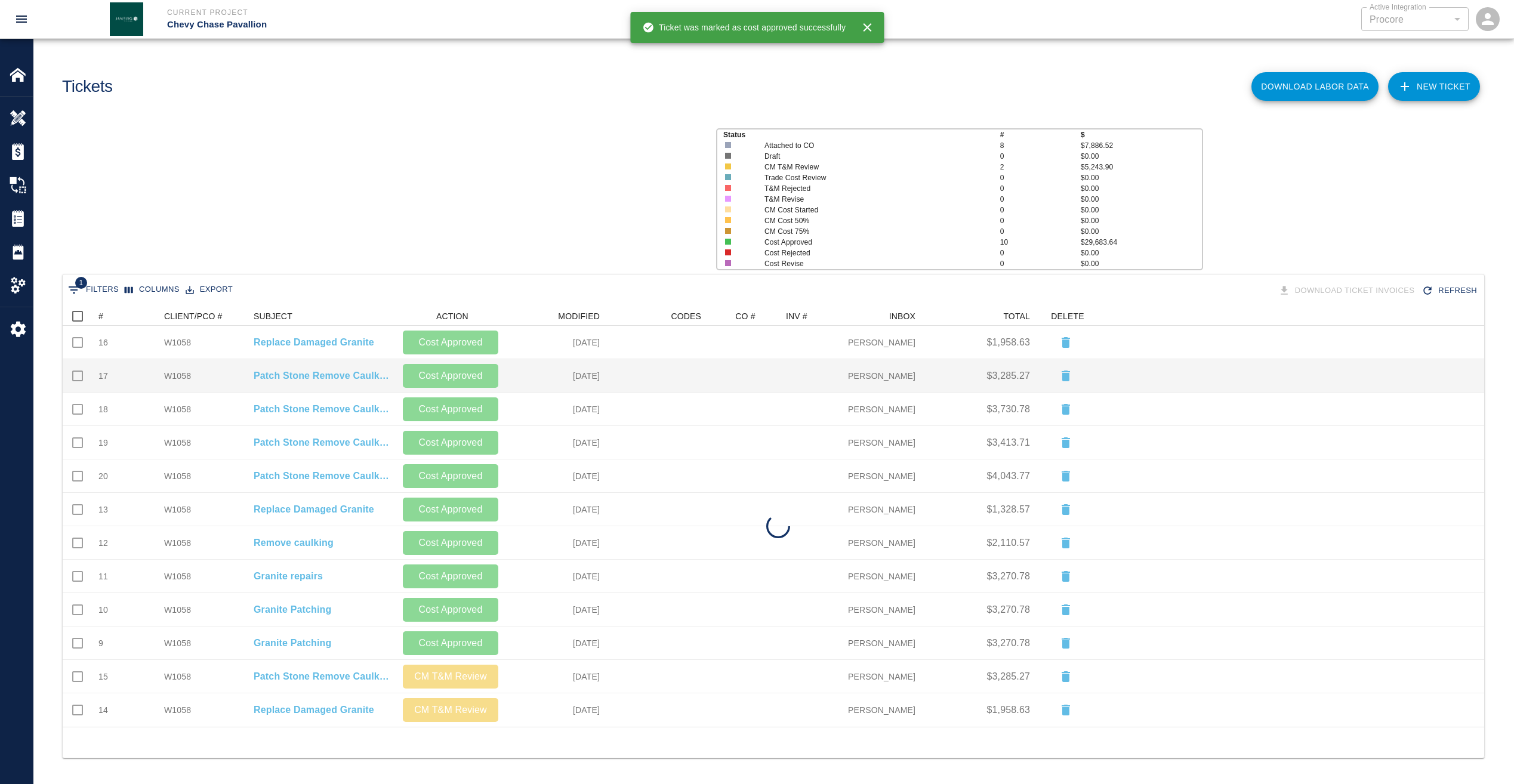
scroll to position [411, 1412]
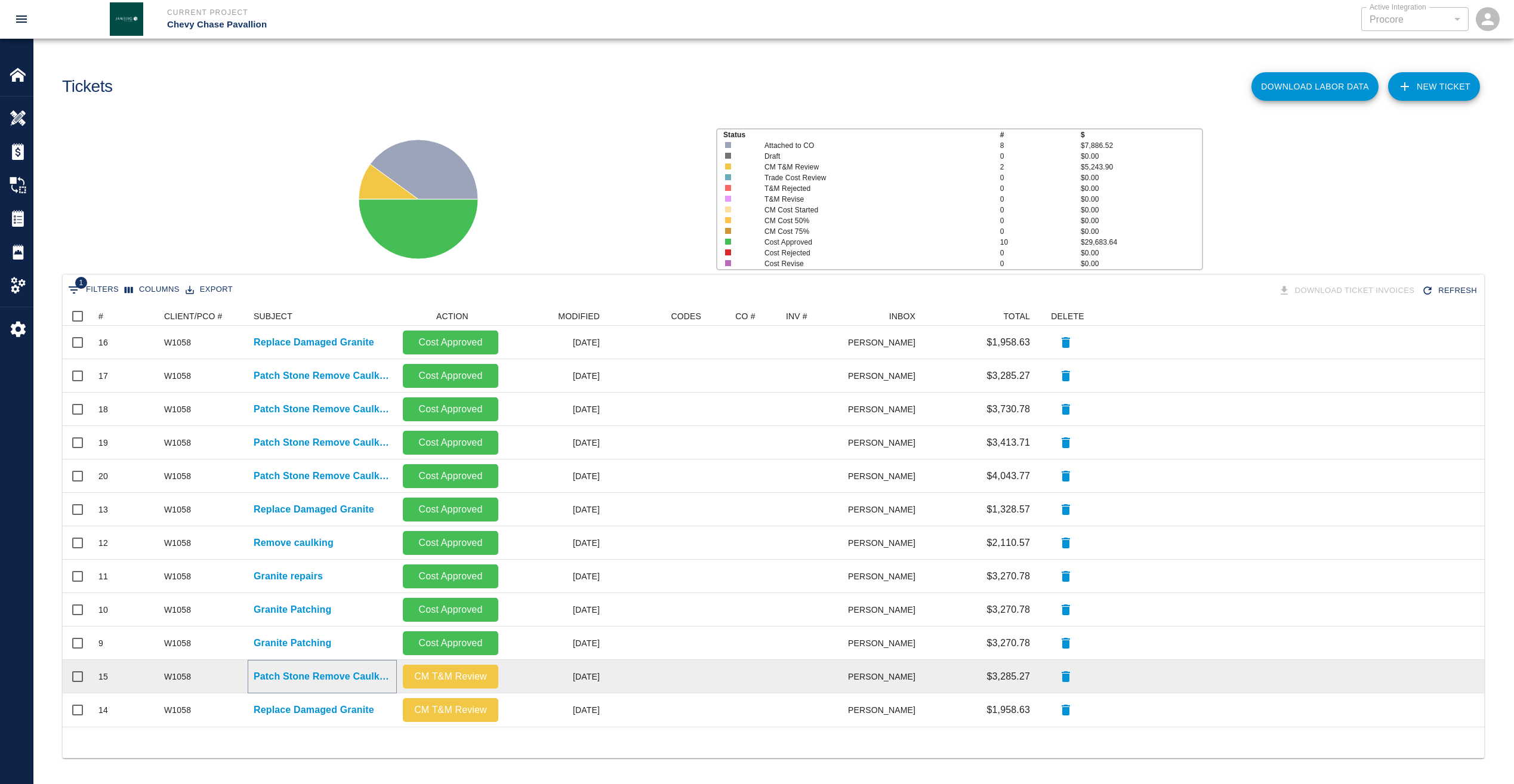
click at [332, 670] on p "Patch Stone Remove Caulking" at bounding box center [322, 677] width 137 height 15
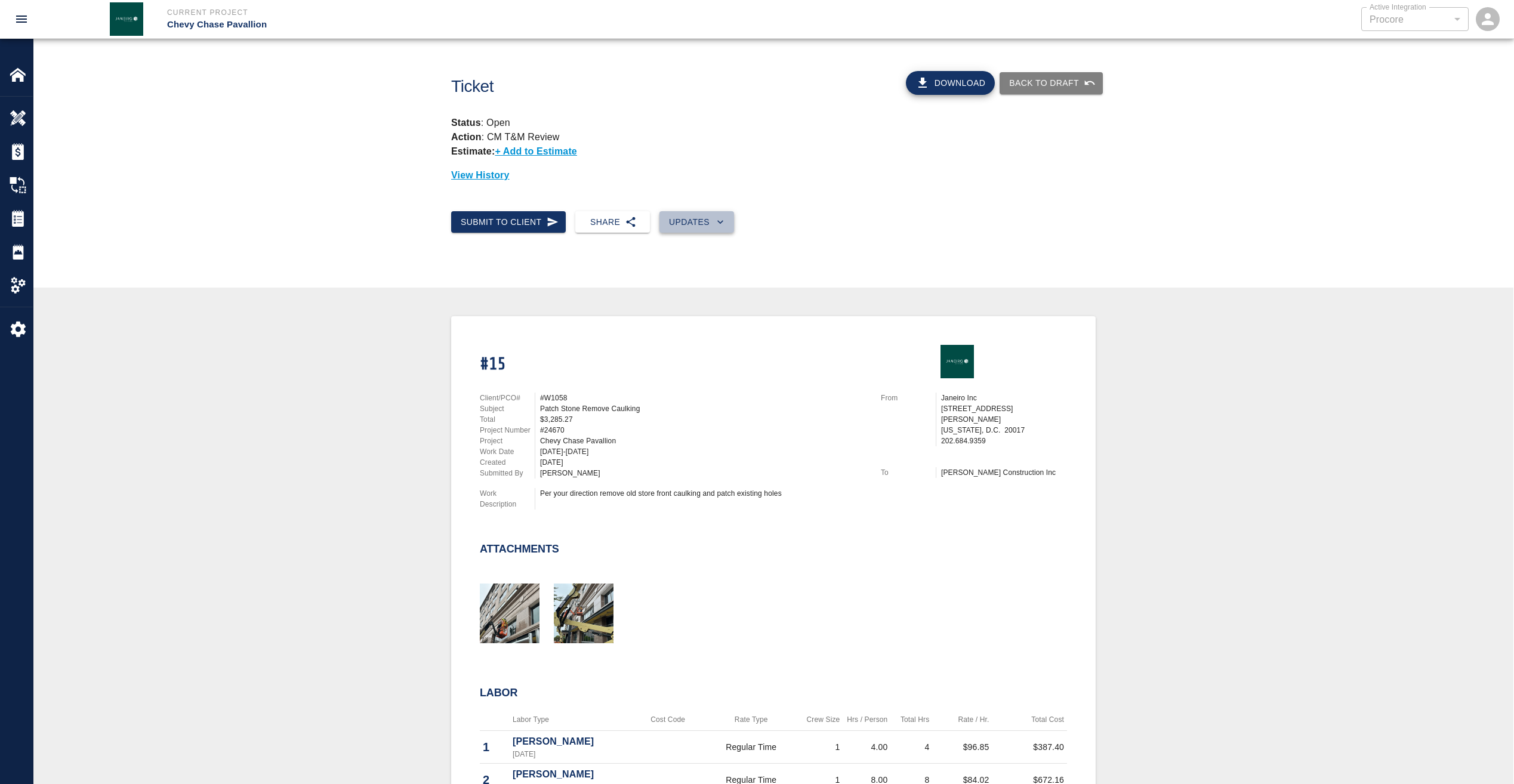
click at [668, 221] on button "Updates" at bounding box center [697, 222] width 75 height 22
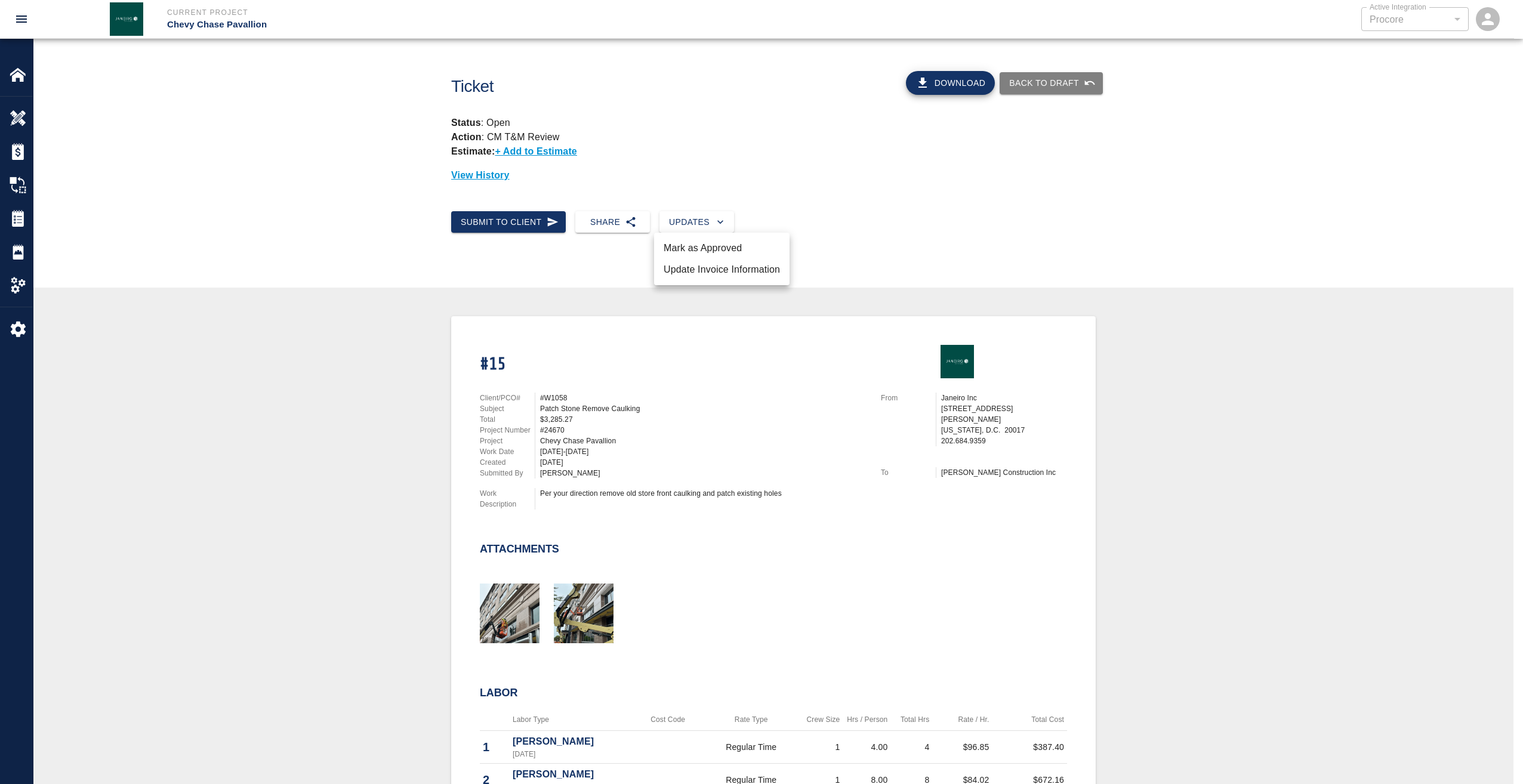
click at [677, 249] on li "Mark as Approved" at bounding box center [722, 248] width 136 height 21
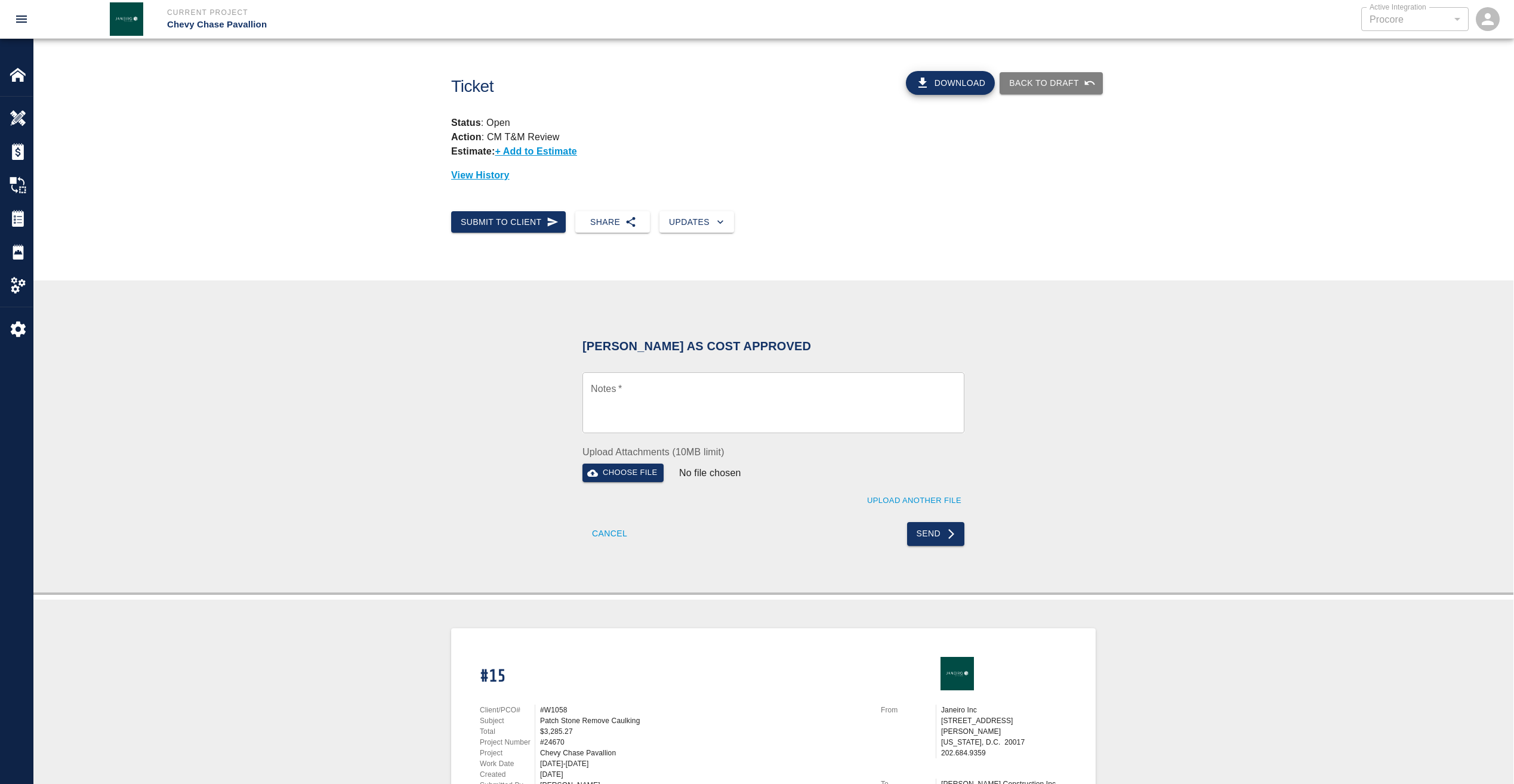
click at [600, 389] on textarea "Notes   *" at bounding box center [773, 402] width 365 height 41
paste textarea "Wet Signature of pdf as requested"
type textarea "Wet Signature of pdf as requested"
click at [928, 536] on button "Send" at bounding box center [936, 534] width 58 height 24
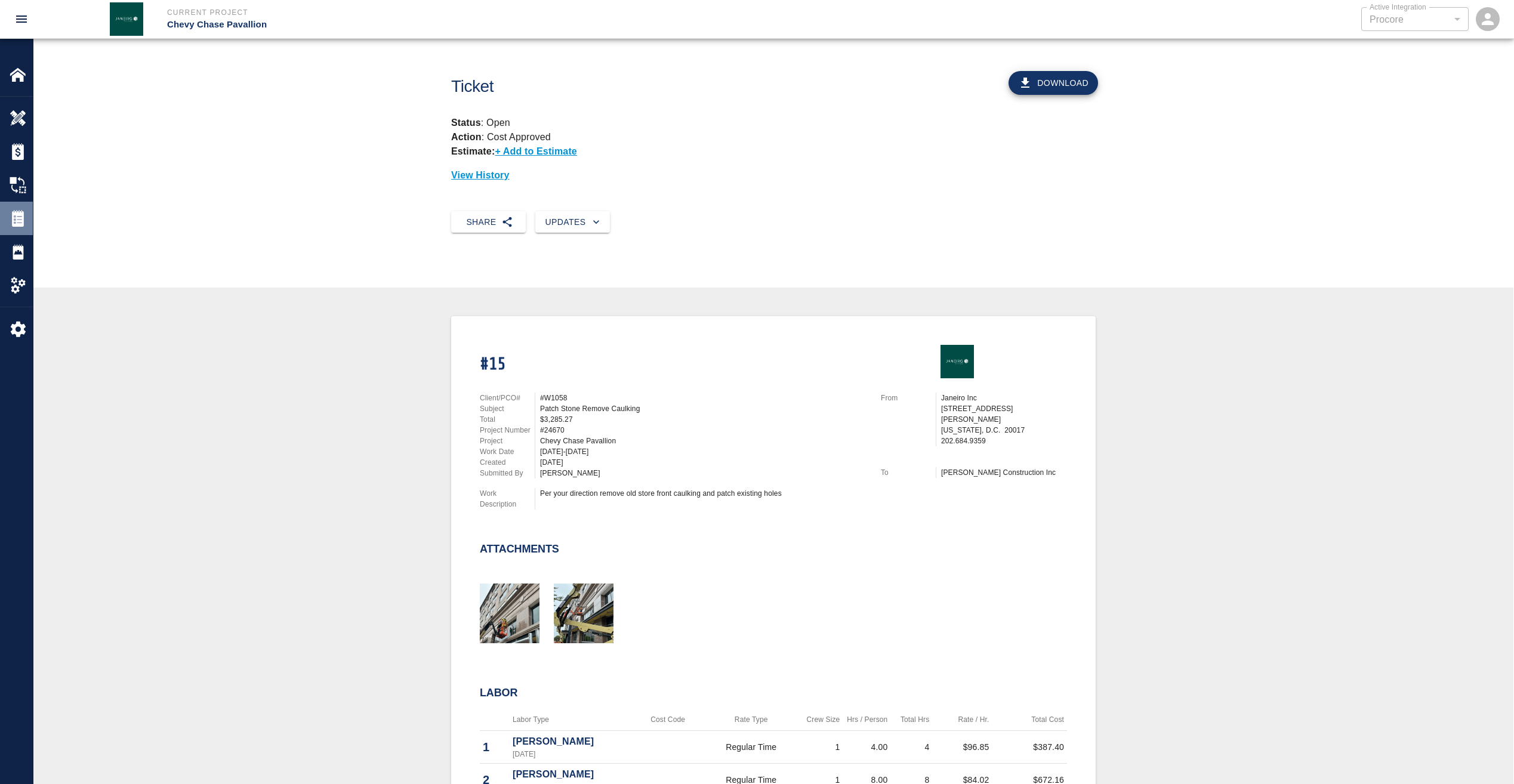
click at [21, 220] on img at bounding box center [18, 218] width 17 height 17
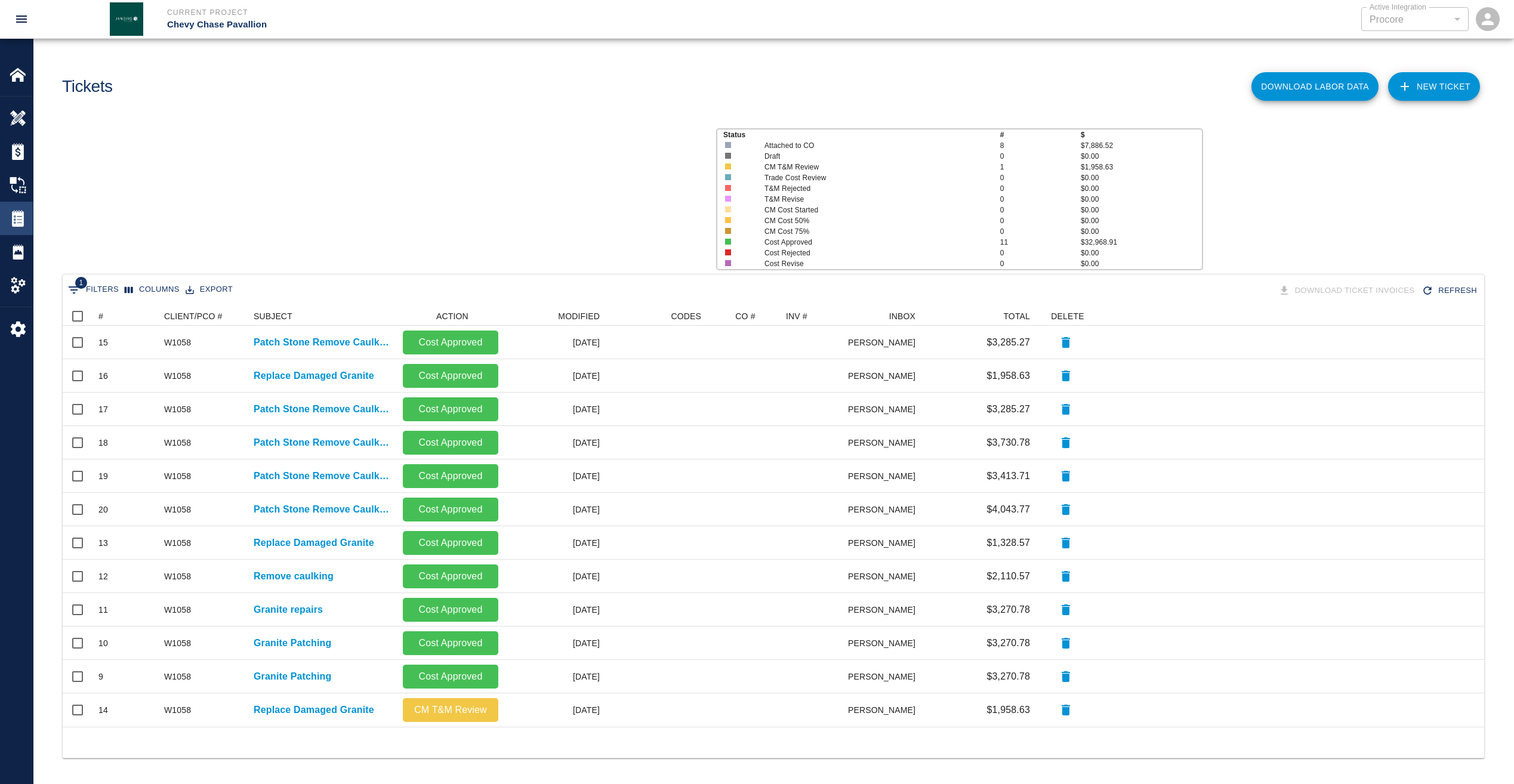
scroll to position [411, 1412]
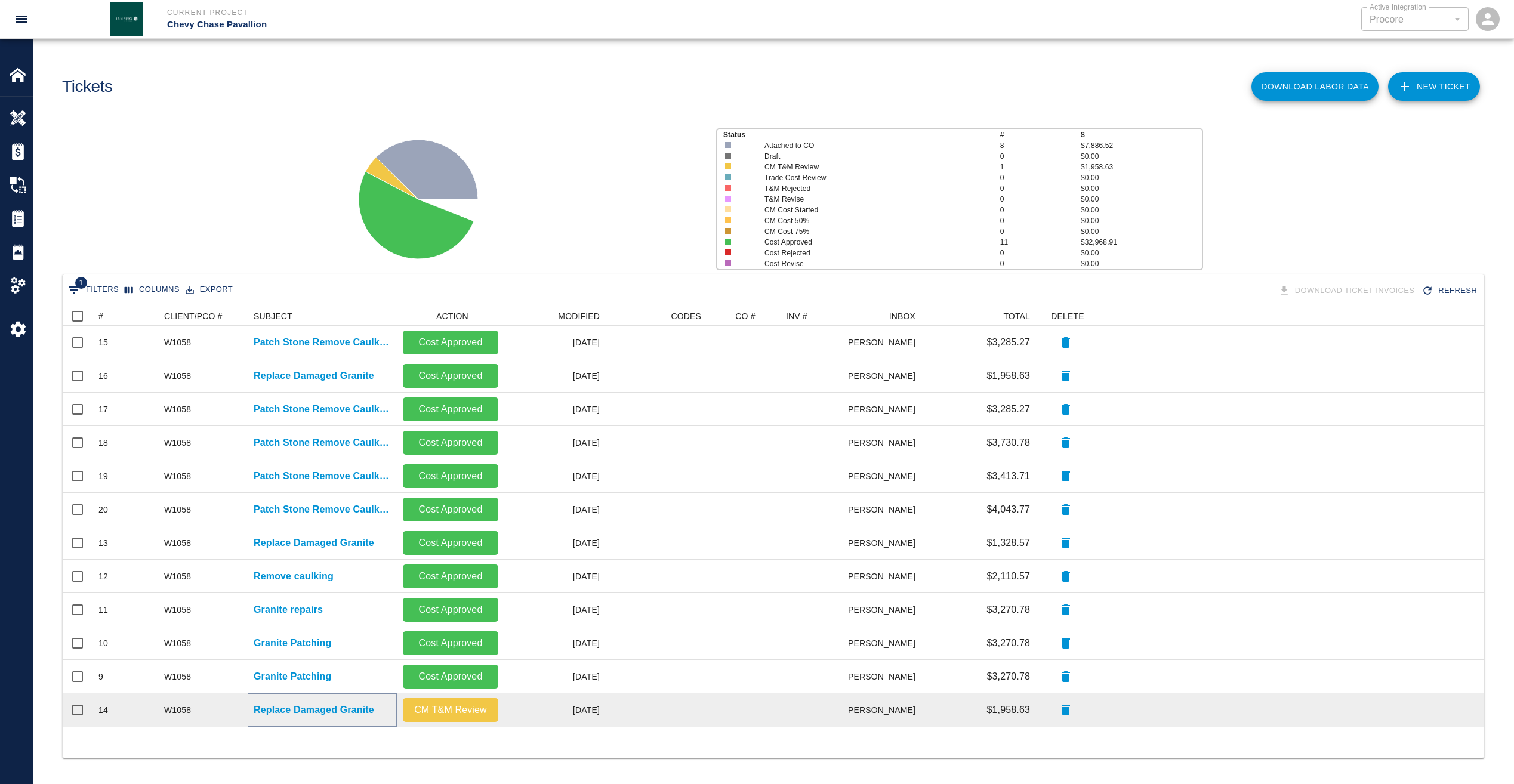
click at [364, 711] on p "Replace Damaged Granite" at bounding box center [314, 710] width 121 height 15
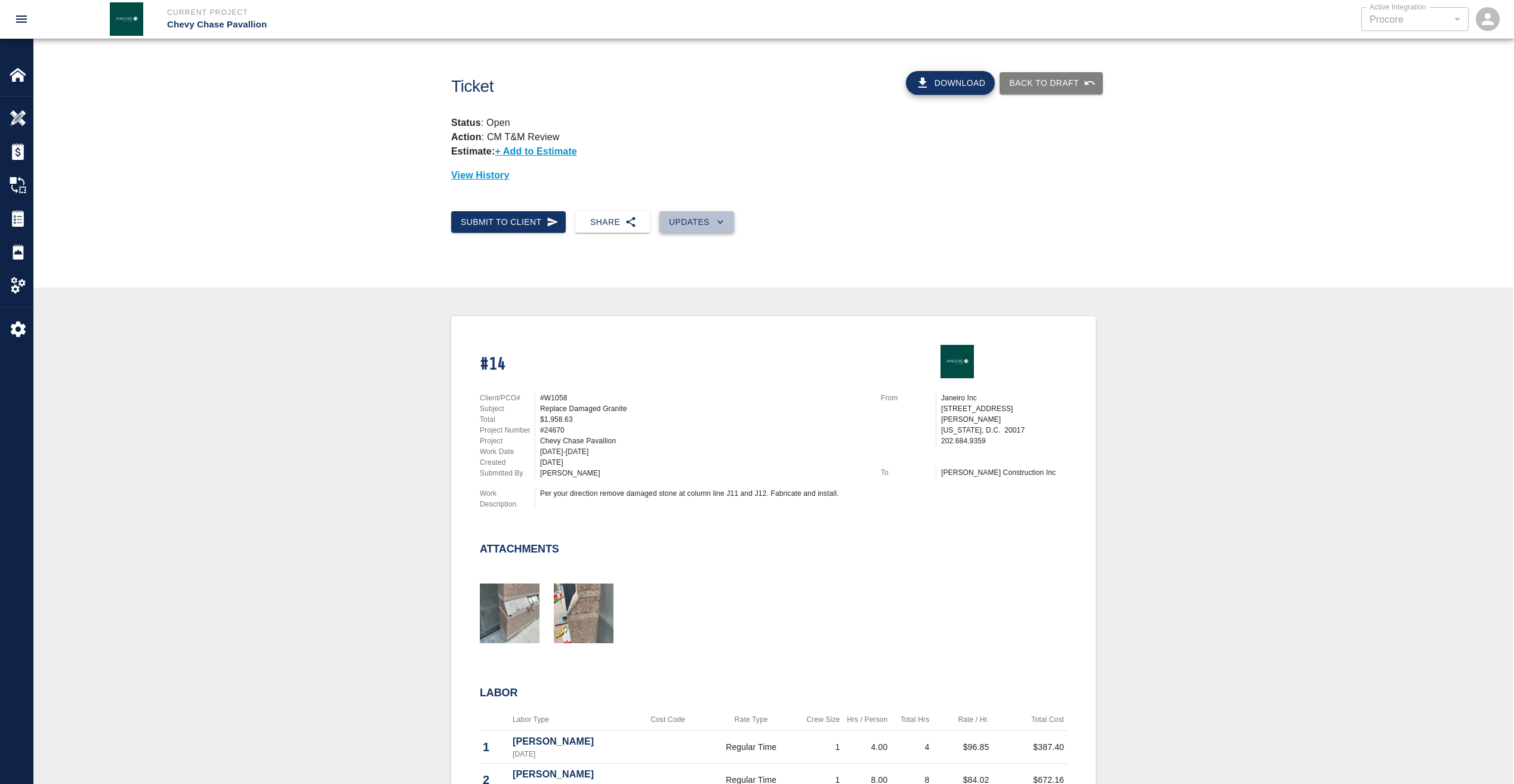
click at [700, 226] on button "Updates" at bounding box center [697, 222] width 75 height 22
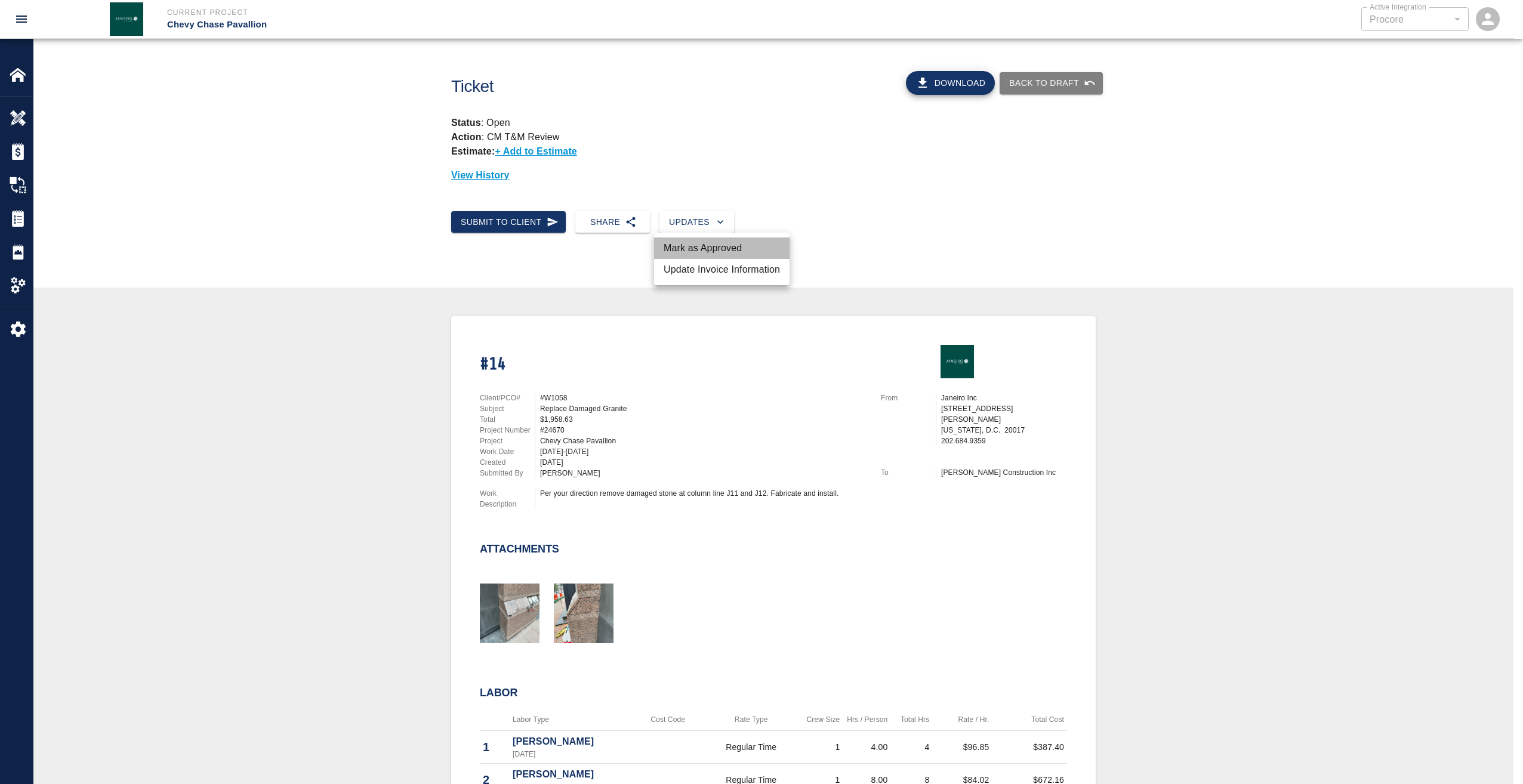
click at [711, 252] on li "Mark as Approved" at bounding box center [722, 248] width 136 height 21
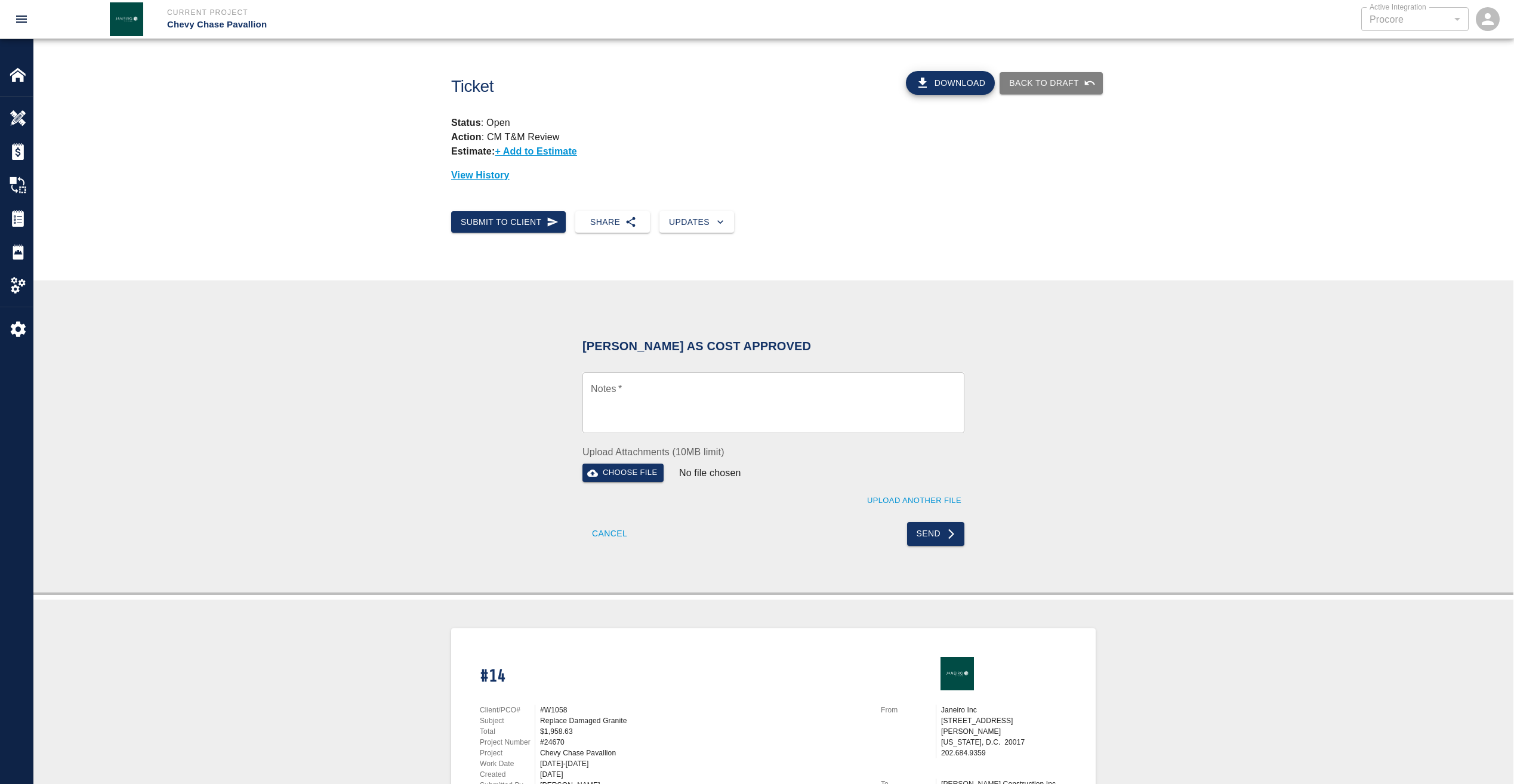
click at [745, 402] on textarea "Notes   *" at bounding box center [773, 402] width 365 height 41
paste textarea "Wet Signature of pdf as requested"
type textarea "Wet Signature of pdf as requested"
click at [951, 541] on button "Send" at bounding box center [936, 534] width 58 height 24
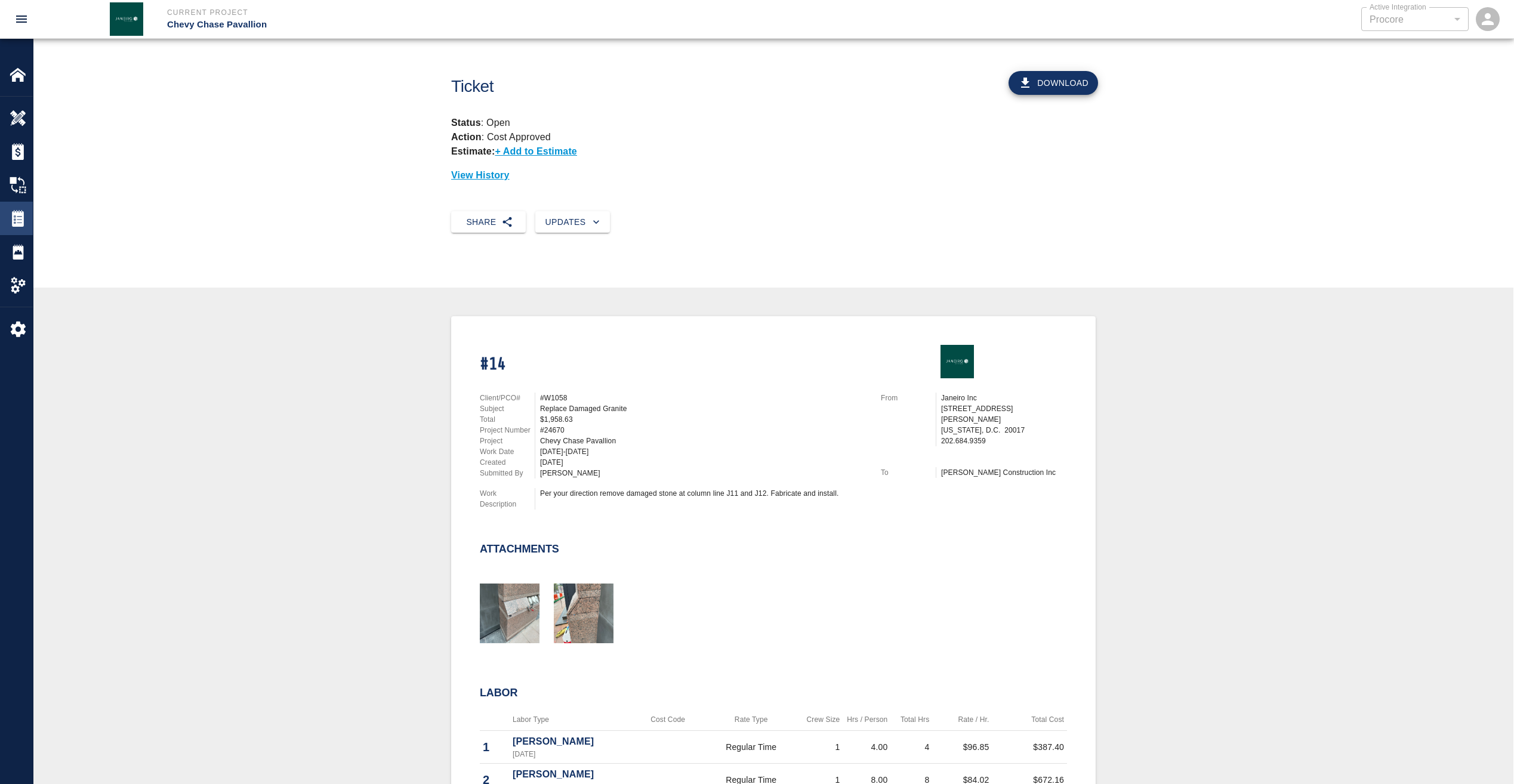
click at [16, 213] on img at bounding box center [18, 218] width 17 height 17
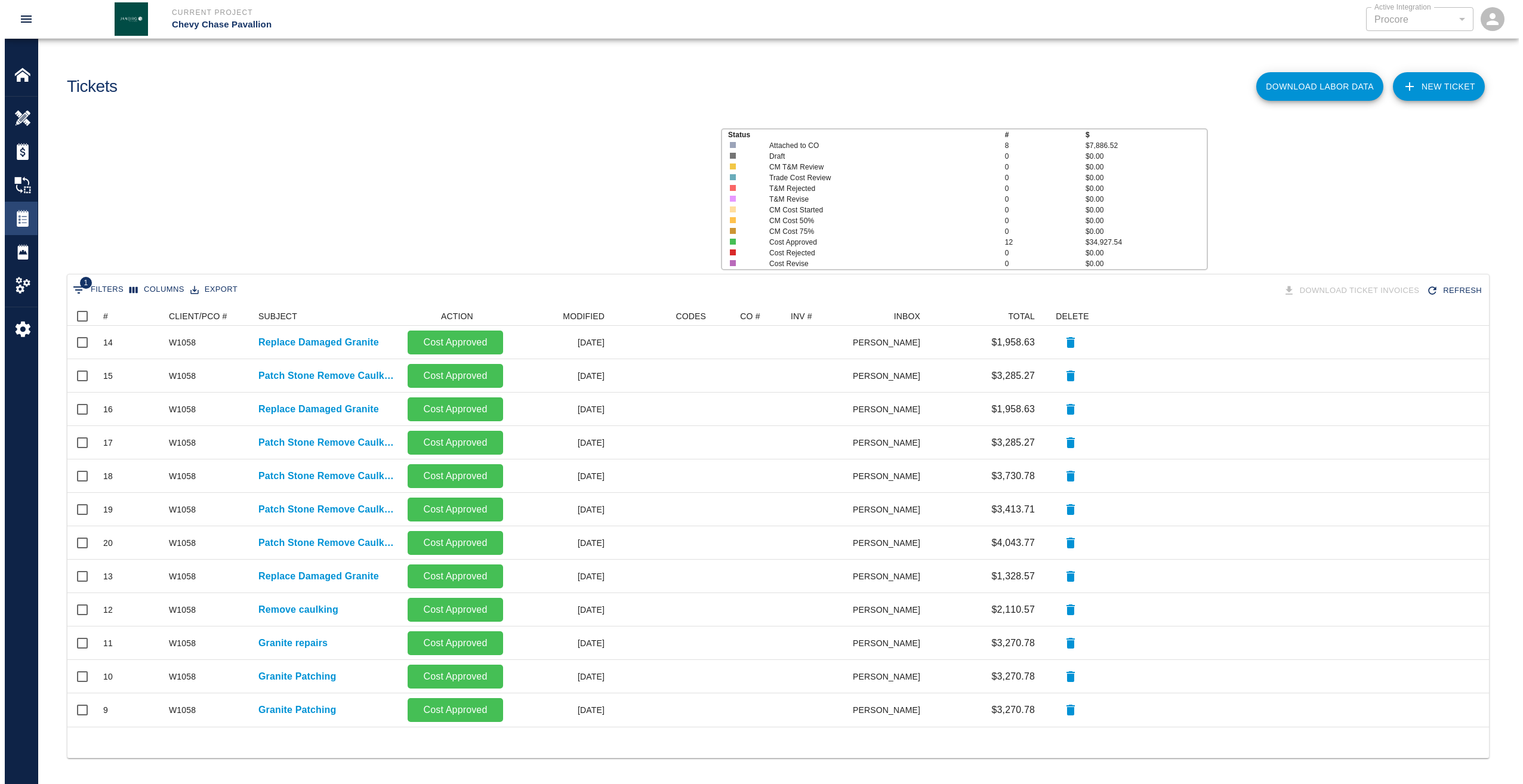
scroll to position [411, 1412]
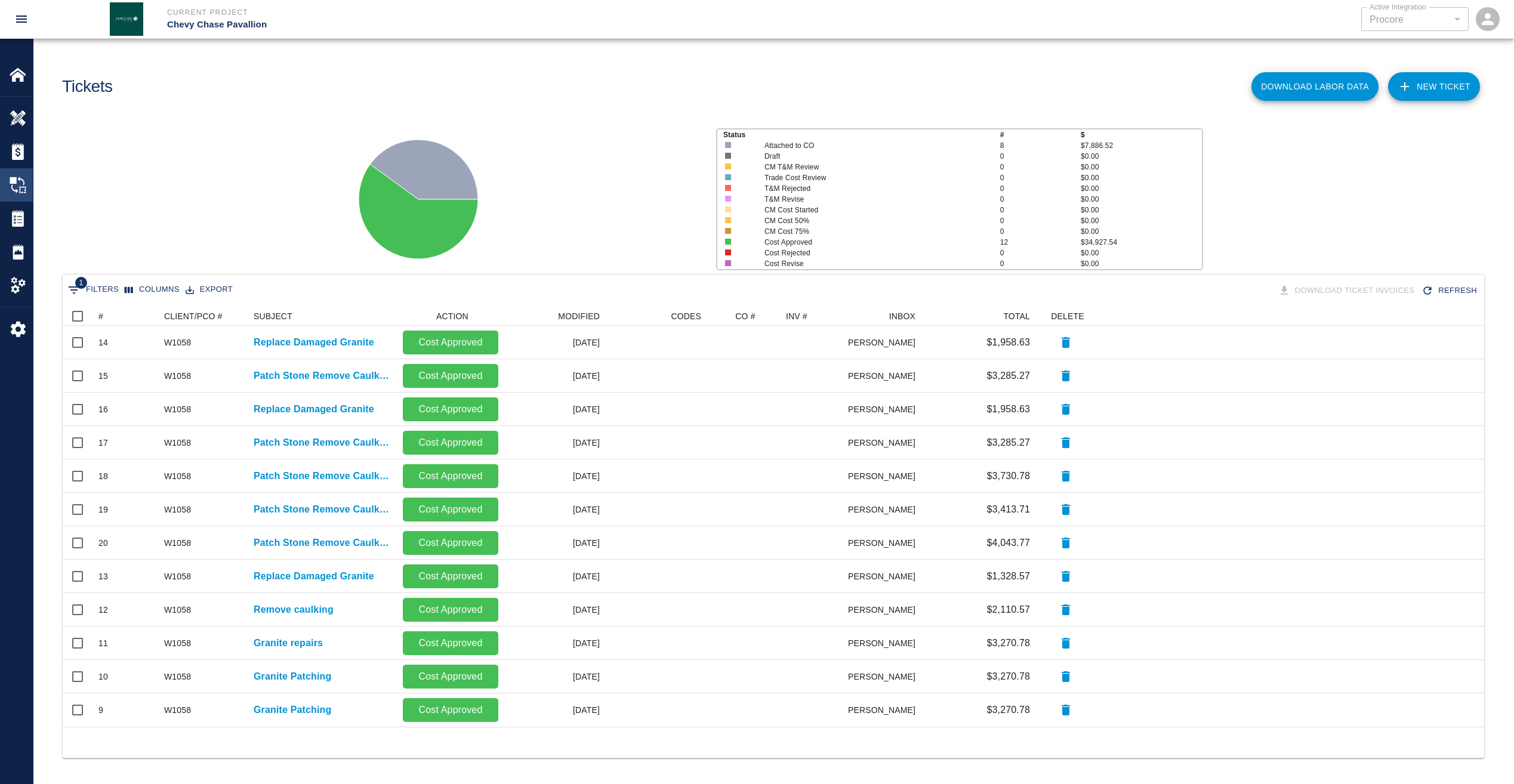
click at [17, 187] on img at bounding box center [18, 185] width 17 height 17
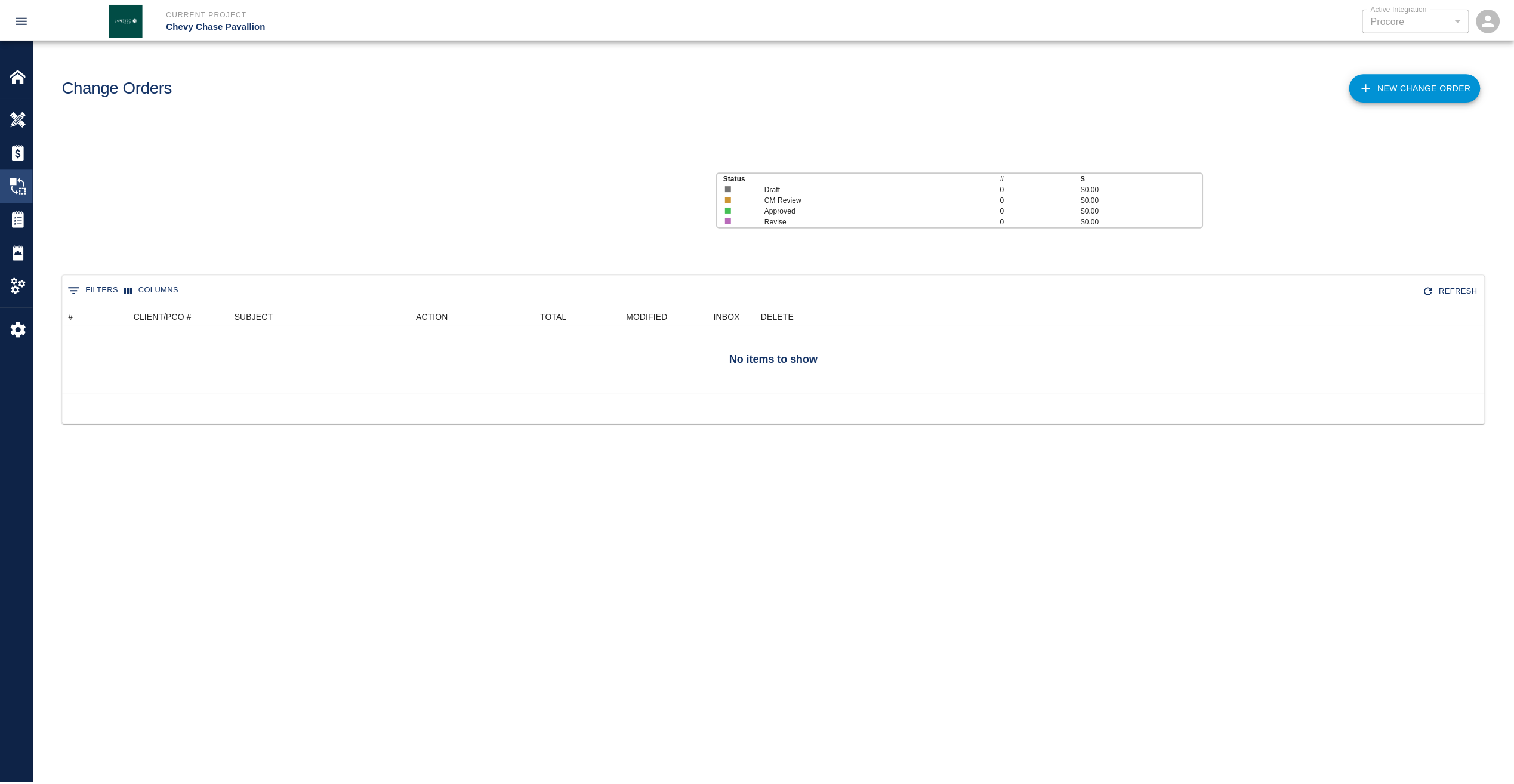
scroll to position [110, 1421]
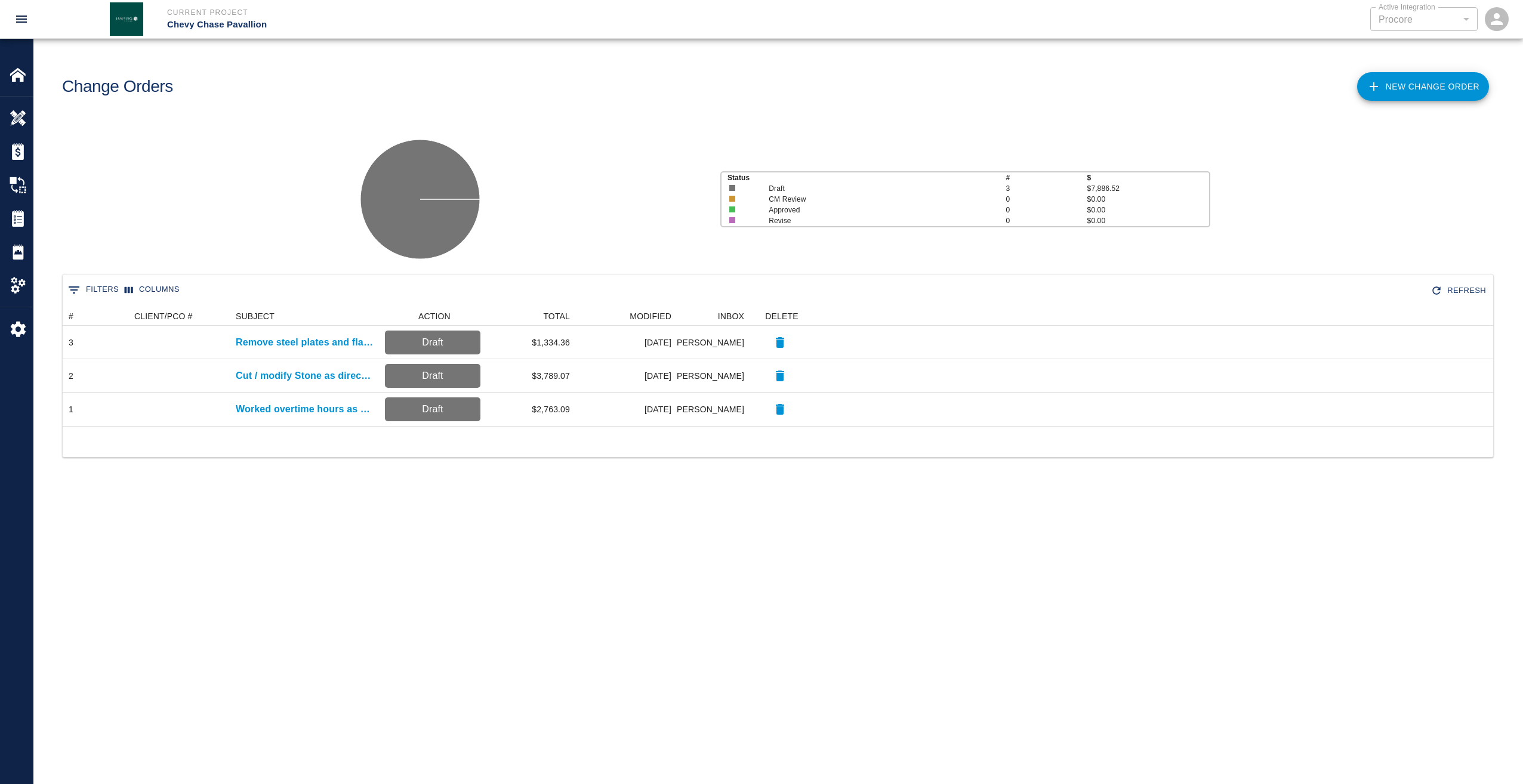
click at [1438, 84] on link "New Change Order" at bounding box center [1423, 86] width 132 height 28
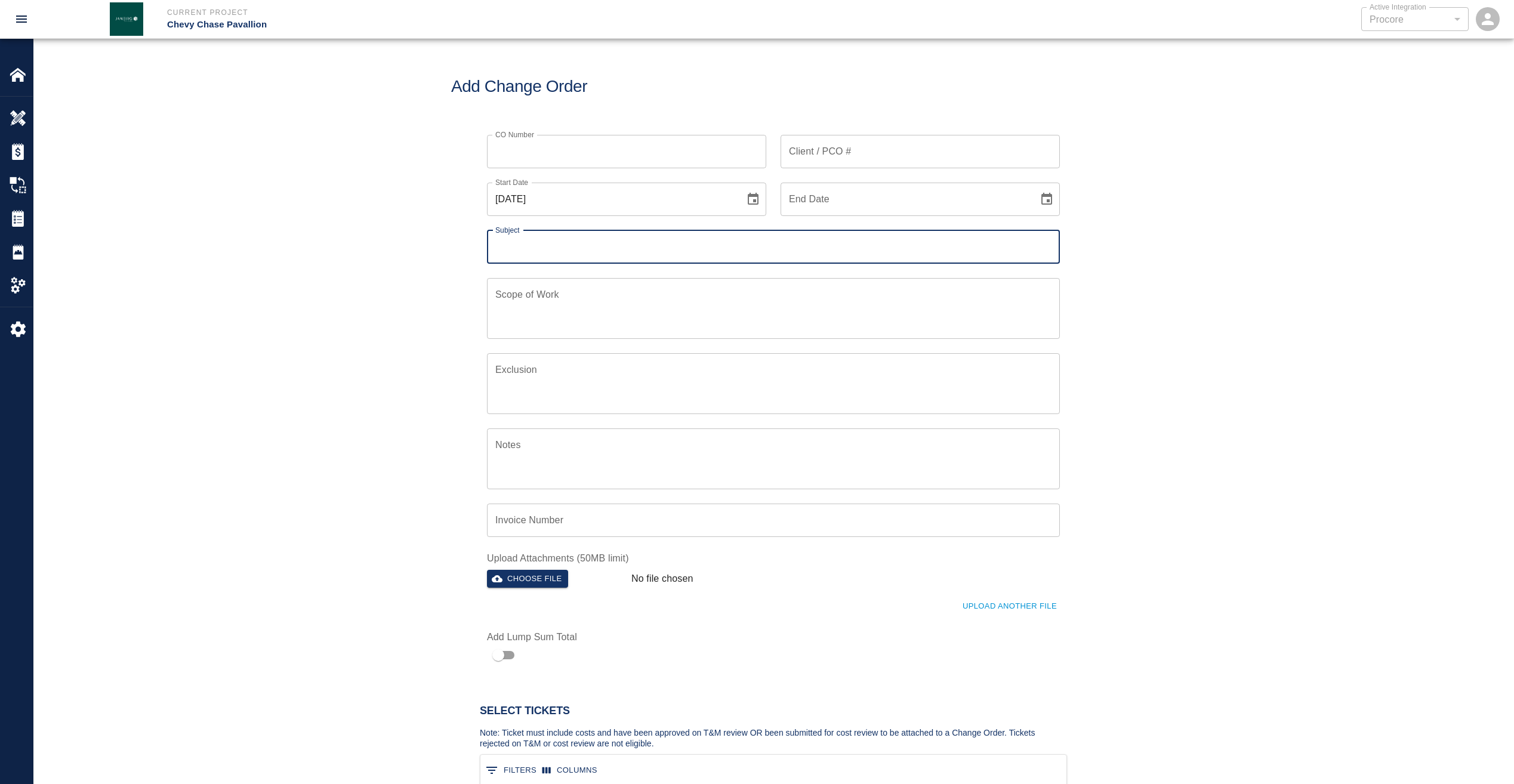
scroll to position [278, 577]
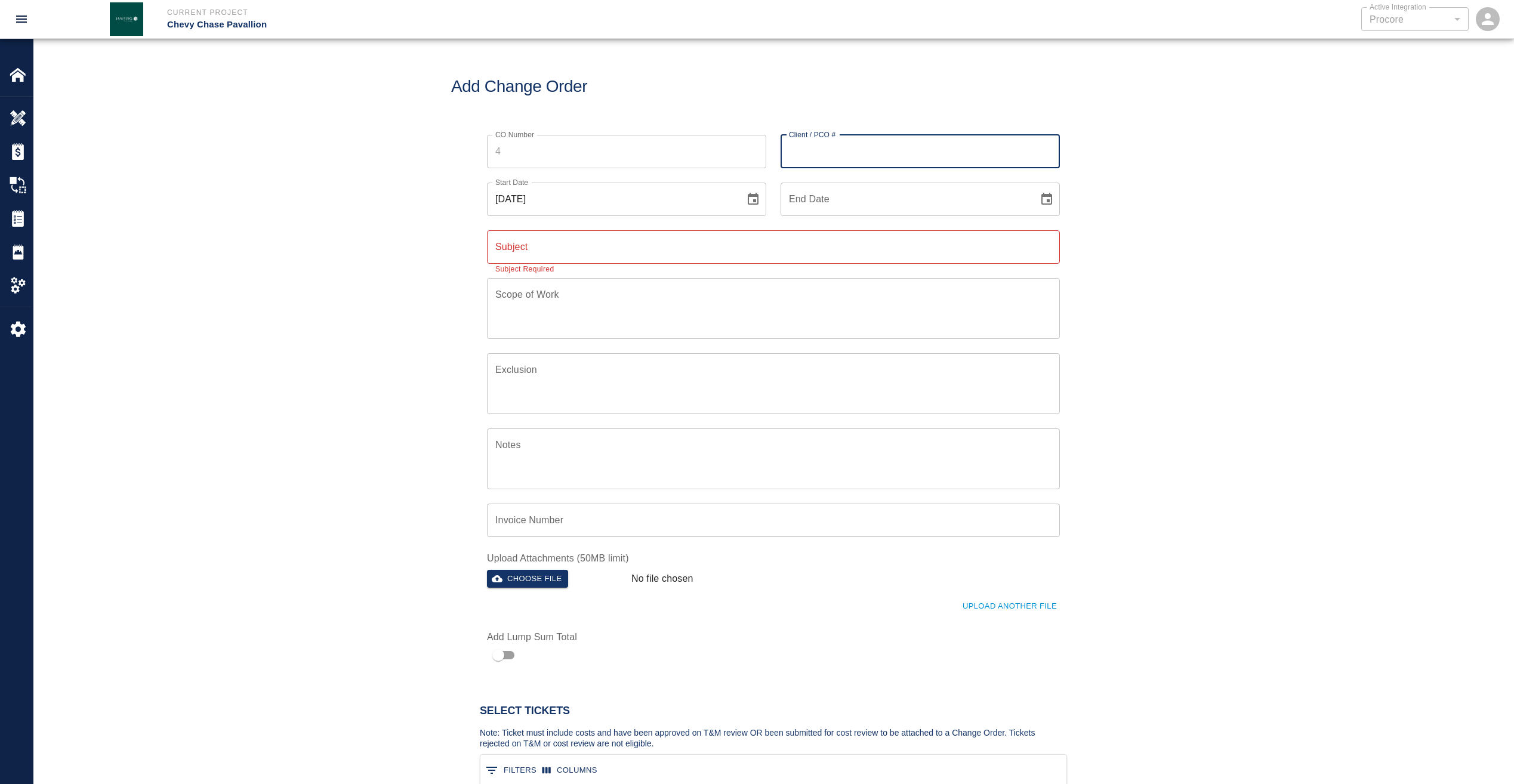
click at [860, 150] on input "Client / PCO #" at bounding box center [920, 152] width 279 height 33
type input "W1058"
click at [665, 248] on input "Subject" at bounding box center [773, 247] width 573 height 33
type input "Stone repair and caulking"
click at [610, 291] on textarea "Scope of Work" at bounding box center [773, 308] width 556 height 41
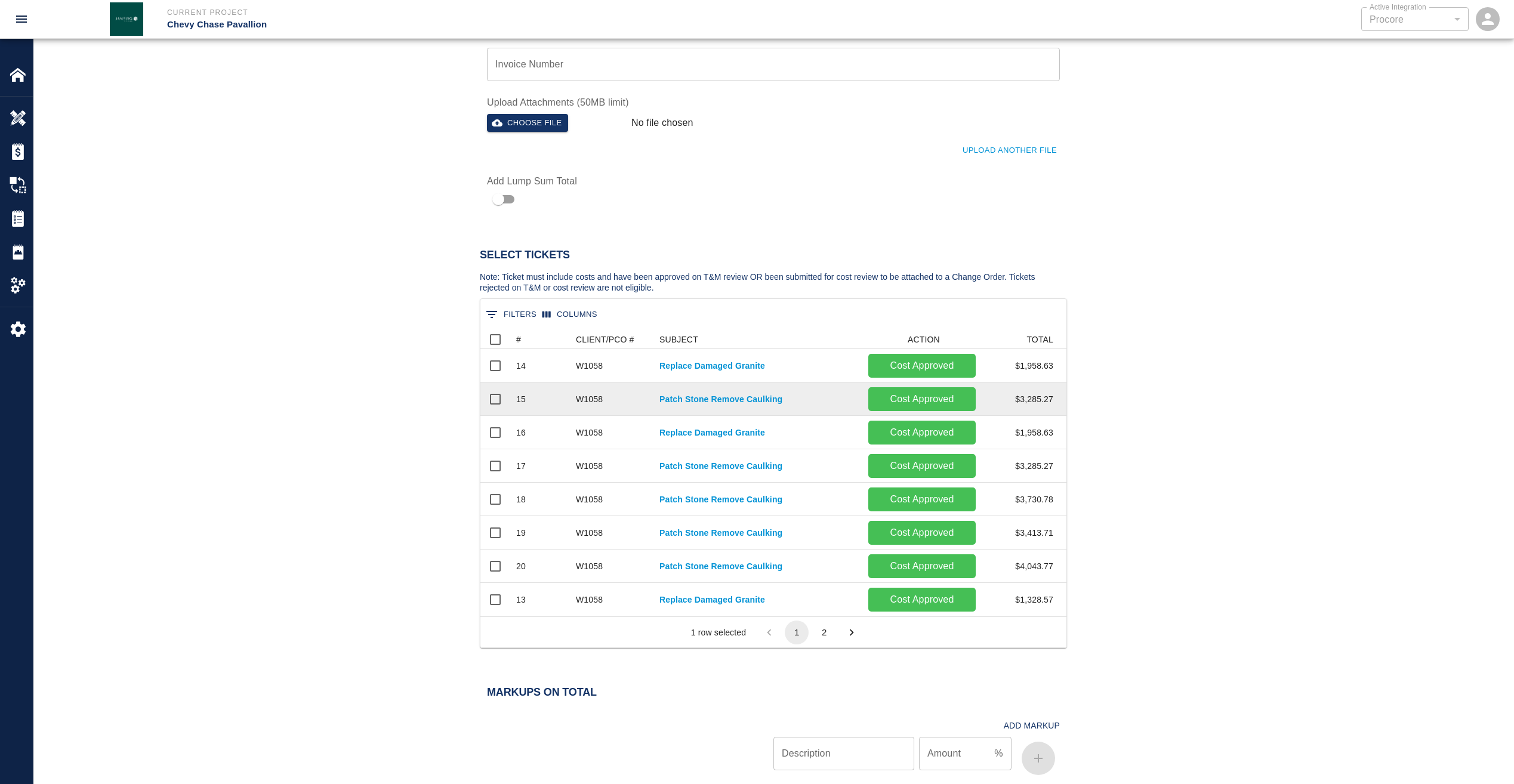
scroll to position [477, 0]
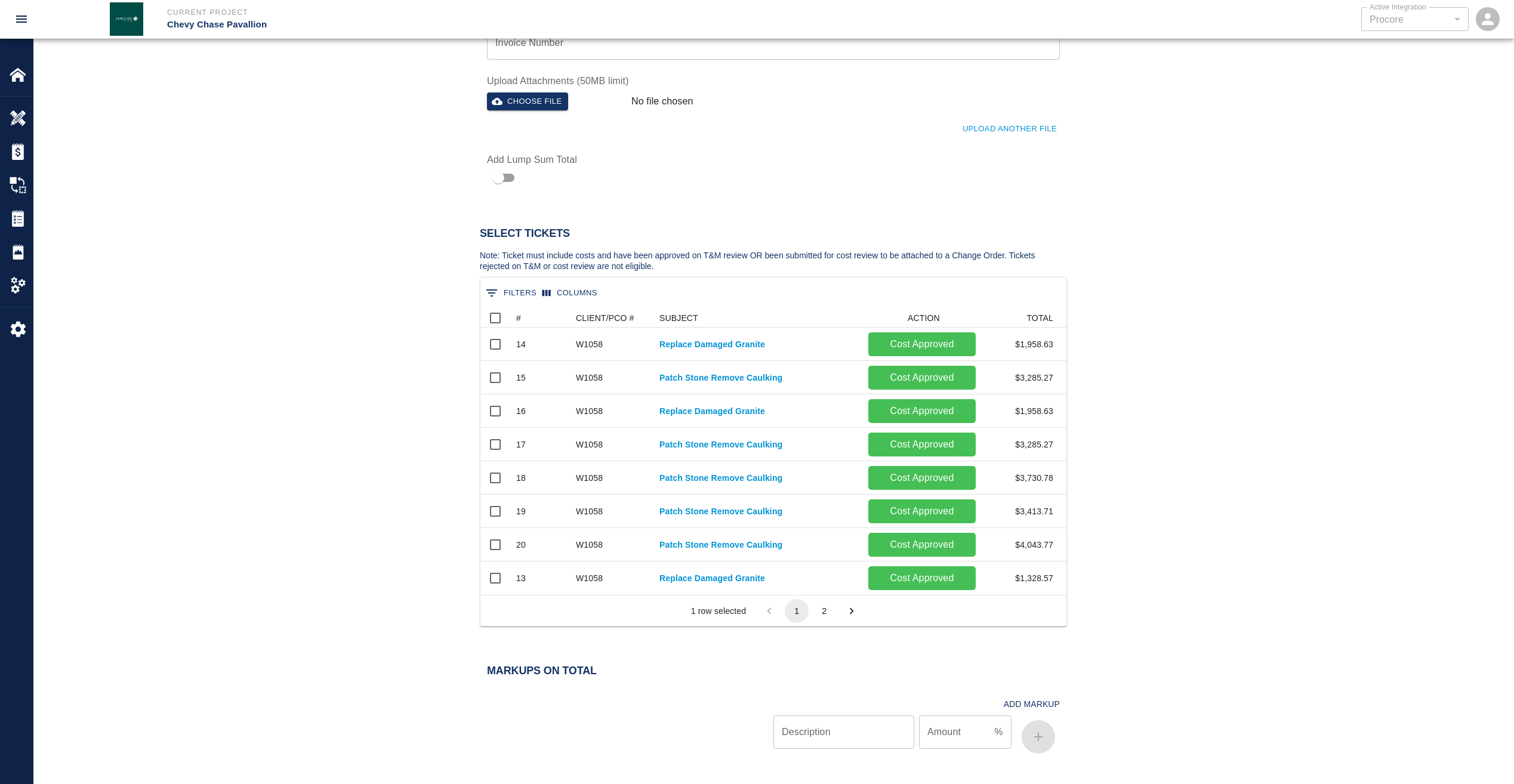
type textarea "Stone repair, patching, caulking"
click at [497, 315] on input "Select all rows" at bounding box center [495, 318] width 25 height 25
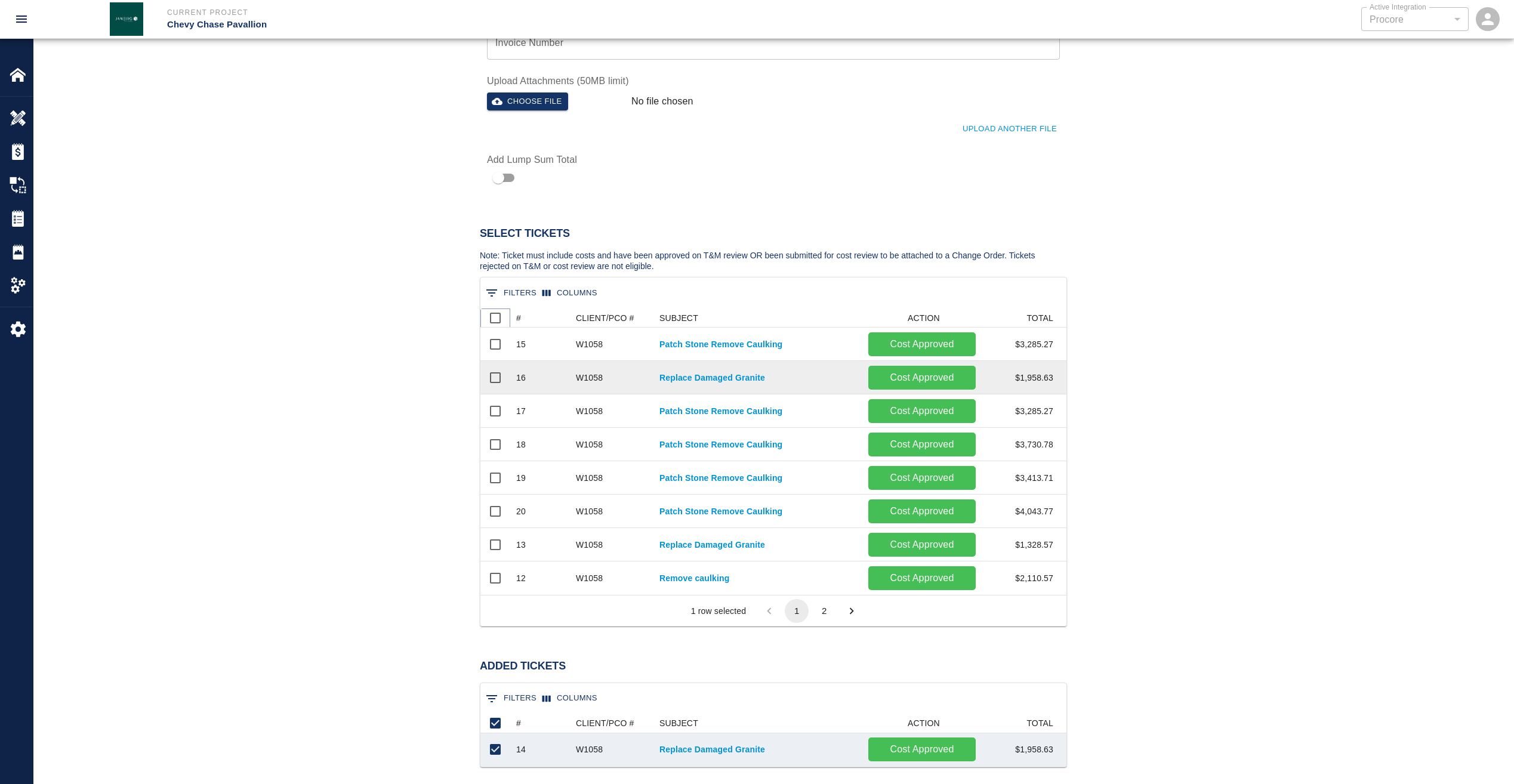
scroll to position [44, 577]
click at [826, 606] on button "2" at bounding box center [824, 611] width 24 height 24
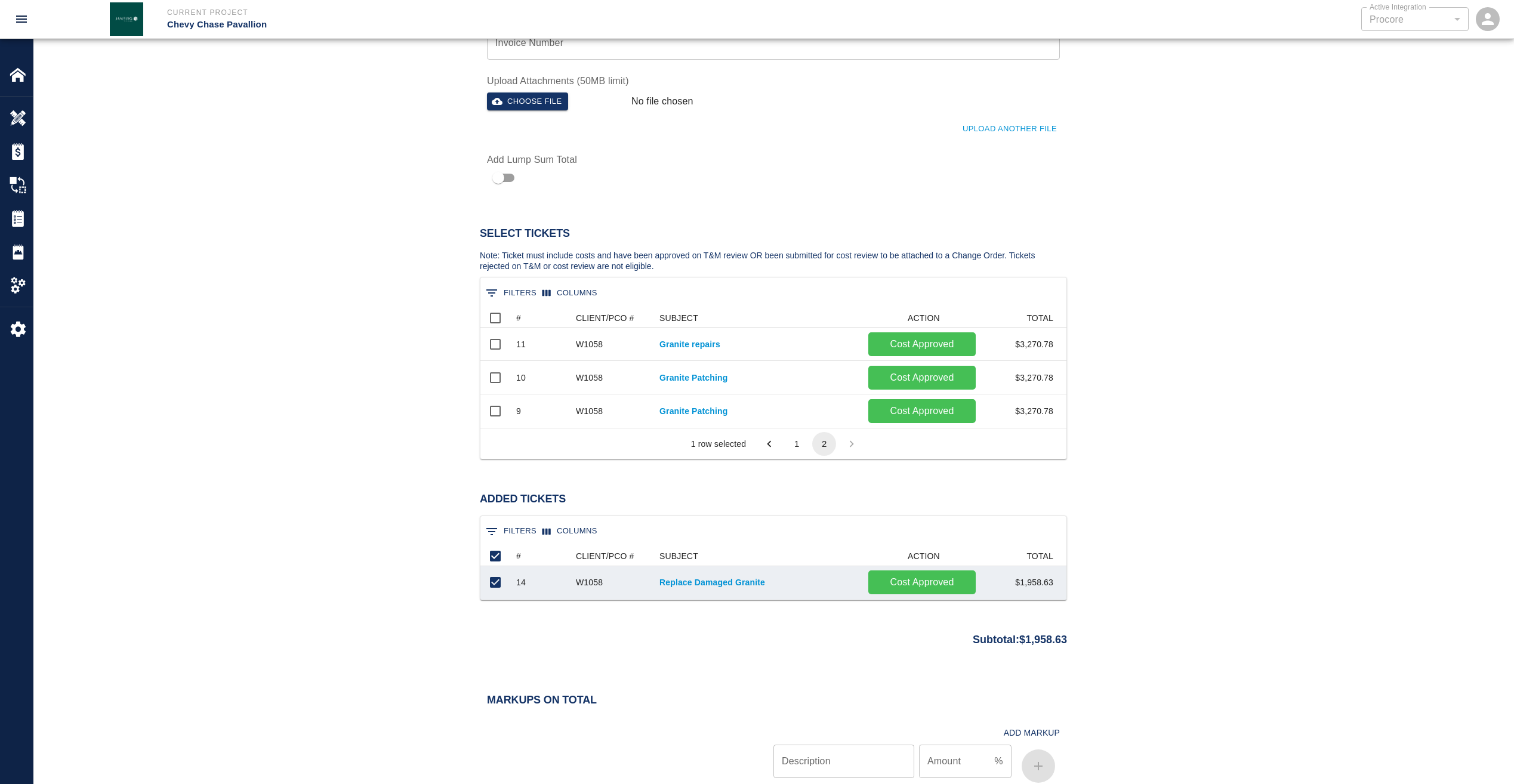
scroll to position [110, 577]
click at [501, 319] on input "Select all rows" at bounding box center [495, 318] width 25 height 25
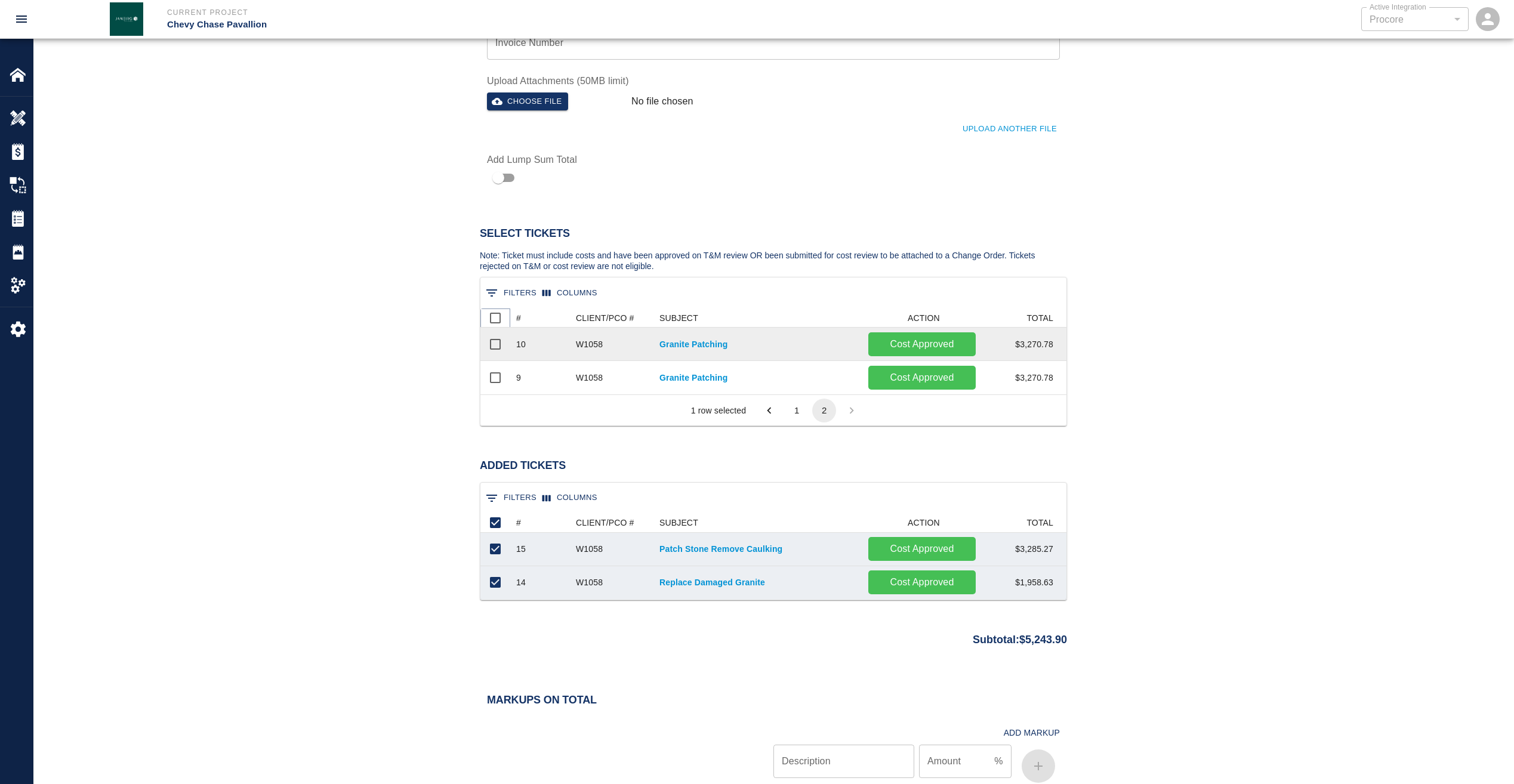
scroll to position [77, 577]
click at [499, 317] on input "Select all rows" at bounding box center [495, 318] width 25 height 25
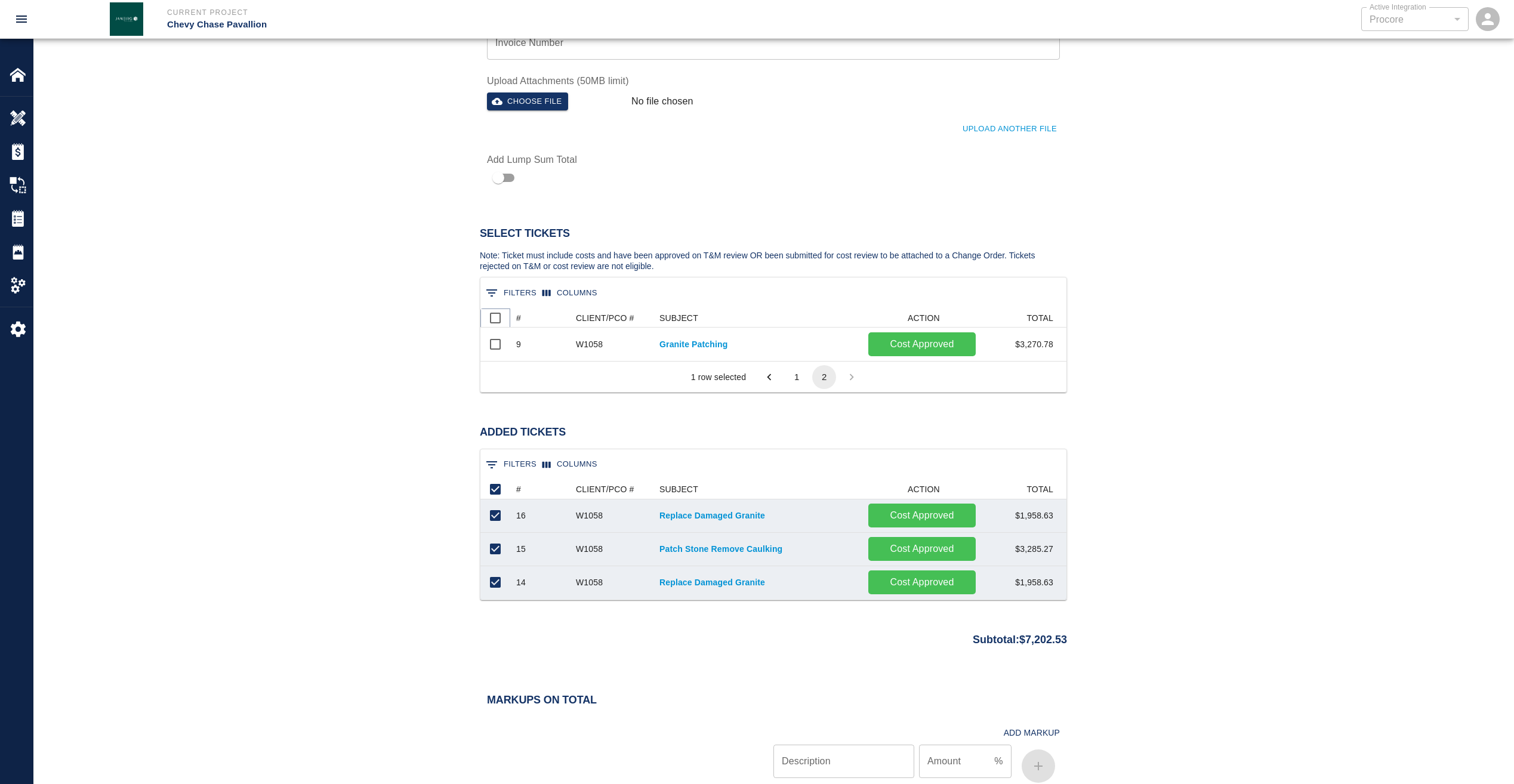
scroll to position [110, 577]
click at [499, 321] on input "Select all rows" at bounding box center [495, 318] width 25 height 25
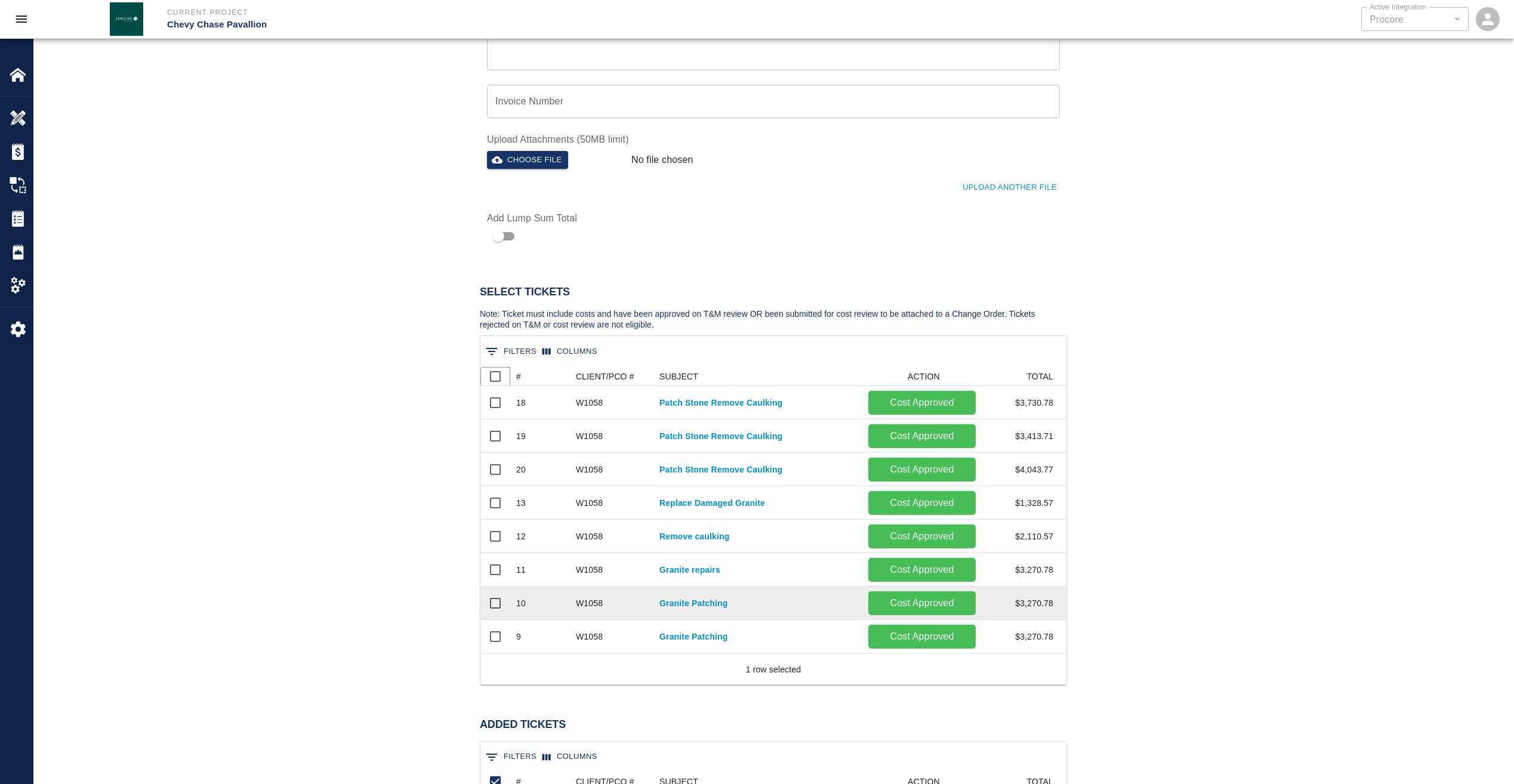
scroll to position [390, 0]
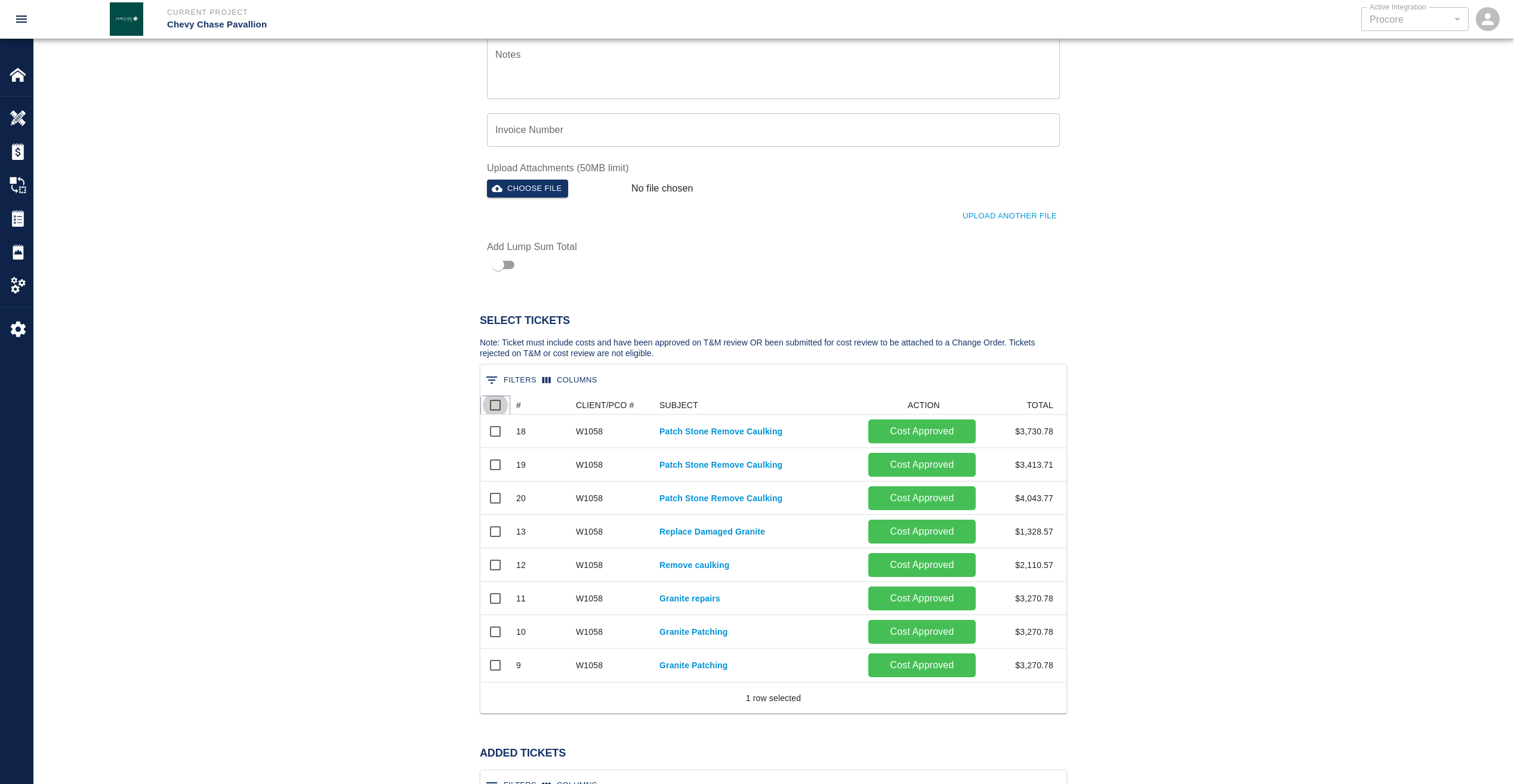
click at [497, 410] on input "Select all rows" at bounding box center [495, 405] width 25 height 25
checkbox input "false"
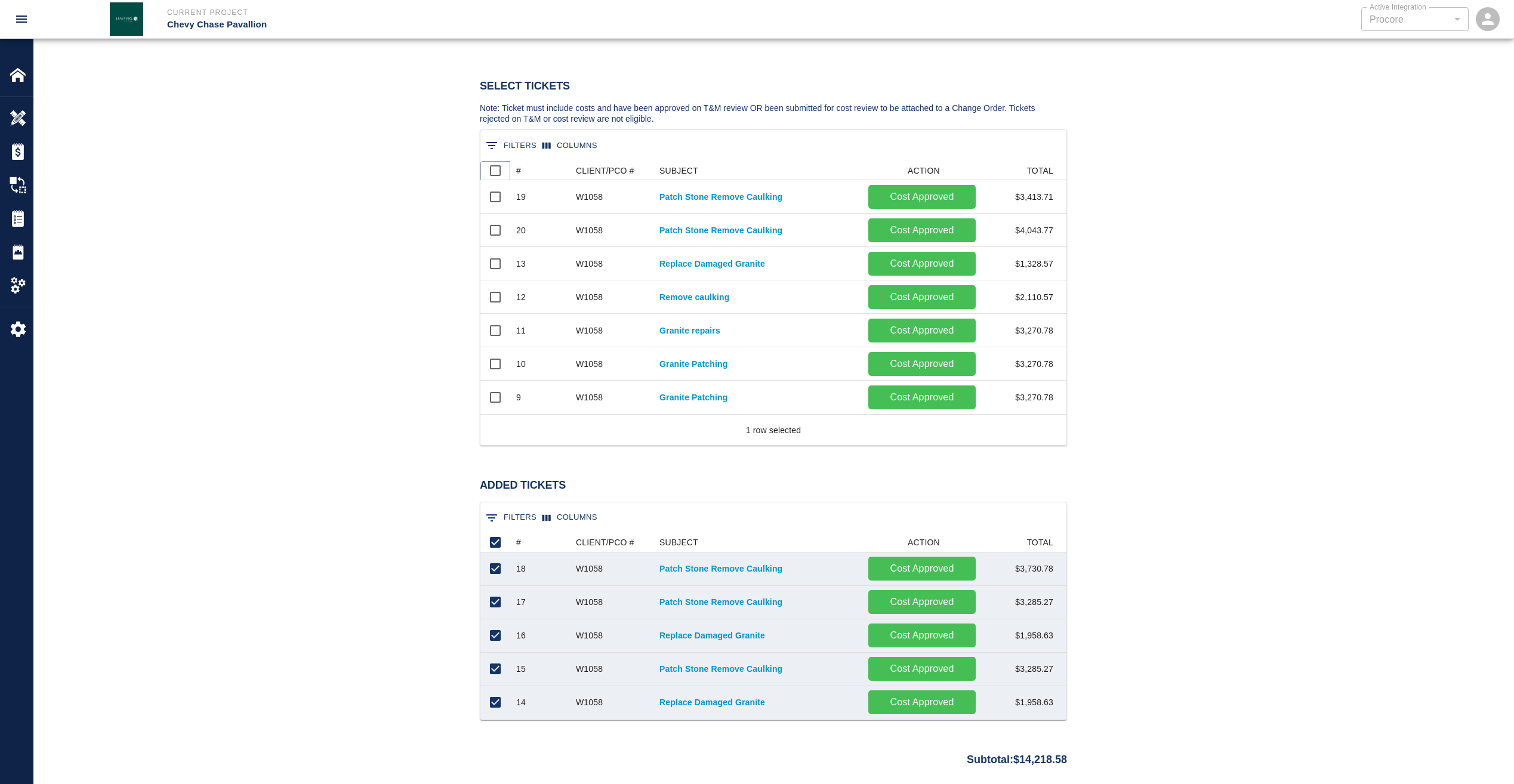
scroll to position [688, 0]
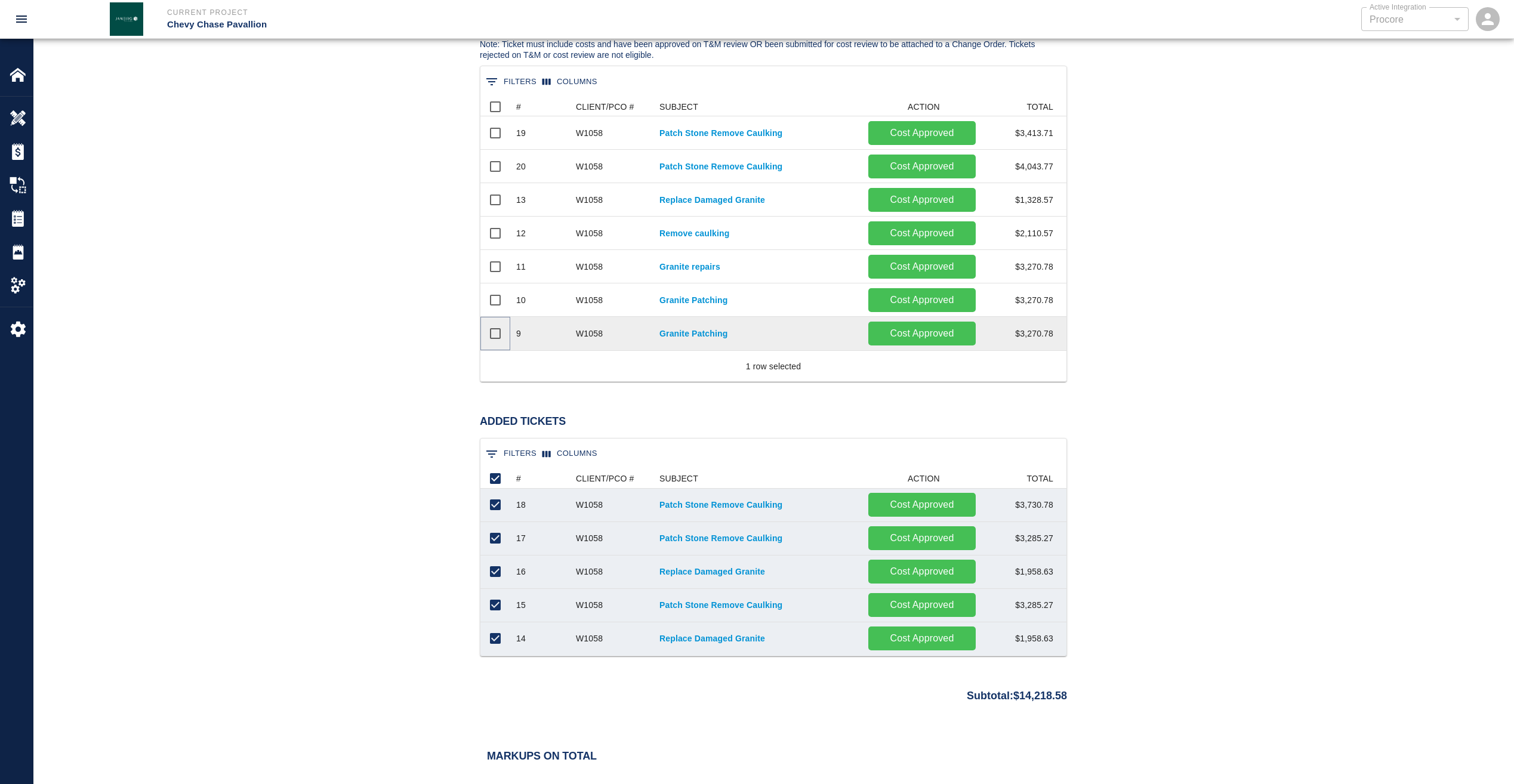
click at [498, 332] on input "Select row" at bounding box center [495, 334] width 25 height 25
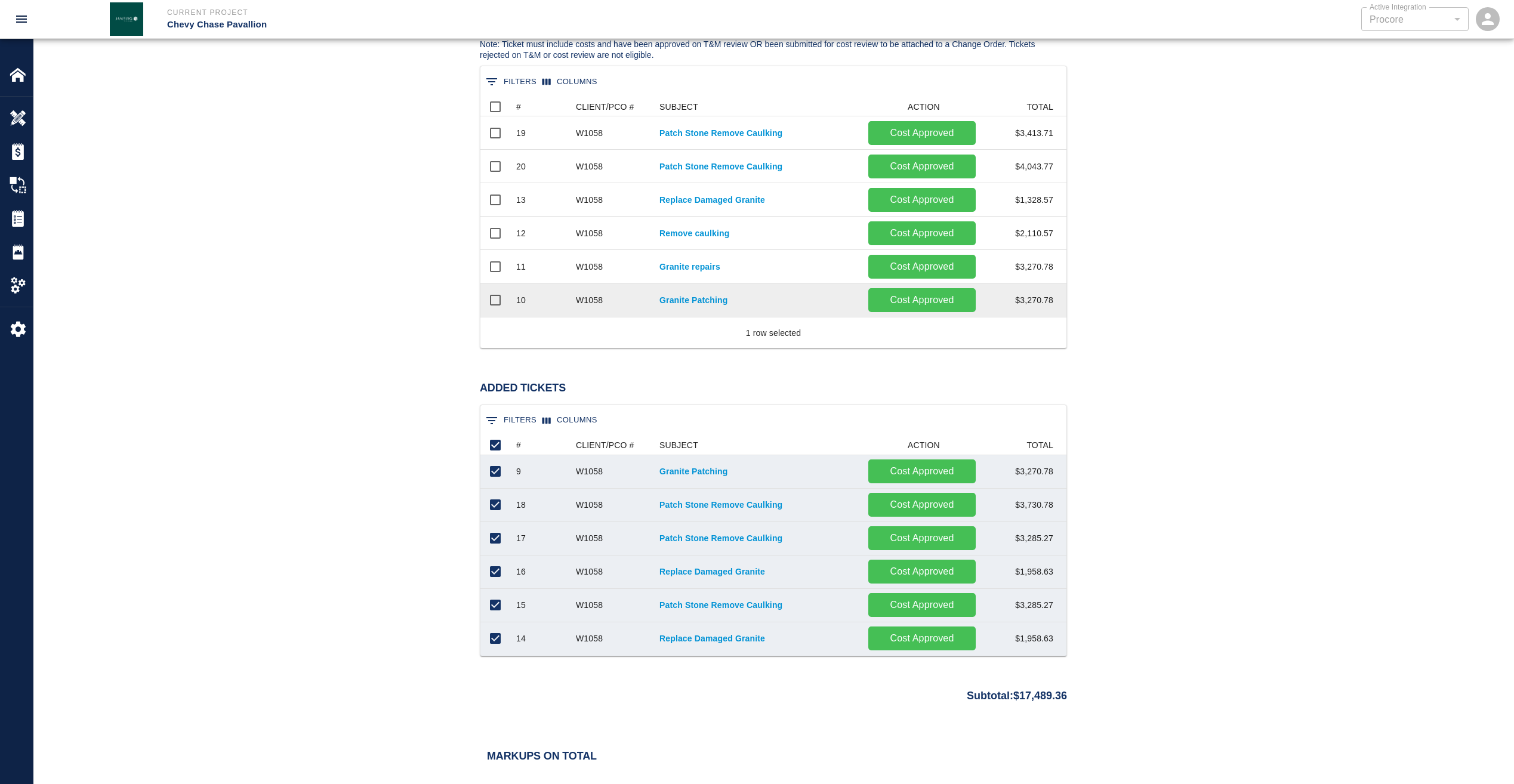
scroll to position [211, 577]
click at [497, 305] on input "Select row" at bounding box center [495, 300] width 25 height 25
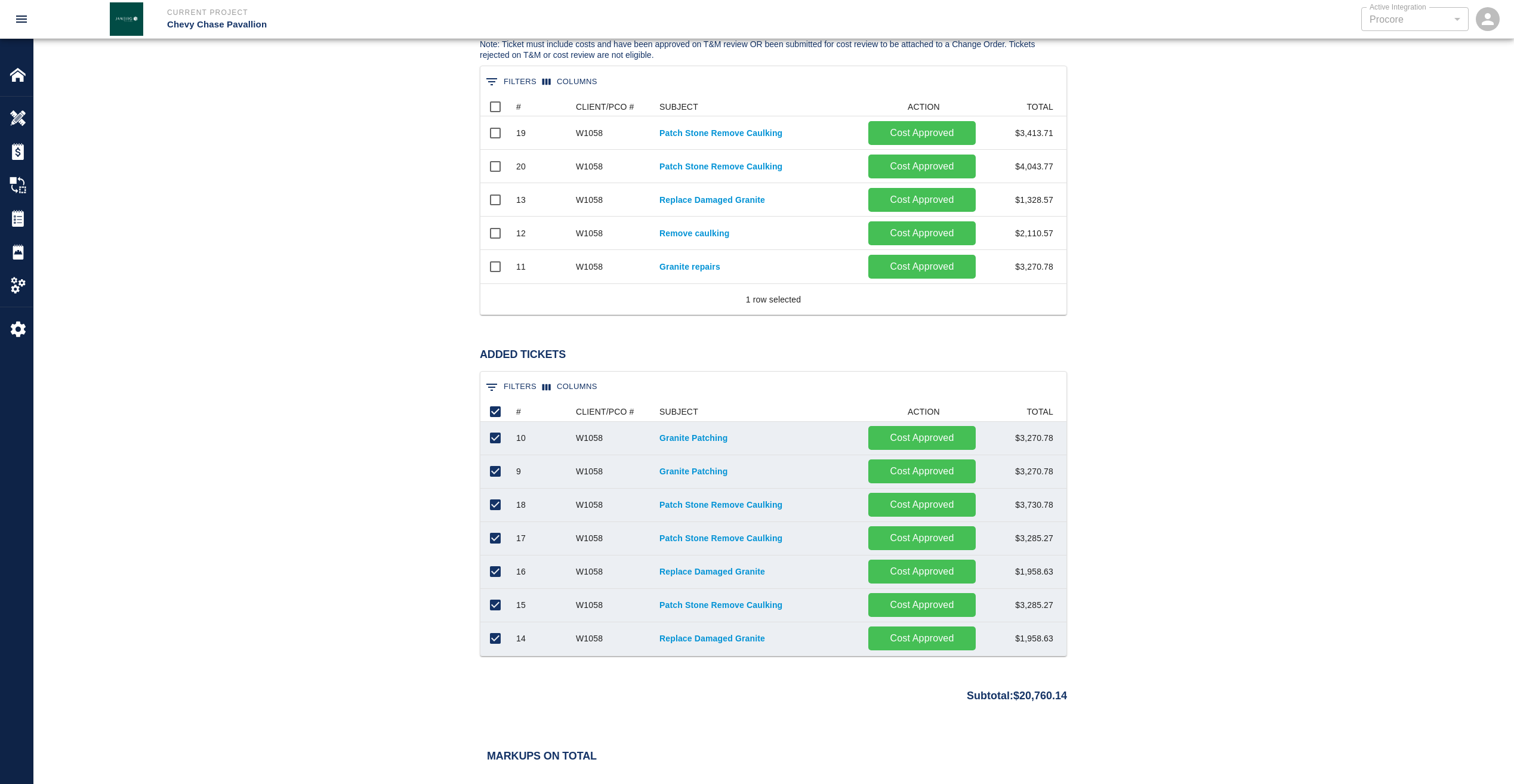
scroll to position [244, 577]
click at [495, 269] on input "Select row" at bounding box center [495, 267] width 25 height 25
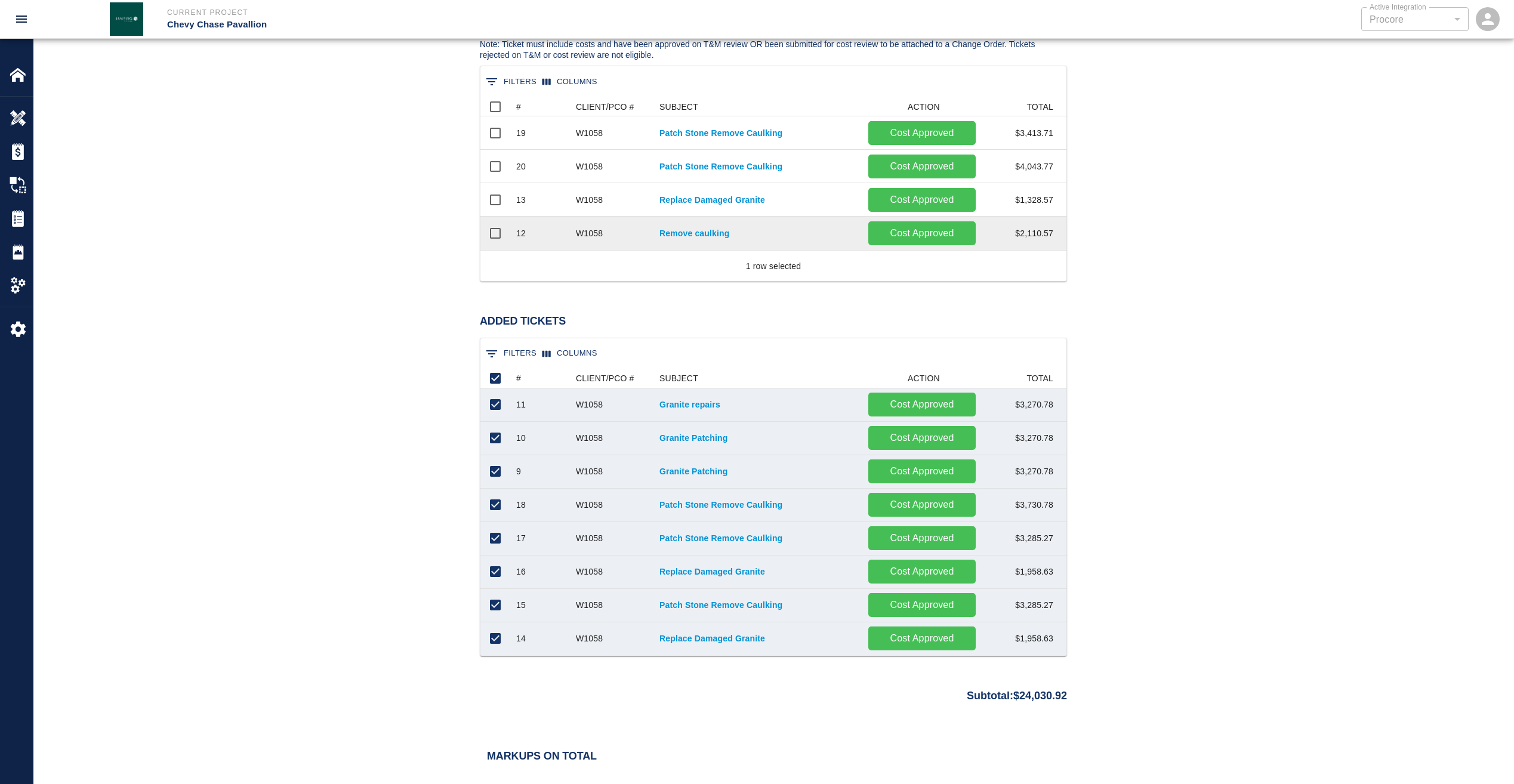
scroll to position [278, 577]
click at [494, 231] on input "Select row" at bounding box center [495, 233] width 25 height 25
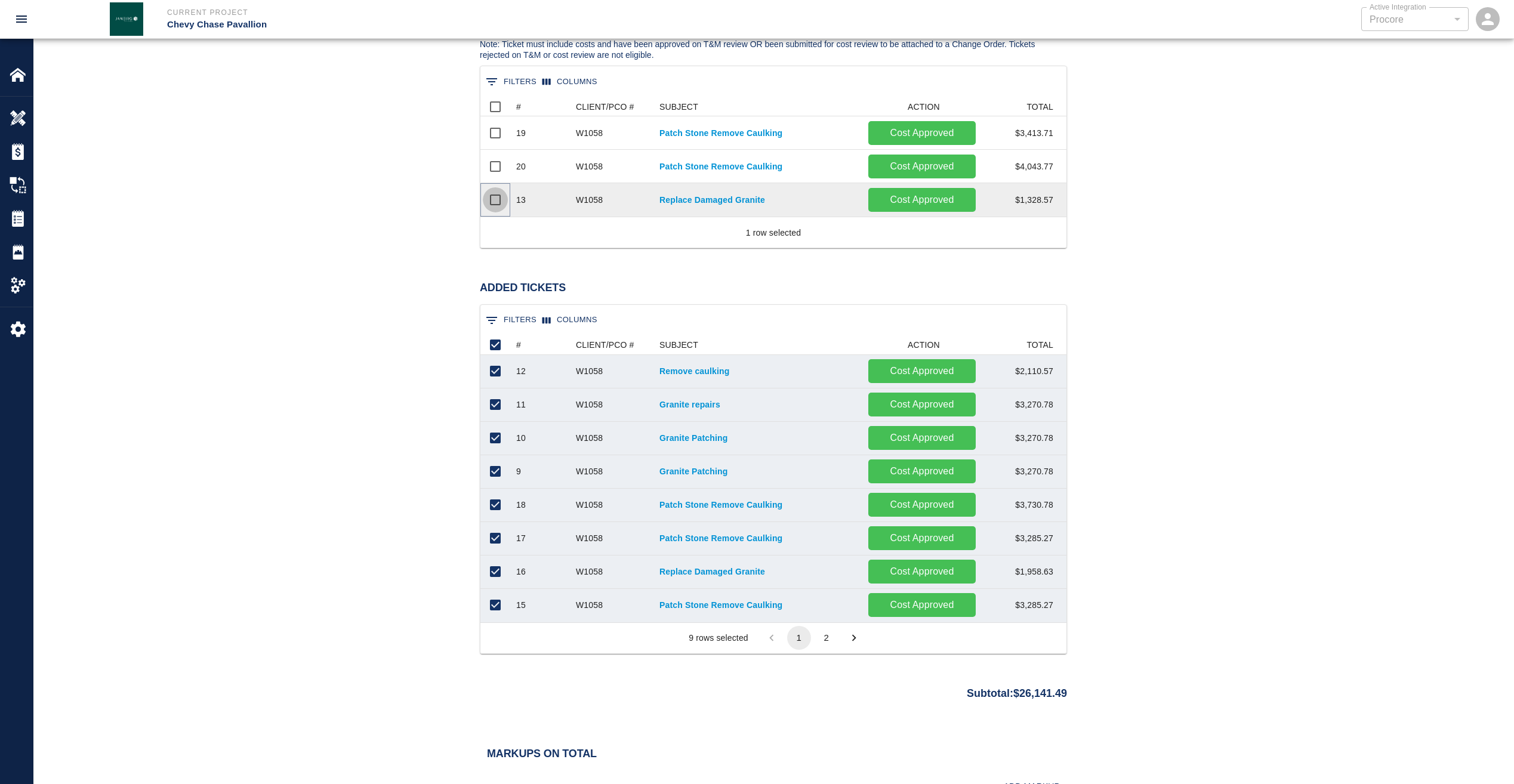
click at [494, 202] on input "Select row" at bounding box center [495, 200] width 25 height 25
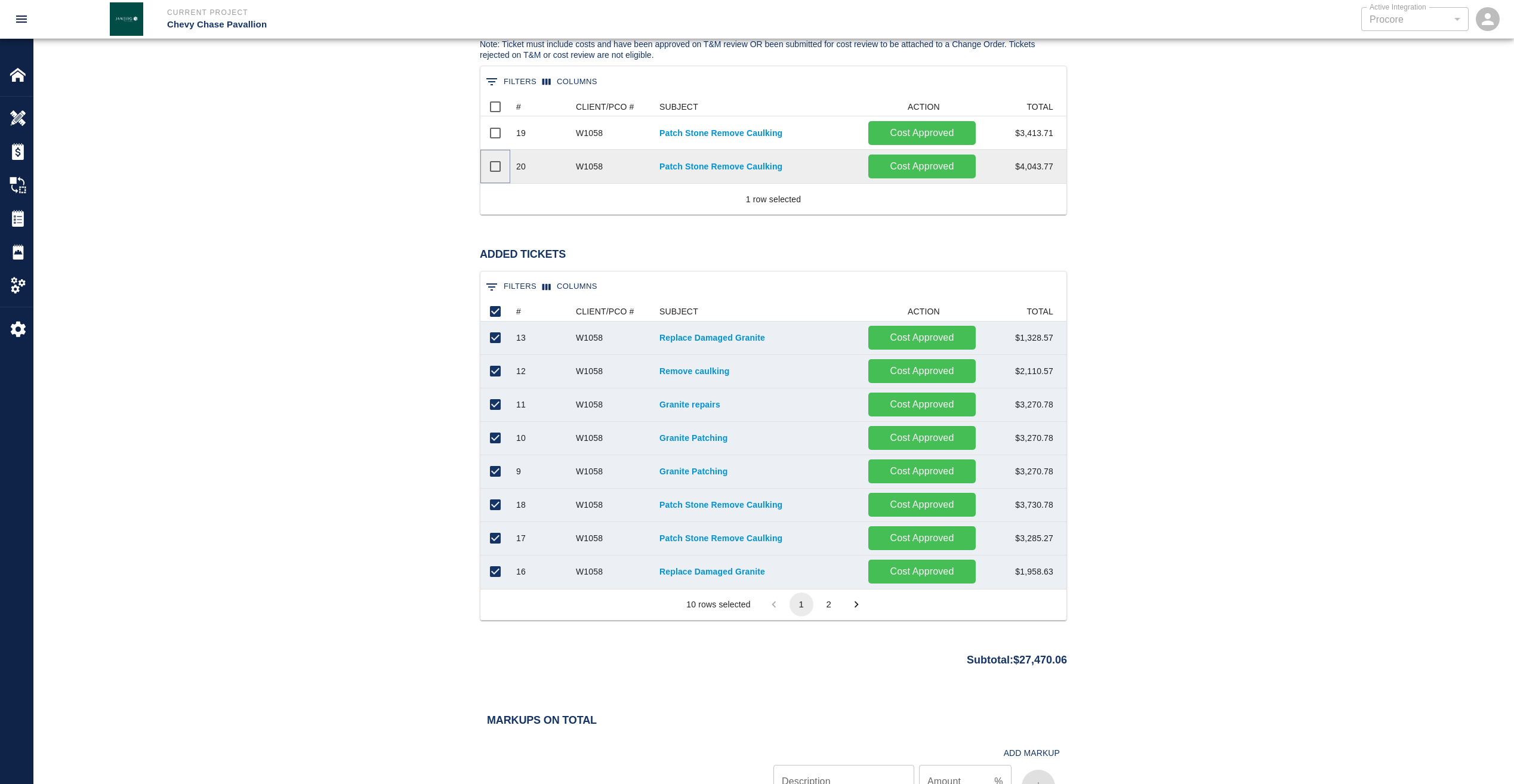
click at [498, 166] on input "Select row" at bounding box center [495, 166] width 25 height 25
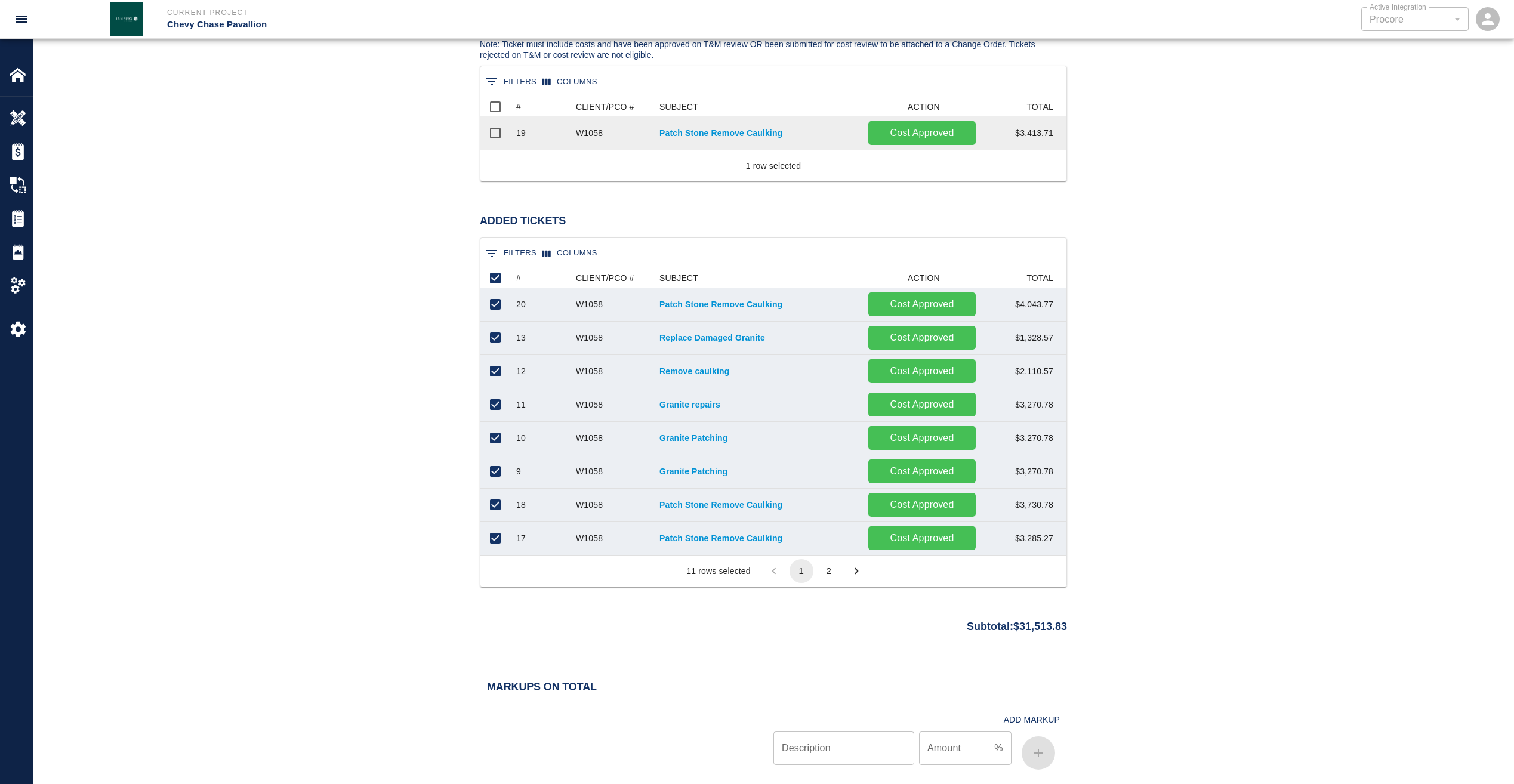
scroll to position [44, 577]
click at [495, 136] on input "Select row" at bounding box center [495, 133] width 25 height 25
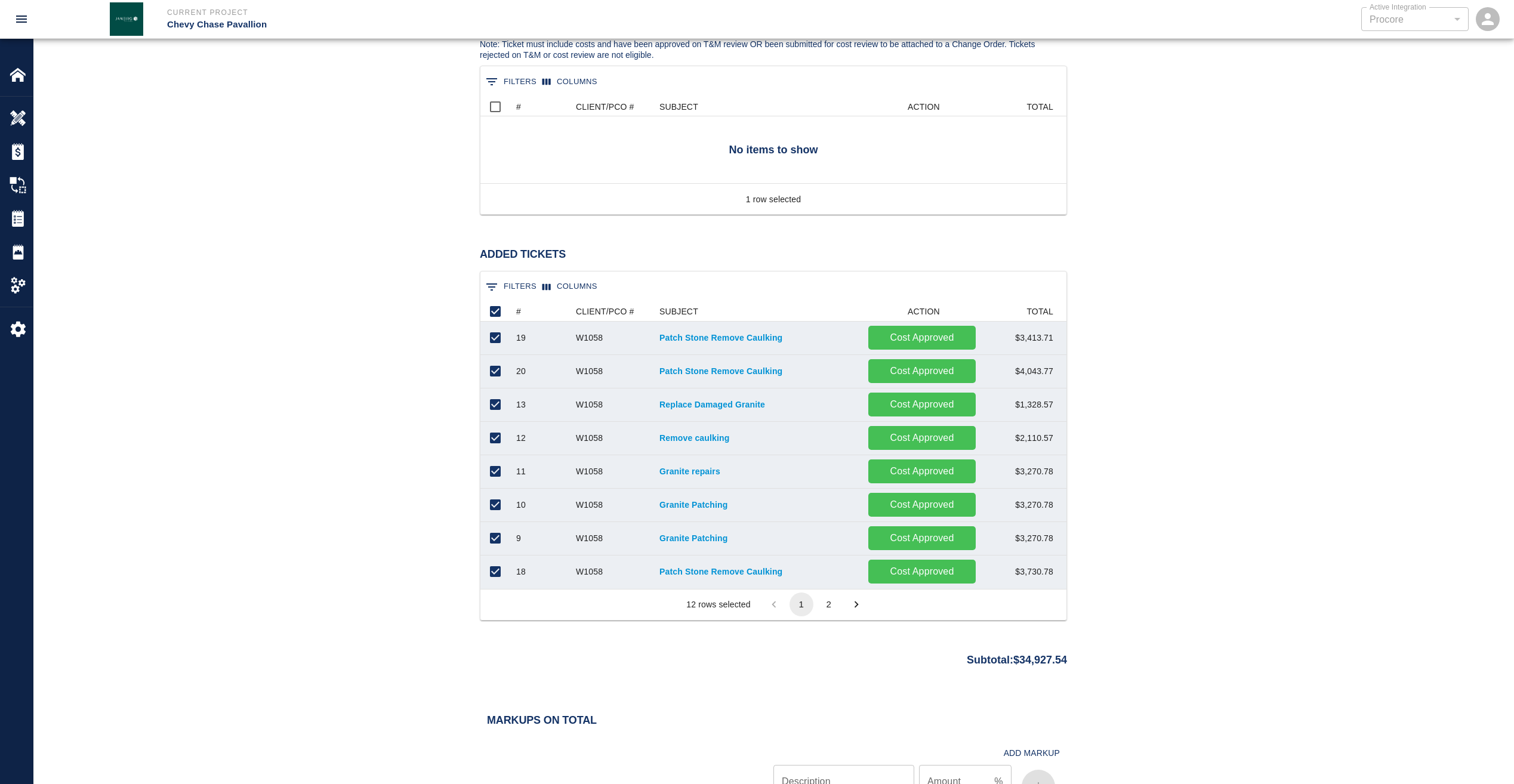
scroll to position [0, 0]
click at [519, 308] on div "#" at bounding box center [518, 312] width 5 height 19
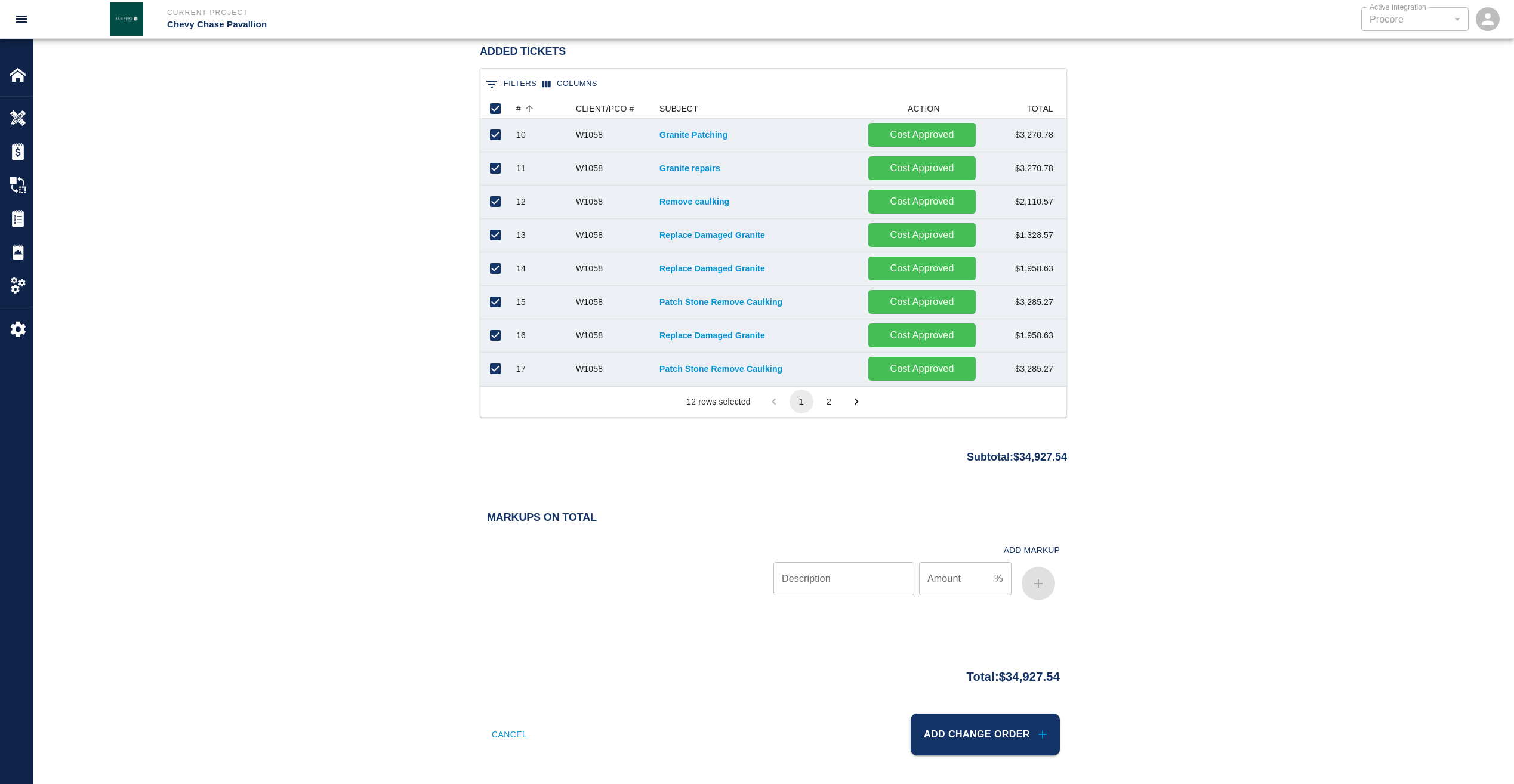
click at [823, 401] on button "2" at bounding box center [828, 402] width 24 height 24
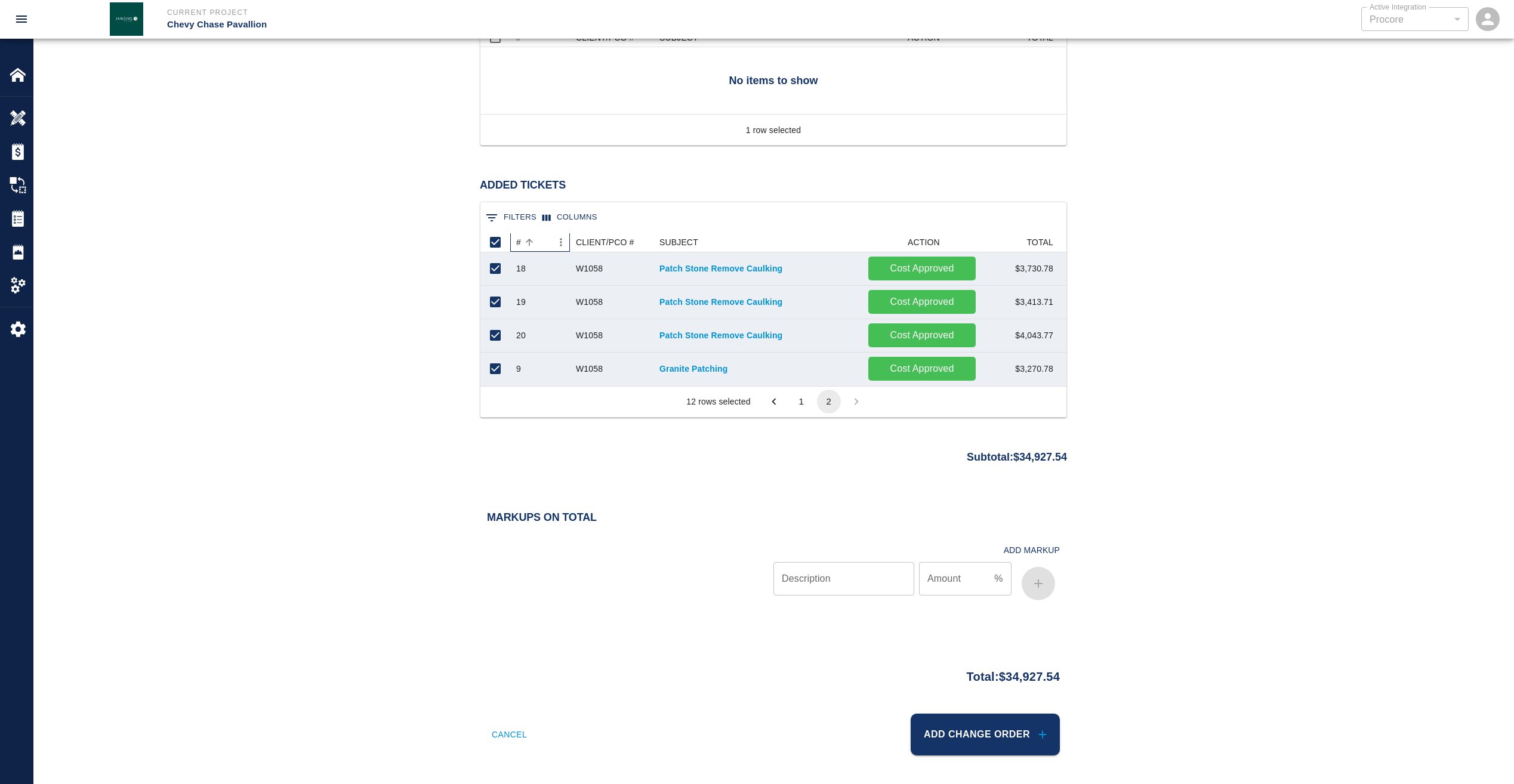
click at [519, 240] on div "#" at bounding box center [518, 242] width 5 height 19
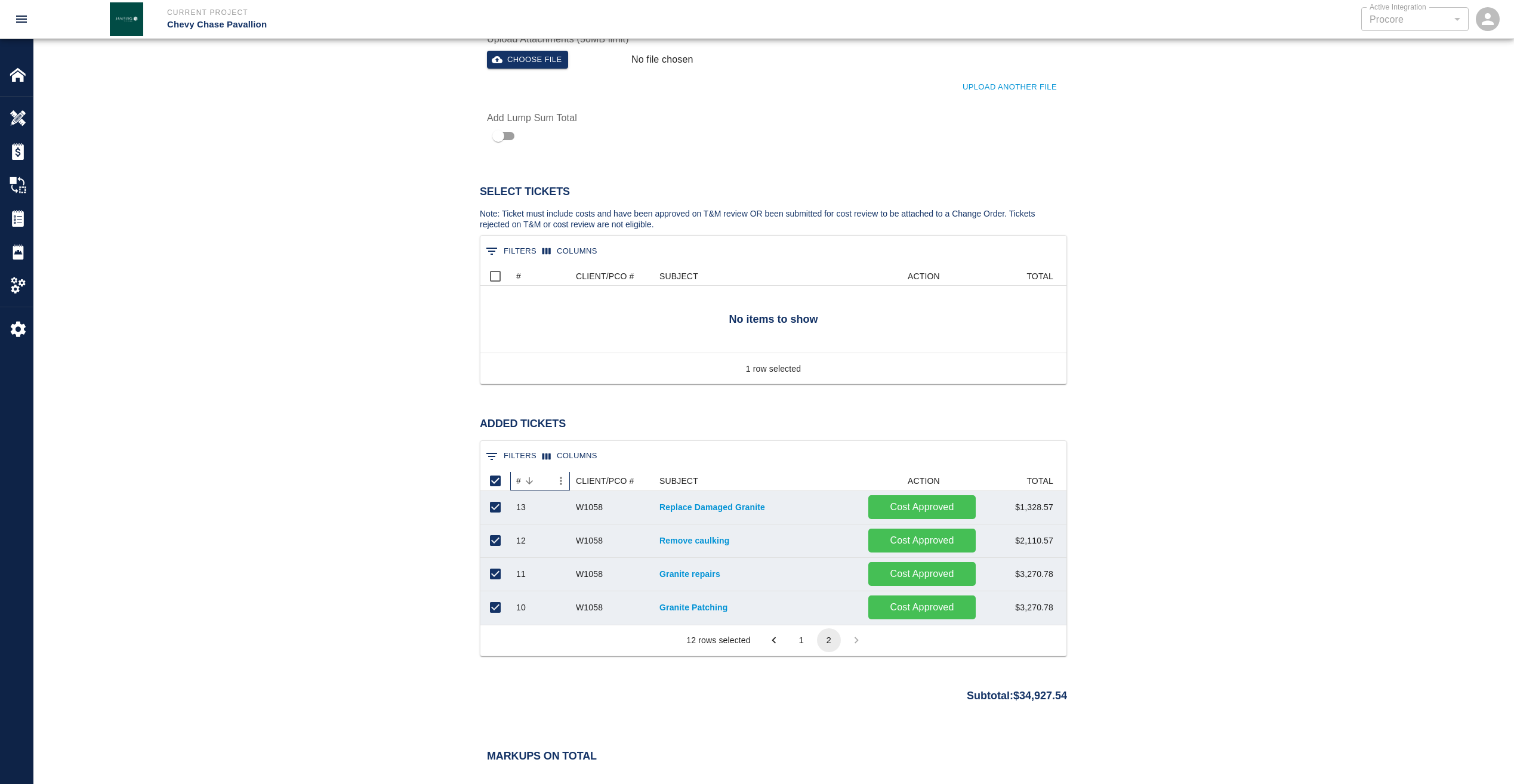
click at [519, 481] on div "#" at bounding box center [518, 481] width 5 height 19
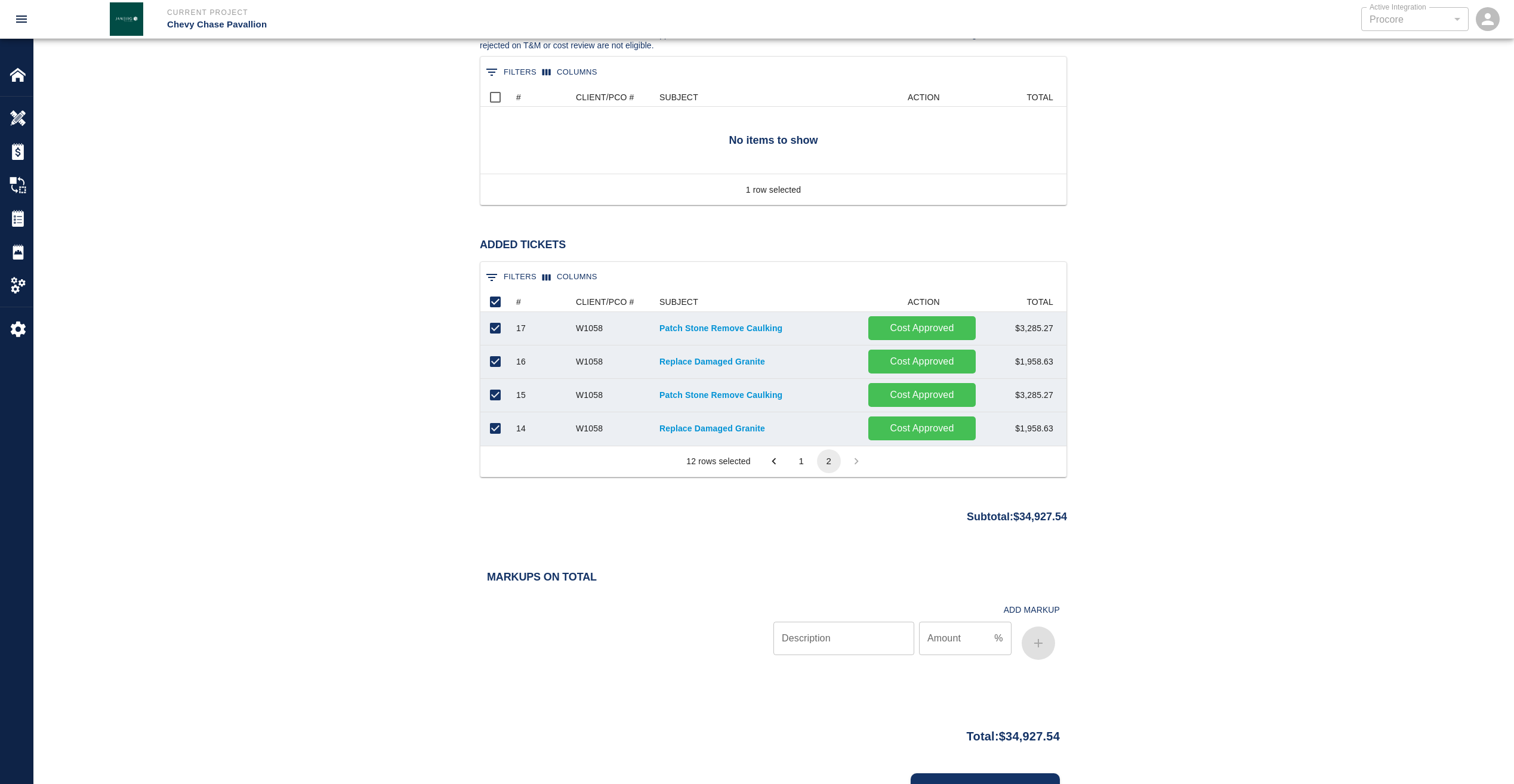
click at [801, 459] on button "1" at bounding box center [801, 461] width 24 height 24
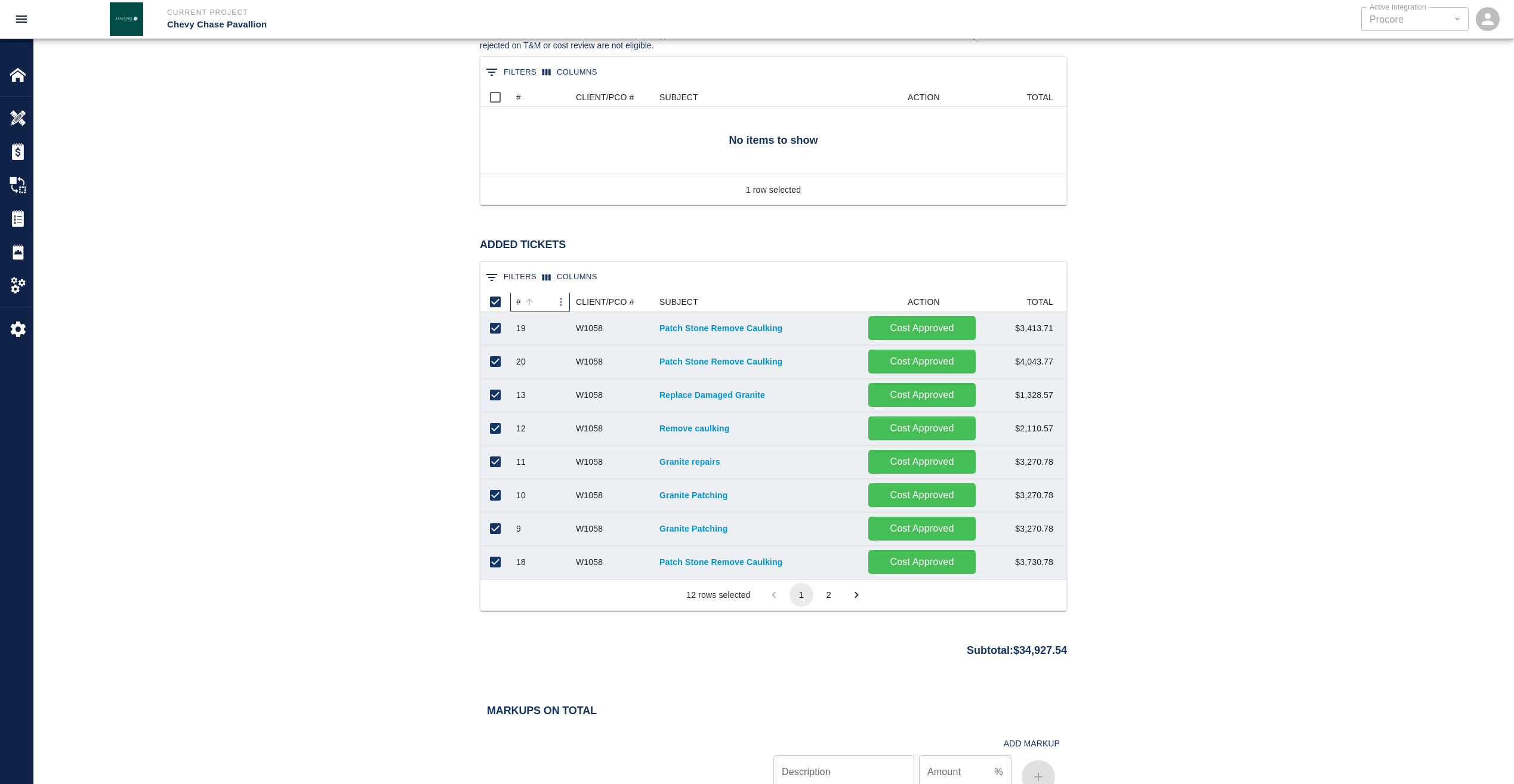
click at [519, 299] on div "#" at bounding box center [518, 302] width 5 height 19
click at [820, 590] on button "2" at bounding box center [828, 595] width 24 height 24
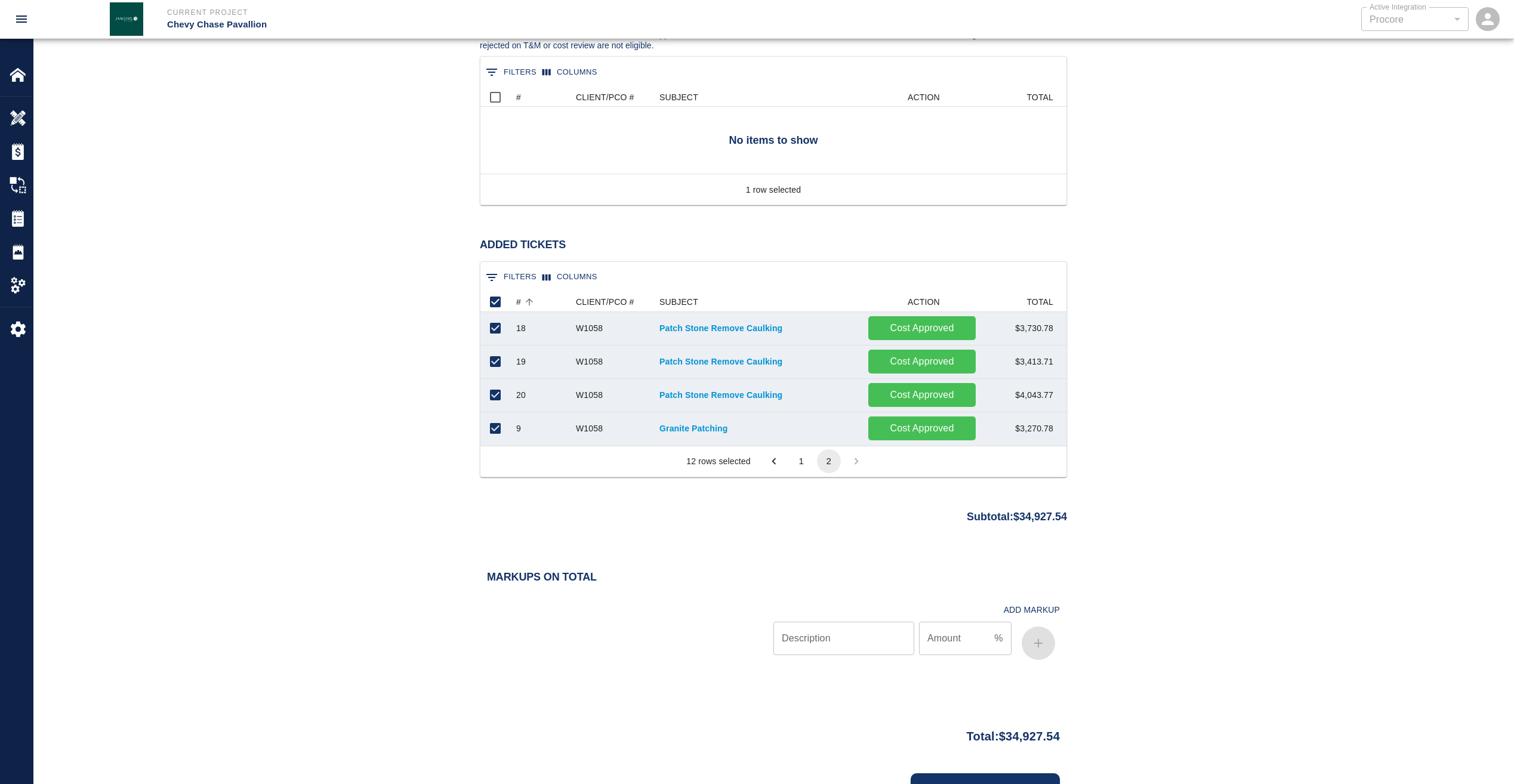
click at [795, 458] on button "1" at bounding box center [801, 461] width 24 height 24
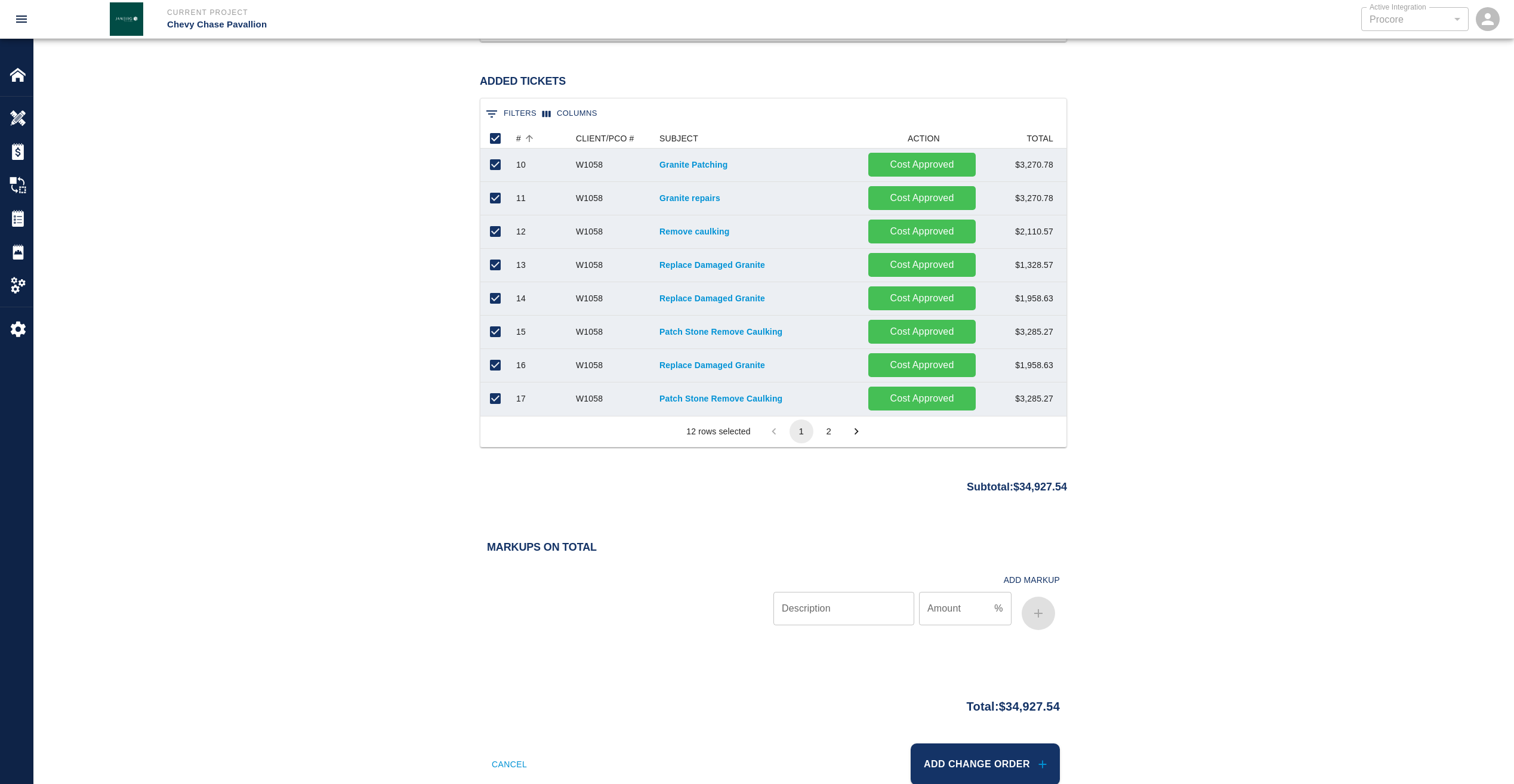
scroll to position [891, 0]
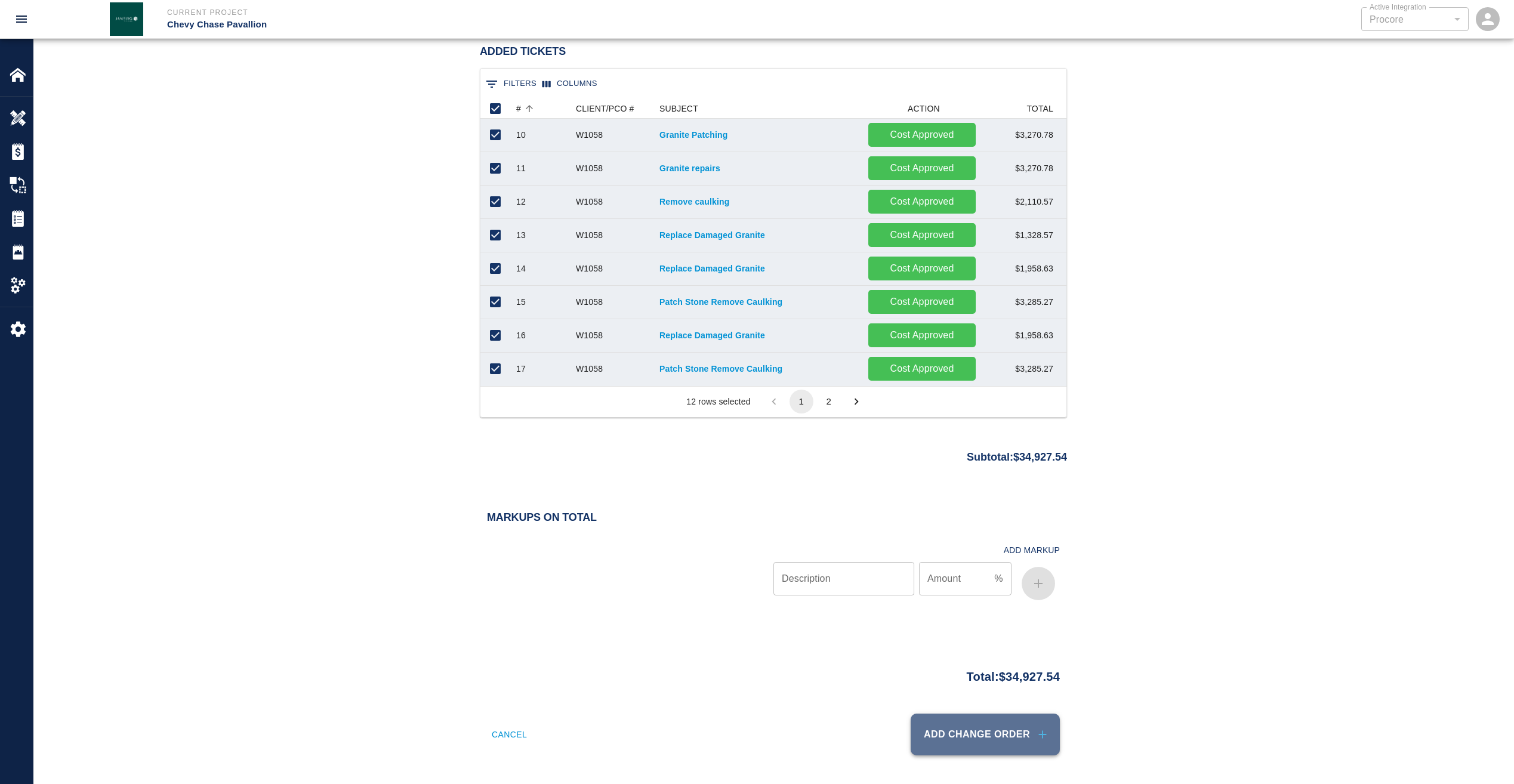
click at [976, 733] on button "Add Change Order" at bounding box center [985, 734] width 149 height 42
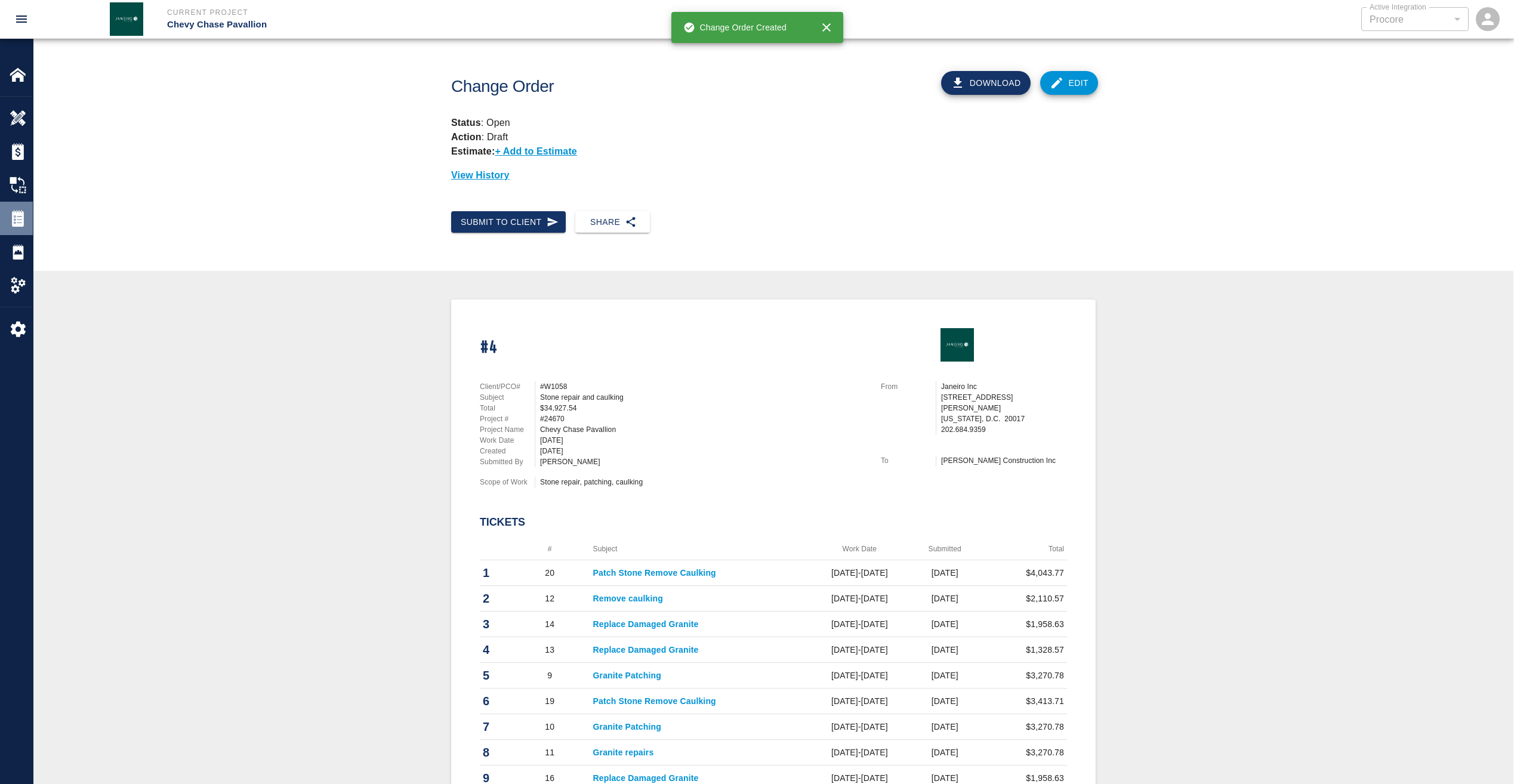
click at [11, 220] on img at bounding box center [18, 218] width 17 height 17
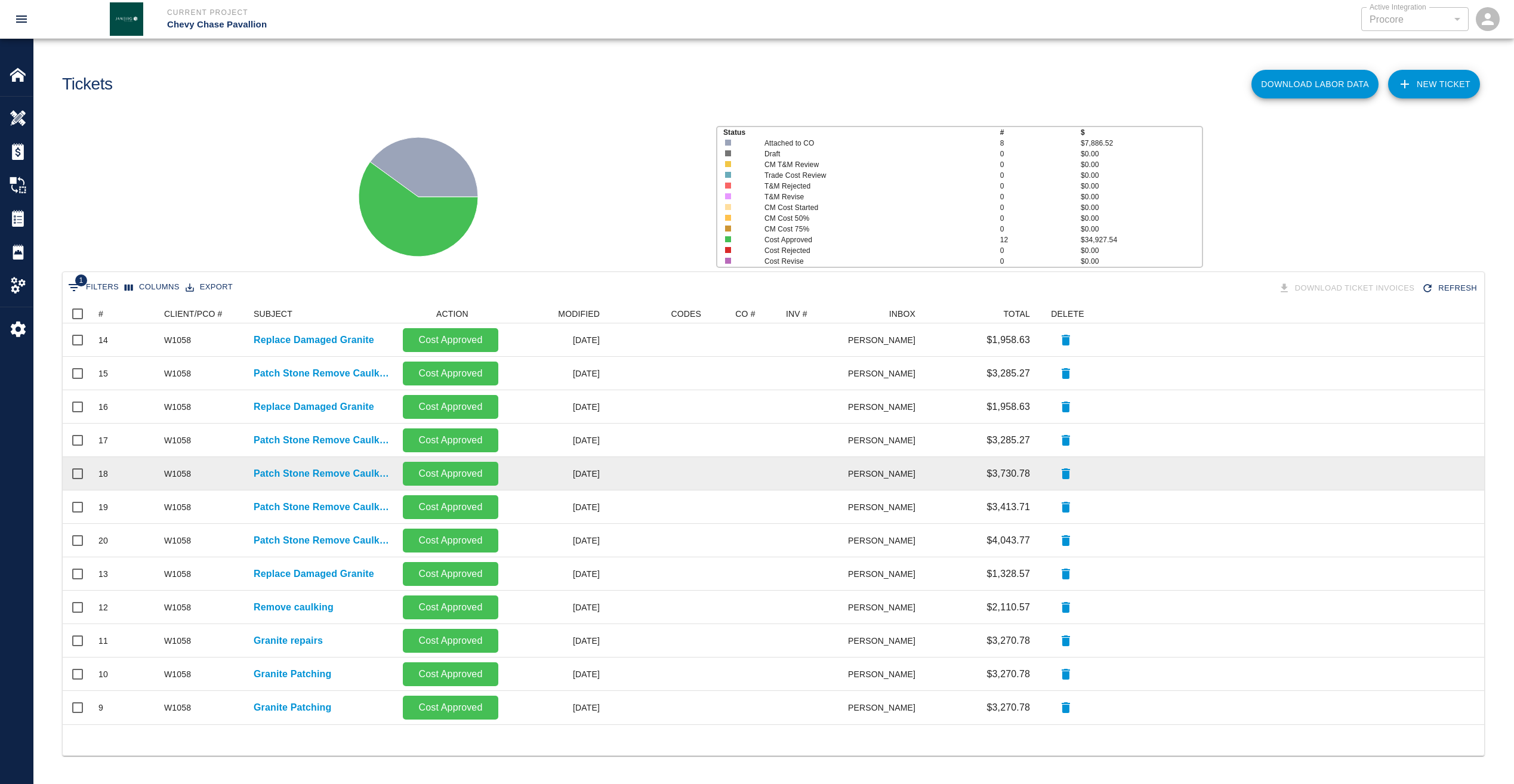
scroll to position [3, 0]
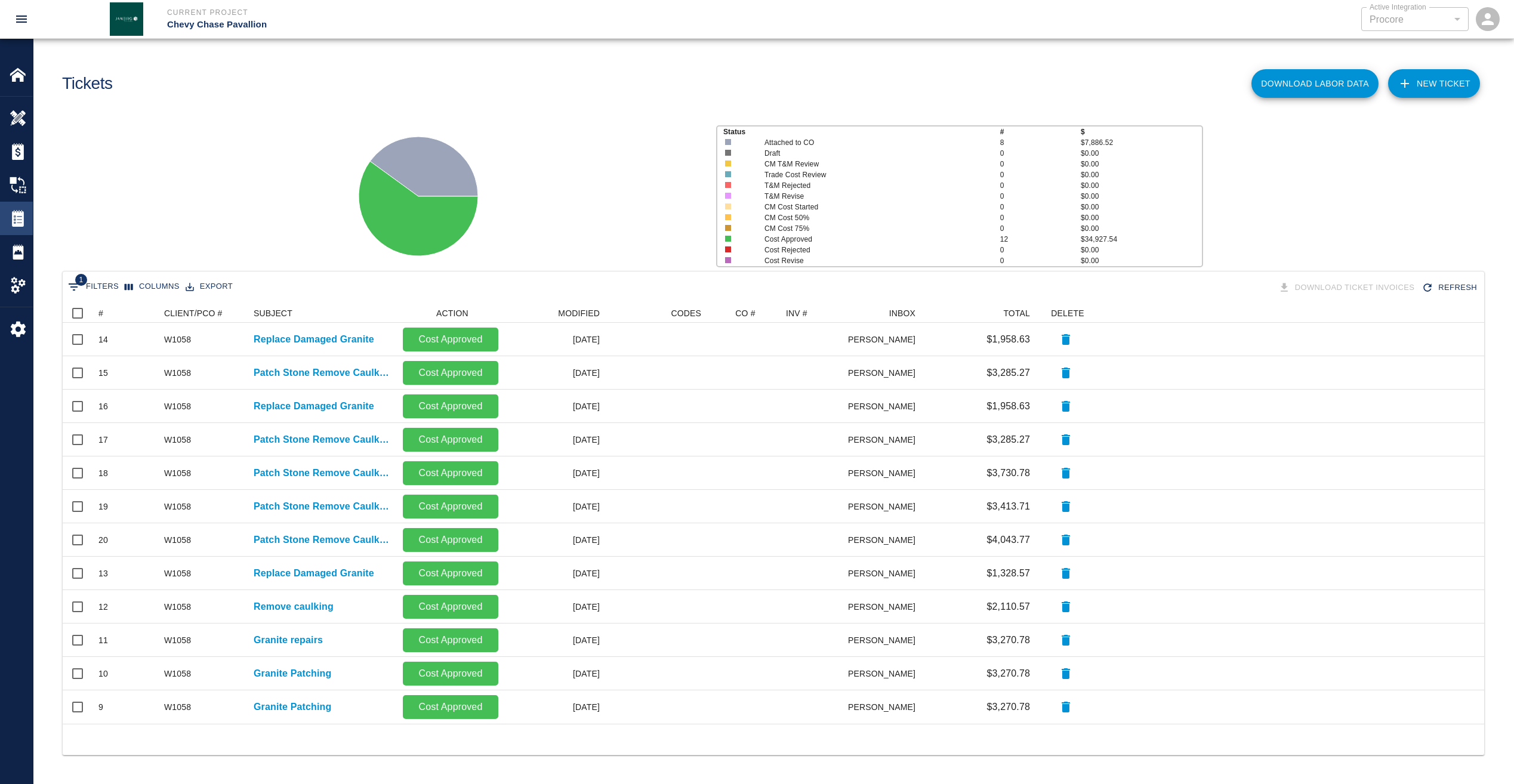
click at [27, 215] on div at bounding box center [26, 218] width 33 height 17
click at [105, 310] on button "Sort" at bounding box center [112, 313] width 17 height 17
click at [14, 180] on img at bounding box center [18, 185] width 17 height 17
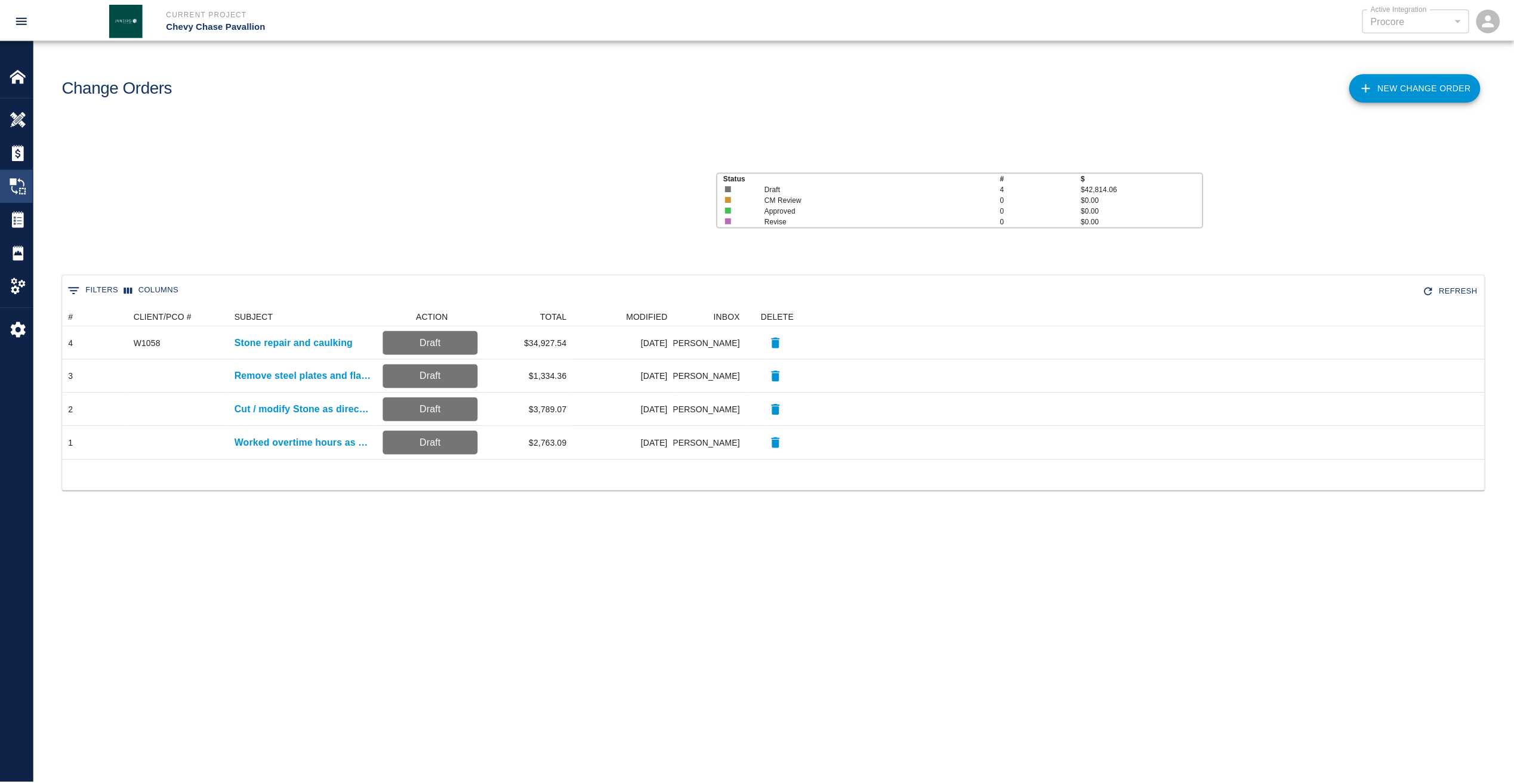
scroll to position [144, 1421]
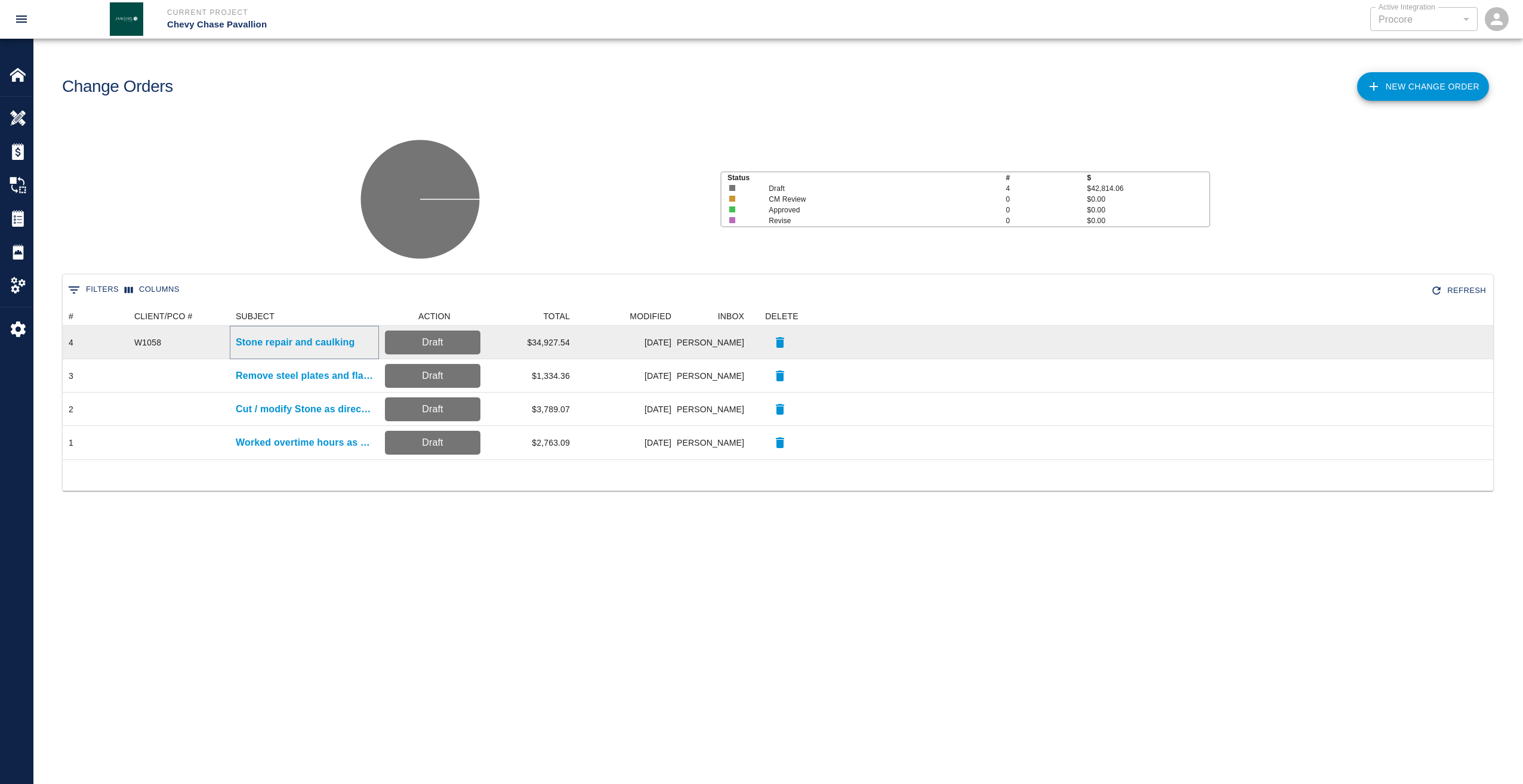
click at [294, 346] on p "Stone repair and caulking" at bounding box center [294, 342] width 118 height 15
